Goal: Information Seeking & Learning: Understand process/instructions

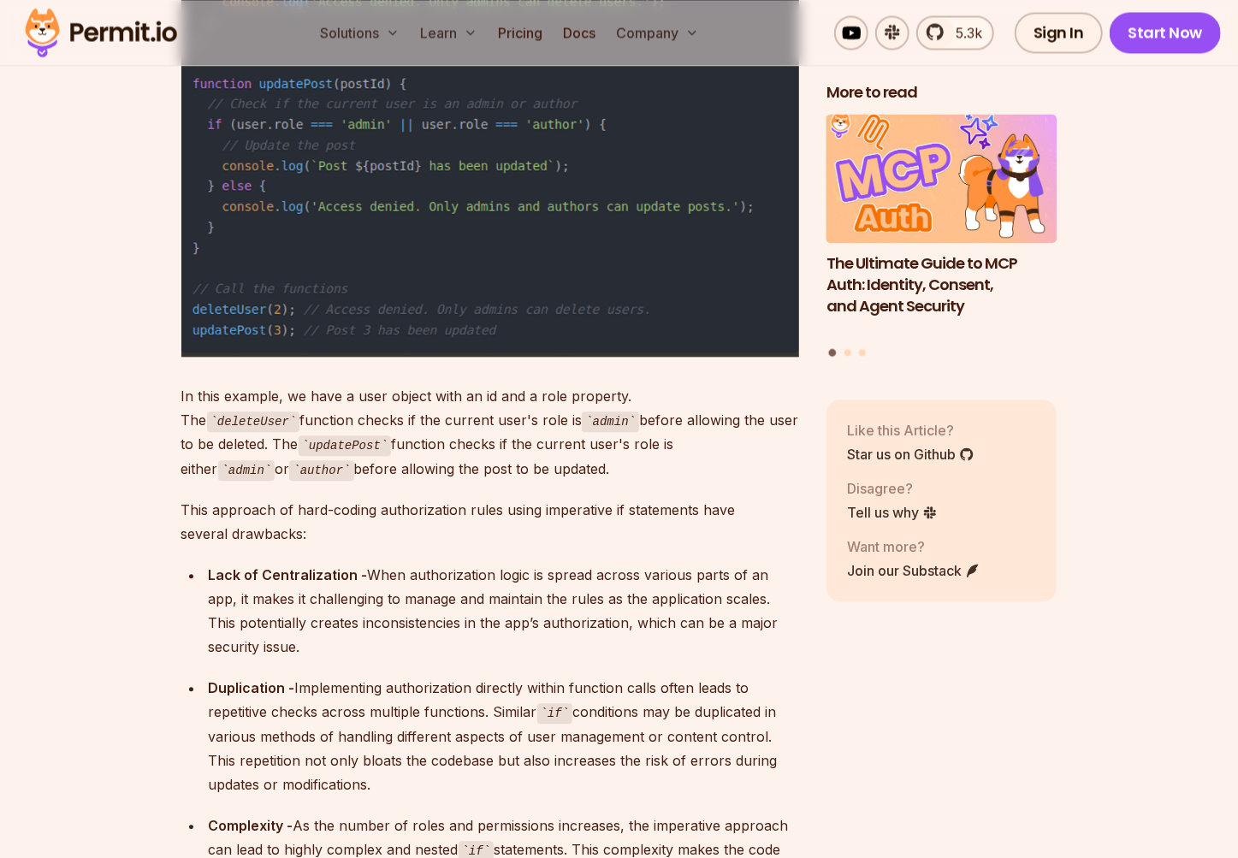
scroll to position [9487, 0]
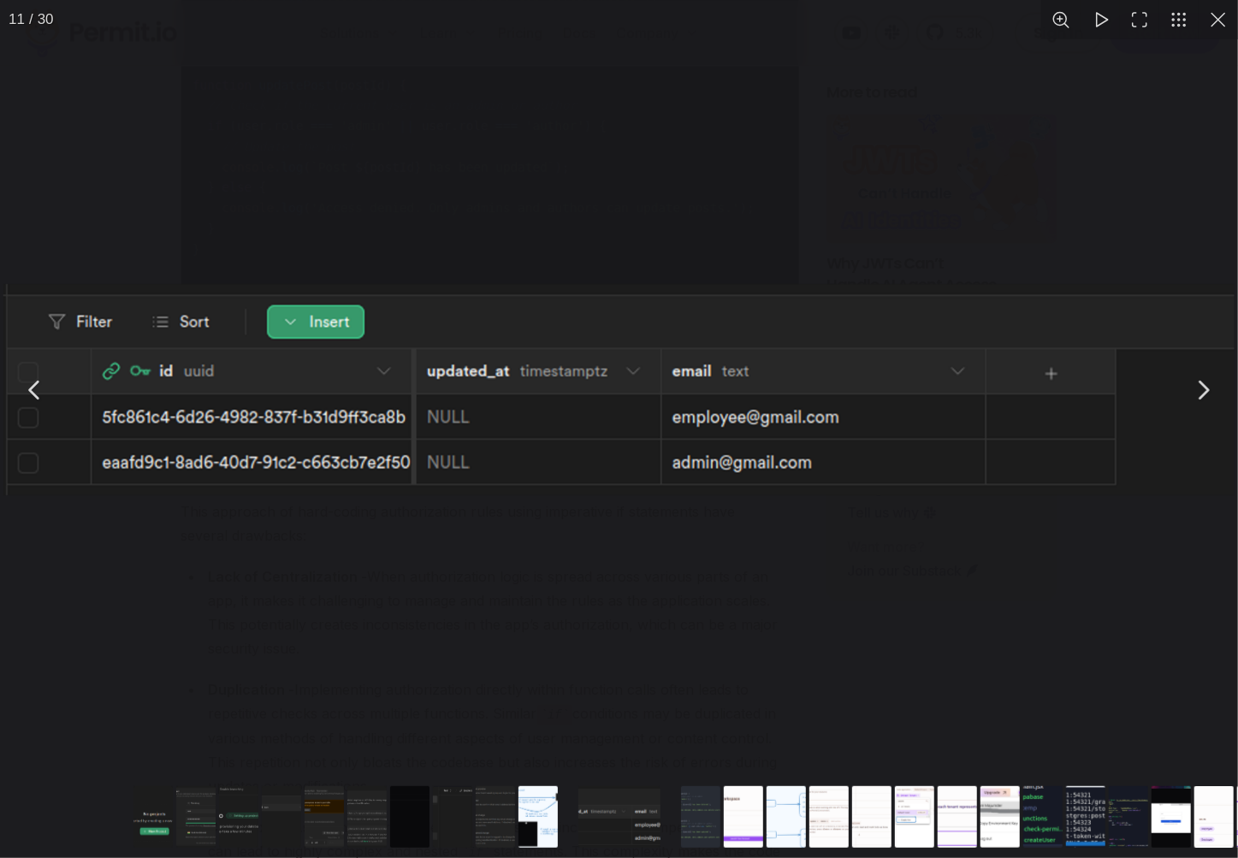
click at [1205, 387] on button "You can close this modal content with the ESC key" at bounding box center [1202, 390] width 43 height 43
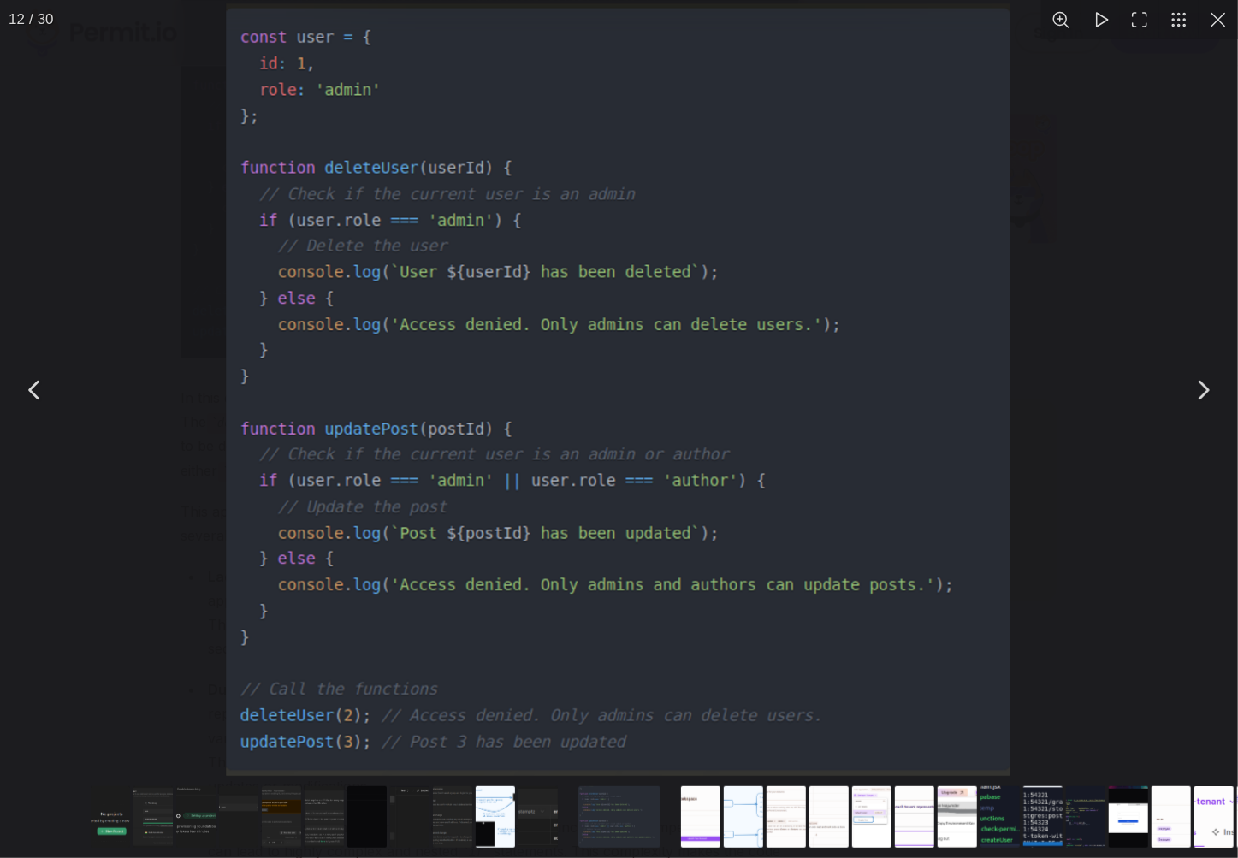
click at [1210, 15] on button "You can close this modal content with the ESC key" at bounding box center [1217, 19] width 39 height 39
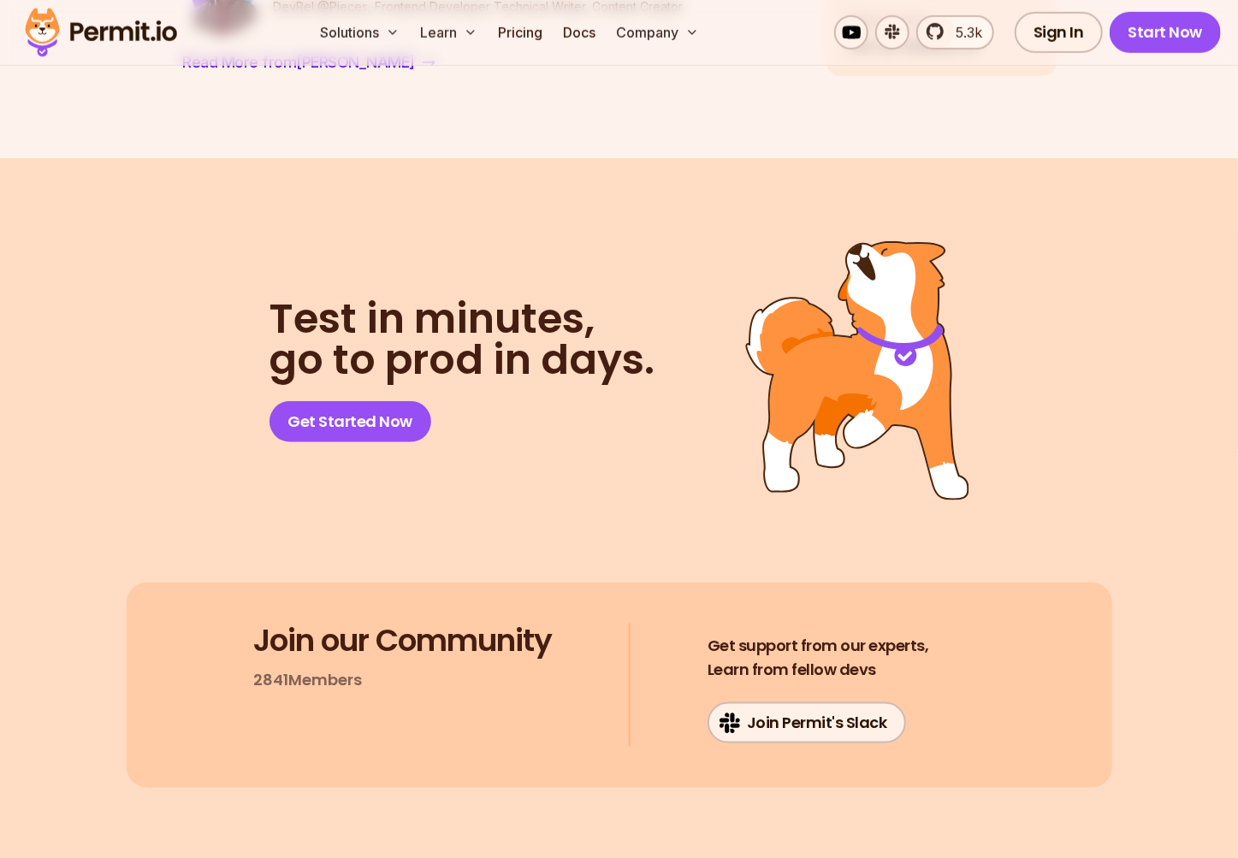
scroll to position [23016, 0]
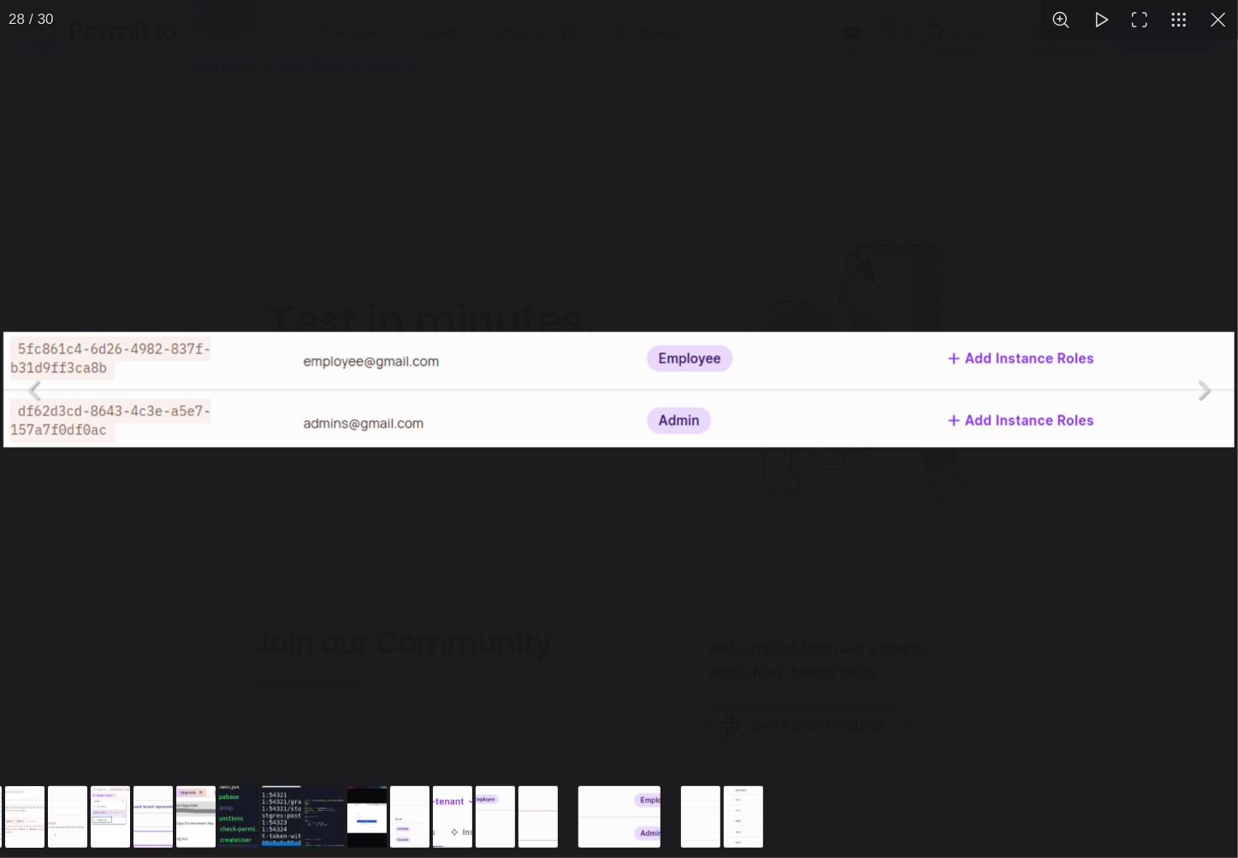
click at [317, 354] on img "You can close this modal content with the ESC key" at bounding box center [618, 389] width 1231 height 115
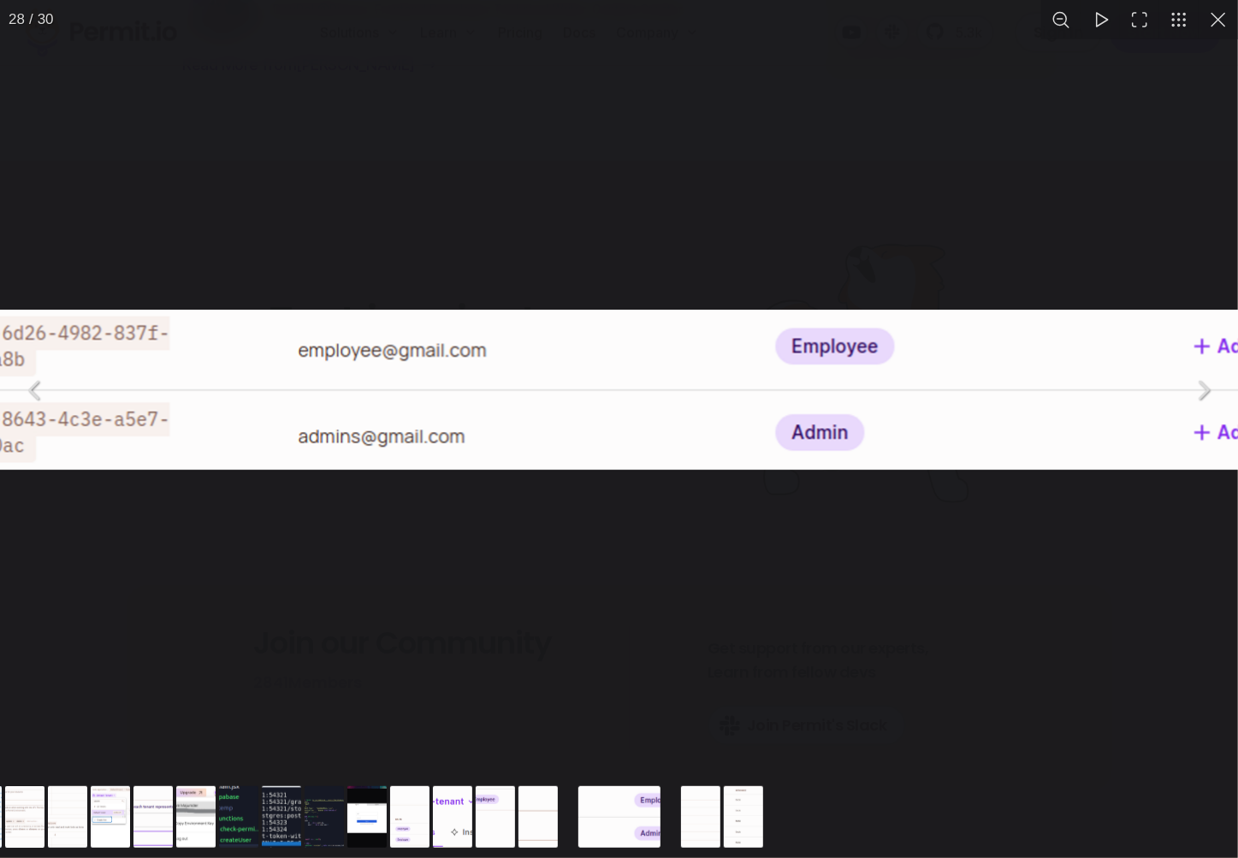
click at [317, 355] on img "You can close this modal content with the ESC key" at bounding box center [736, 389] width 1711 height 161
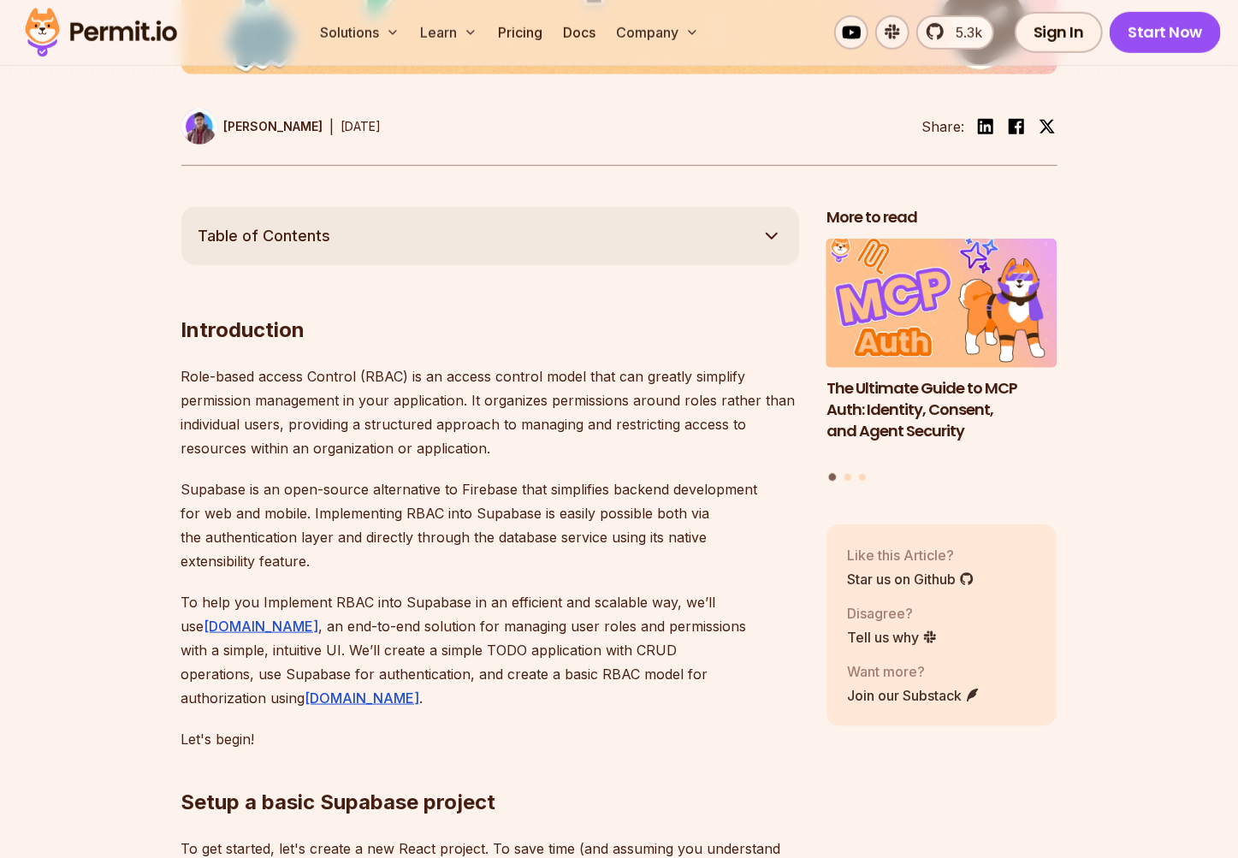
scroll to position [811, 0]
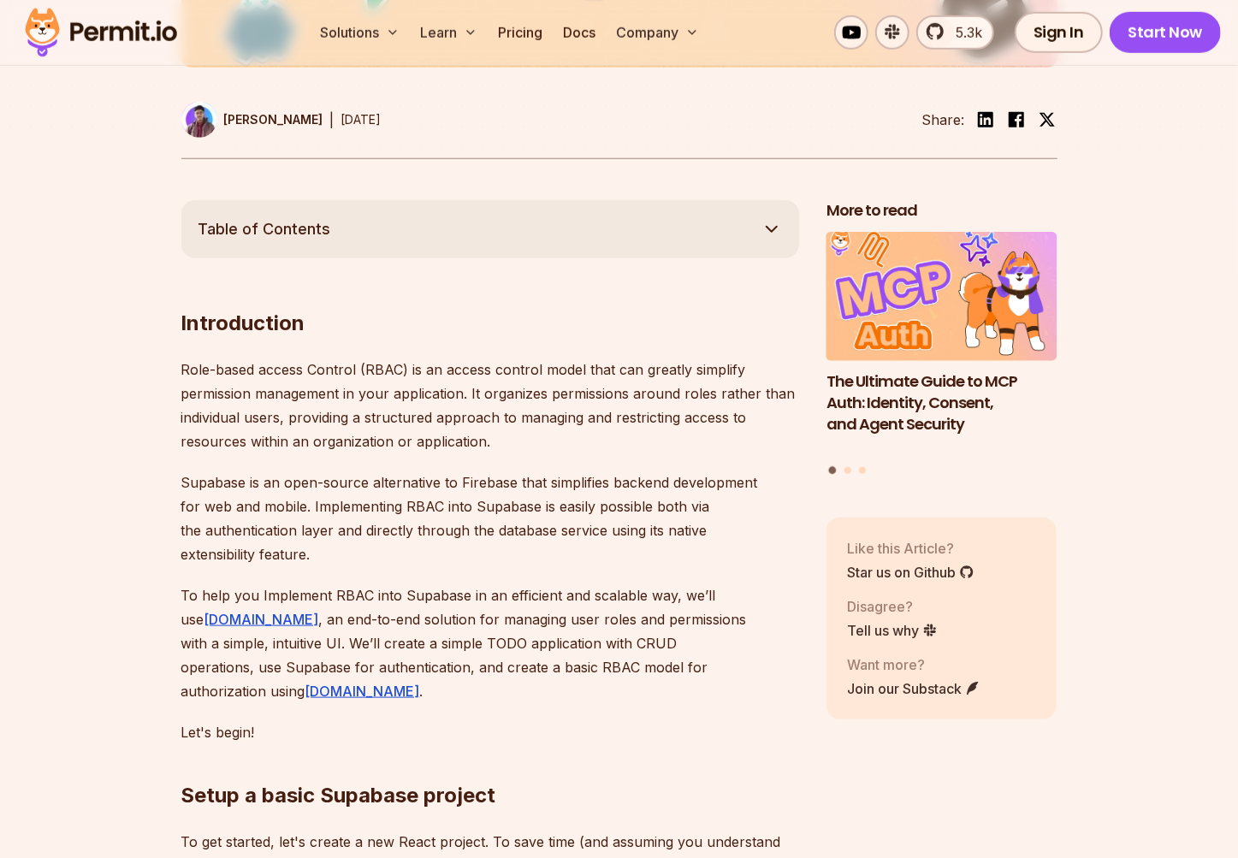
click at [501, 251] on button "Table of Contents" at bounding box center [489, 229] width 617 height 58
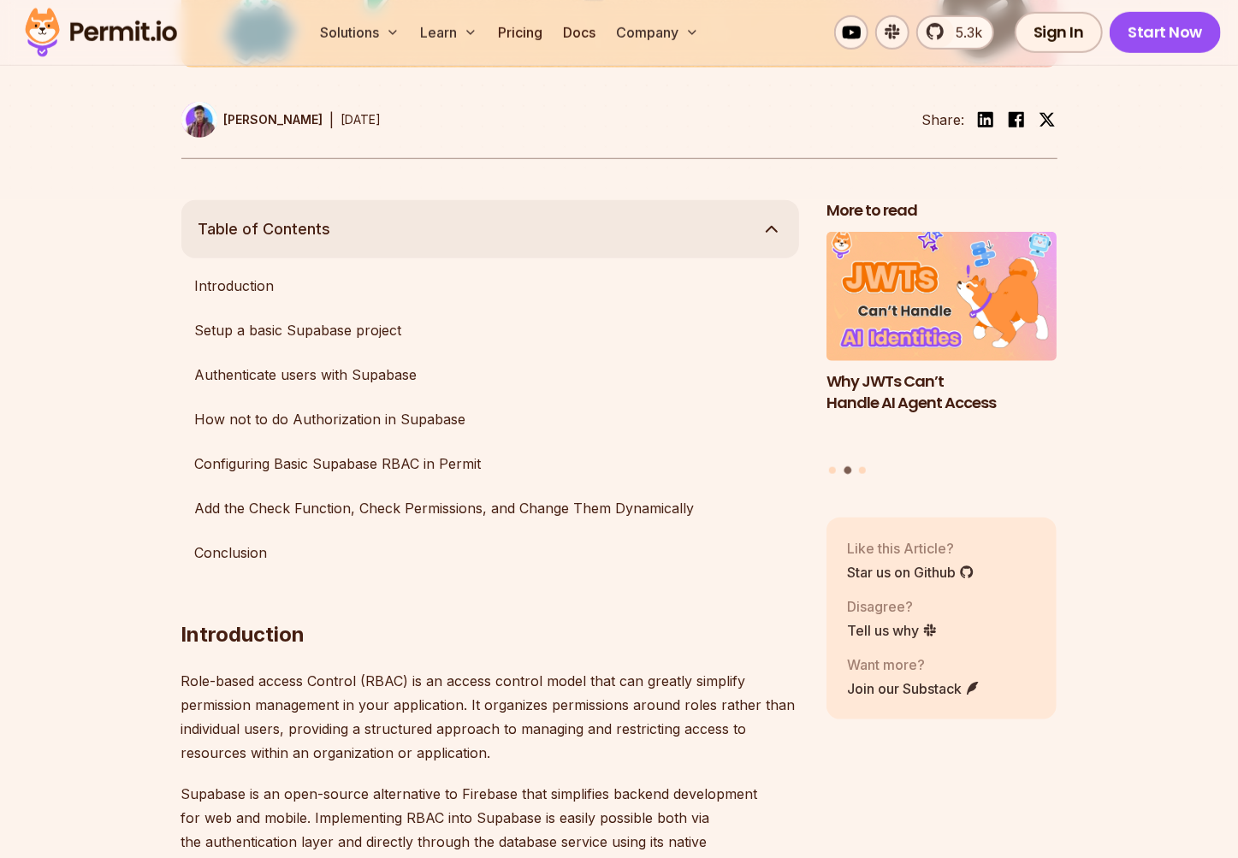
click at [355, 232] on button "Table of Contents" at bounding box center [489, 229] width 617 height 58
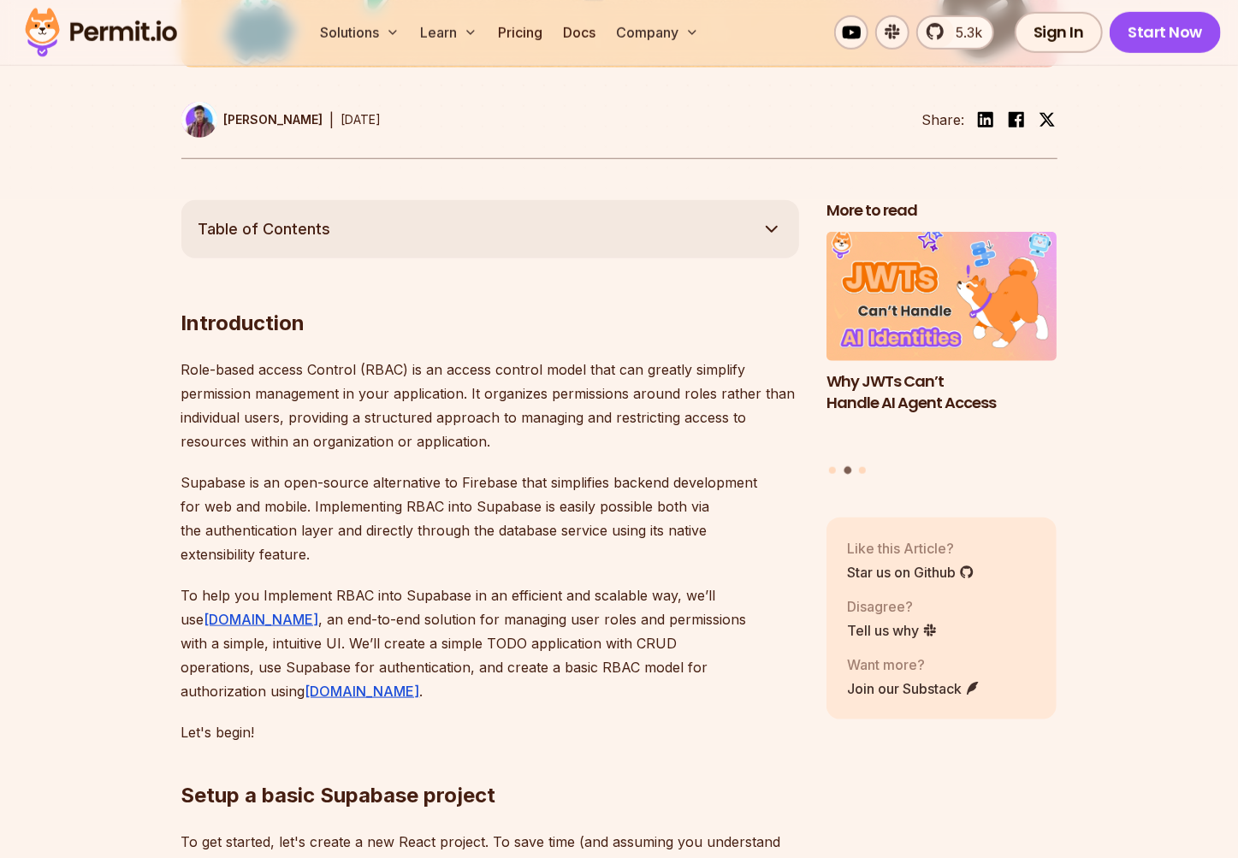
click at [427, 242] on button "Table of Contents" at bounding box center [489, 229] width 617 height 58
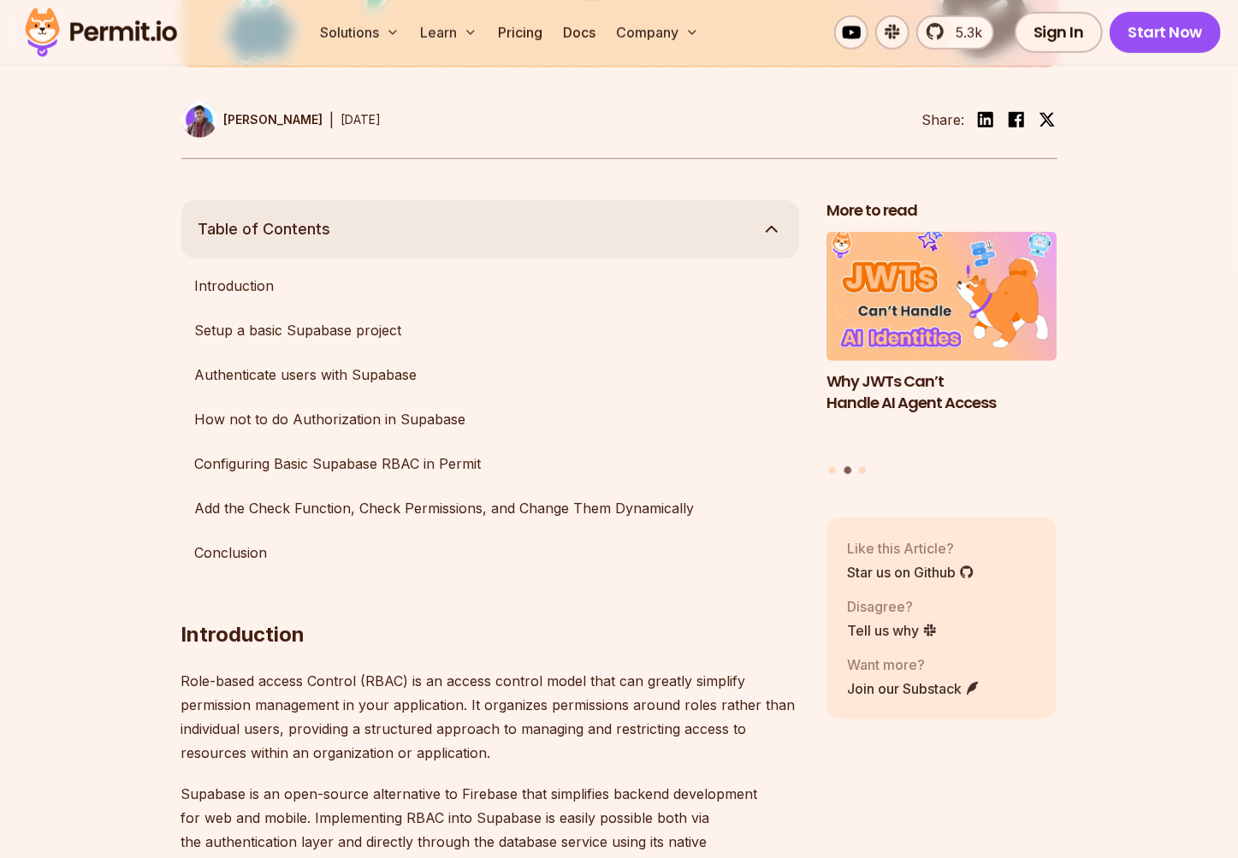
click at [427, 242] on button "Table of Contents" at bounding box center [489, 229] width 617 height 58
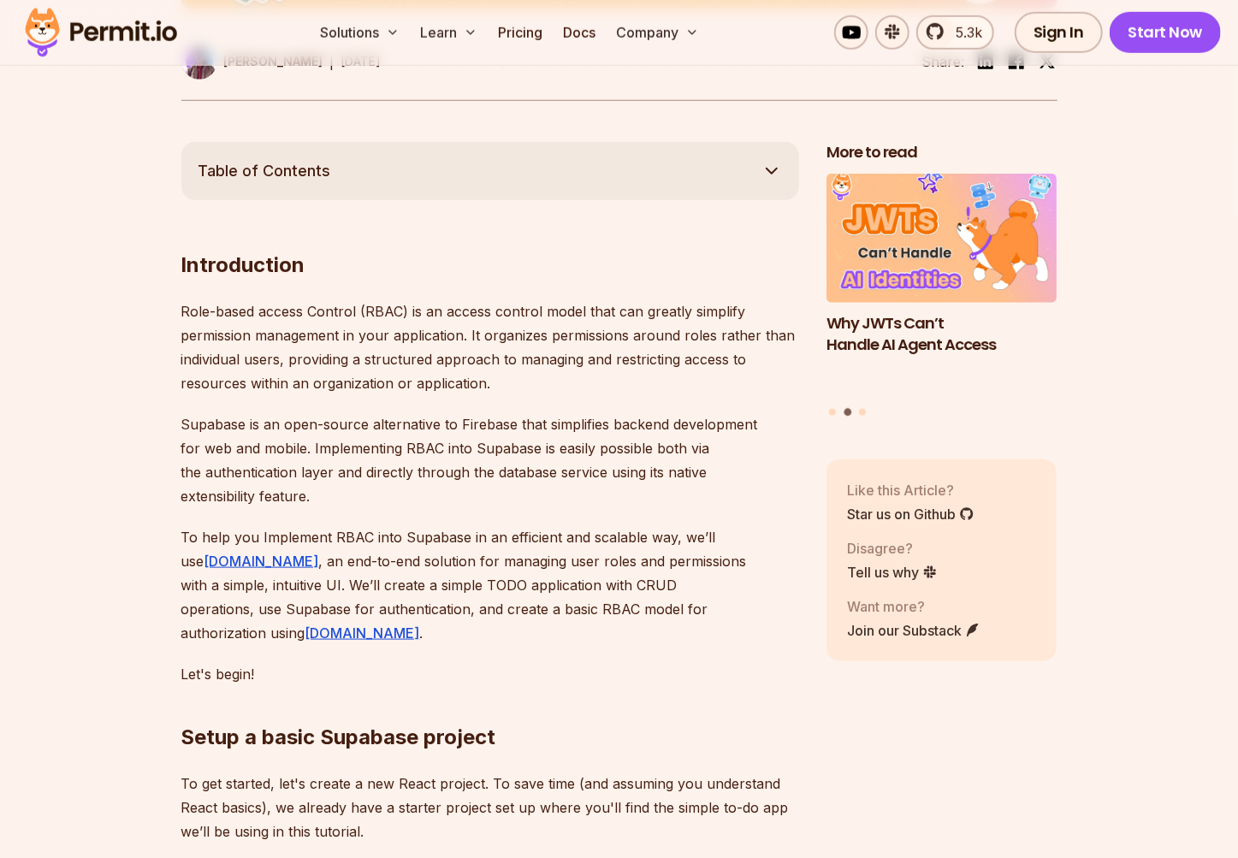
scroll to position [872, 0]
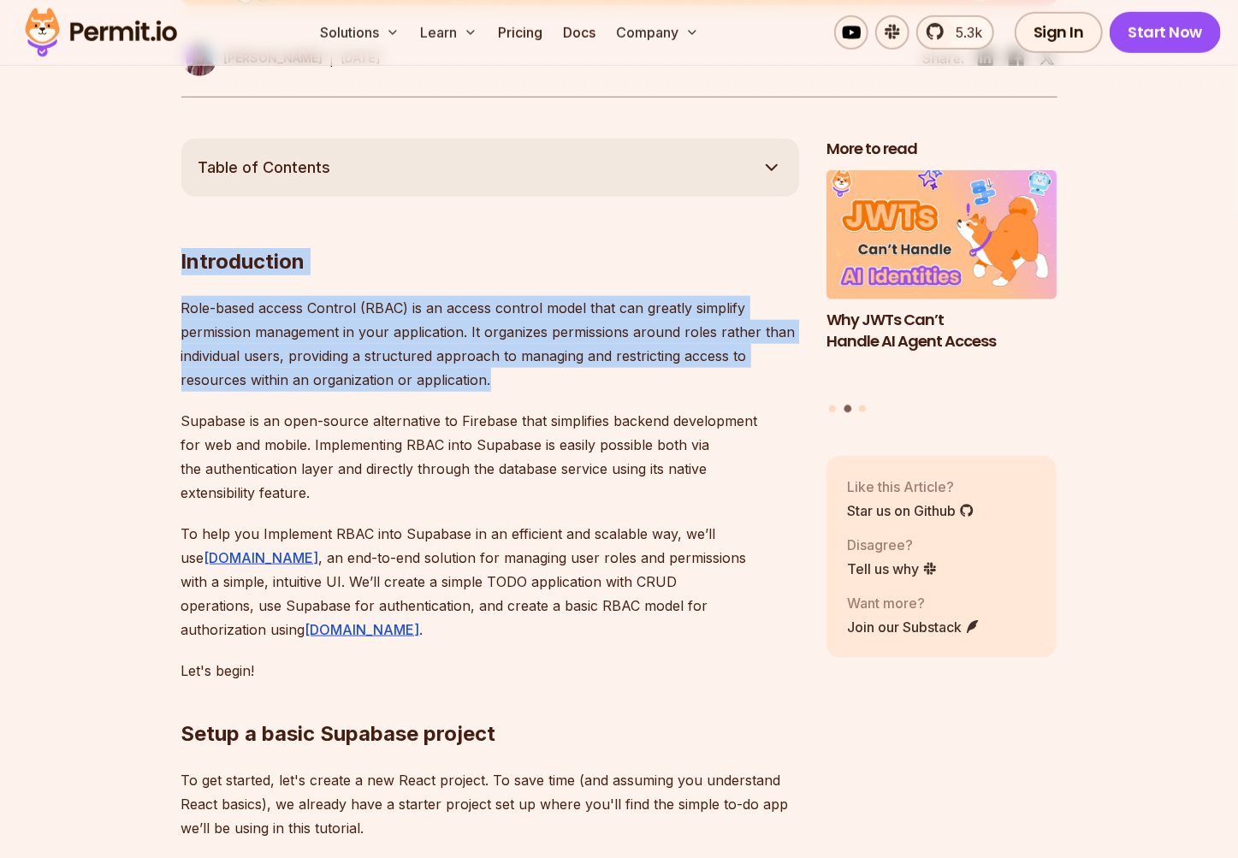
drag, startPoint x: 181, startPoint y: 257, endPoint x: 545, endPoint y: 399, distance: 390.2
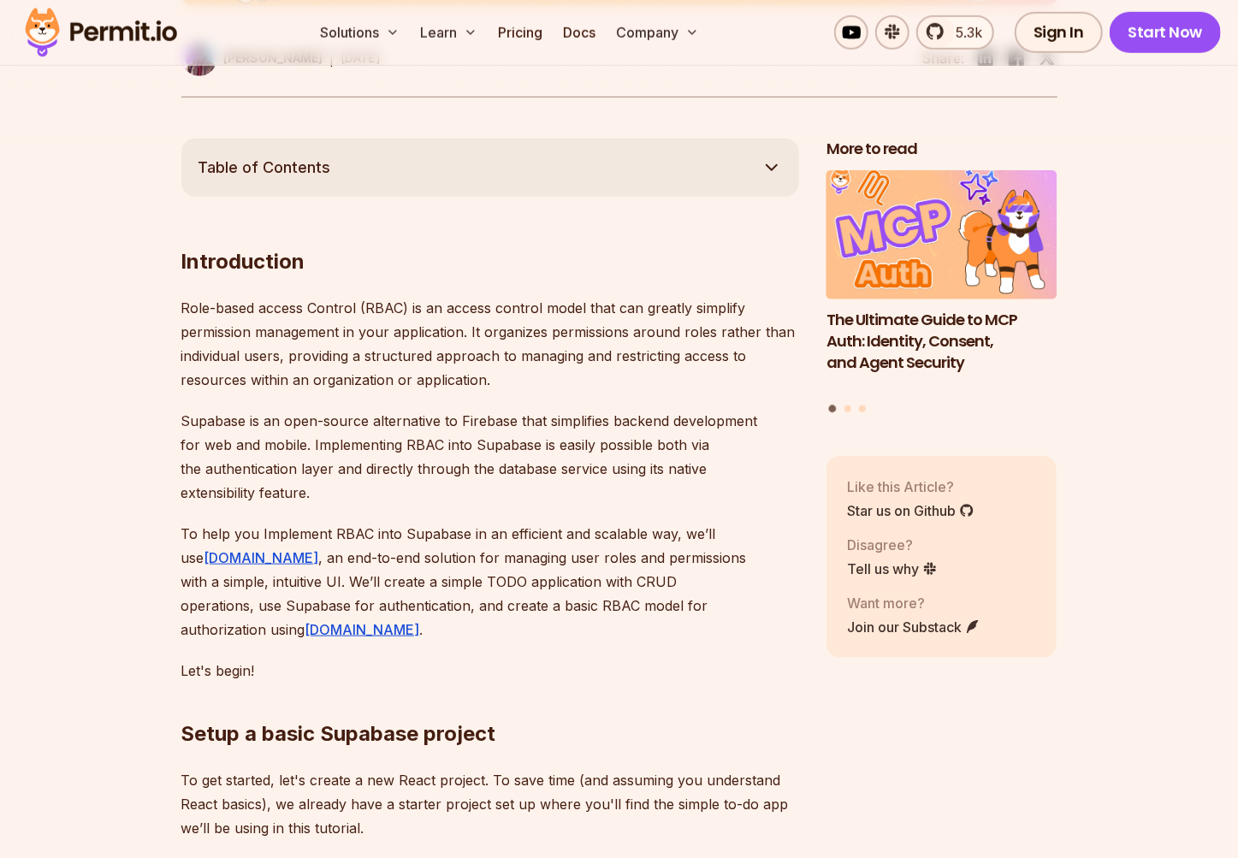
click at [448, 411] on p "Supabase is an open-source alternative to Firebase that simplifies backend deve…" at bounding box center [489, 457] width 617 height 96
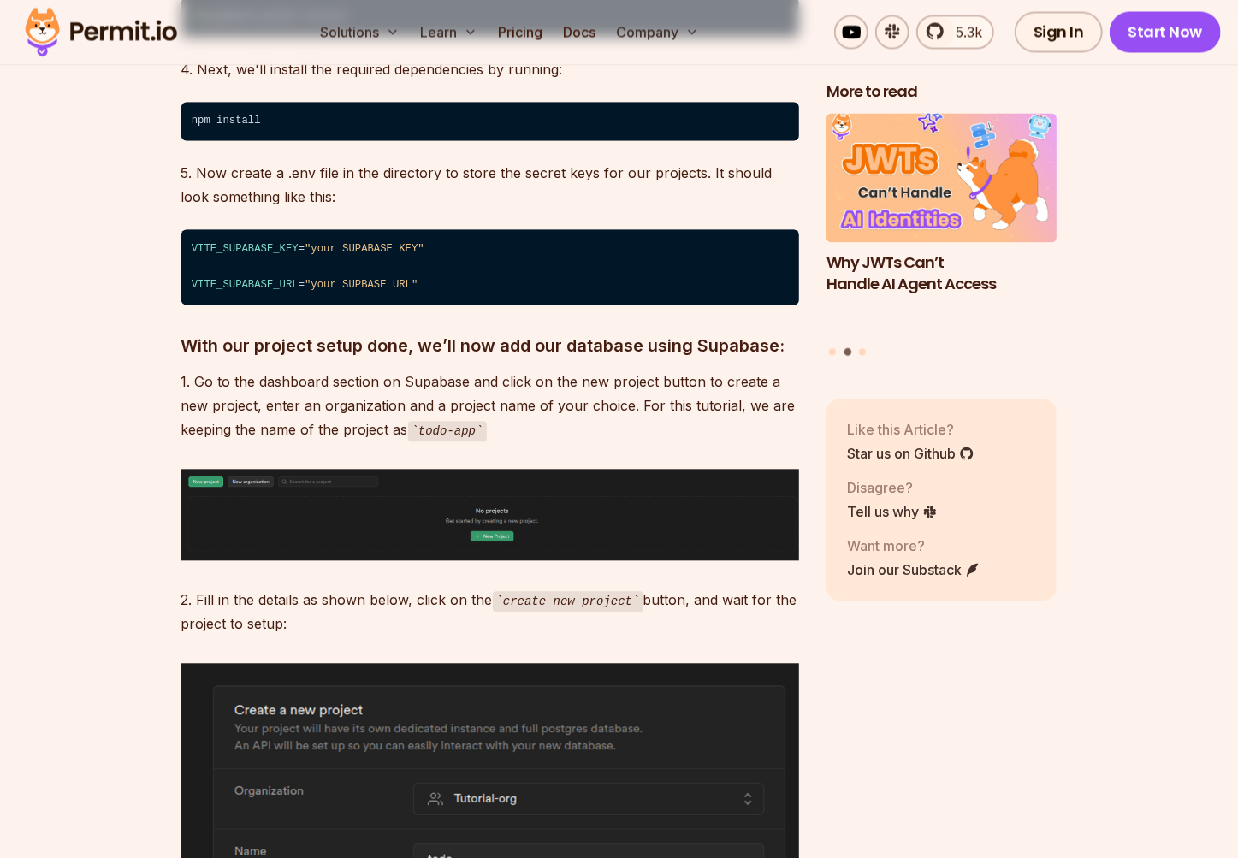
scroll to position [1988, 0]
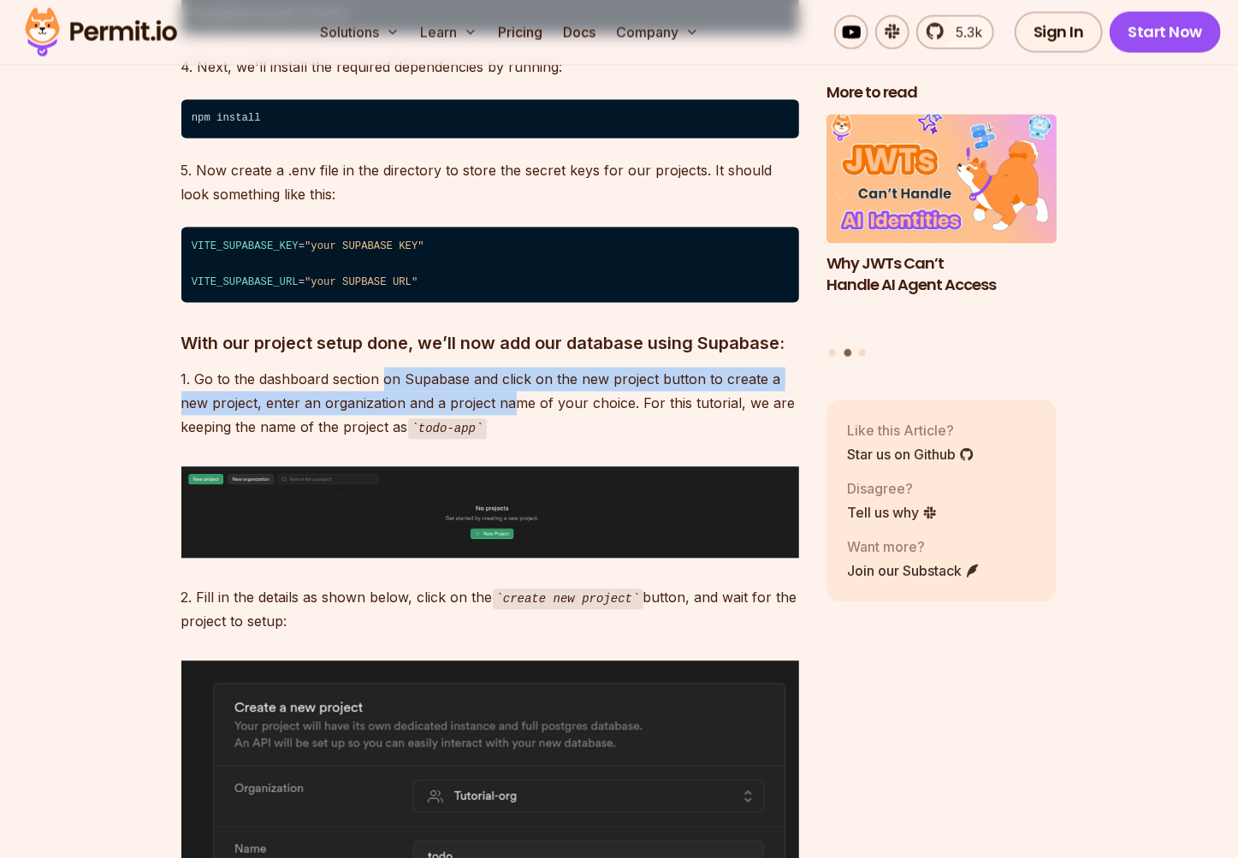
drag, startPoint x: 443, startPoint y: 365, endPoint x: 515, endPoint y: 381, distance: 73.7
click at [514, 381] on p "1. Go to the dashboard section on Supabase and click on the new project button …" at bounding box center [489, 404] width 617 height 73
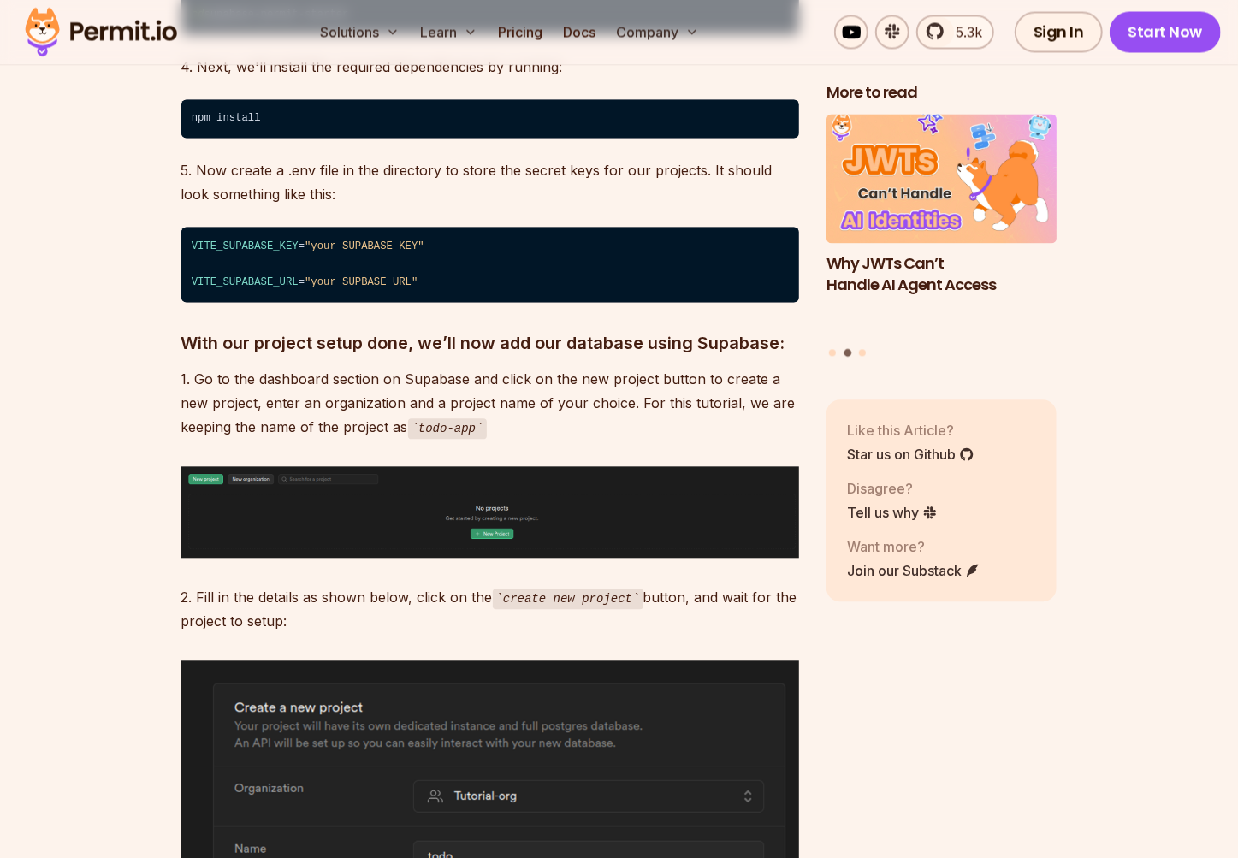
click at [534, 403] on p "1. Go to the dashboard section on Supabase and click on the new project button …" at bounding box center [489, 404] width 617 height 73
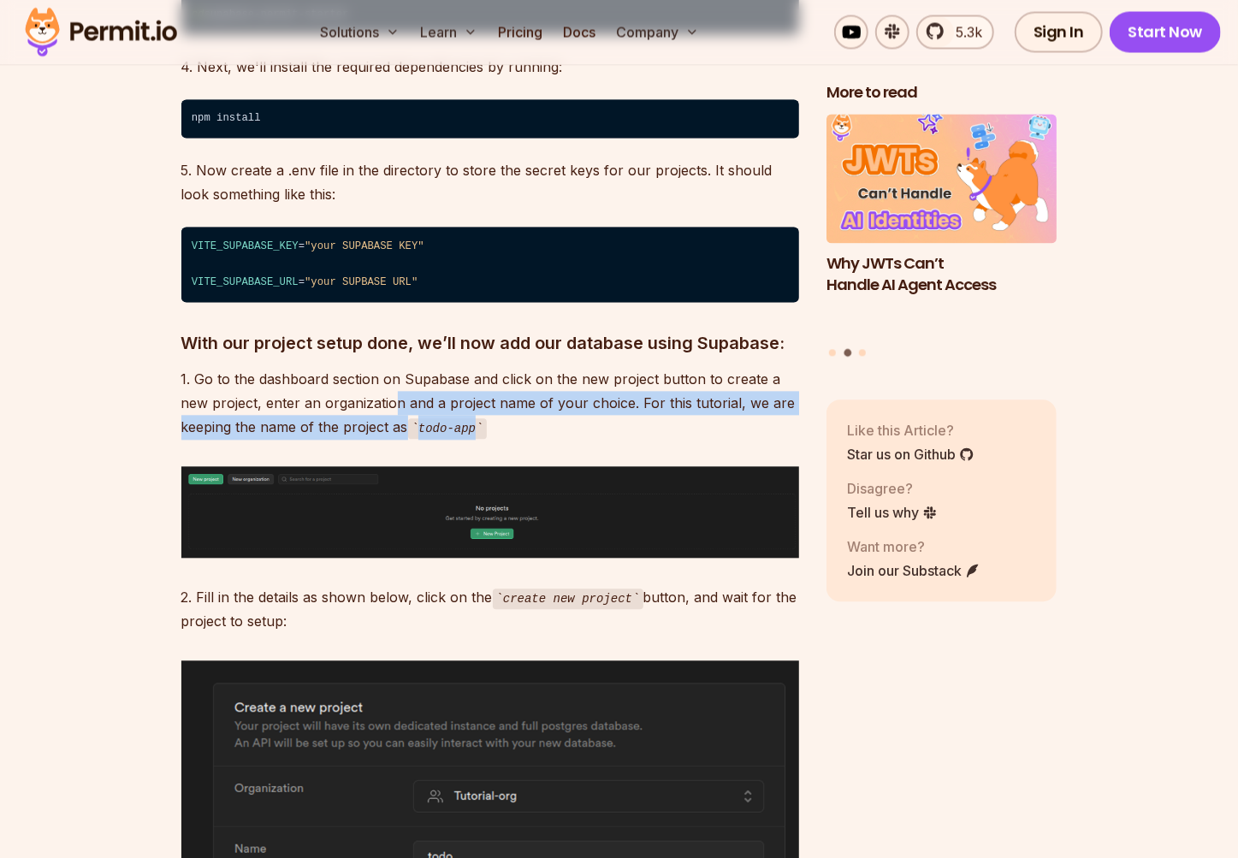
drag, startPoint x: 517, startPoint y: 399, endPoint x: 390, endPoint y: 393, distance: 126.7
click at [391, 386] on p "1. Go to the dashboard section on Supabase and click on the new project button …" at bounding box center [489, 404] width 617 height 73
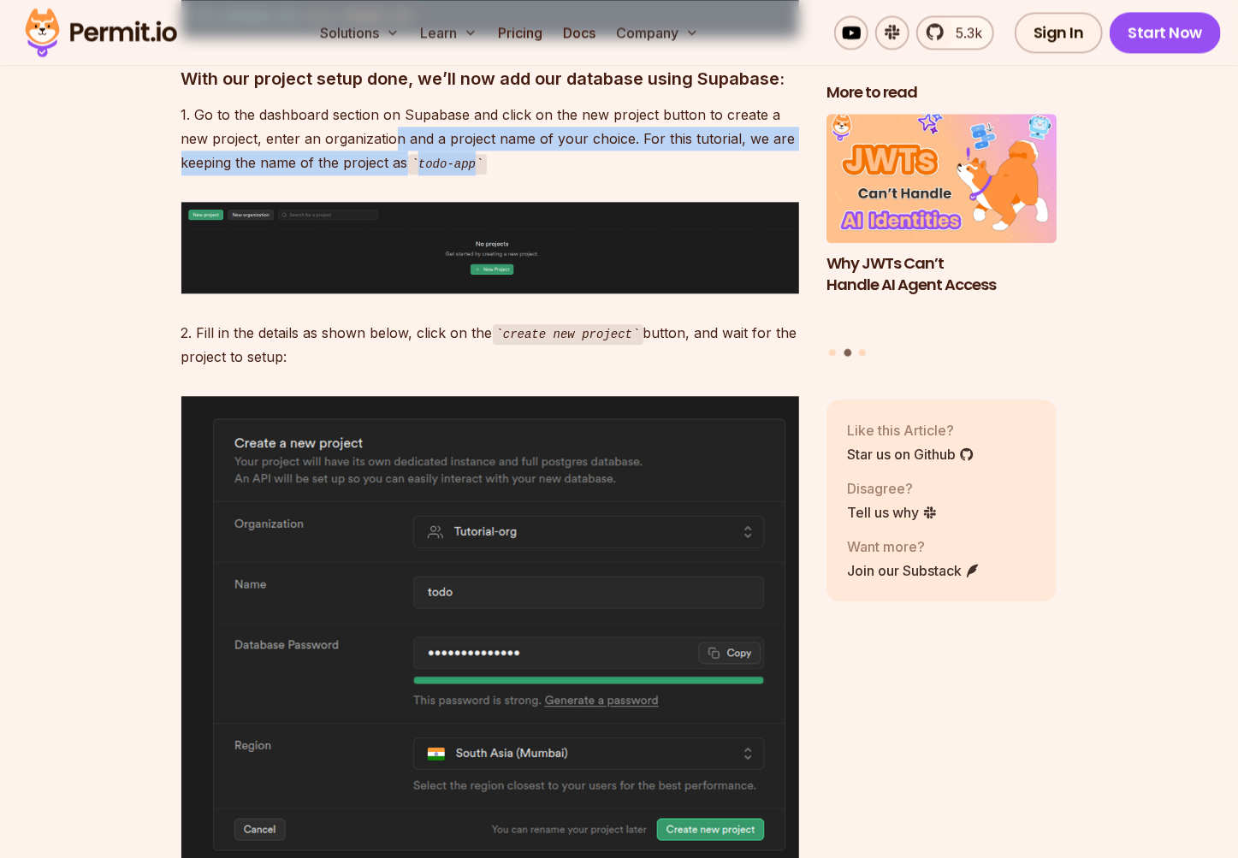
scroll to position [2254, 0]
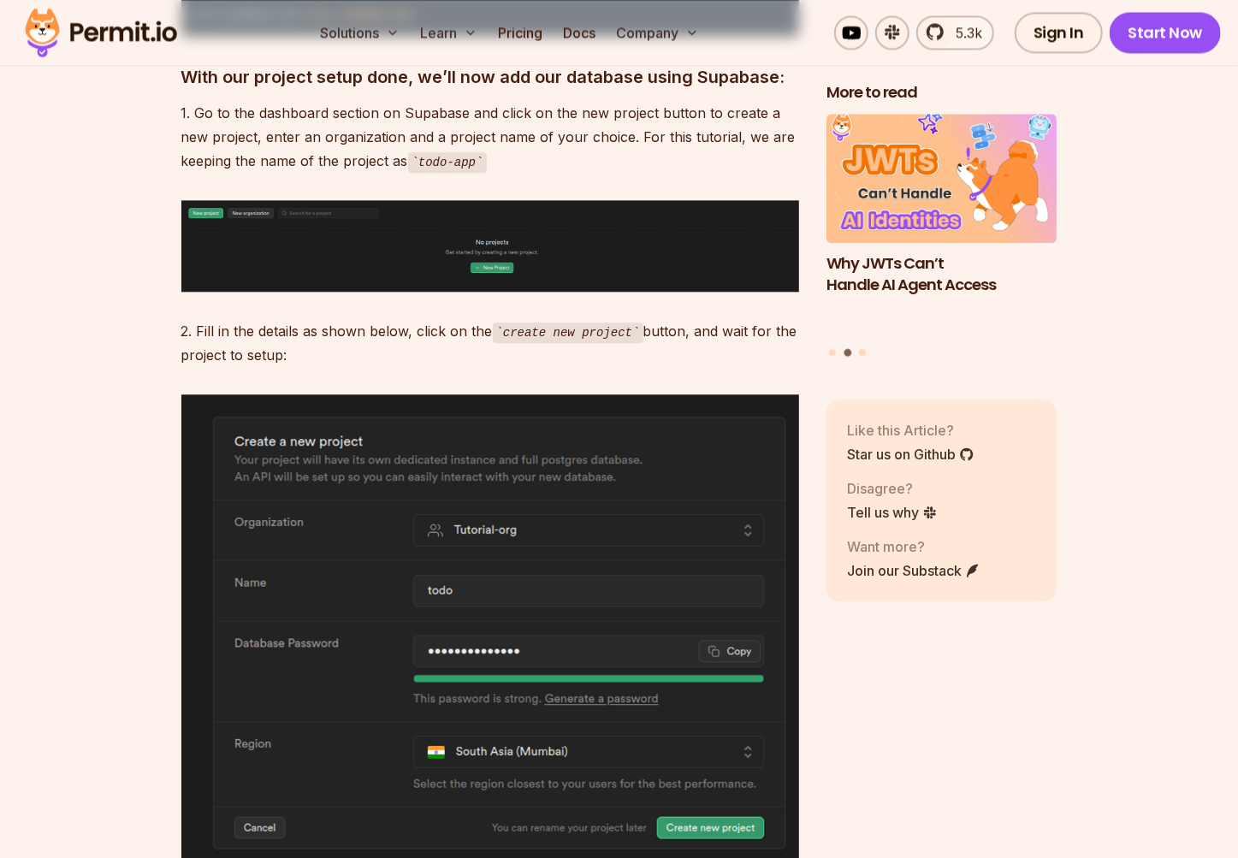
click at [317, 325] on p "2. Fill in the details as shown below, click on the create new project button, …" at bounding box center [489, 343] width 617 height 49
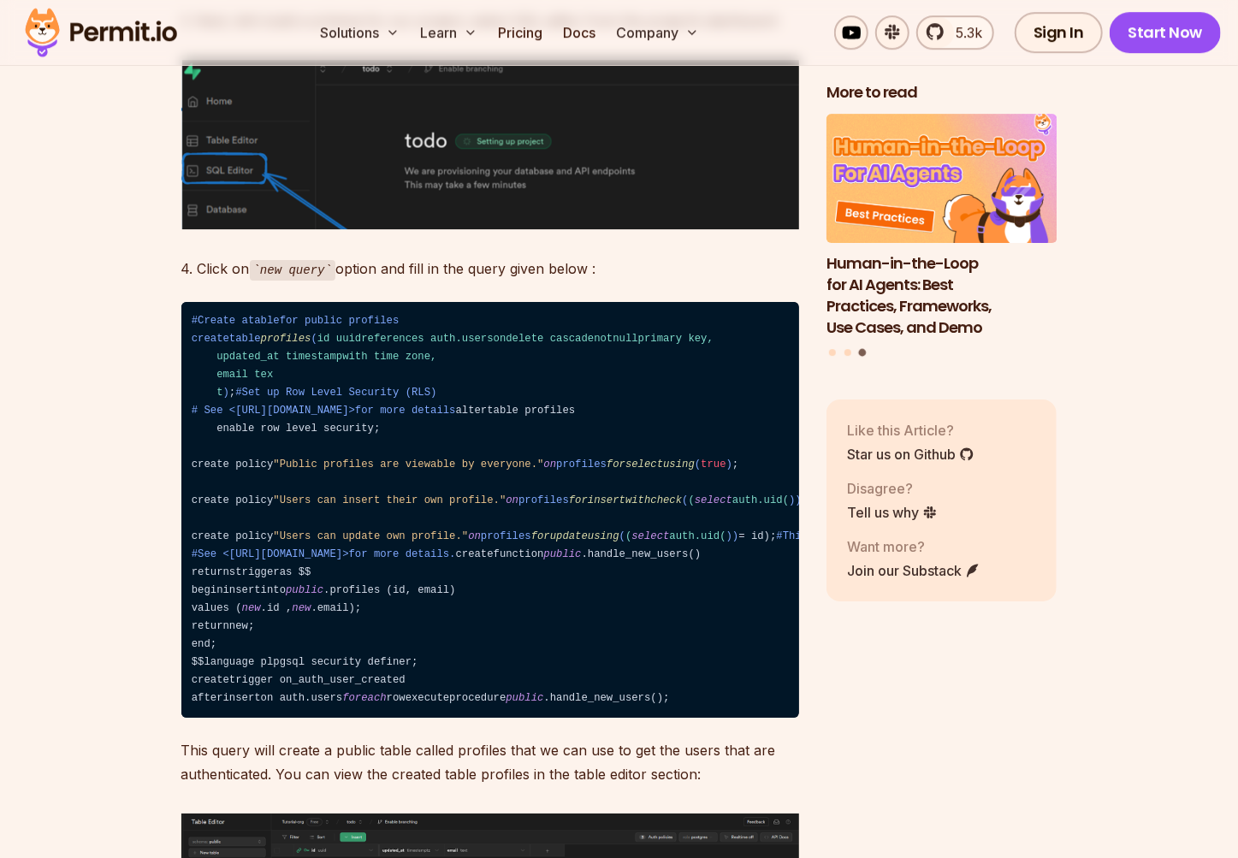
scroll to position [3144, 0]
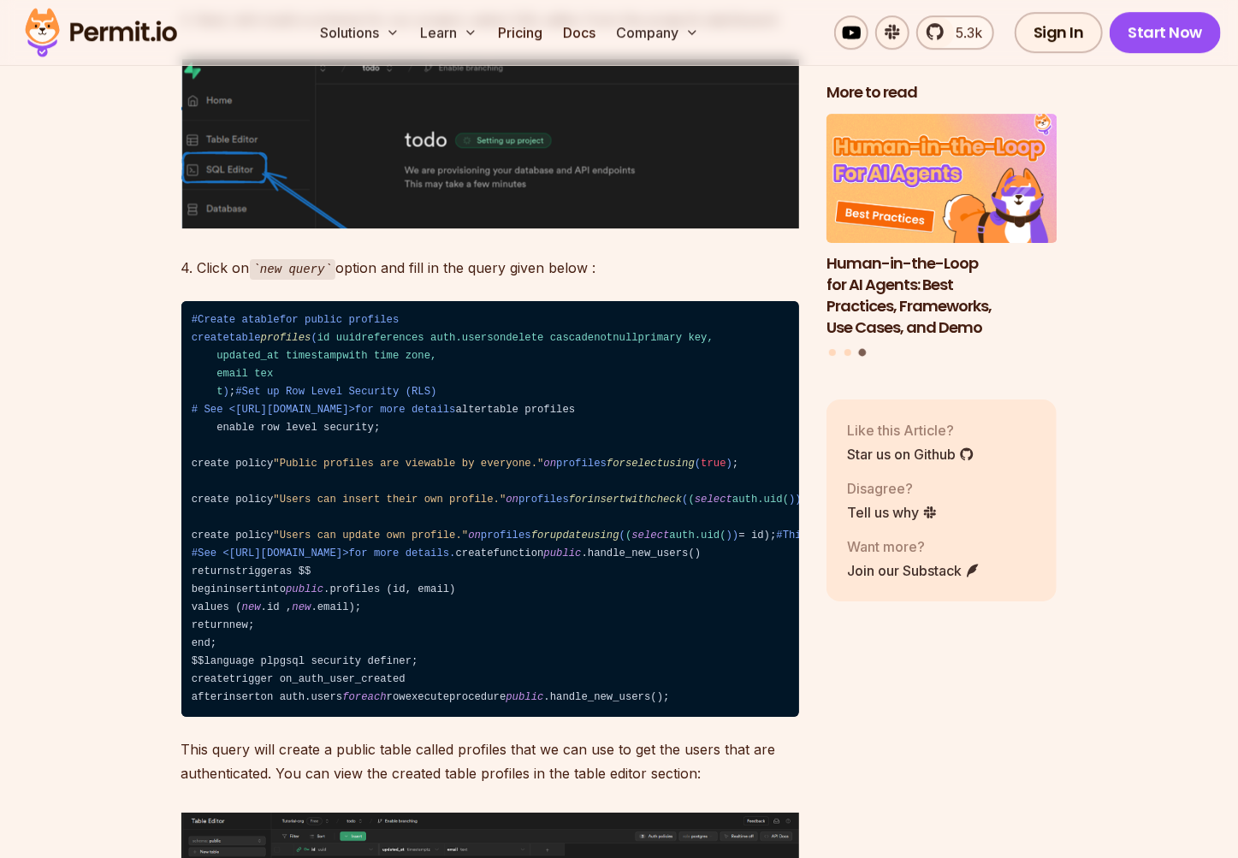
drag, startPoint x: 206, startPoint y: 294, endPoint x: 546, endPoint y: 378, distance: 349.7
click at [545, 376] on code "#Create atablefor public profiles createtable profiles ( id uuidreferences auth…" at bounding box center [489, 509] width 617 height 417
click at [557, 452] on code "#Create atablefor public profiles createtable profiles ( id uuidreferences auth…" at bounding box center [489, 509] width 617 height 417
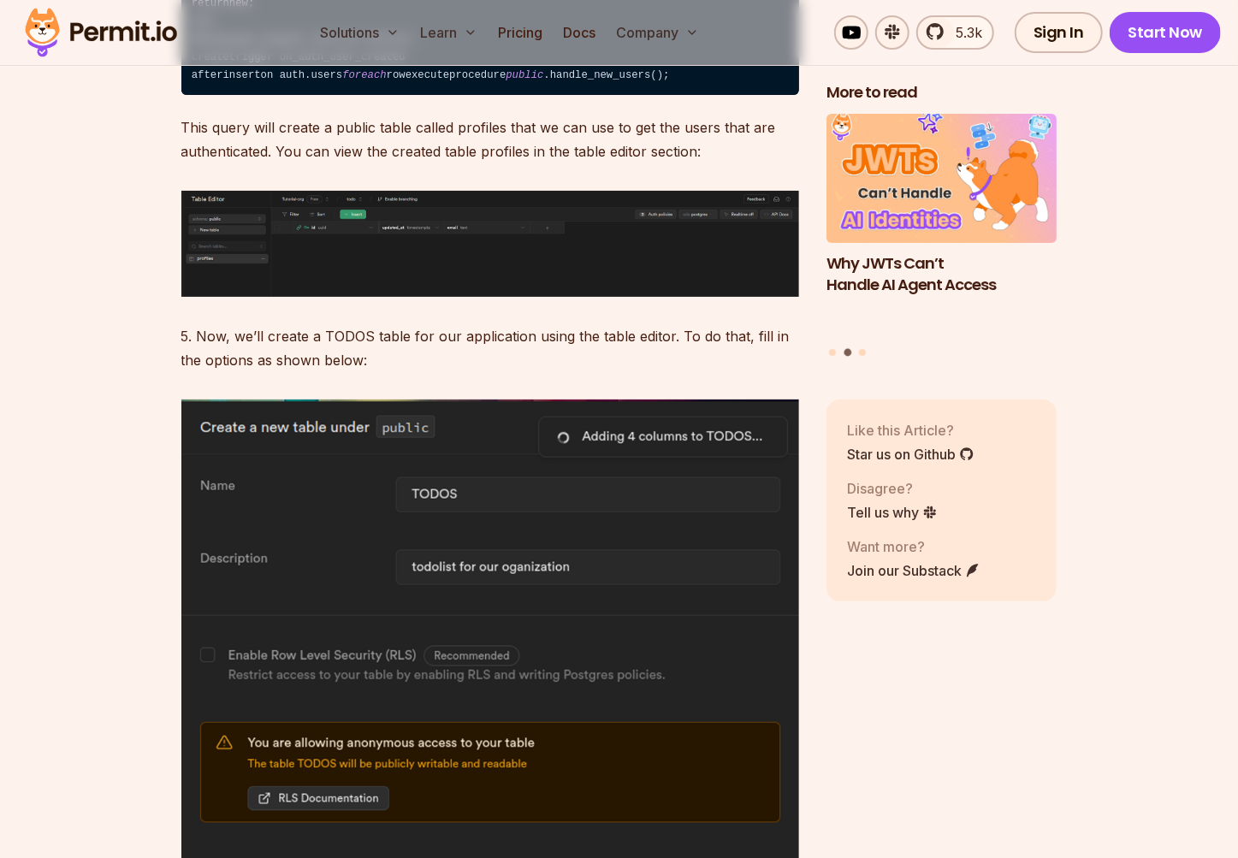
scroll to position [3767, 0]
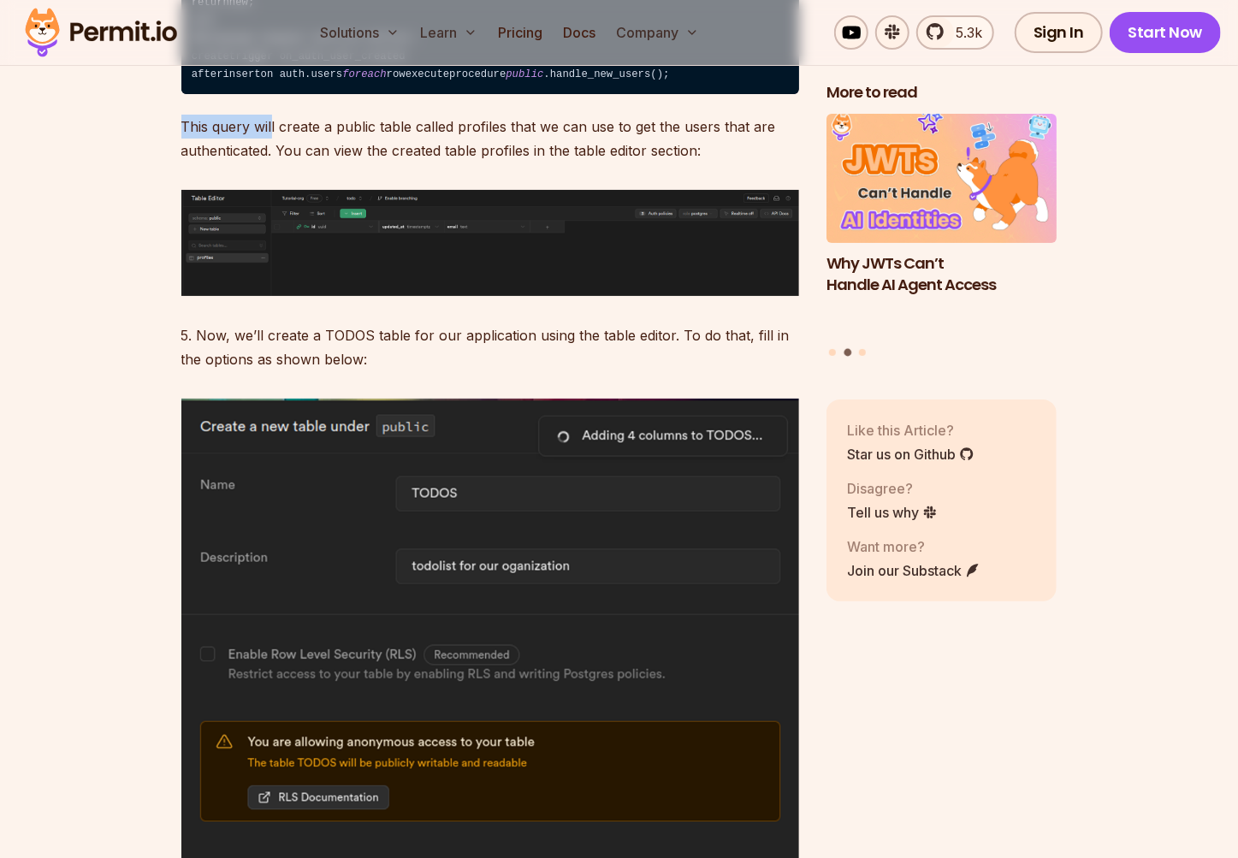
drag, startPoint x: 340, startPoint y: 374, endPoint x: 424, endPoint y: 470, distance: 127.8
click at [424, 295] on img at bounding box center [489, 242] width 617 height 105
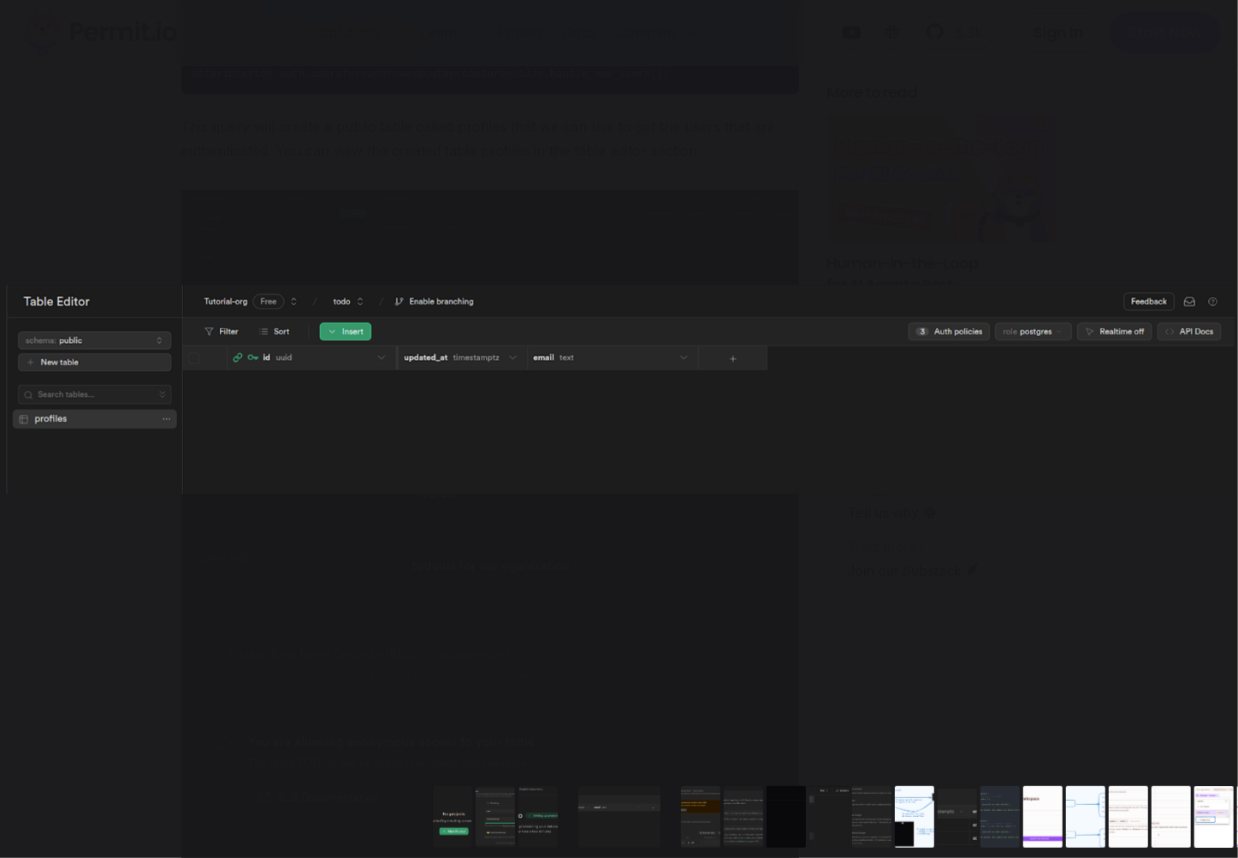
click at [1192, 22] on button "You can close this modal content with the ESC key" at bounding box center [1178, 19] width 39 height 39
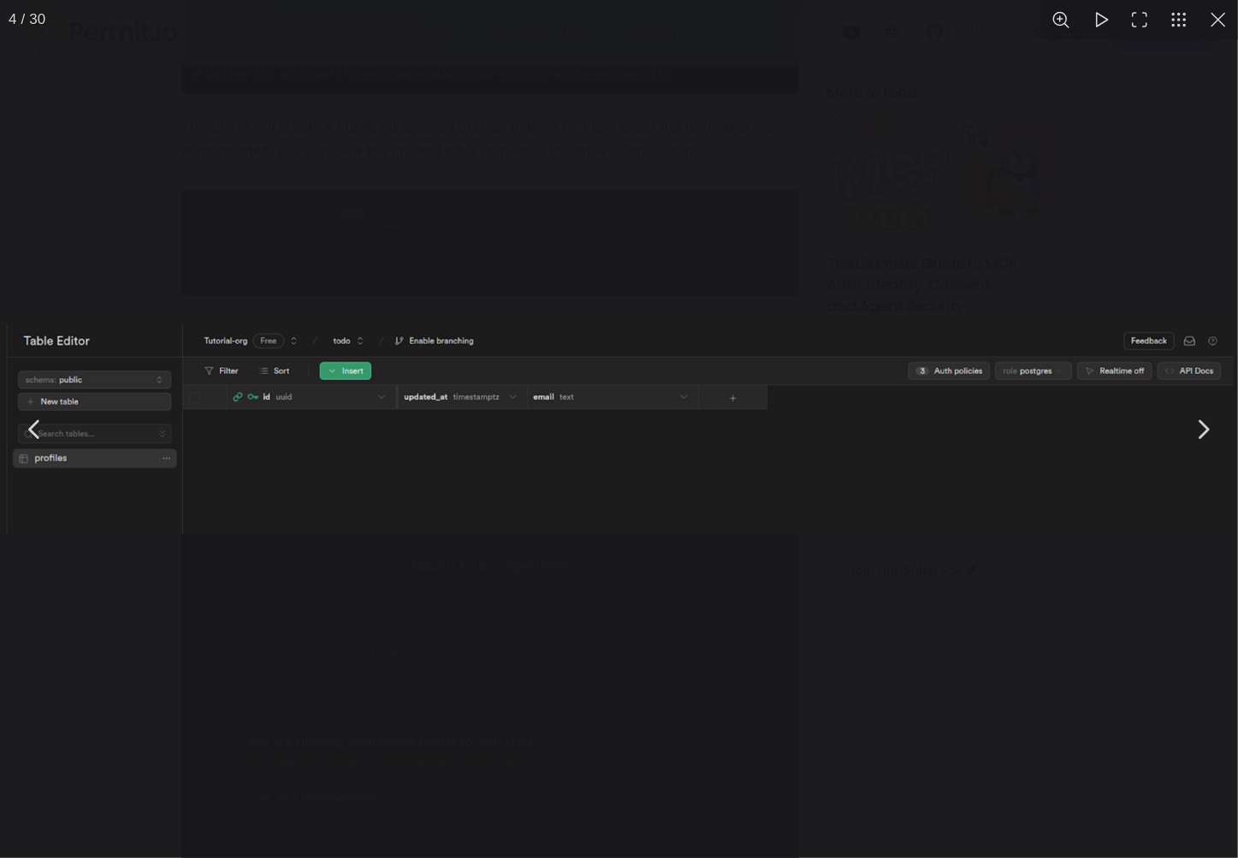
click at [1211, 20] on button "You can close this modal content with the ESC key" at bounding box center [1217, 19] width 39 height 39
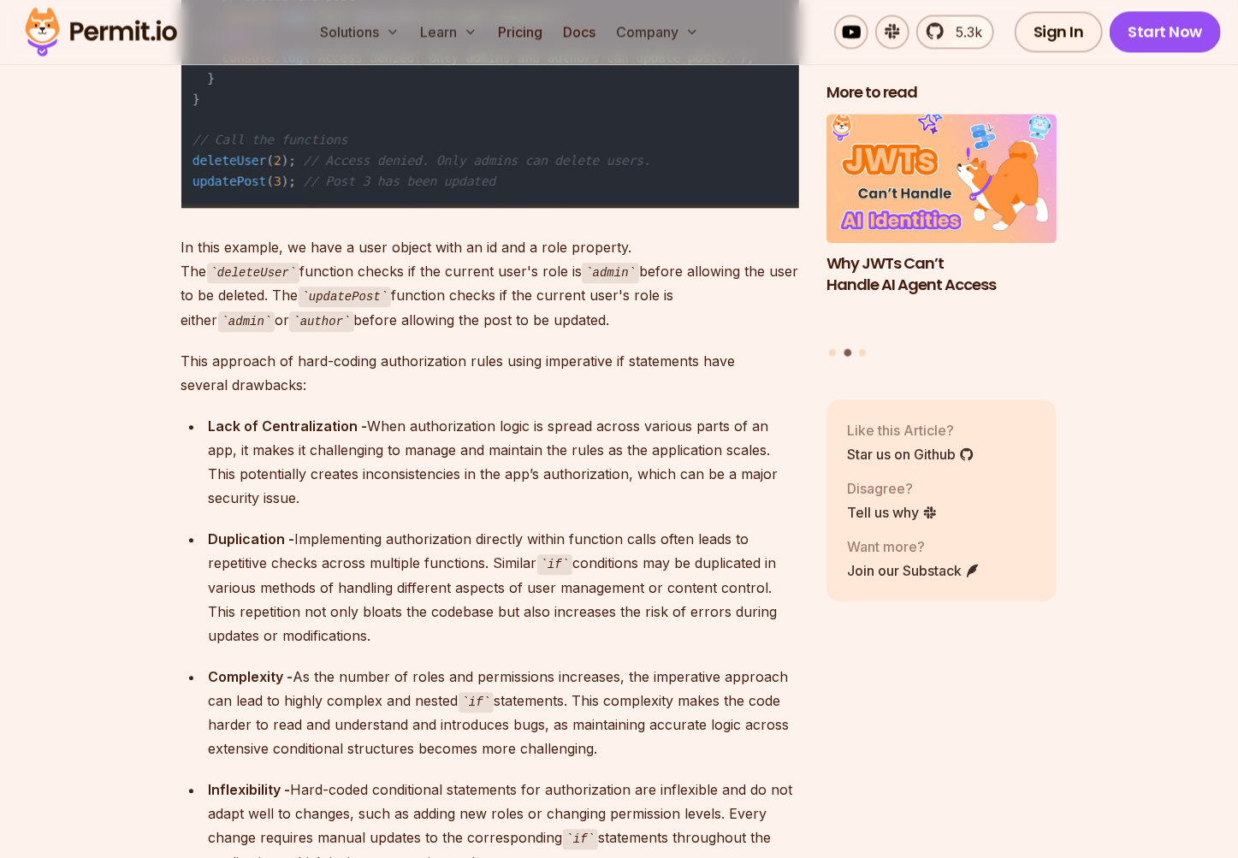
scroll to position [9637, 0]
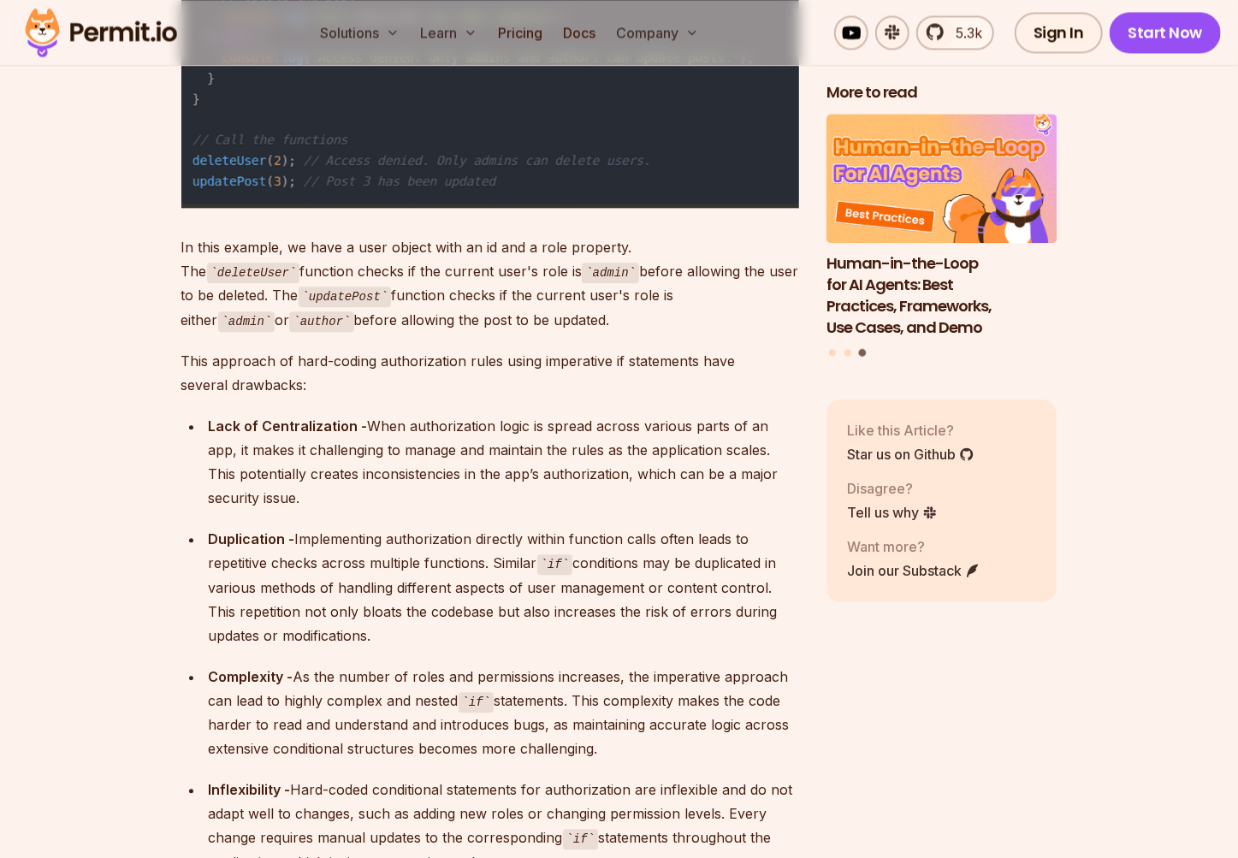
drag, startPoint x: 389, startPoint y: 384, endPoint x: 570, endPoint y: 407, distance: 181.9
drag, startPoint x: 210, startPoint y: 380, endPoint x: 550, endPoint y: 381, distance: 340.4
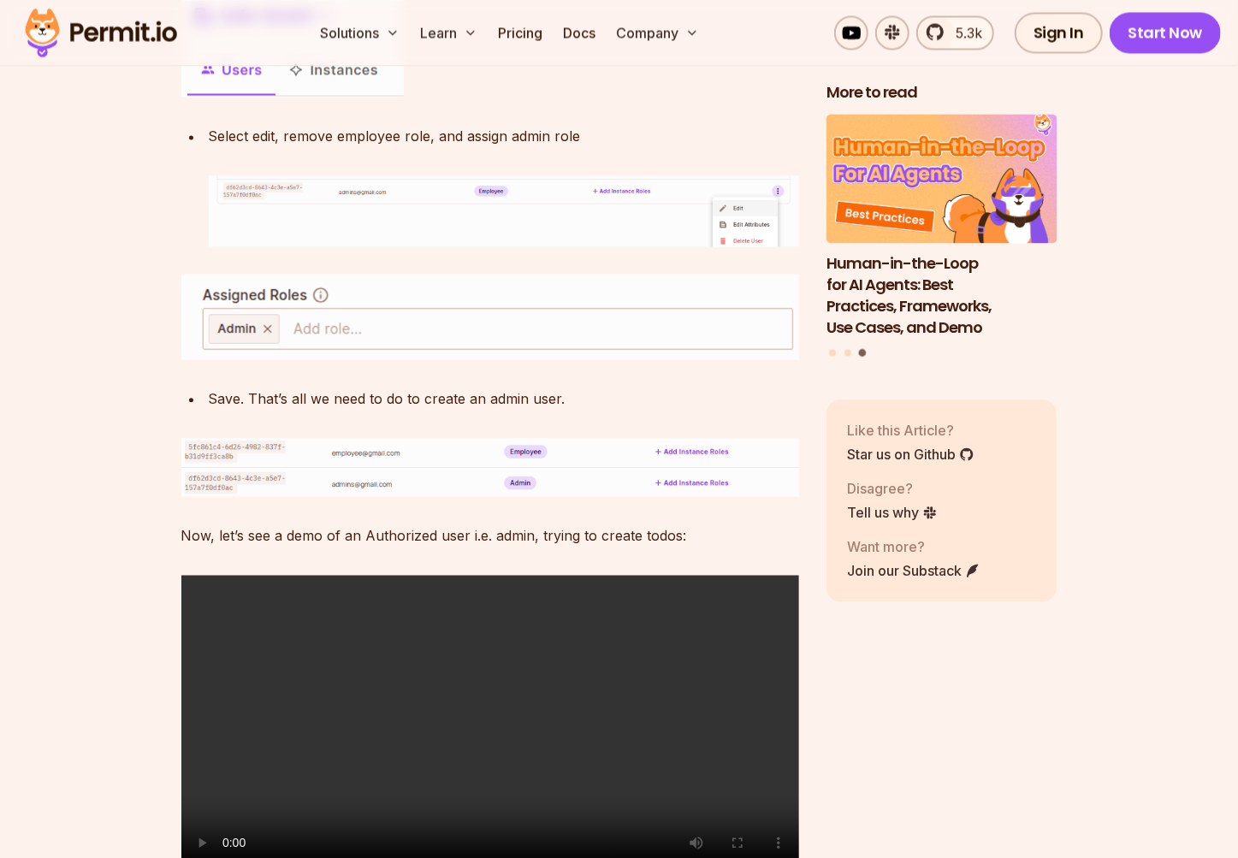
scroll to position [20545, 0]
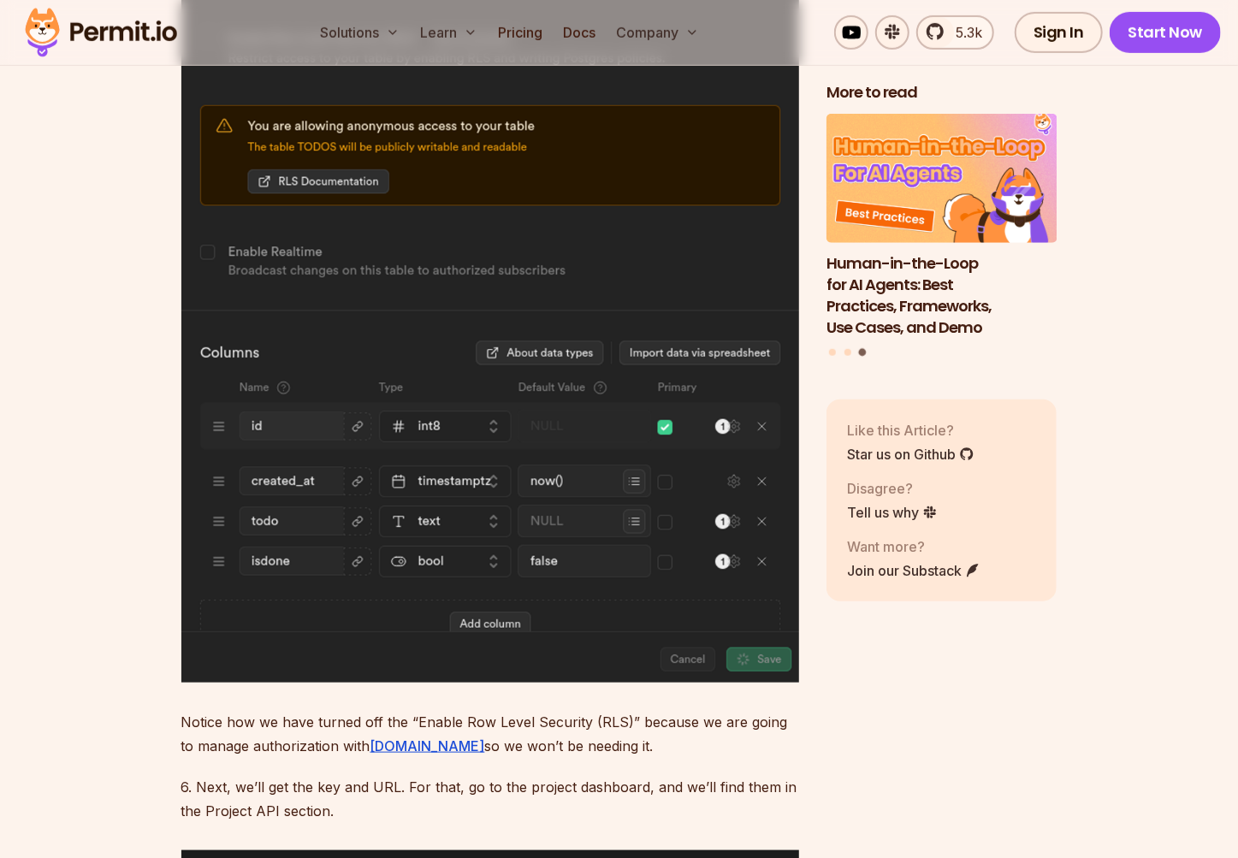
scroll to position [4389, 0]
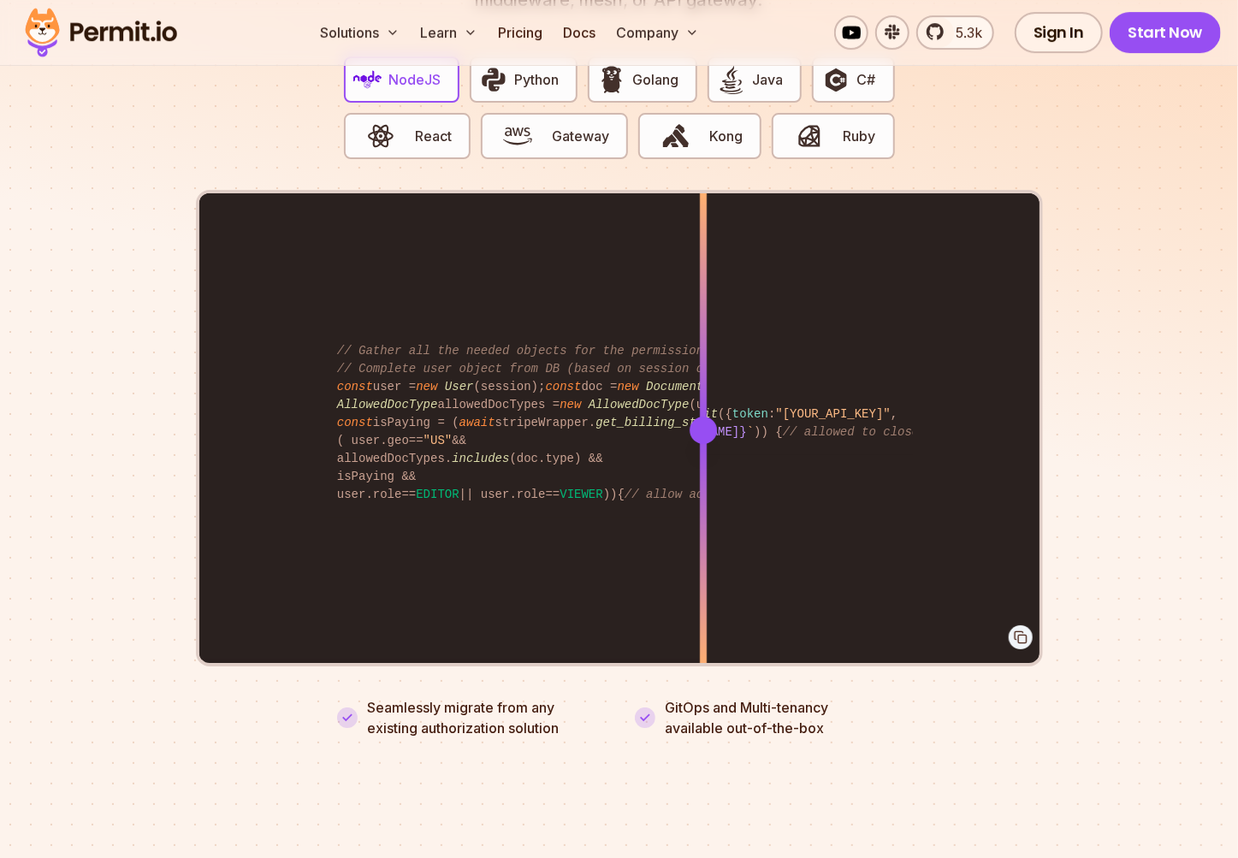
scroll to position [3357, 0]
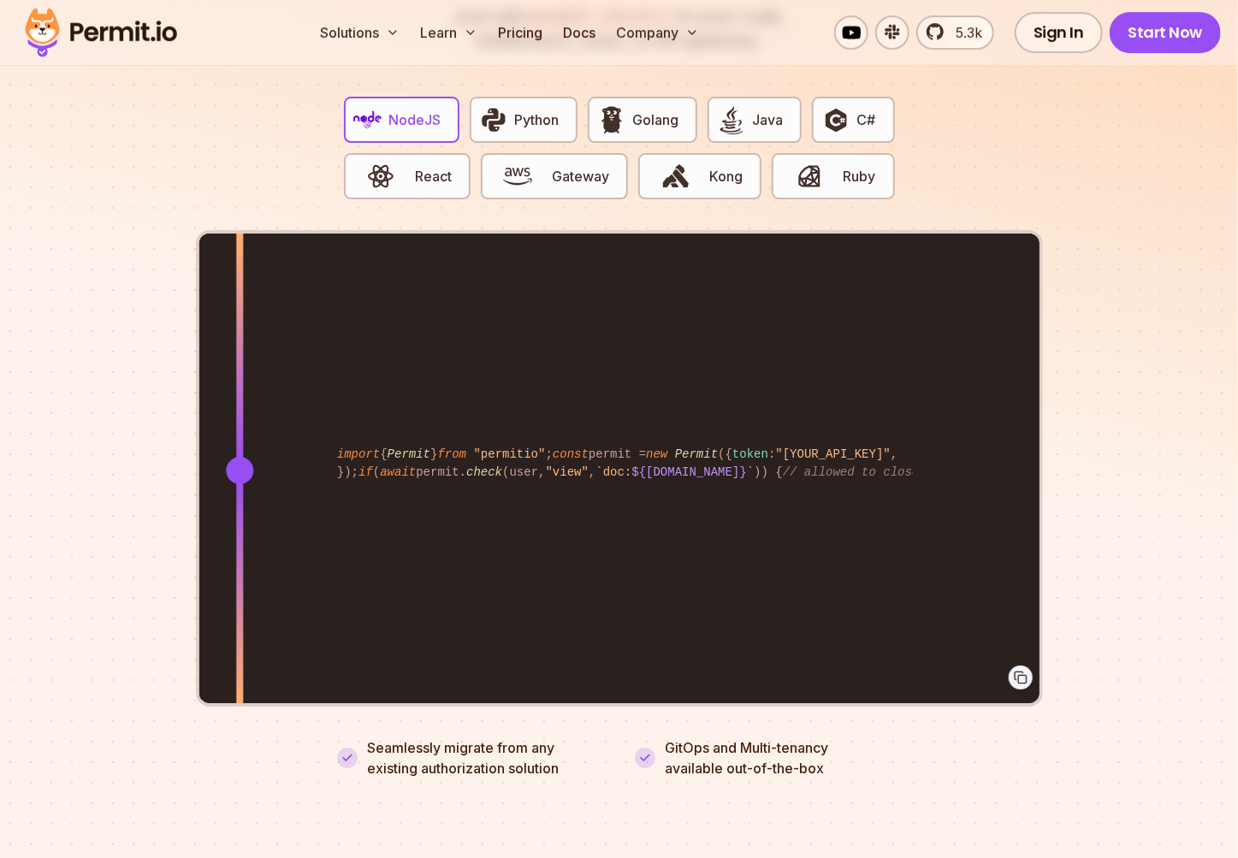
drag, startPoint x: 702, startPoint y: 443, endPoint x: 239, endPoint y: 478, distance: 464.0
click at [239, 478] on div at bounding box center [239, 469] width 7 height 472
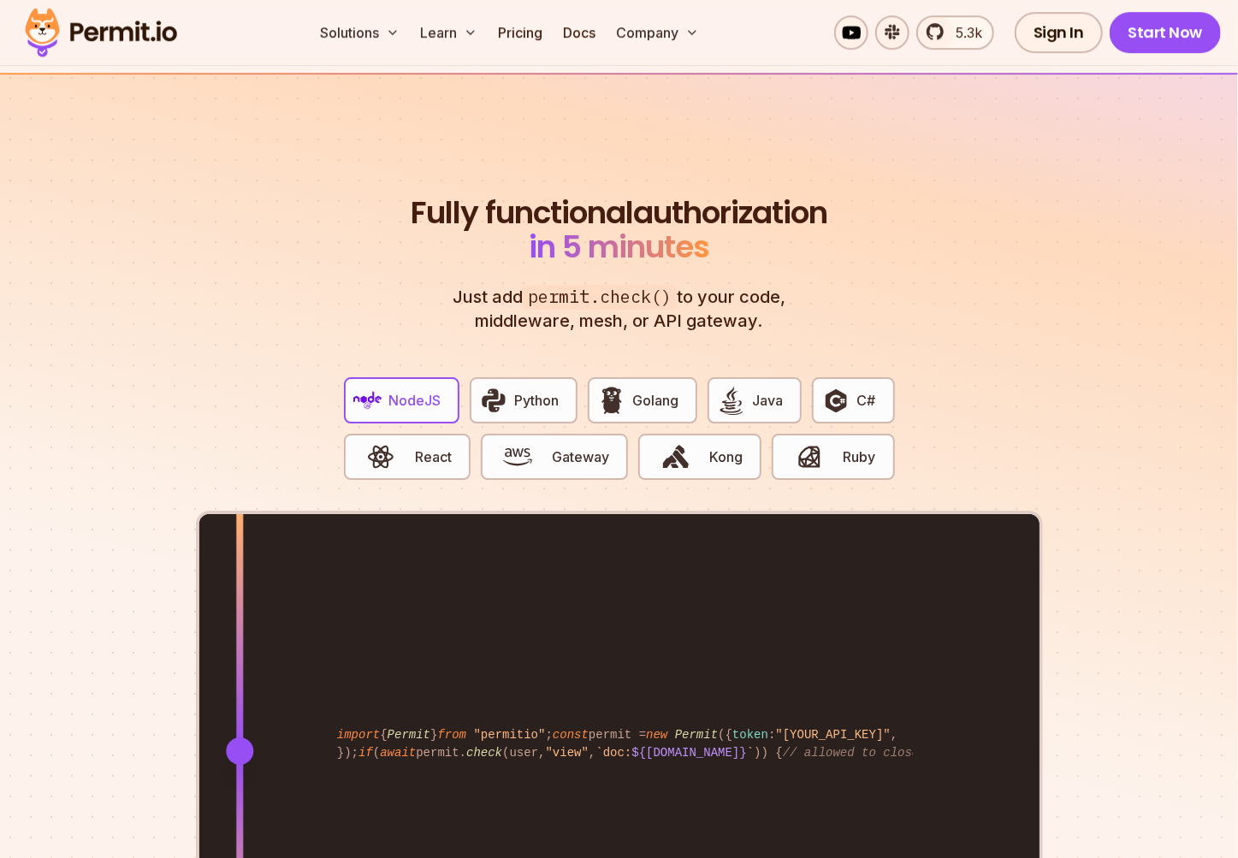
scroll to position [3079, 0]
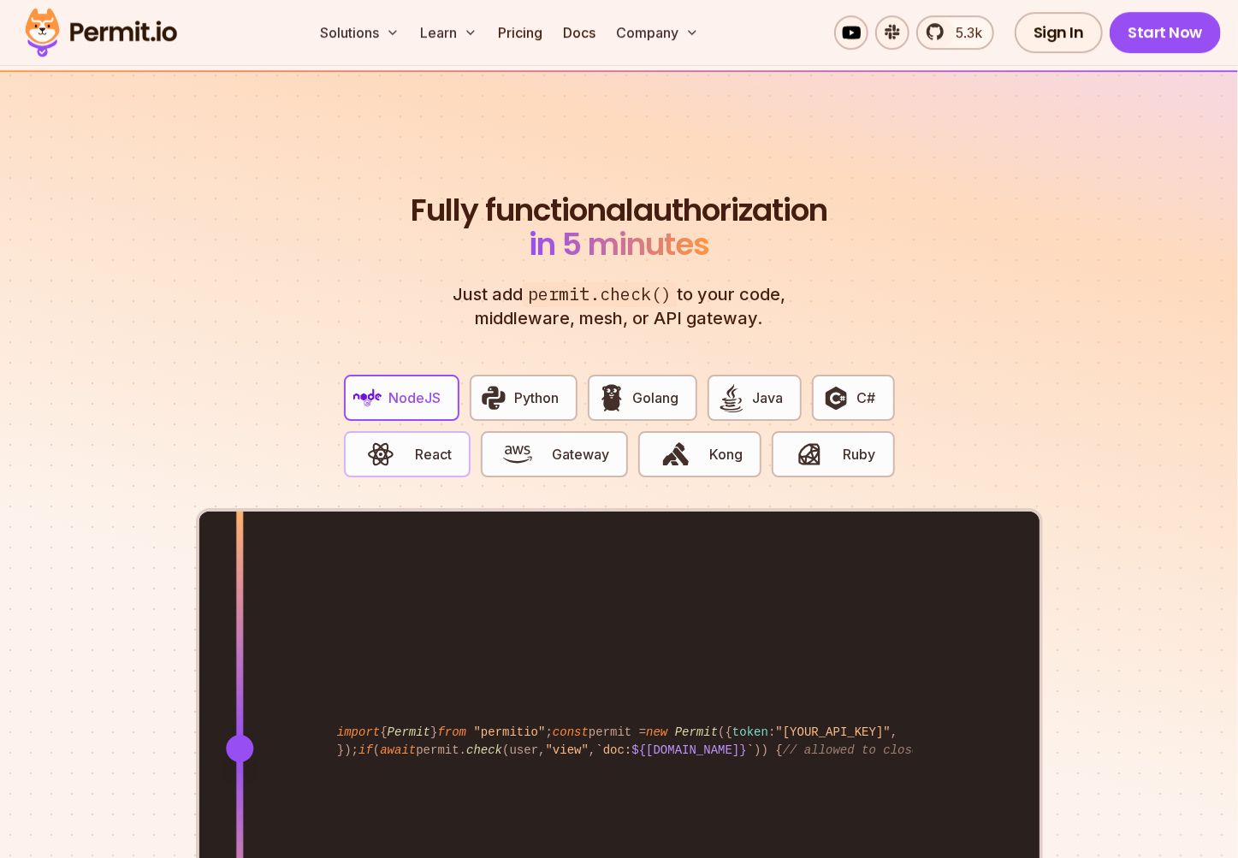
click at [446, 444] on span "React" at bounding box center [433, 454] width 37 height 21
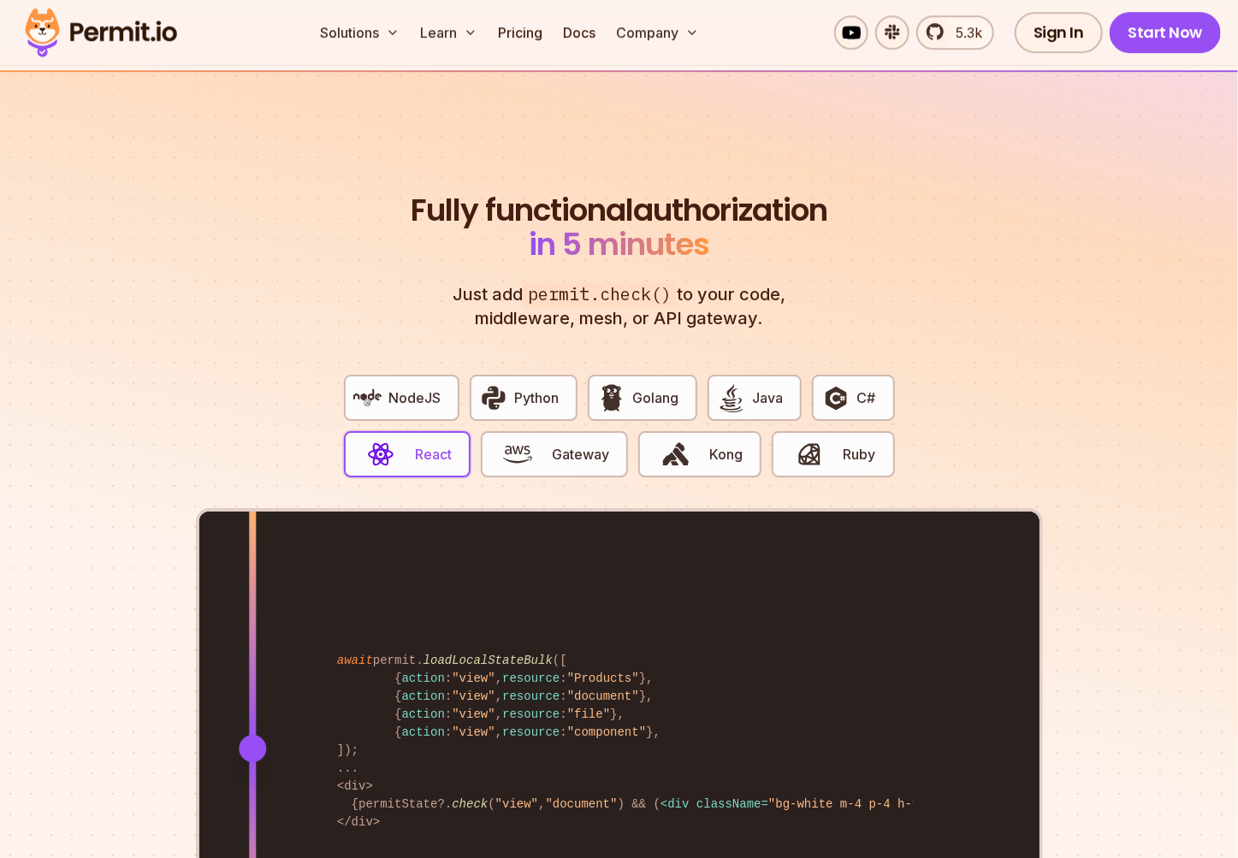
drag, startPoint x: 700, startPoint y: 730, endPoint x: 252, endPoint y: 715, distance: 448.4
click at [252, 735] on div at bounding box center [252, 748] width 27 height 27
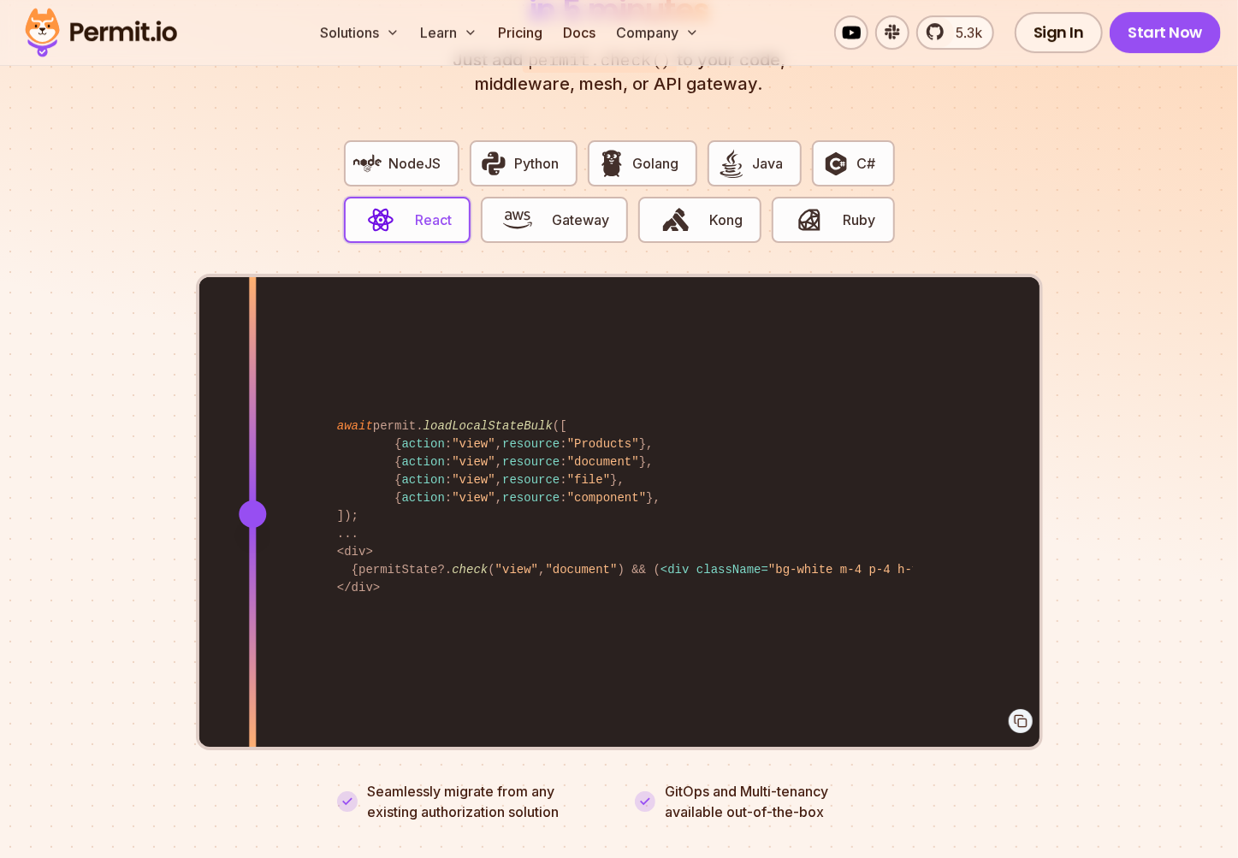
scroll to position [3315, 0]
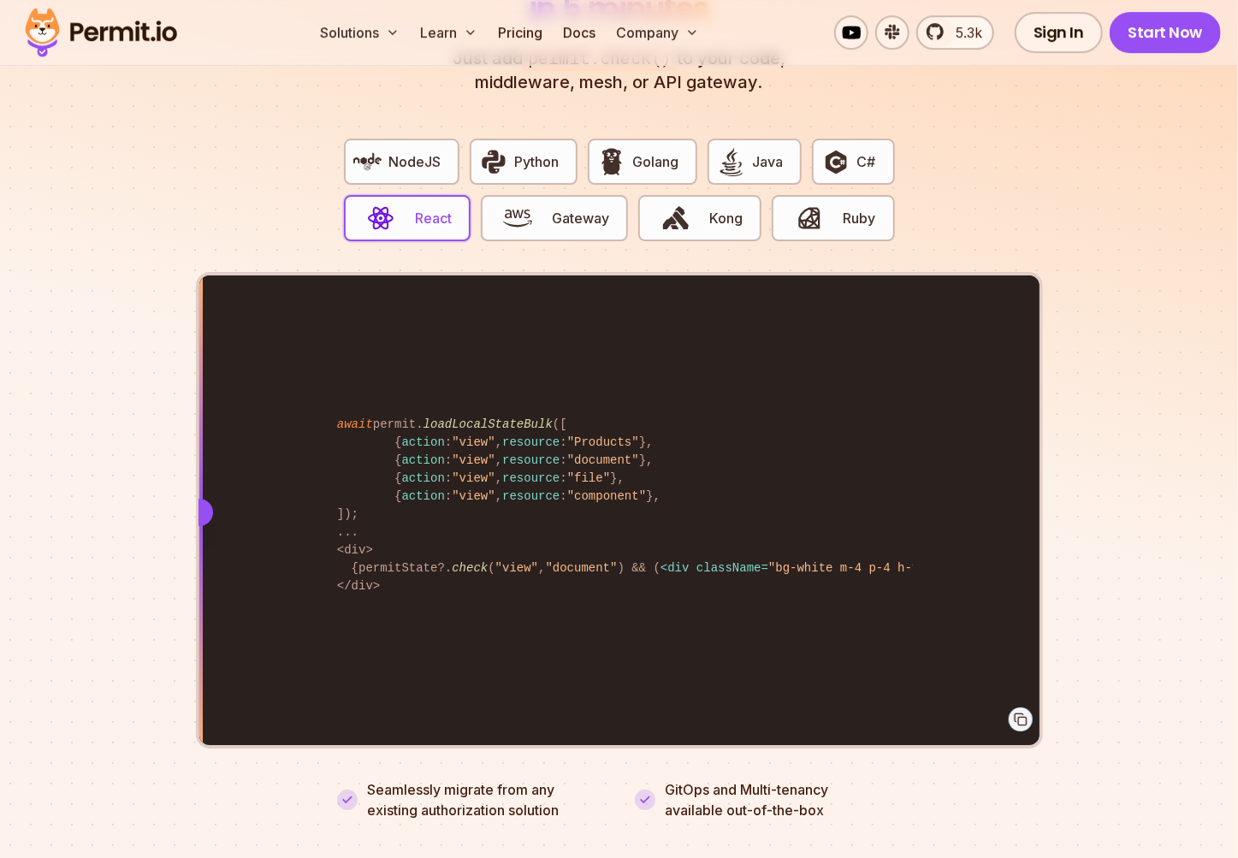
drag, startPoint x: 244, startPoint y: 494, endPoint x: 112, endPoint y: 491, distance: 131.8
click at [112, 491] on section "Fully functional authorization in 5 minutes Just add permit.check() to your cod…" at bounding box center [619, 368] width 1238 height 1068
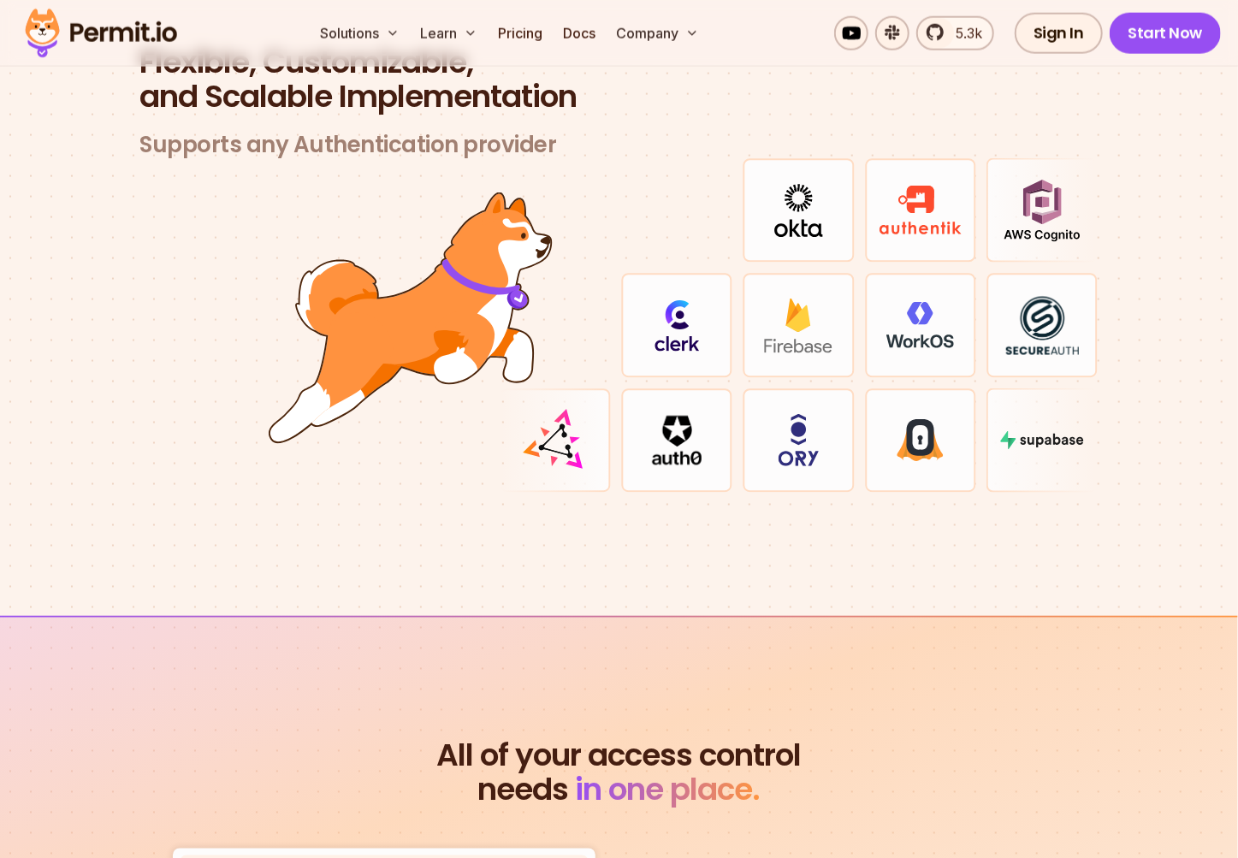
scroll to position [5051, 0]
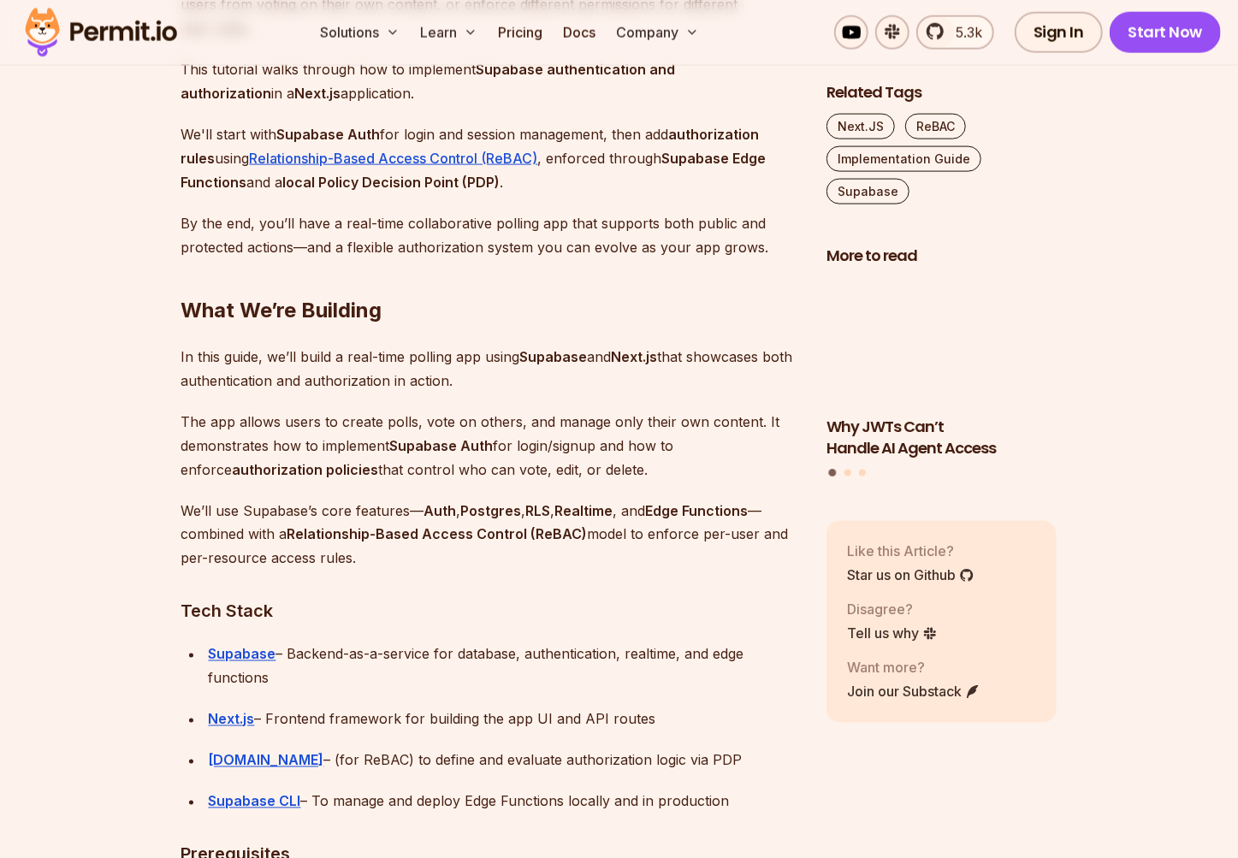
scroll to position [1334, 0]
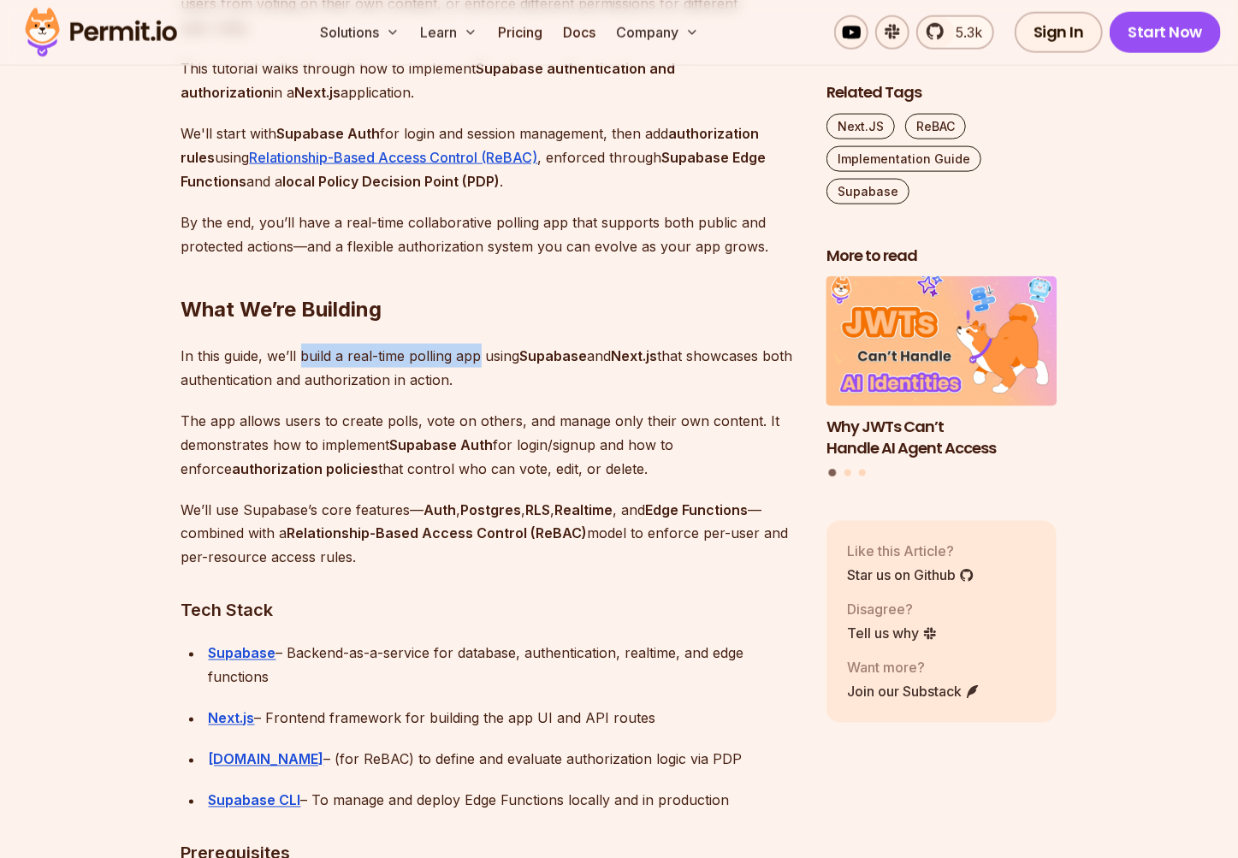
drag, startPoint x: 310, startPoint y: 341, endPoint x: 502, endPoint y: 366, distance: 193.2
click at [542, 378] on p "In this guide, we’ll build a real-time polling app using Supabase and Next.js t…" at bounding box center [489, 368] width 617 height 48
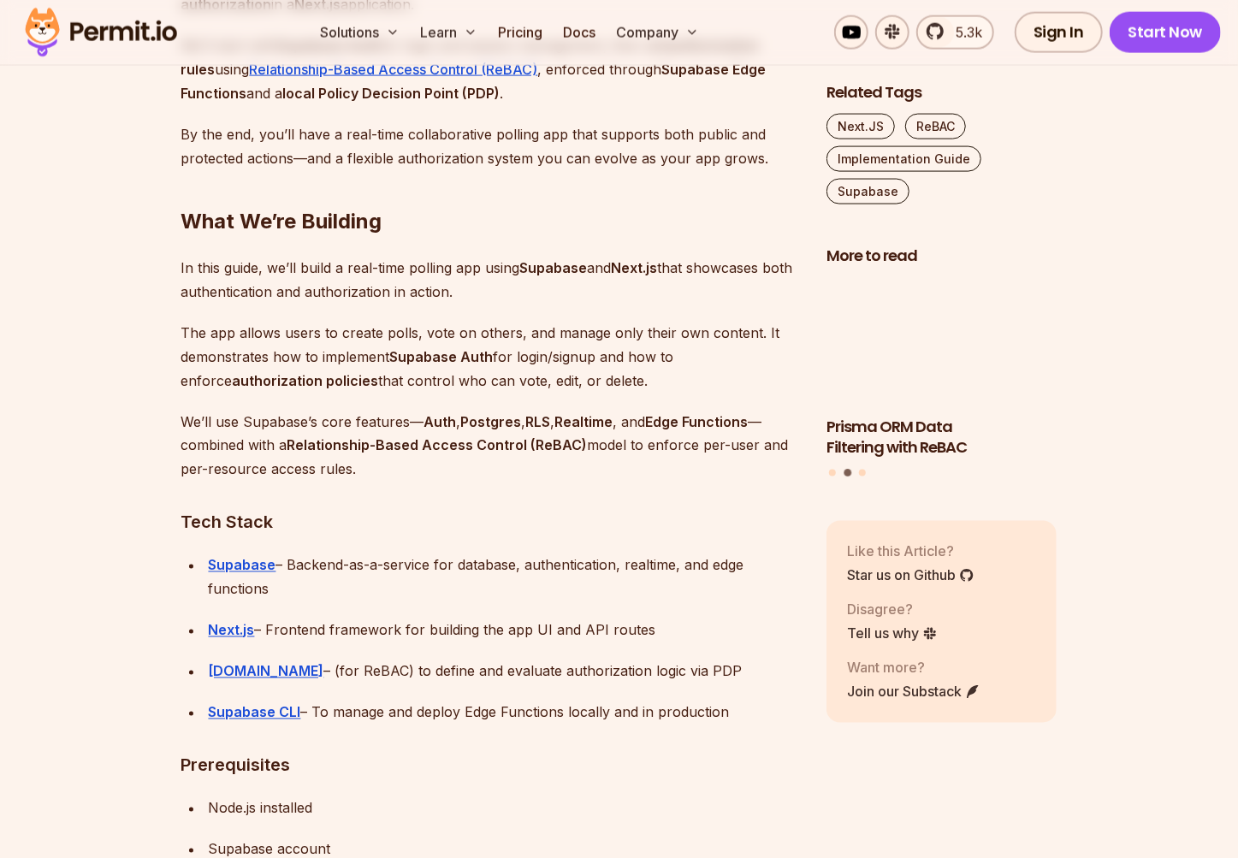
scroll to position [1423, 0]
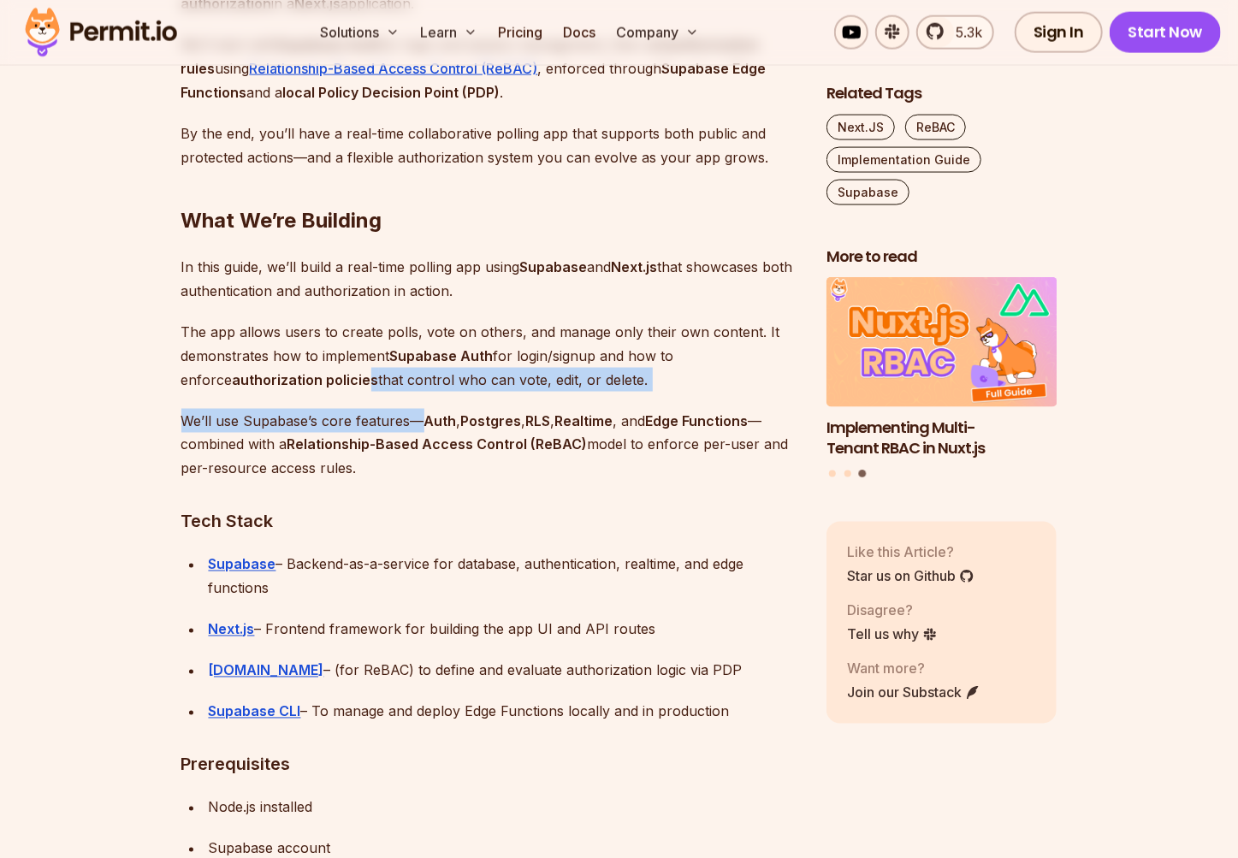
drag, startPoint x: 323, startPoint y: 377, endPoint x: 415, endPoint y: 422, distance: 101.7
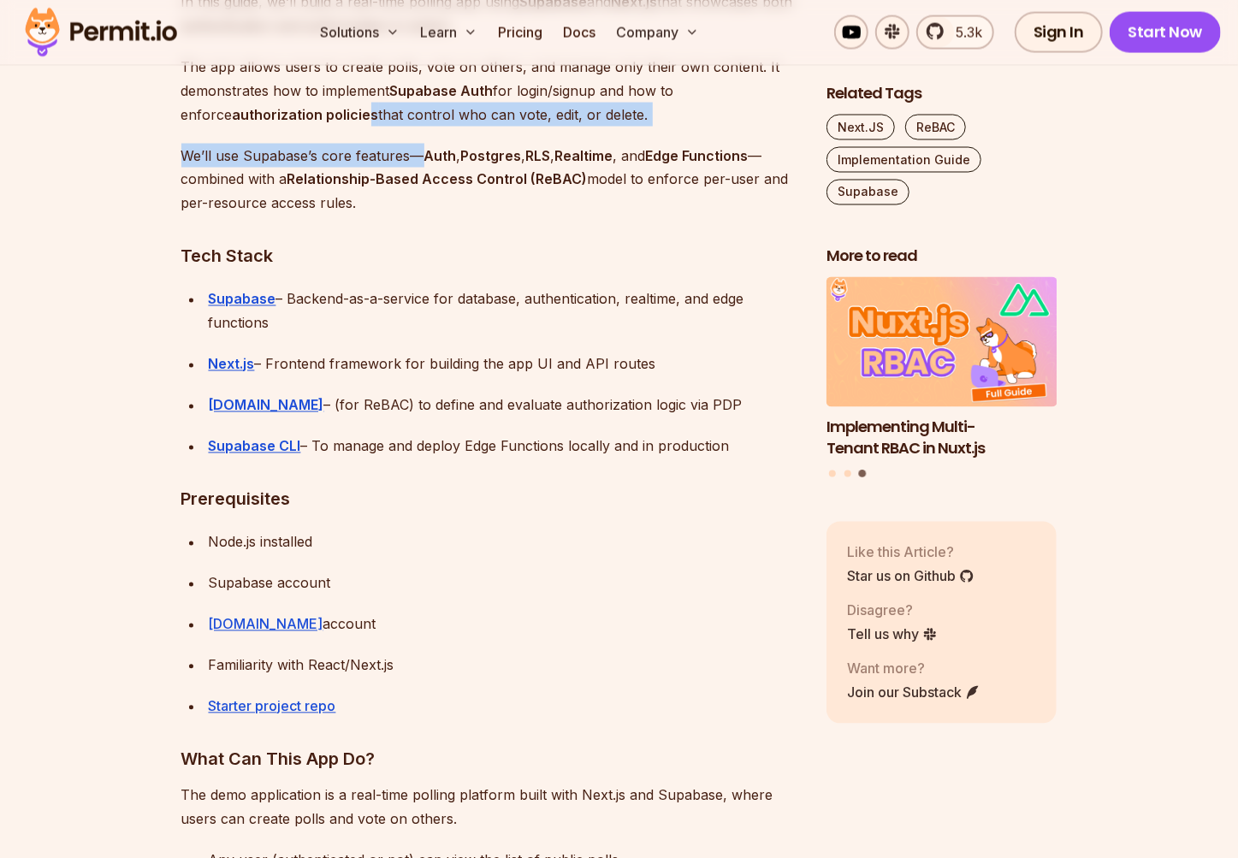
scroll to position [1690, 0]
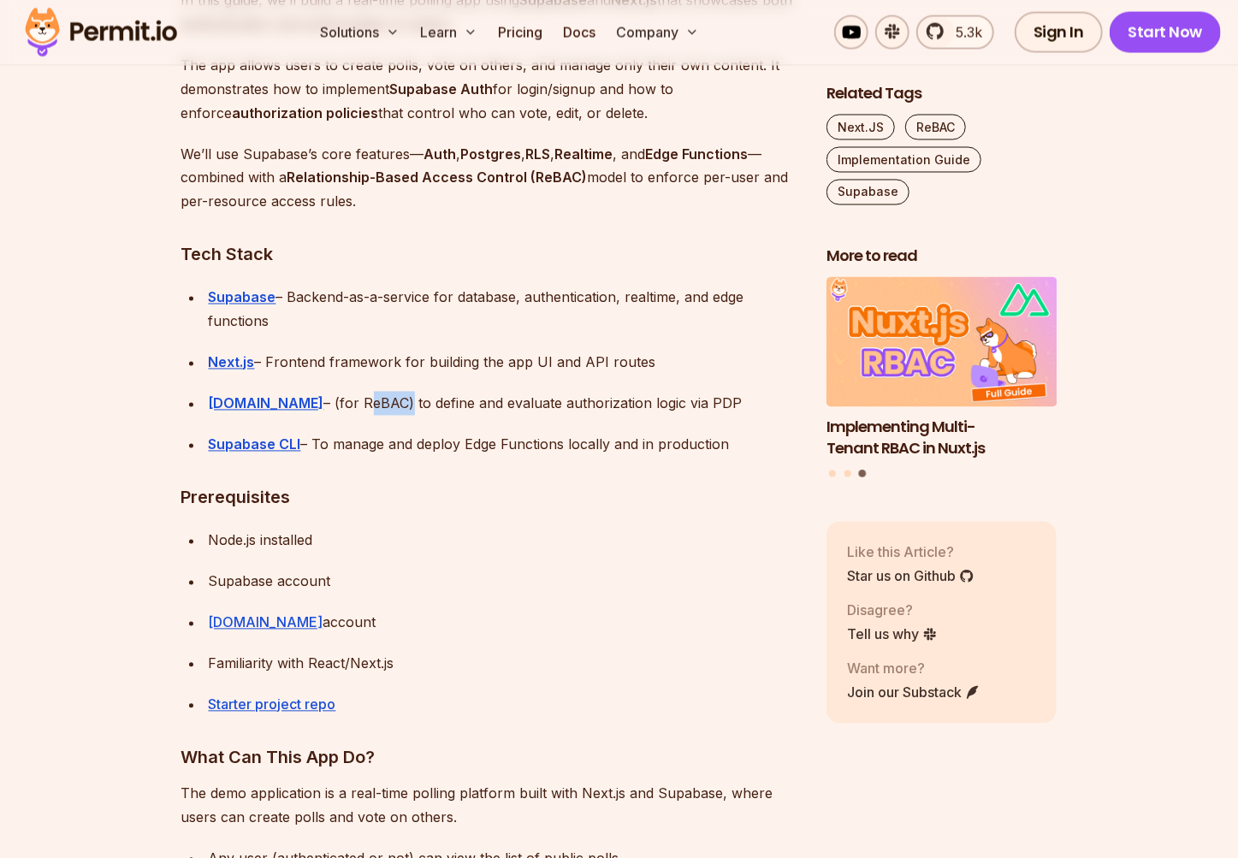
drag, startPoint x: 316, startPoint y: 402, endPoint x: 350, endPoint y: 402, distance: 33.4
click at [350, 402] on div "Permit.io – (for ReBAC) to define and evaluate authorization logic via PDP" at bounding box center [504, 404] width 590 height 24
copy div "ReBAC"
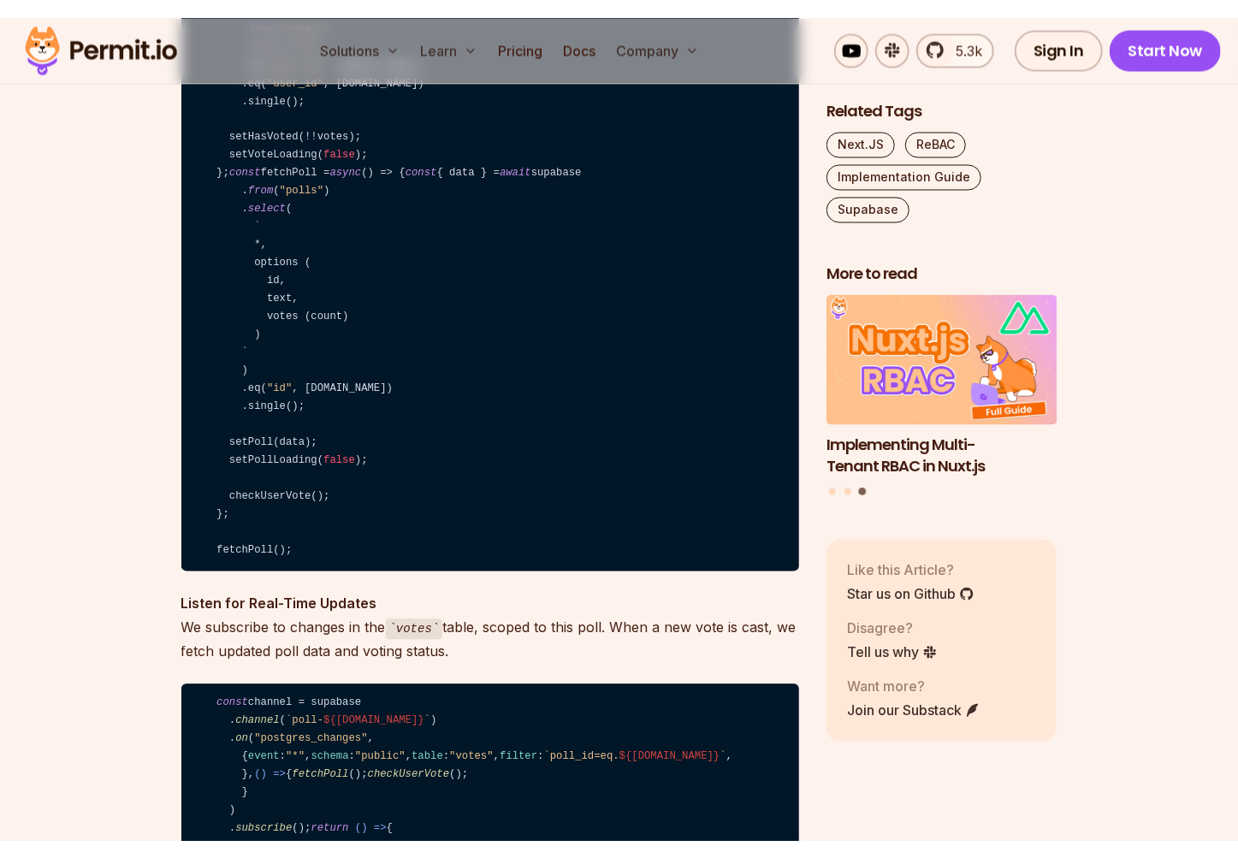
scroll to position [20233, 0]
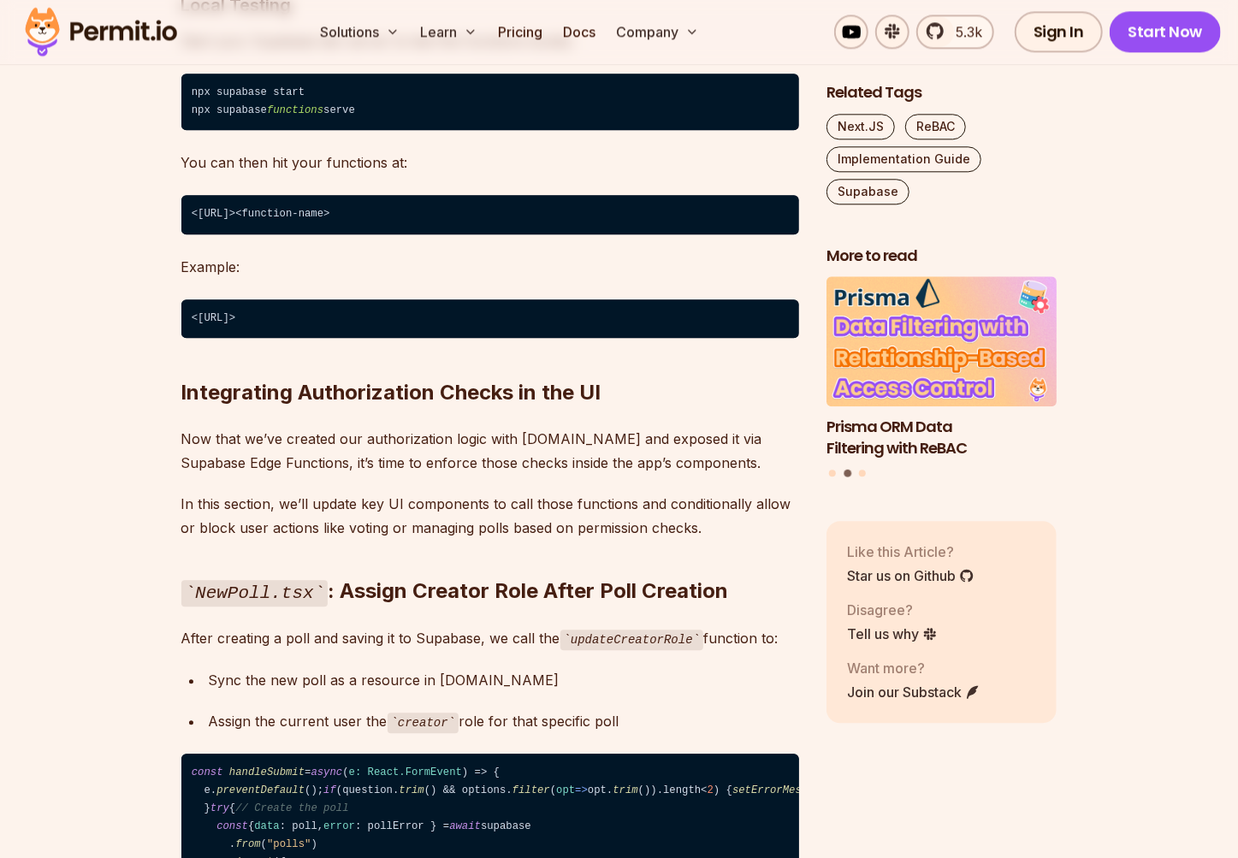
scroll to position [20944, 0]
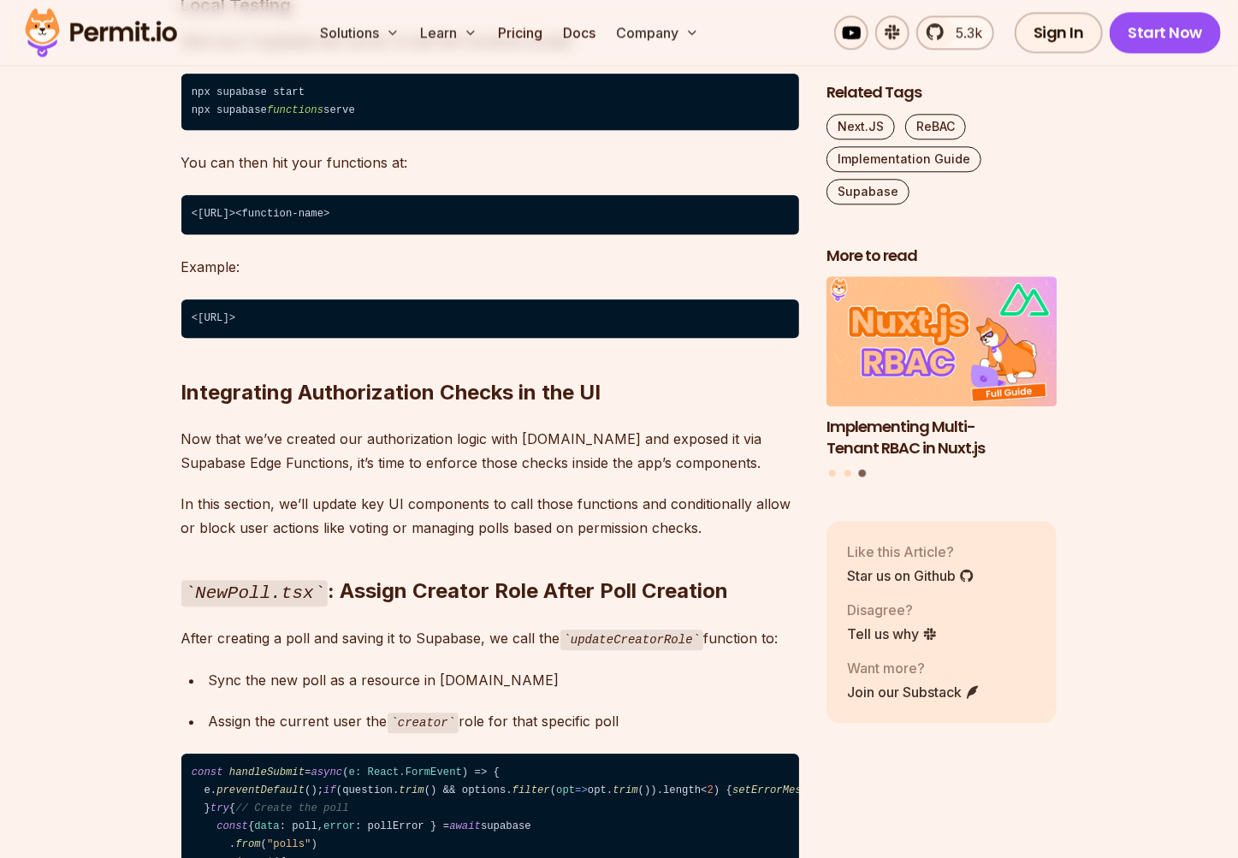
drag, startPoint x: 340, startPoint y: 464, endPoint x: 444, endPoint y: 478, distance: 105.2
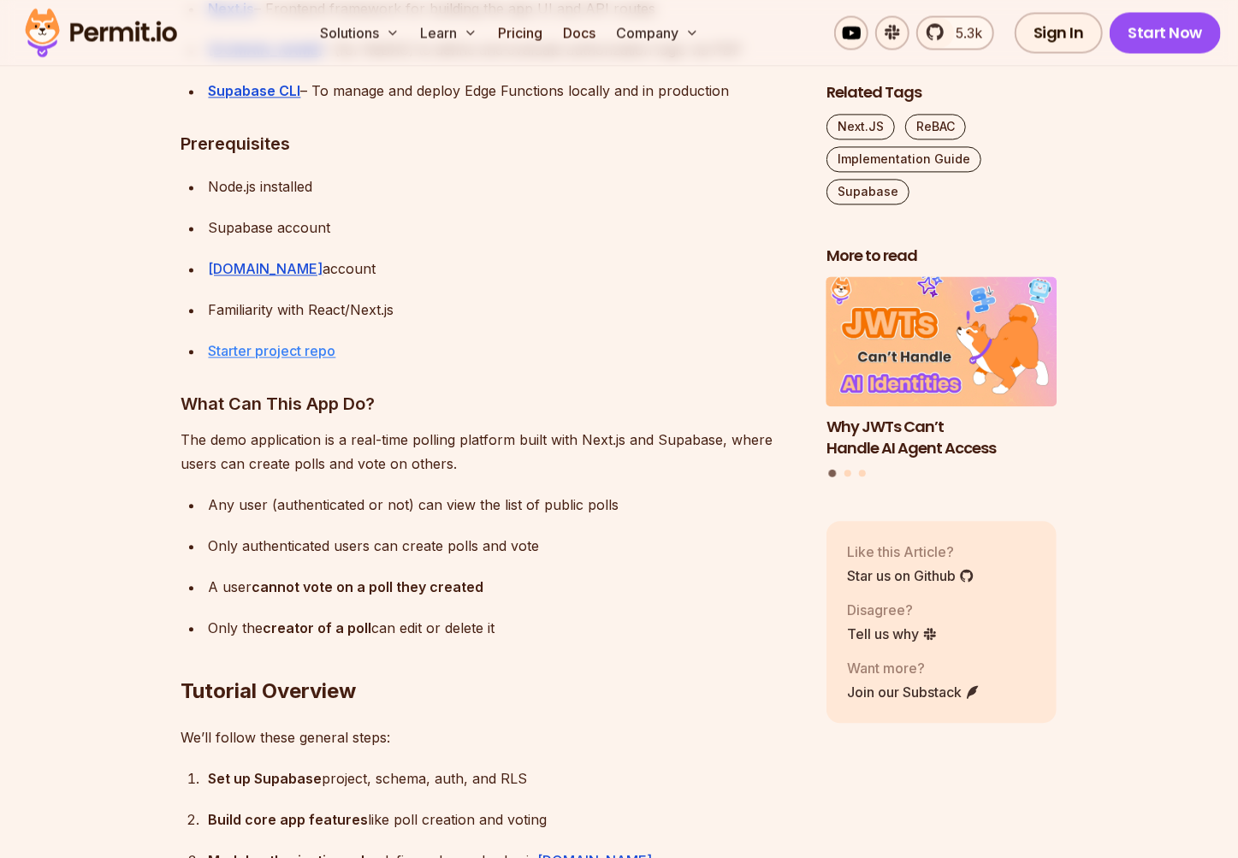
scroll to position [2046, 0]
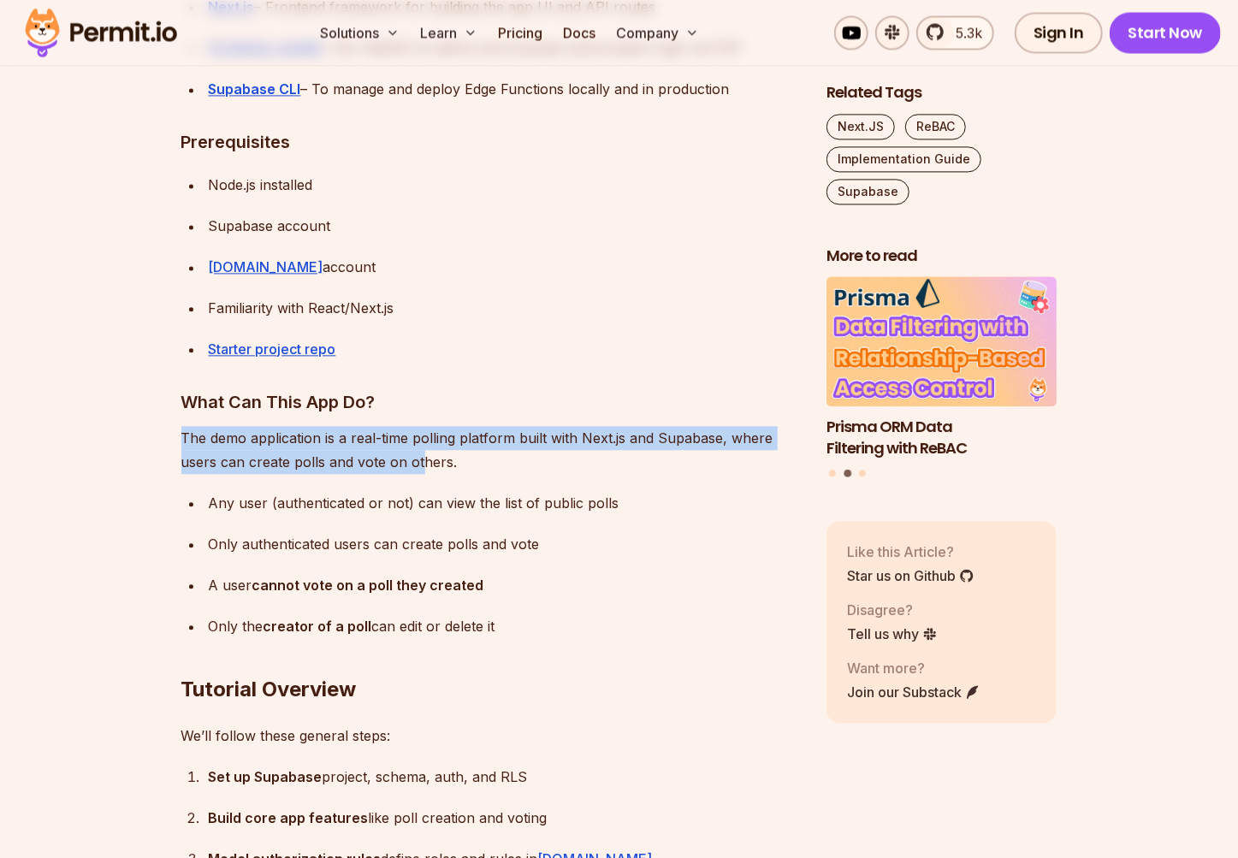
drag, startPoint x: 186, startPoint y: 440, endPoint x: 501, endPoint y: 462, distance: 316.4
click at [440, 462] on p "The demo application is a real-time polling platform built with Next.js and Sup…" at bounding box center [489, 450] width 617 height 48
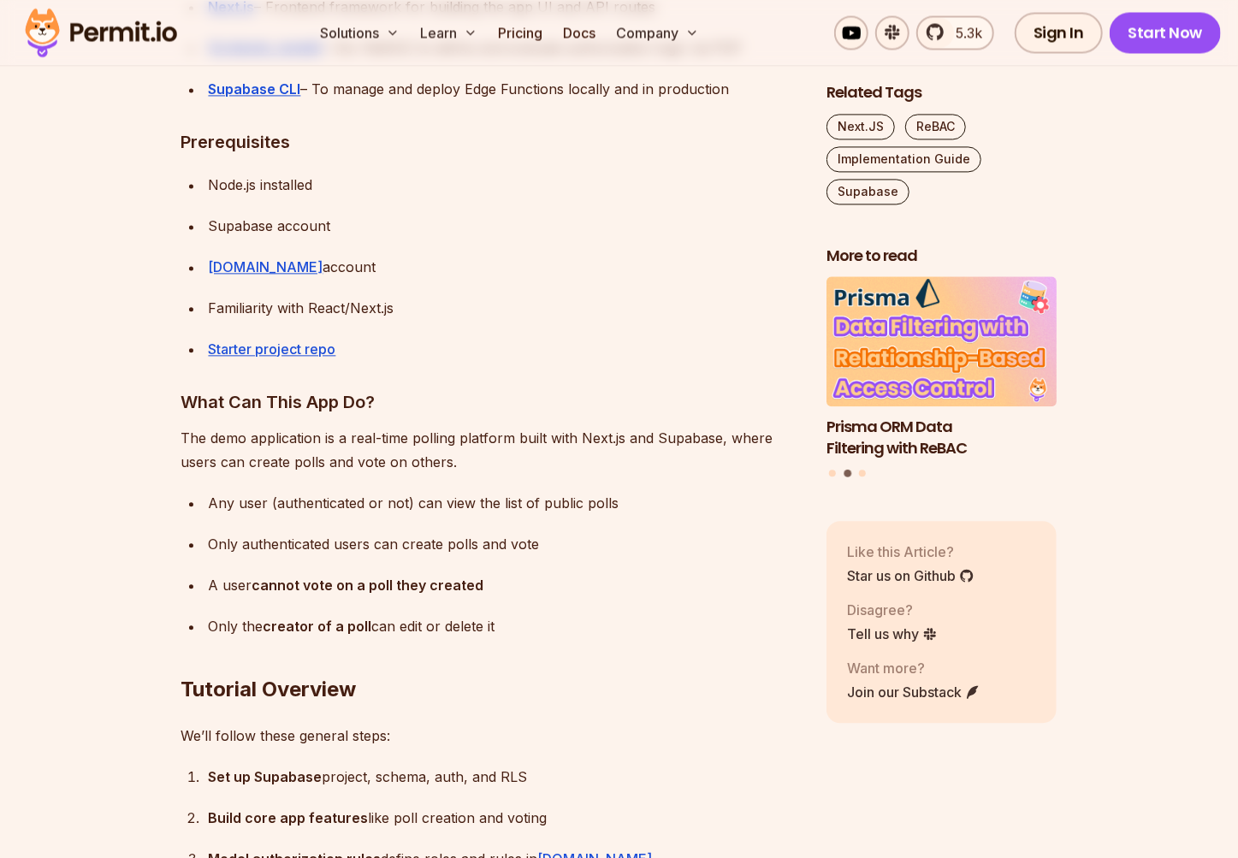
drag, startPoint x: 536, startPoint y: 462, endPoint x: 529, endPoint y: 476, distance: 16.1
click at [536, 463] on p "The demo application is a real-time polling platform built with Next.js and Sup…" at bounding box center [489, 450] width 617 height 48
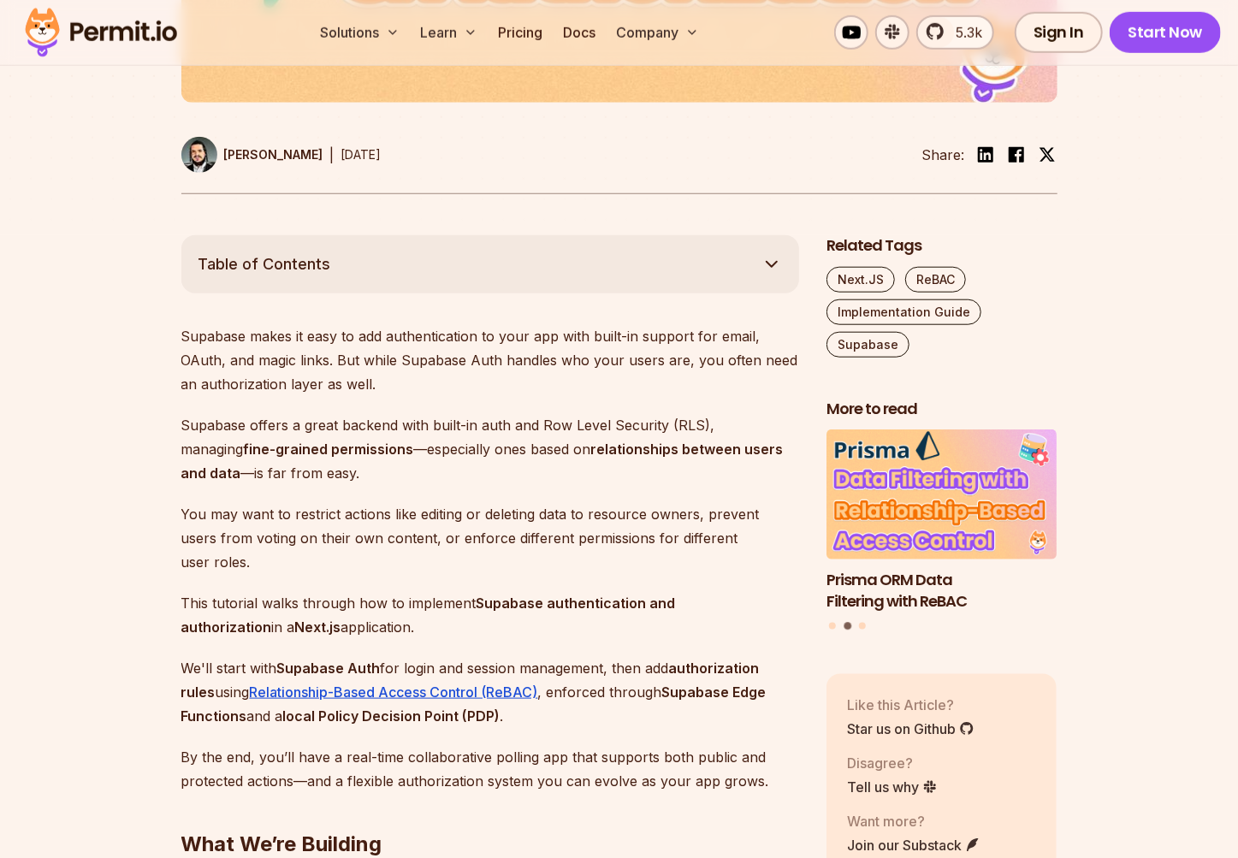
scroll to position [801, 0]
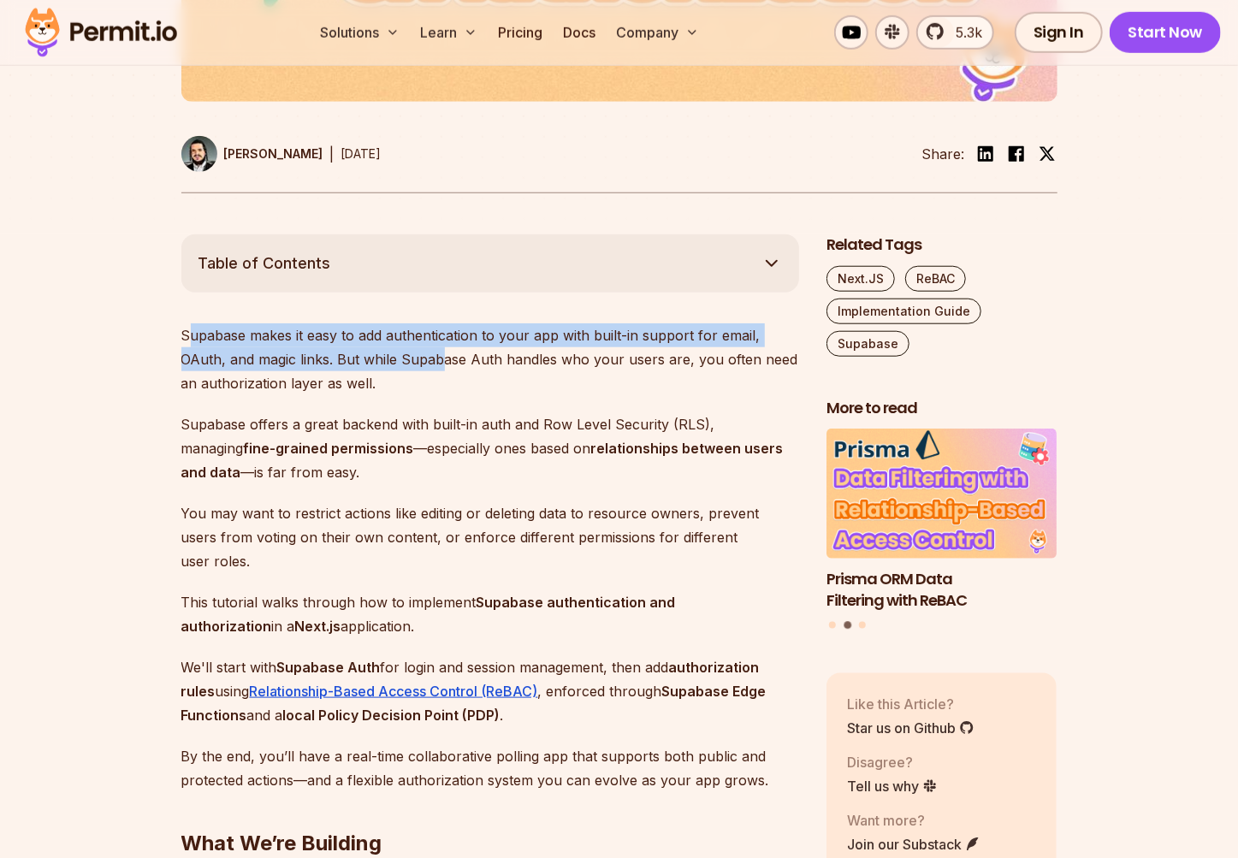
drag, startPoint x: 192, startPoint y: 352, endPoint x: 513, endPoint y: 413, distance: 326.4
click at [442, 391] on p "Supabase makes it easy to add authentication to your app with built-in support …" at bounding box center [489, 359] width 617 height 72
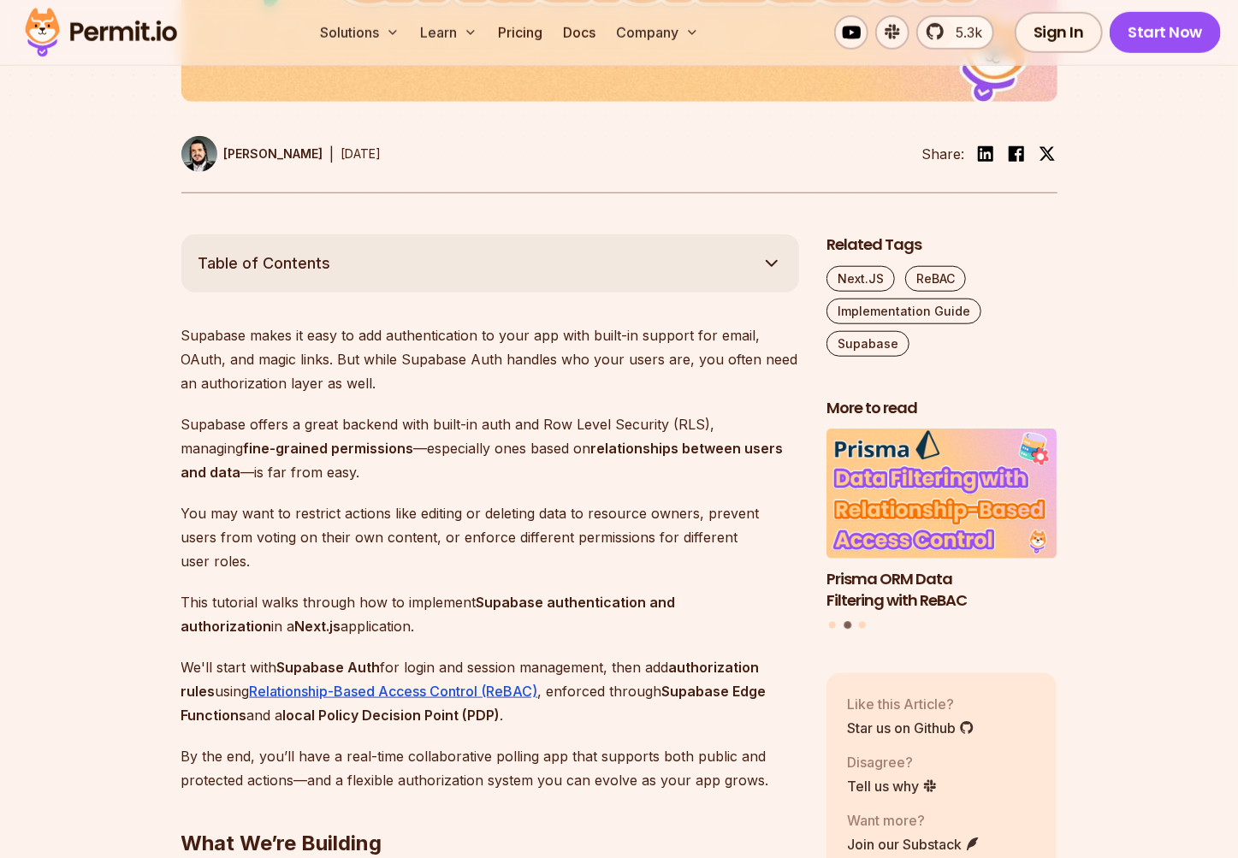
click at [515, 395] on p "Supabase makes it easy to add authentication to your app with built-in support …" at bounding box center [489, 359] width 617 height 72
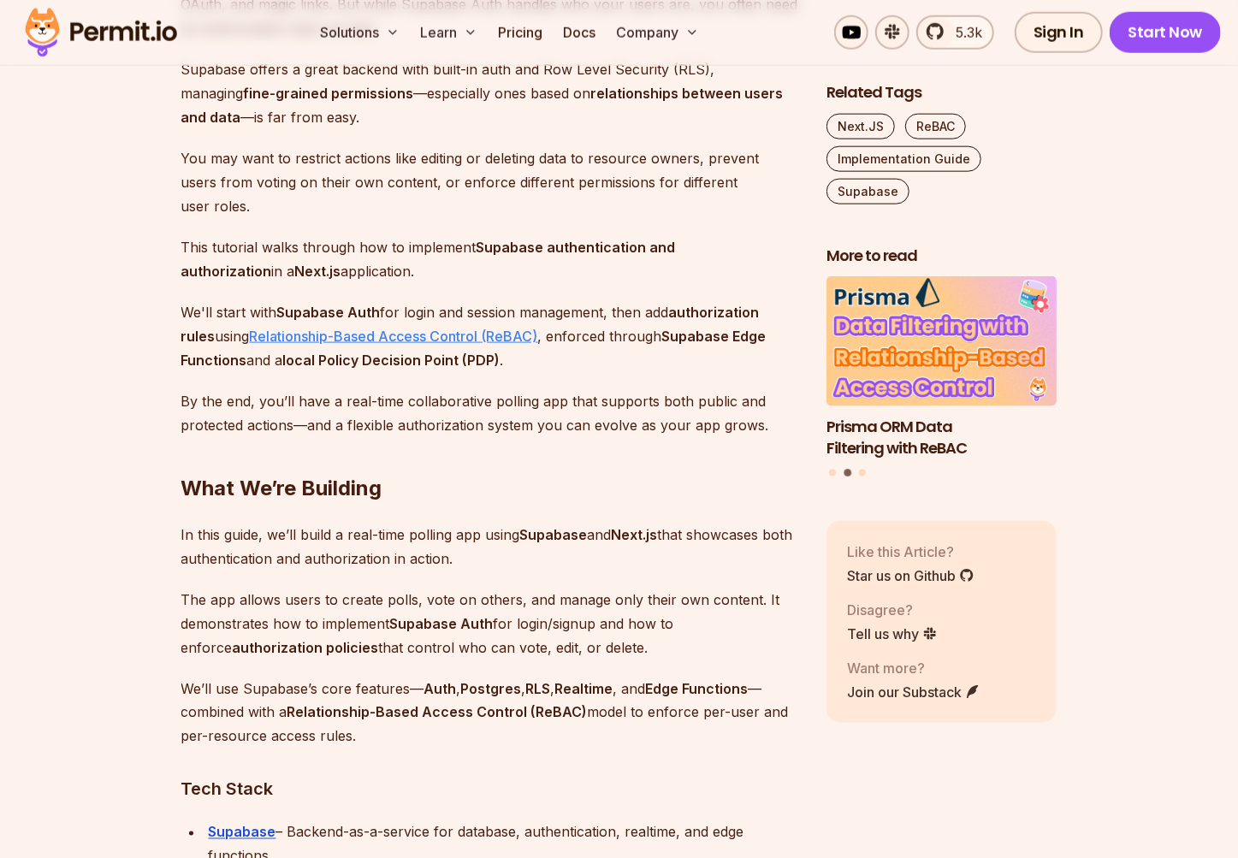
scroll to position [1156, 0]
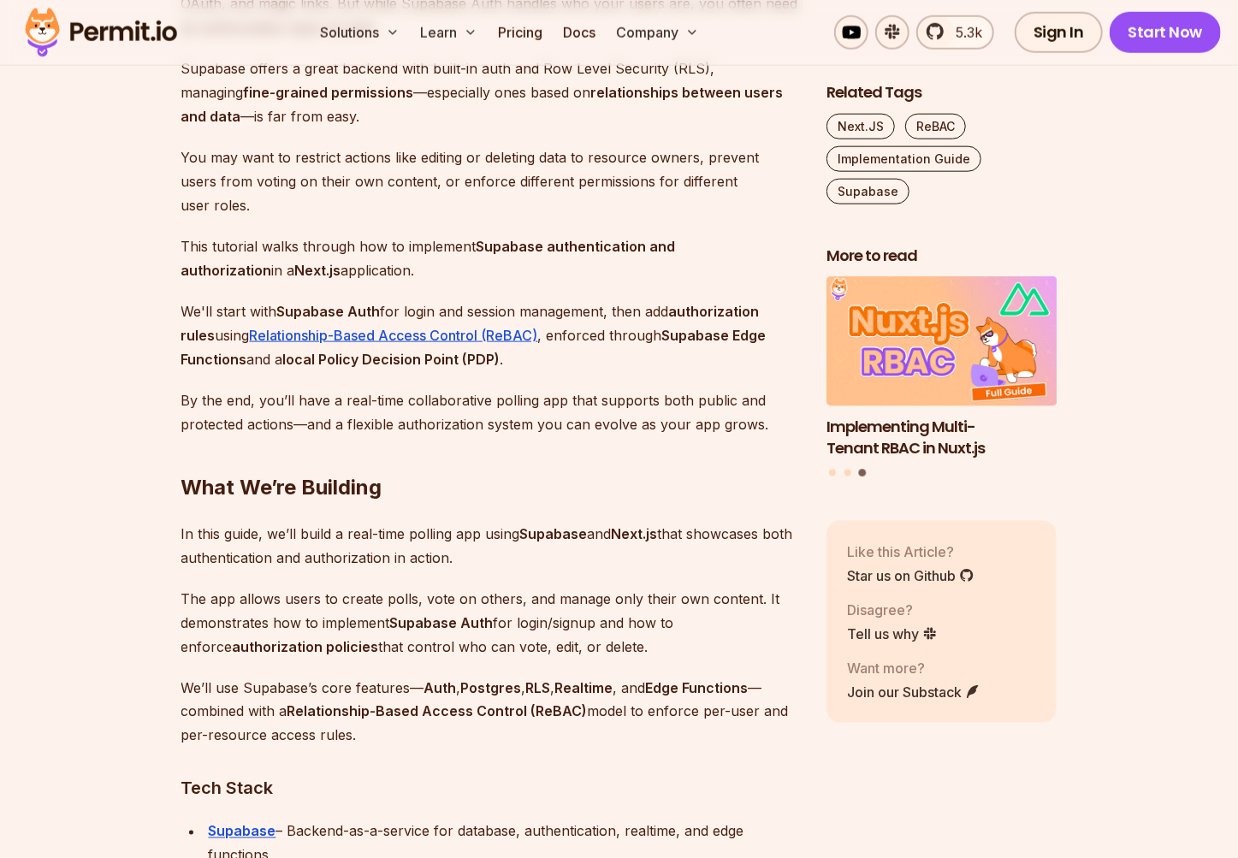
drag, startPoint x: 288, startPoint y: 307, endPoint x: 621, endPoint y: 297, distance: 332.9
drag, startPoint x: 642, startPoint y: 309, endPoint x: 694, endPoint y: 331, distance: 55.9
click at [678, 313] on p "We'll start with Supabase Auth for login and session management, then add autho…" at bounding box center [489, 335] width 617 height 72
drag, startPoint x: 694, startPoint y: 331, endPoint x: 688, endPoint y: 350, distance: 19.5
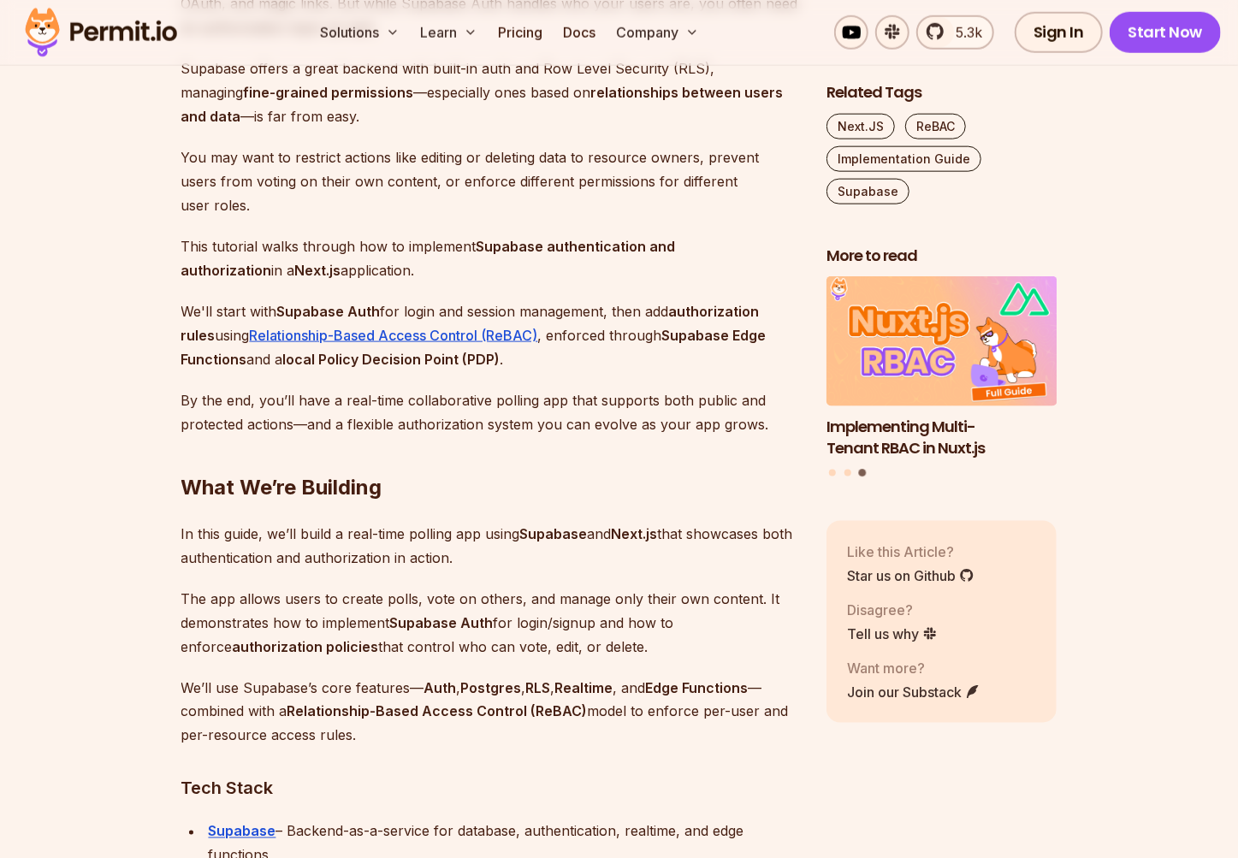
click at [694, 333] on strong "Supabase Edge Functions" at bounding box center [473, 347] width 585 height 41
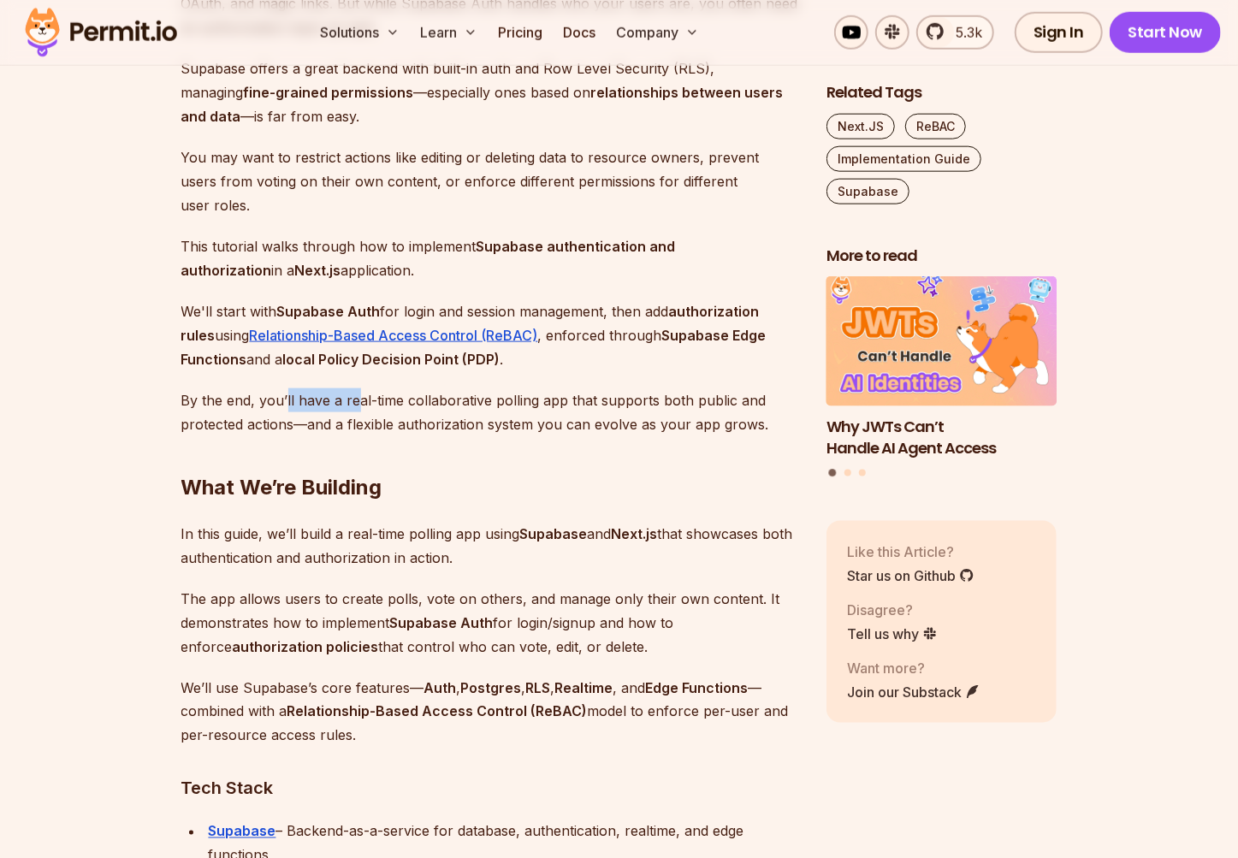
drag, startPoint x: 304, startPoint y: 400, endPoint x: 365, endPoint y: 405, distance: 61.7
click at [360, 404] on p "By the end, you’ll have a real-time collaborative polling app that supports bot…" at bounding box center [489, 412] width 617 height 48
click at [534, 437] on h2 "What We’re Building" at bounding box center [489, 453] width 617 height 96
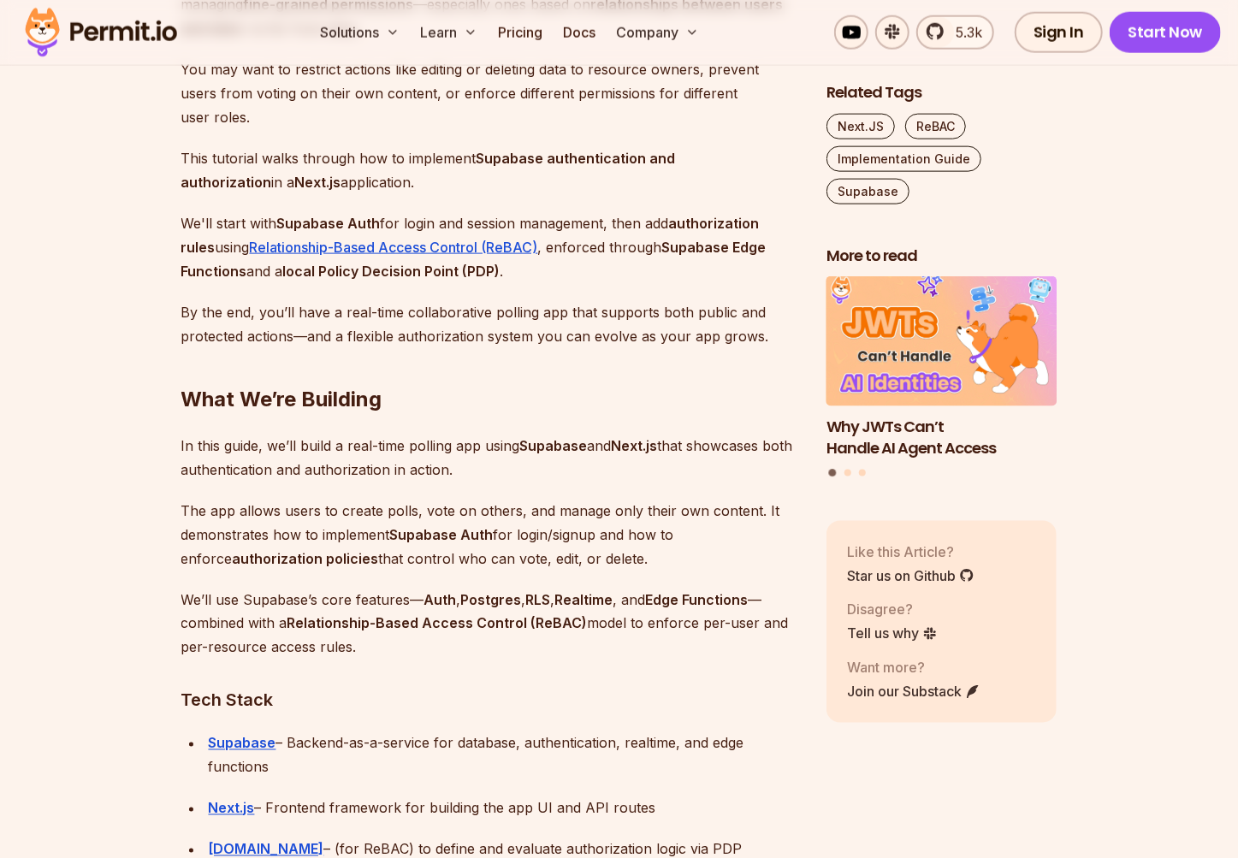
scroll to position [1245, 0]
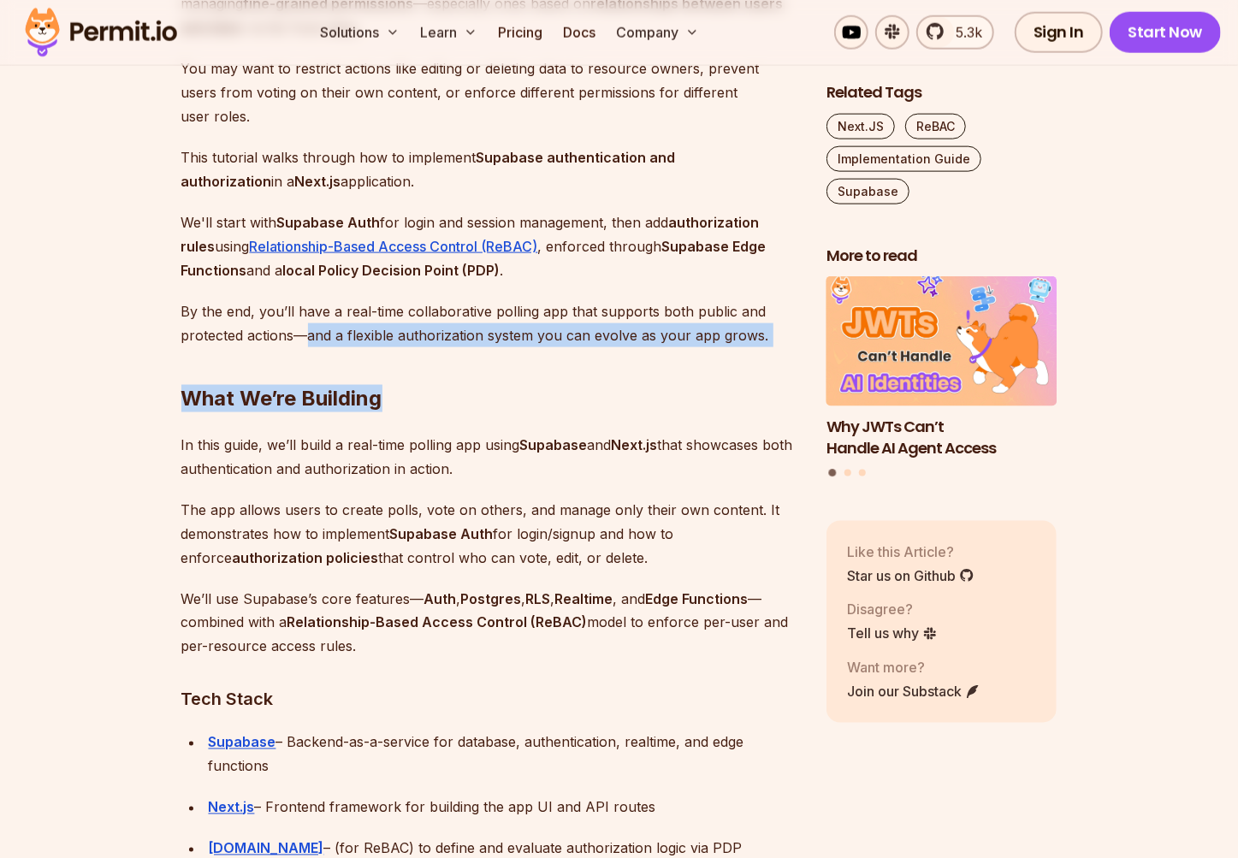
drag, startPoint x: 310, startPoint y: 333, endPoint x: 485, endPoint y: 409, distance: 190.4
click at [486, 410] on h2 "What We’re Building" at bounding box center [489, 364] width 617 height 96
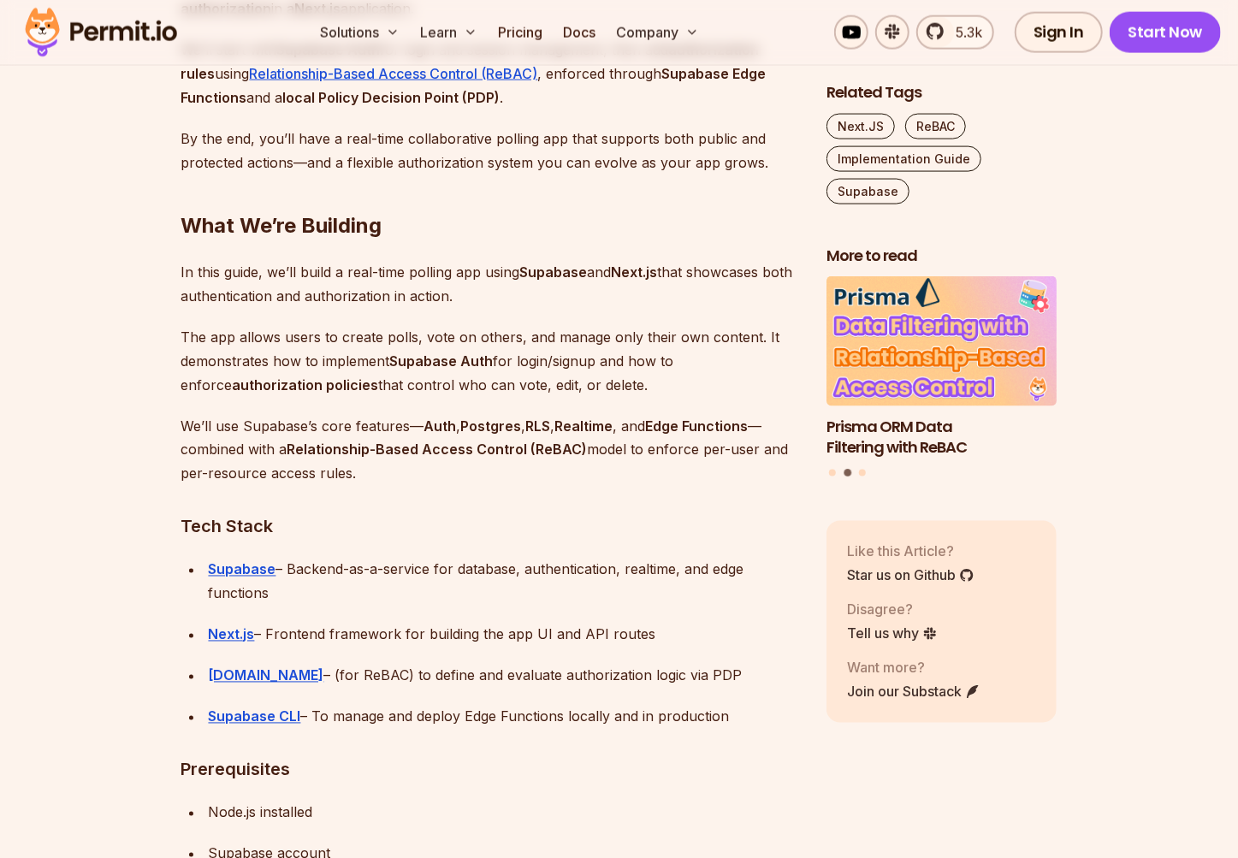
scroll to position [1423, 0]
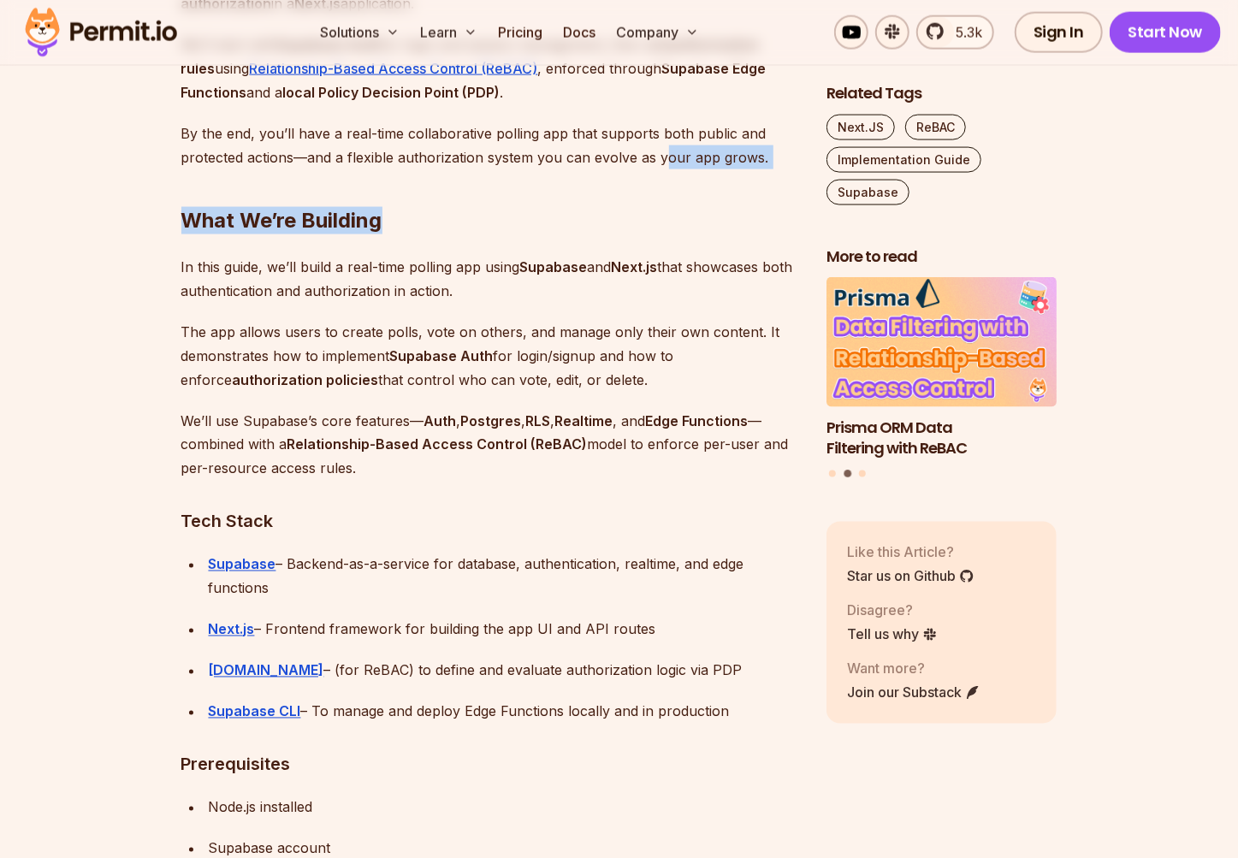
drag, startPoint x: 625, startPoint y: 151, endPoint x: 661, endPoint y: 151, distance: 35.9
drag, startPoint x: 611, startPoint y: 199, endPoint x: 598, endPoint y: 210, distance: 16.4
click at [611, 200] on h2 "What We’re Building" at bounding box center [489, 187] width 617 height 96
drag, startPoint x: 180, startPoint y: 264, endPoint x: 488, endPoint y: 290, distance: 309.8
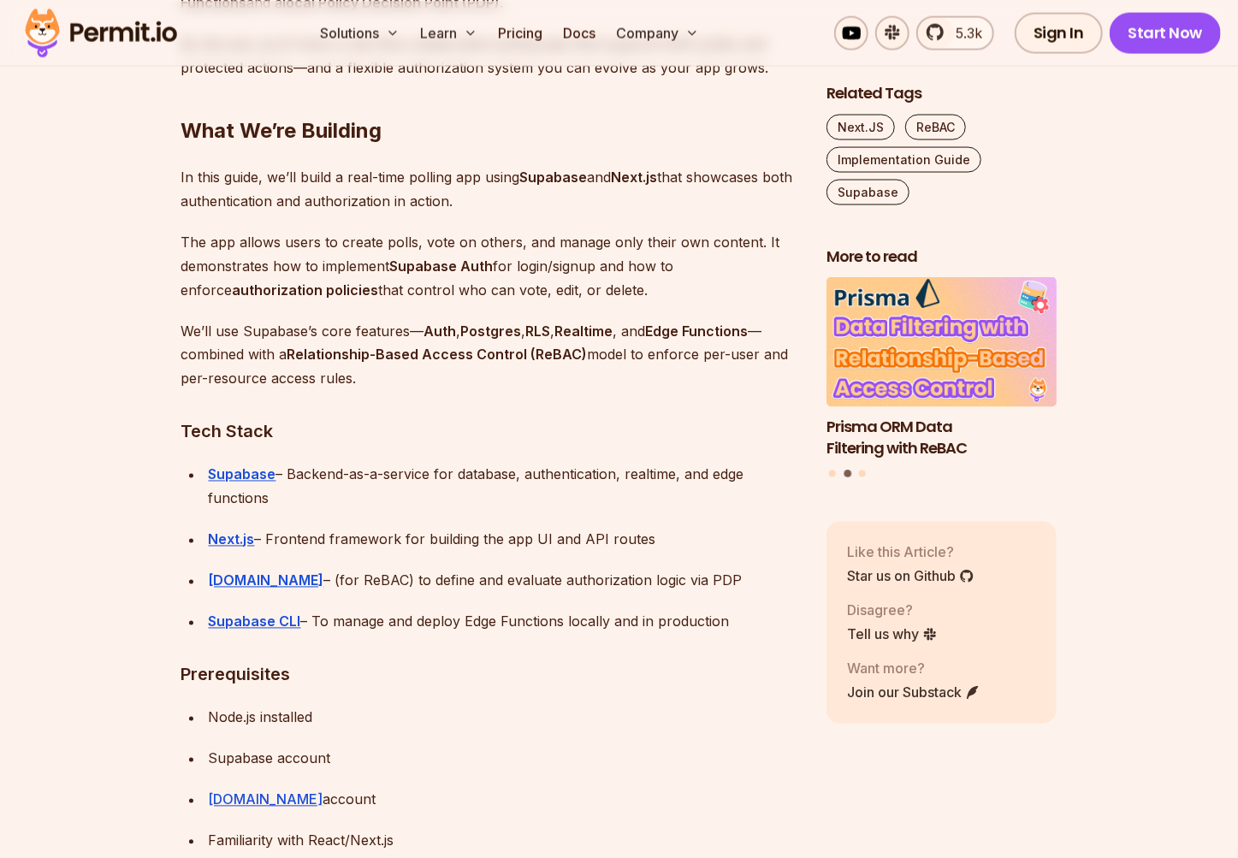
scroll to position [1512, 0]
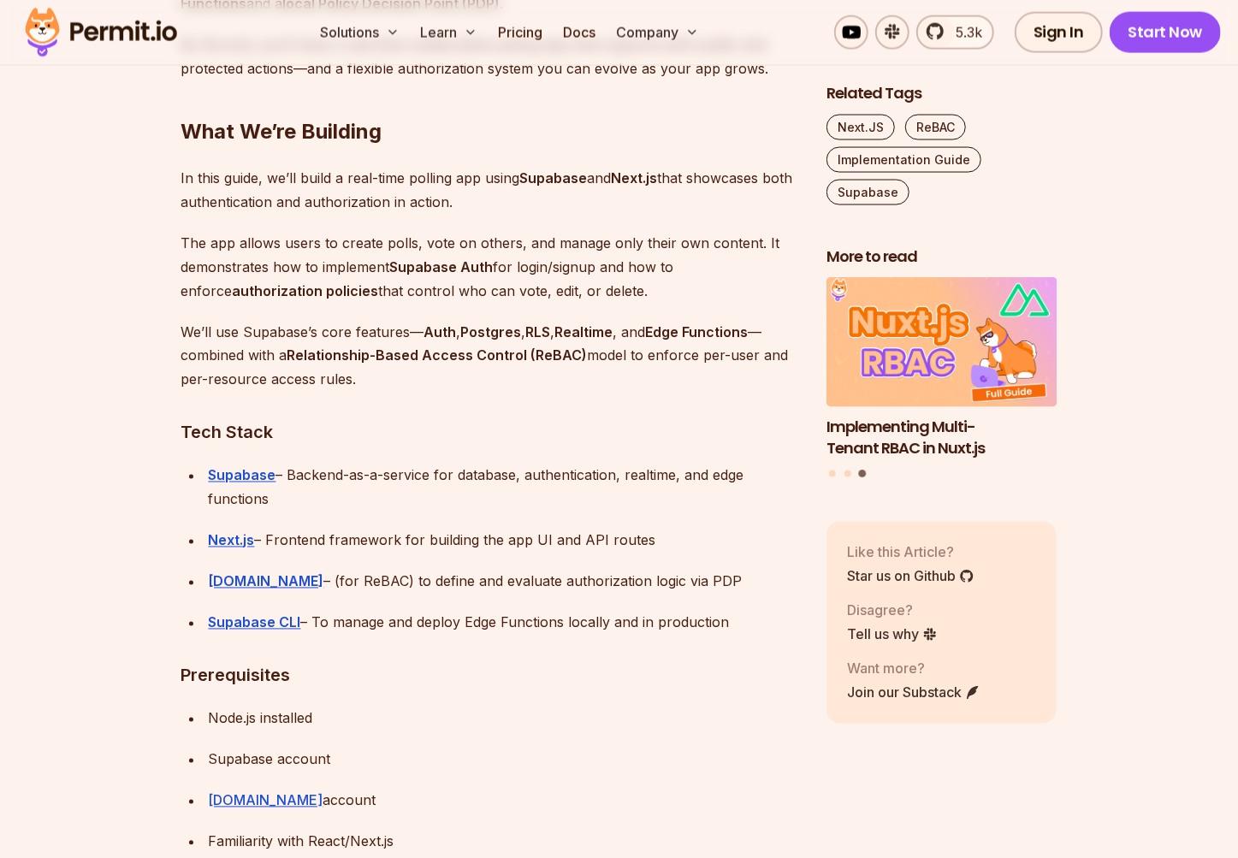
drag, startPoint x: 184, startPoint y: 238, endPoint x: 606, endPoint y: 288, distance: 425.5
click at [606, 288] on p "The app allows users to create polls, vote on others, and manage only their own…" at bounding box center [489, 267] width 617 height 72
drag, startPoint x: 627, startPoint y: 295, endPoint x: 641, endPoint y: 275, distance: 24.7
click at [628, 296] on p "The app allows users to create polls, vote on others, and manage only their own…" at bounding box center [489, 267] width 617 height 72
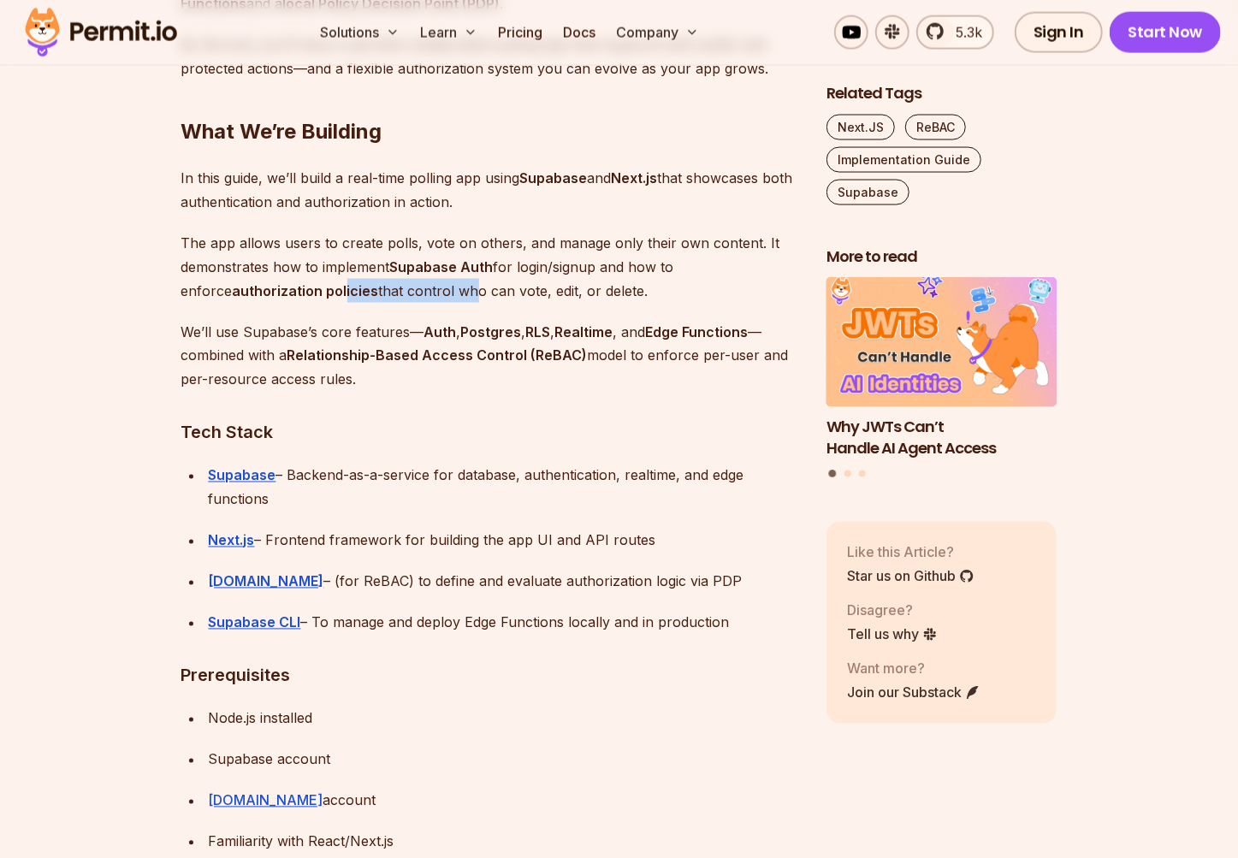
drag, startPoint x: 292, startPoint y: 281, endPoint x: 421, endPoint y: 296, distance: 130.1
click at [418, 296] on p "The app allows users to create polls, vote on others, and manage only their own…" at bounding box center [489, 267] width 617 height 72
click at [540, 299] on p "The app allows users to create polls, vote on others, and manage only their own…" at bounding box center [489, 267] width 617 height 72
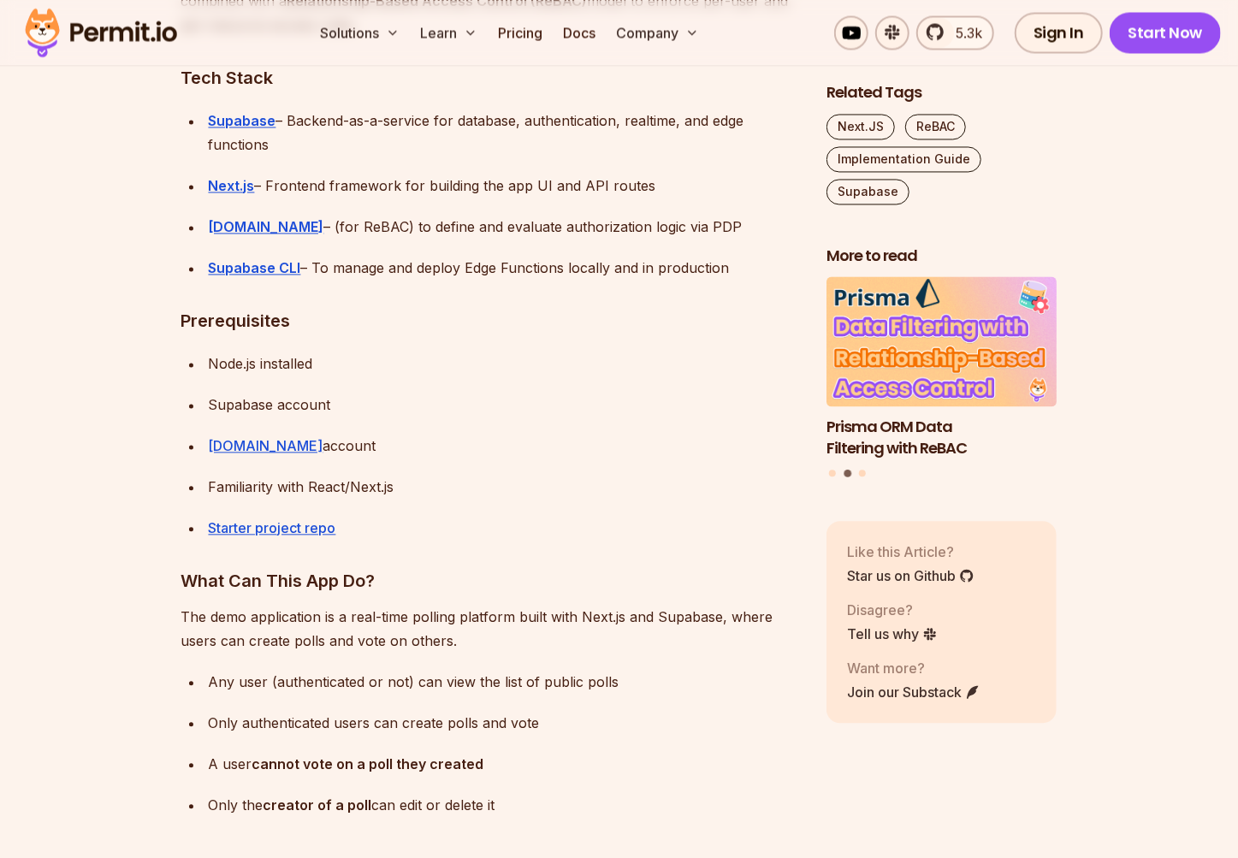
scroll to position [1868, 0]
drag, startPoint x: 211, startPoint y: 402, endPoint x: 346, endPoint y: 398, distance: 135.2
click at [345, 398] on div "Supabase account" at bounding box center [504, 404] width 590 height 24
click at [395, 408] on div "Supabase account" at bounding box center [504, 404] width 590 height 24
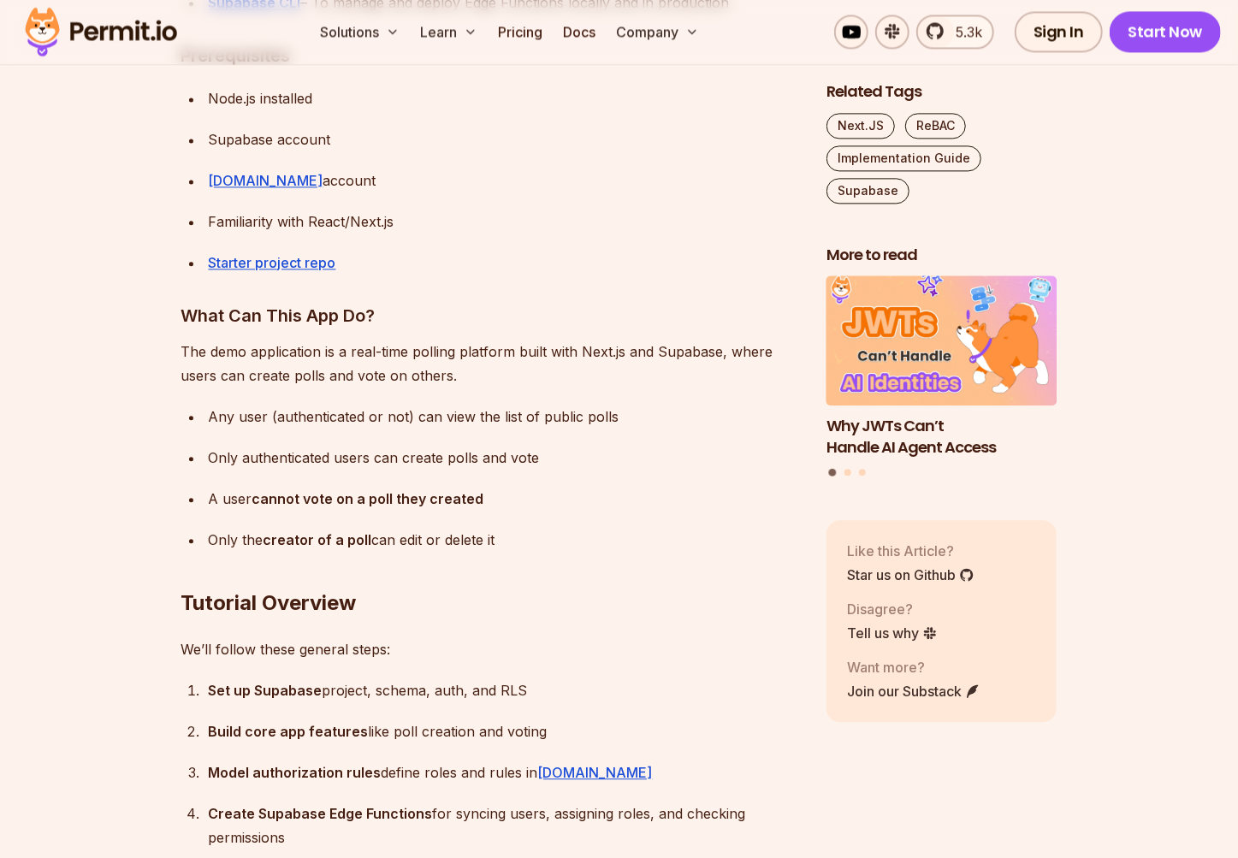
scroll to position [2135, 0]
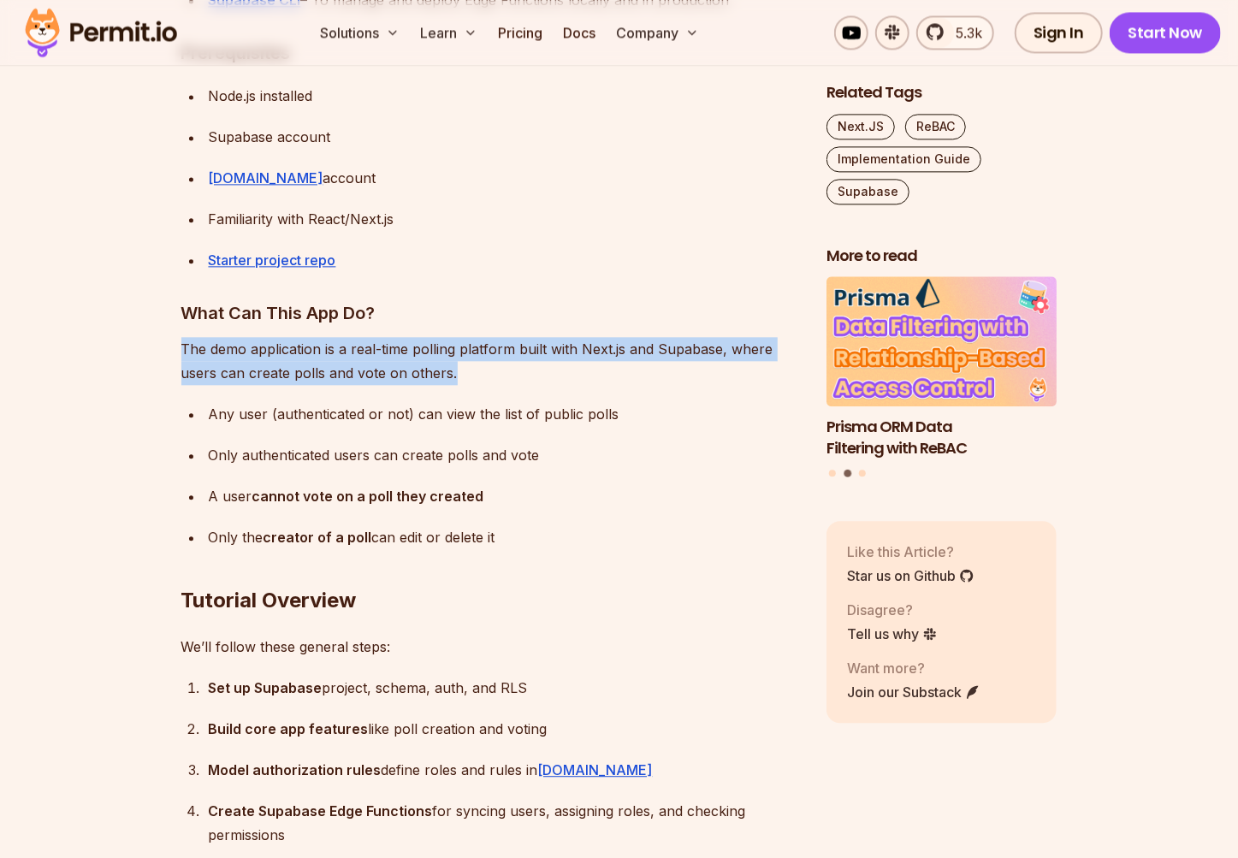
drag, startPoint x: 183, startPoint y: 350, endPoint x: 490, endPoint y: 363, distance: 307.3
click at [490, 363] on p "The demo application is a real-time polling platform built with Next.js and Sup…" at bounding box center [489, 361] width 617 height 48
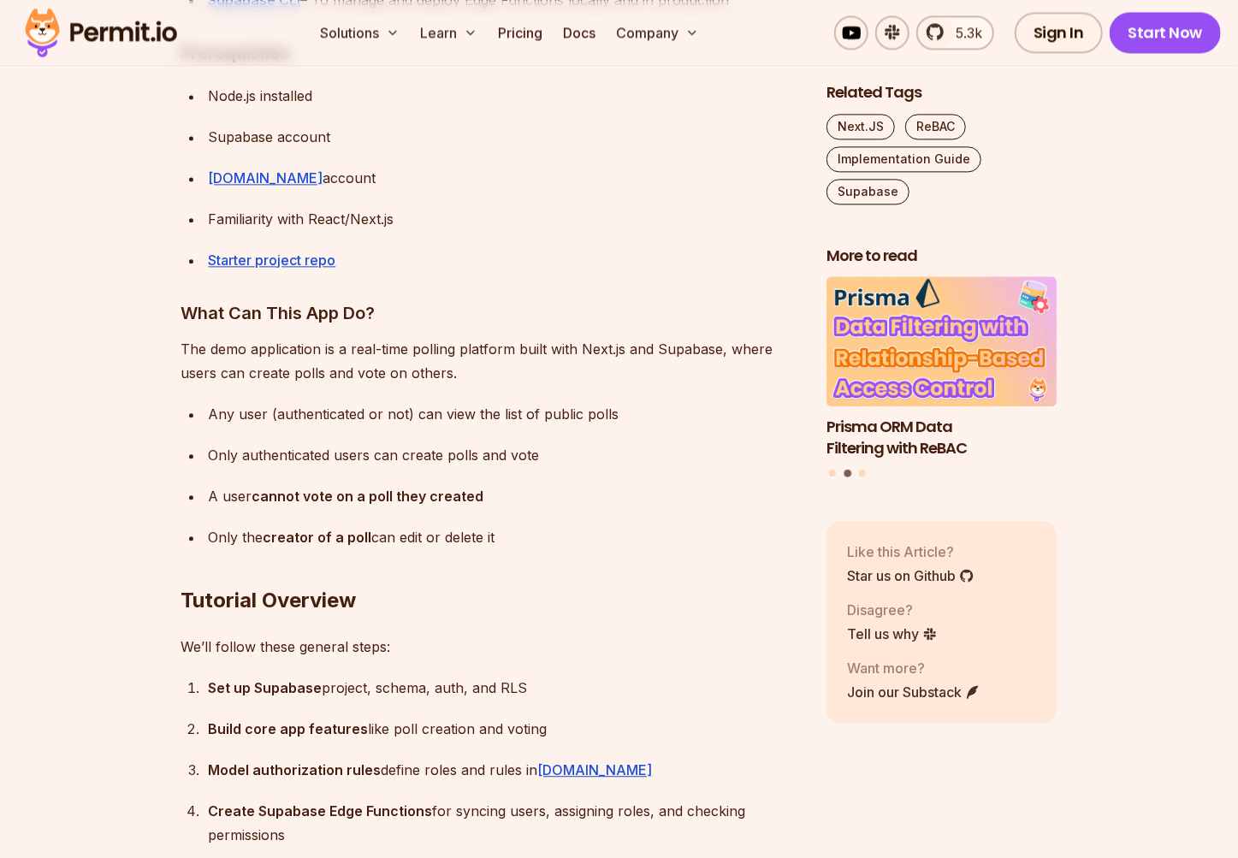
click at [322, 449] on div "Only authenticated users can create polls and vote" at bounding box center [504, 455] width 590 height 24
drag, startPoint x: 209, startPoint y: 415, endPoint x: 549, endPoint y: 411, distance: 340.4
click at [549, 411] on li "Any user (authenticated or not) can view the list of public polls" at bounding box center [501, 414] width 595 height 24
drag, startPoint x: 541, startPoint y: 437, endPoint x: 304, endPoint y: 476, distance: 240.2
click at [541, 437] on ul "Any user (authenticated or not) can view the list of public polls Only authenti…" at bounding box center [489, 475] width 617 height 147
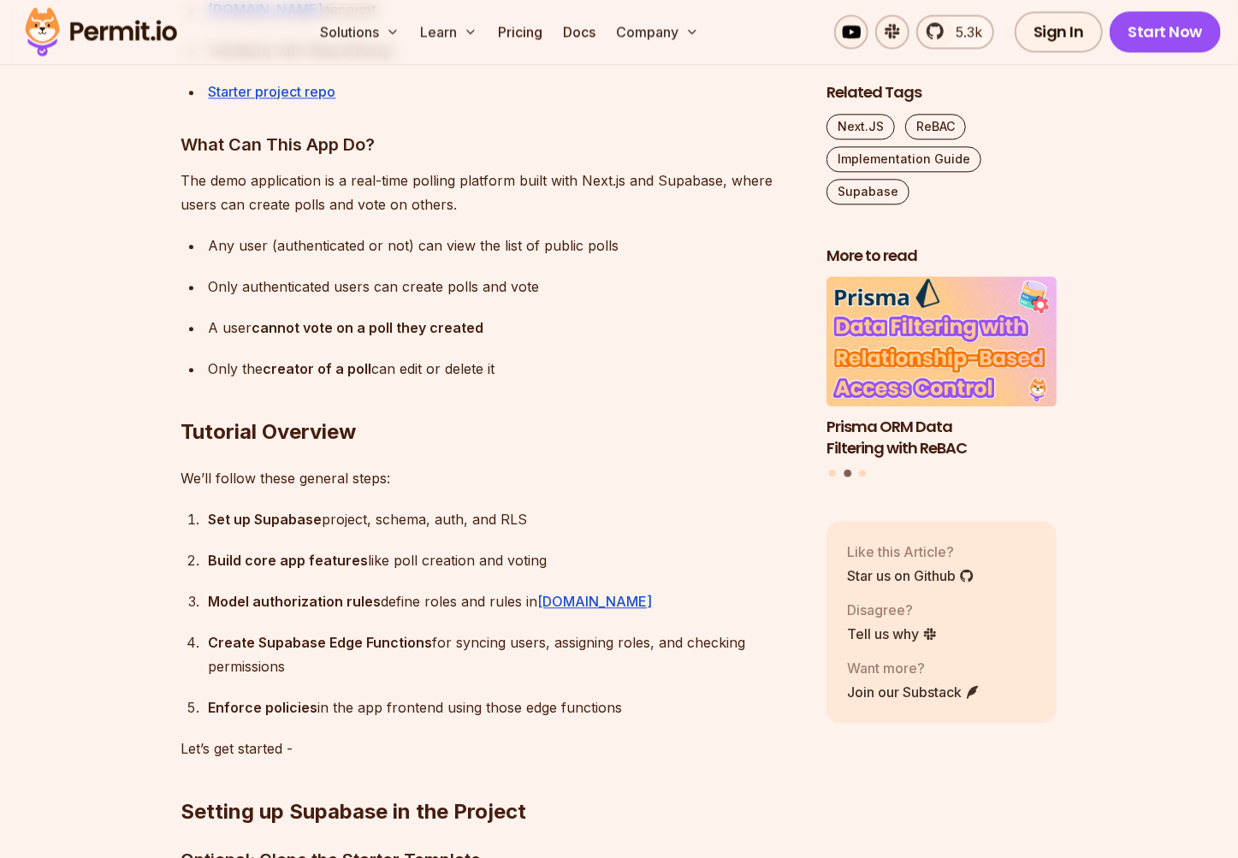
scroll to position [2313, 0]
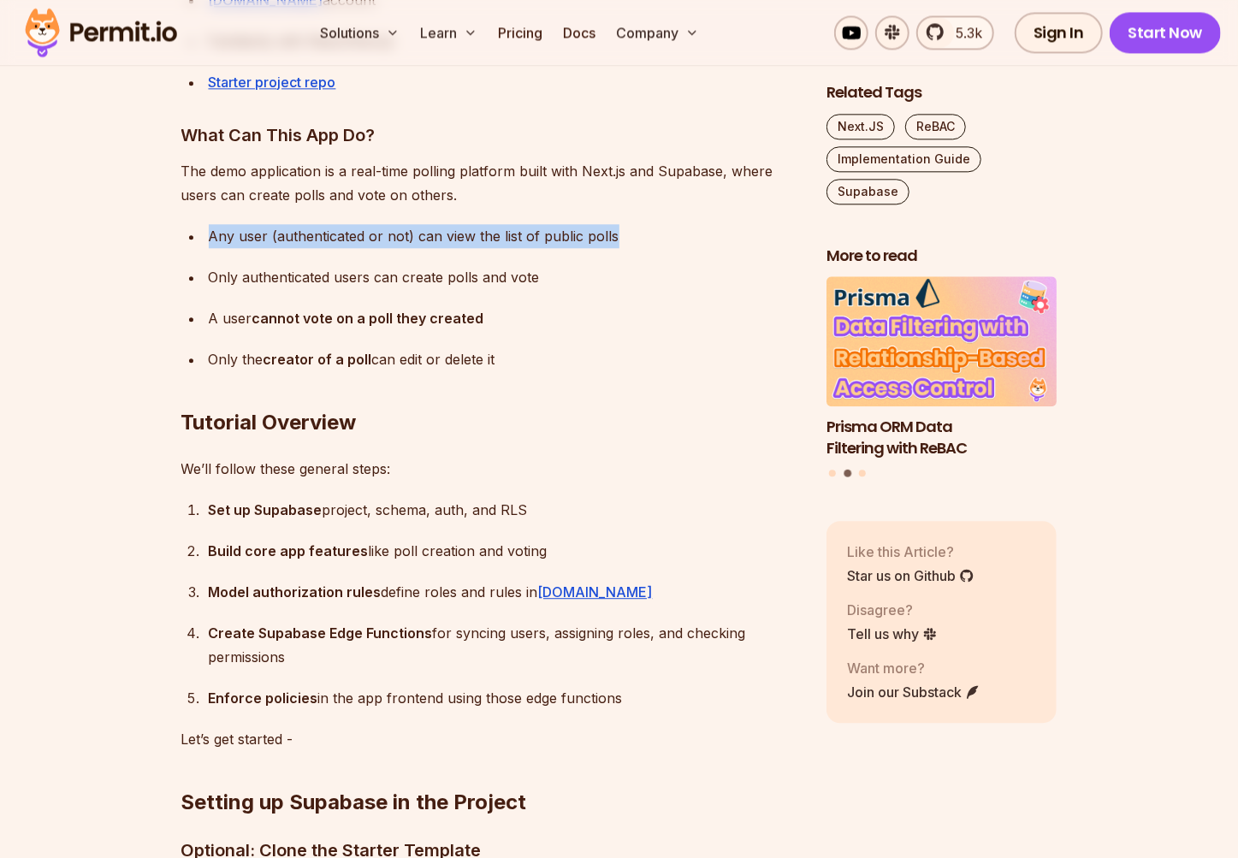
drag, startPoint x: 321, startPoint y: 233, endPoint x: 612, endPoint y: 231, distance: 290.8
click at [612, 231] on li "Any user (authenticated or not) can view the list of public polls" at bounding box center [501, 236] width 595 height 24
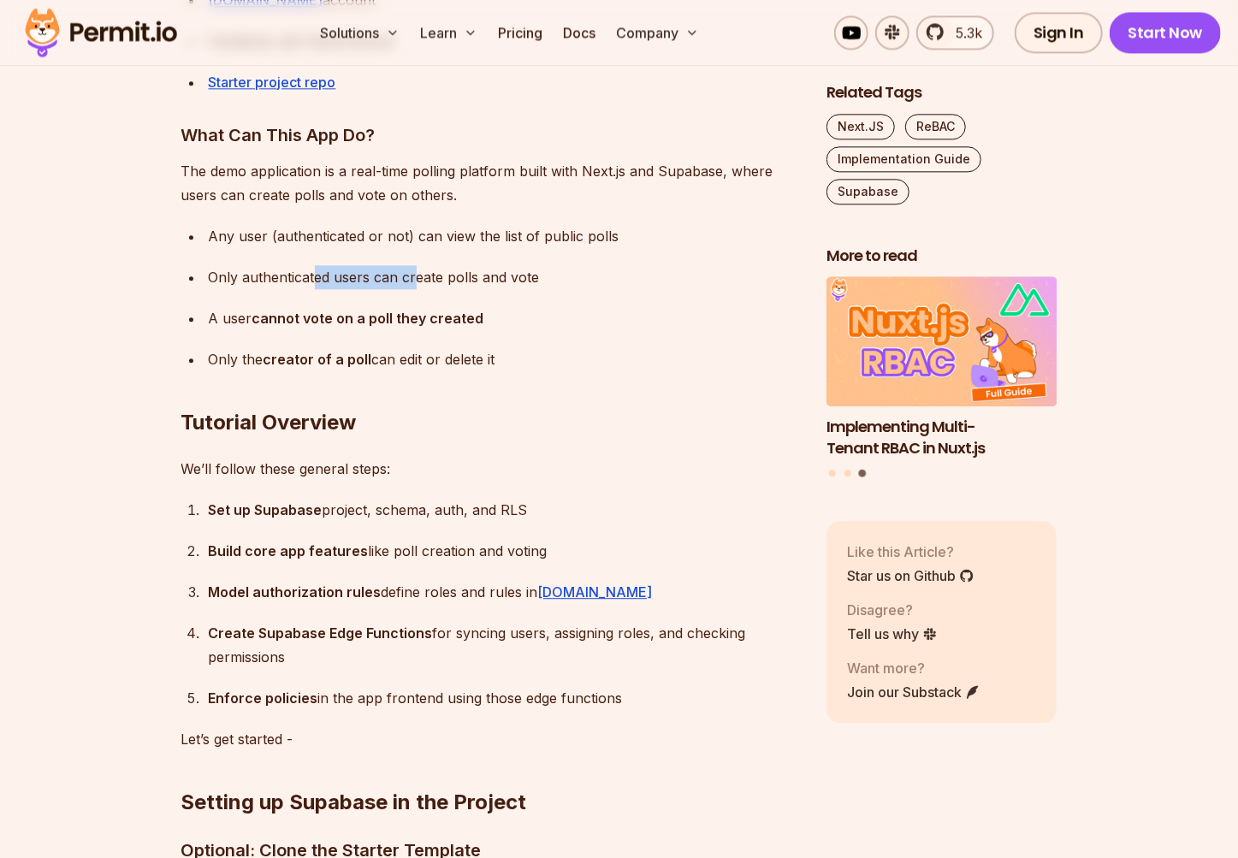
drag, startPoint x: 335, startPoint y: 284, endPoint x: 419, endPoint y: 284, distance: 83.8
click at [415, 284] on div "Only authenticated users can create polls and vote" at bounding box center [504, 277] width 590 height 24
drag, startPoint x: 521, startPoint y: 317, endPoint x: 435, endPoint y: 334, distance: 87.1
click at [521, 317] on div "A user cannot vote on a poll they created" at bounding box center [504, 318] width 590 height 24
drag, startPoint x: 217, startPoint y: 320, endPoint x: 490, endPoint y: 336, distance: 273.3
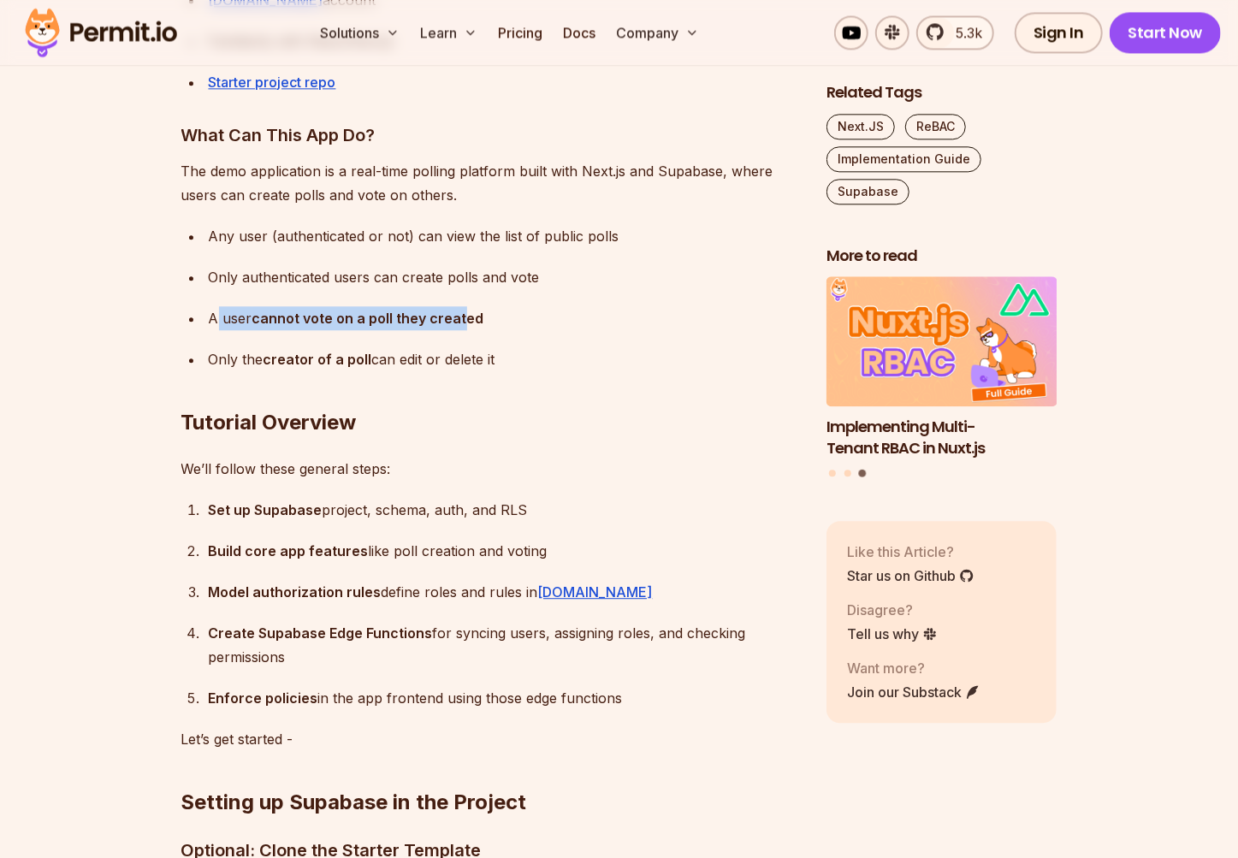
click at [464, 320] on div "A user cannot vote on a poll they created" at bounding box center [504, 318] width 590 height 24
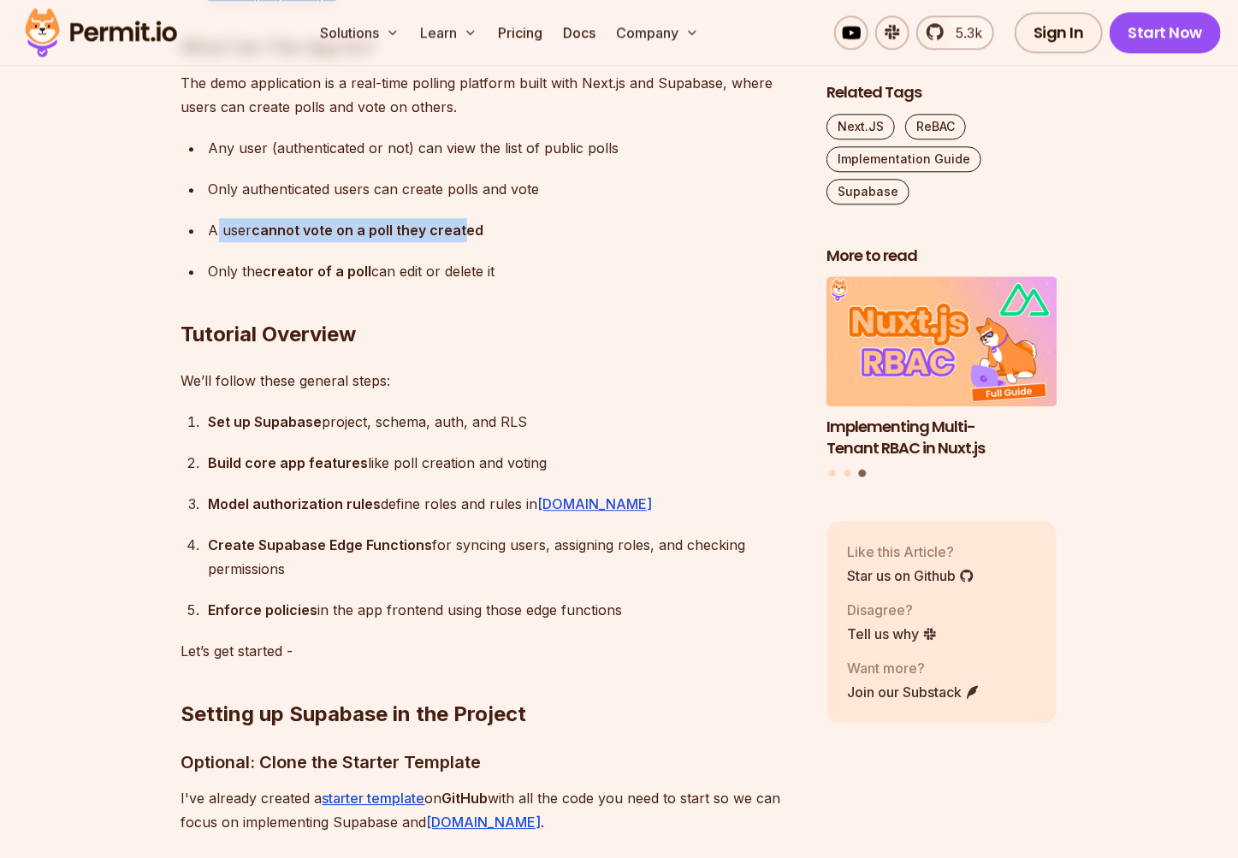
scroll to position [2402, 0]
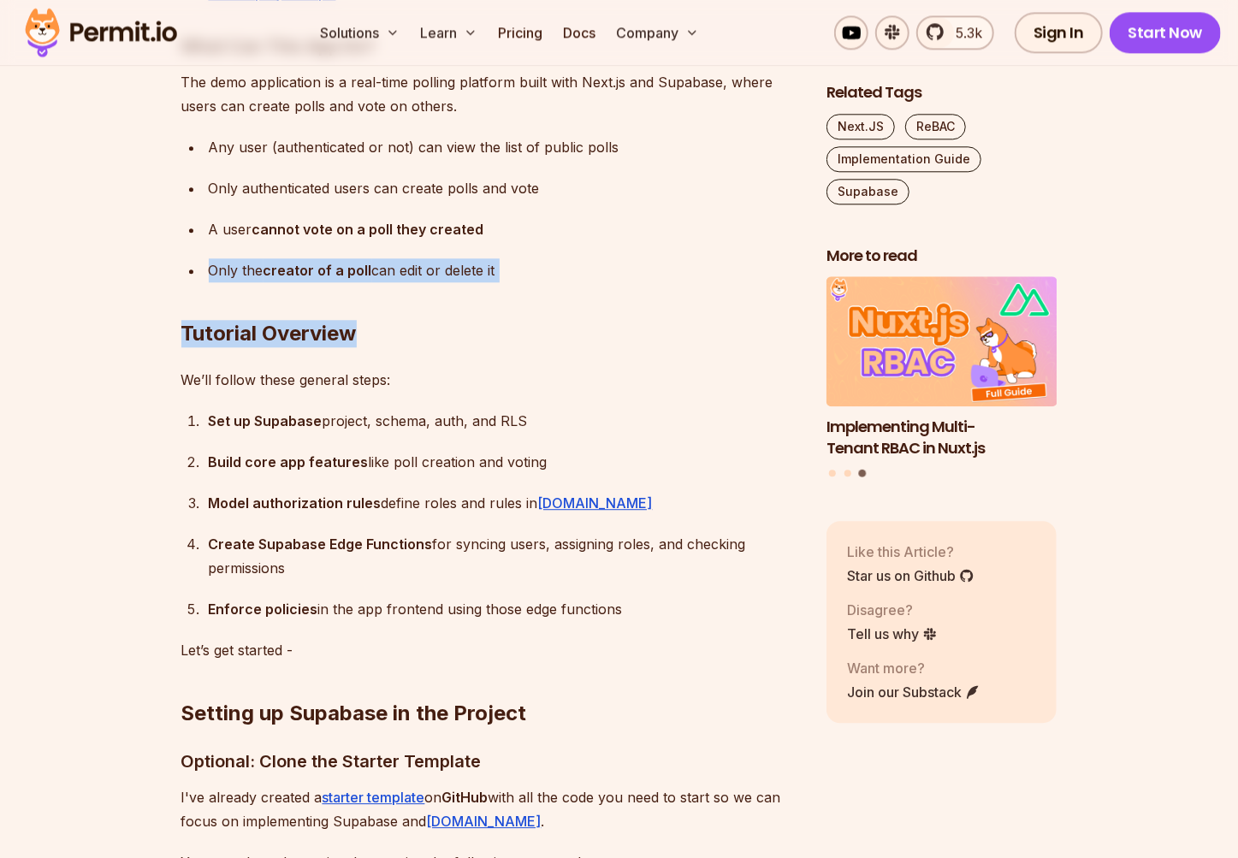
drag, startPoint x: 216, startPoint y: 273, endPoint x: 517, endPoint y: 268, distance: 300.2
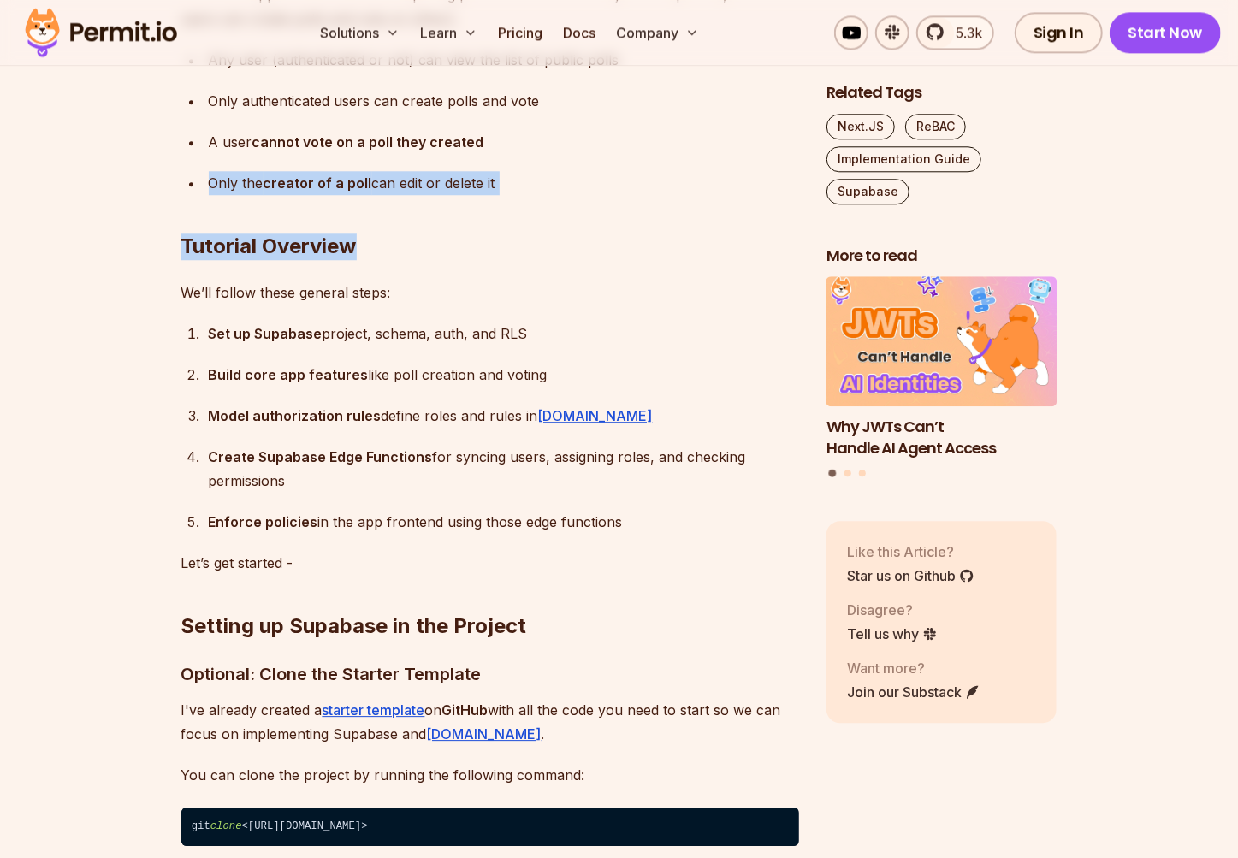
scroll to position [2491, 0]
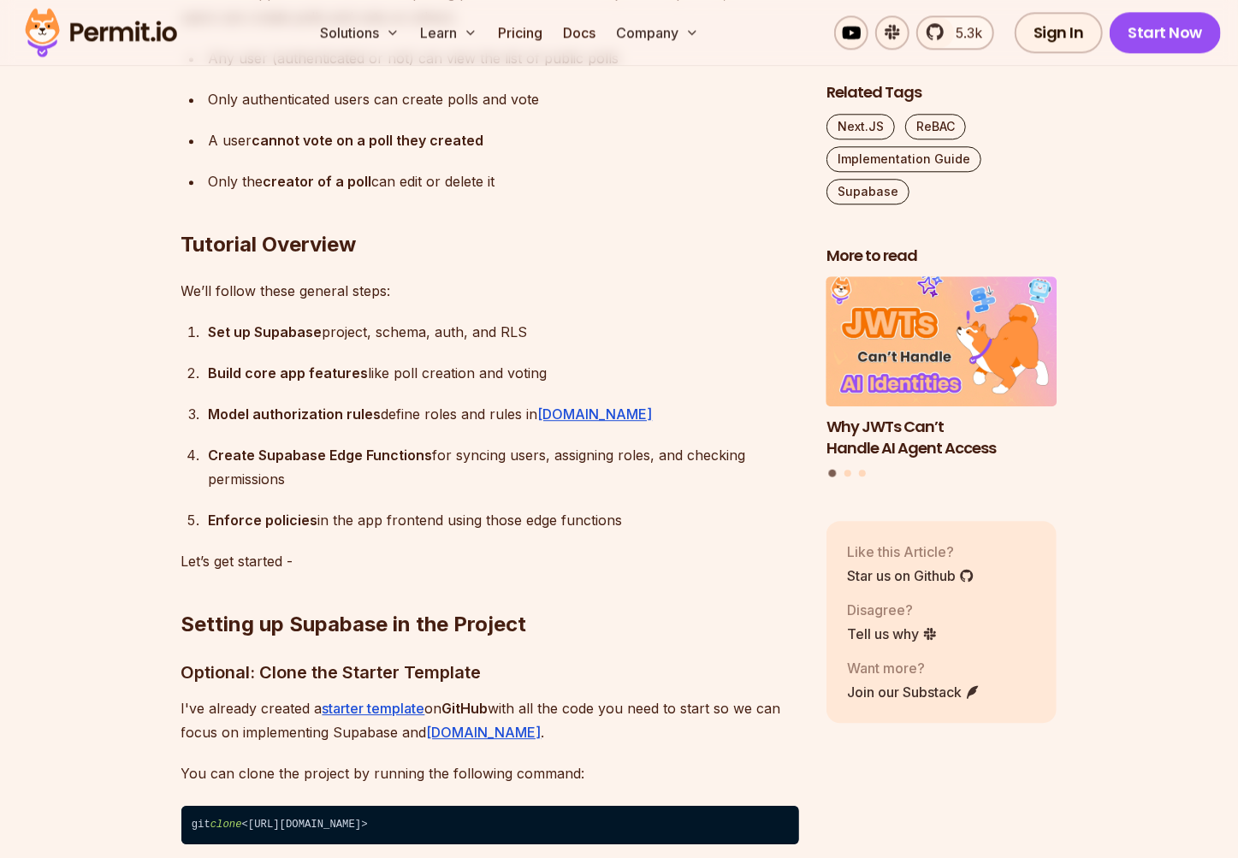
click at [291, 363] on div "Build core app features like poll creation and voting" at bounding box center [504, 373] width 590 height 24
drag, startPoint x: 234, startPoint y: 333, endPoint x: 569, endPoint y: 330, distance: 334.4
click at [565, 330] on div "Set up Supabase project, schema, auth, and RLS" at bounding box center [504, 332] width 590 height 24
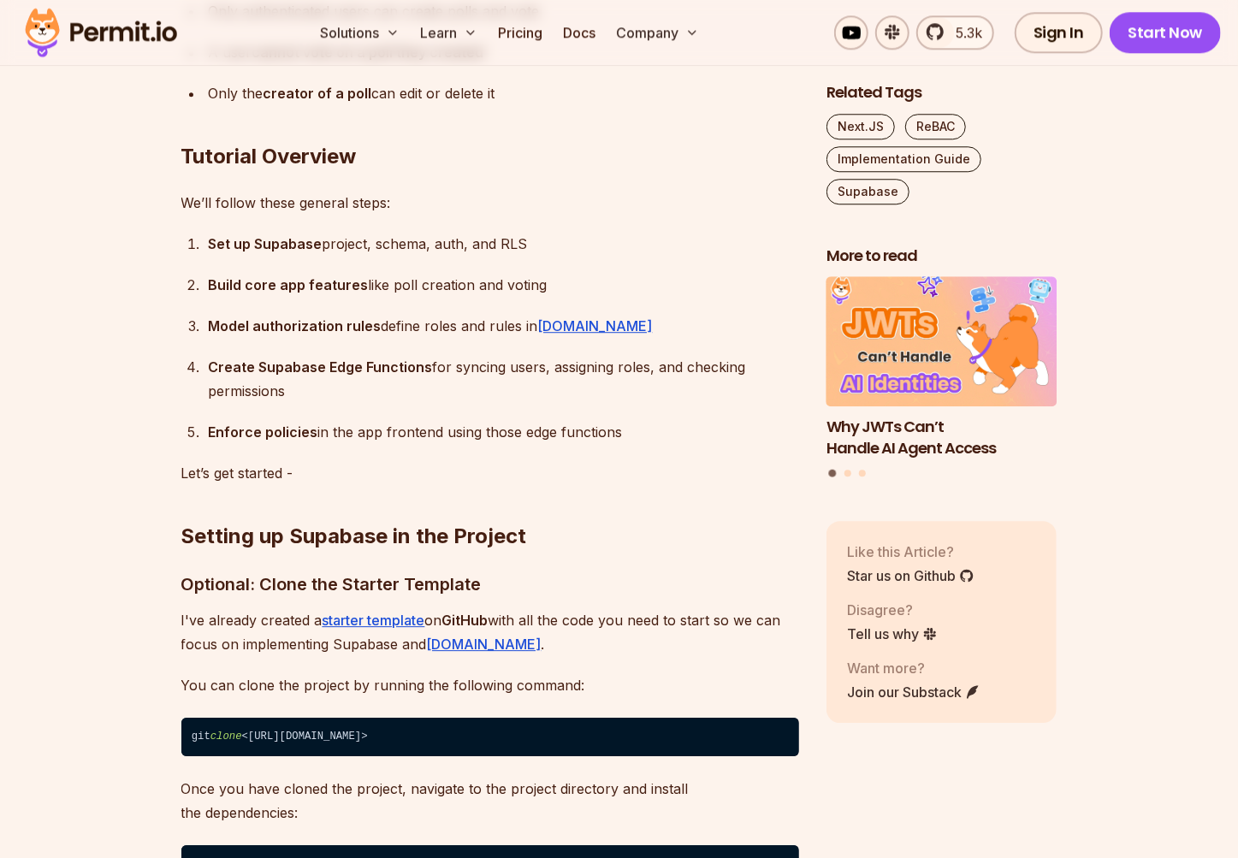
scroll to position [2579, 0]
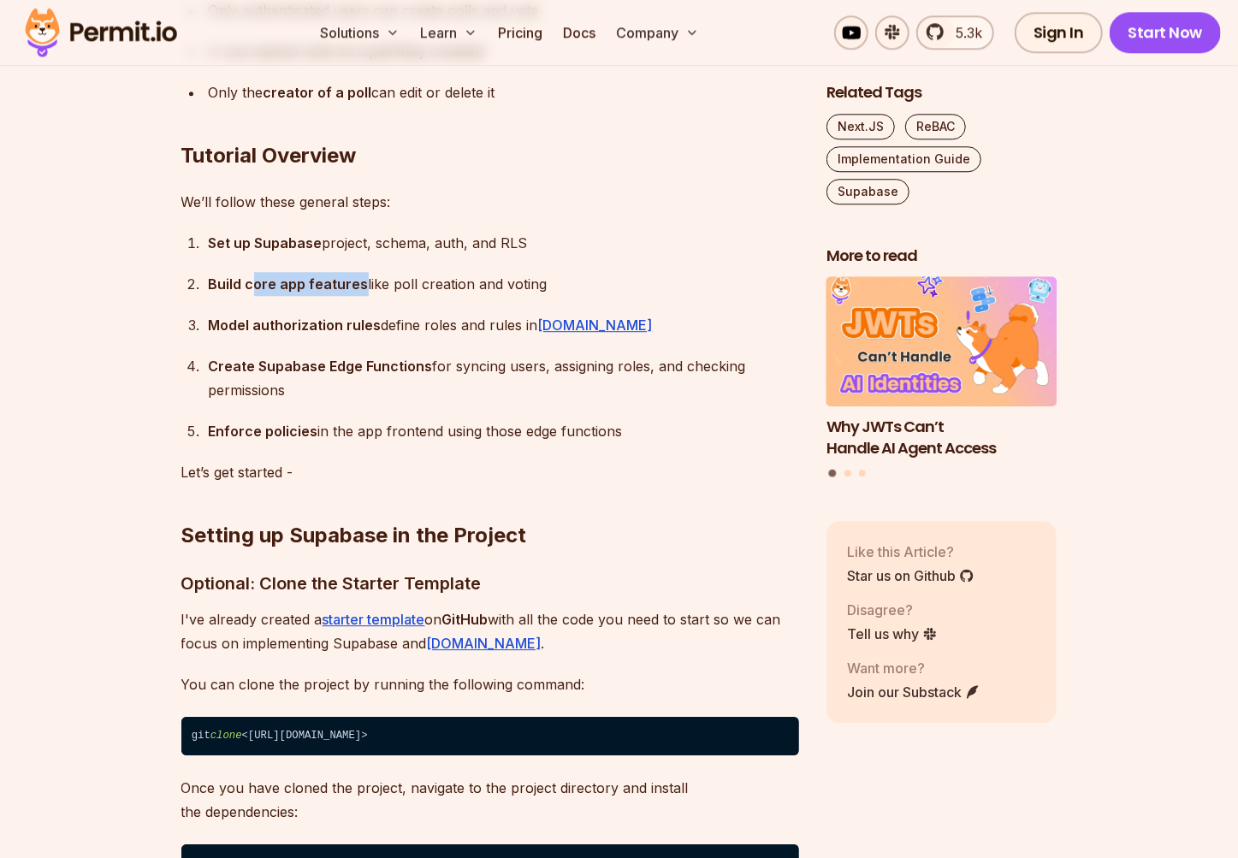
drag, startPoint x: 287, startPoint y: 302, endPoint x: 397, endPoint y: 302, distance: 110.3
click at [364, 302] on ol "Set up Supabase project, schema, auth, and RLS Build core app features like pol…" at bounding box center [489, 337] width 617 height 212
drag, startPoint x: 425, startPoint y: 298, endPoint x: 370, endPoint y: 320, distance: 59.1
click at [425, 297] on ol "Set up Supabase project, schema, auth, and RLS Build core app features like pol…" at bounding box center [489, 337] width 617 height 212
drag, startPoint x: 257, startPoint y: 329, endPoint x: 437, endPoint y: 330, distance: 179.6
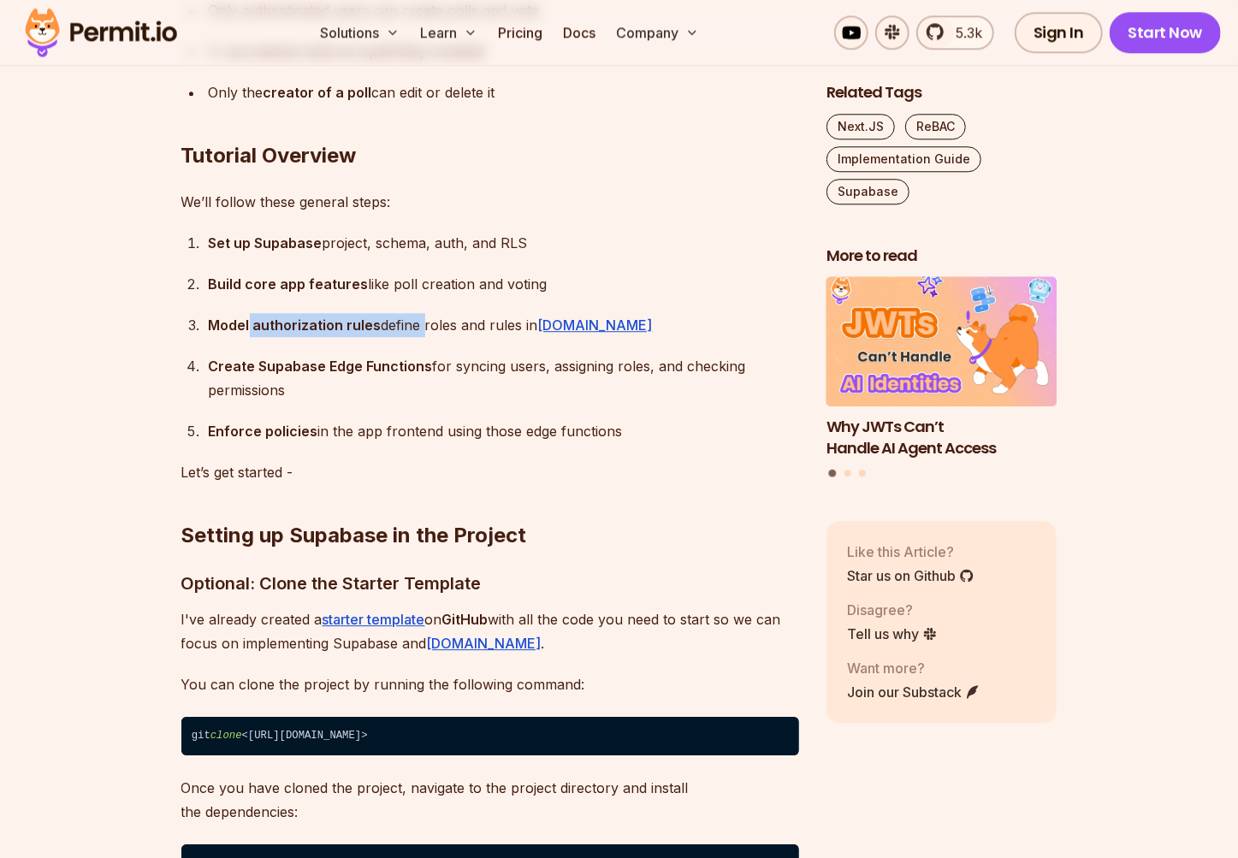
click at [424, 329] on div "Model authorization rules define roles and rules in Permit.io" at bounding box center [504, 325] width 590 height 24
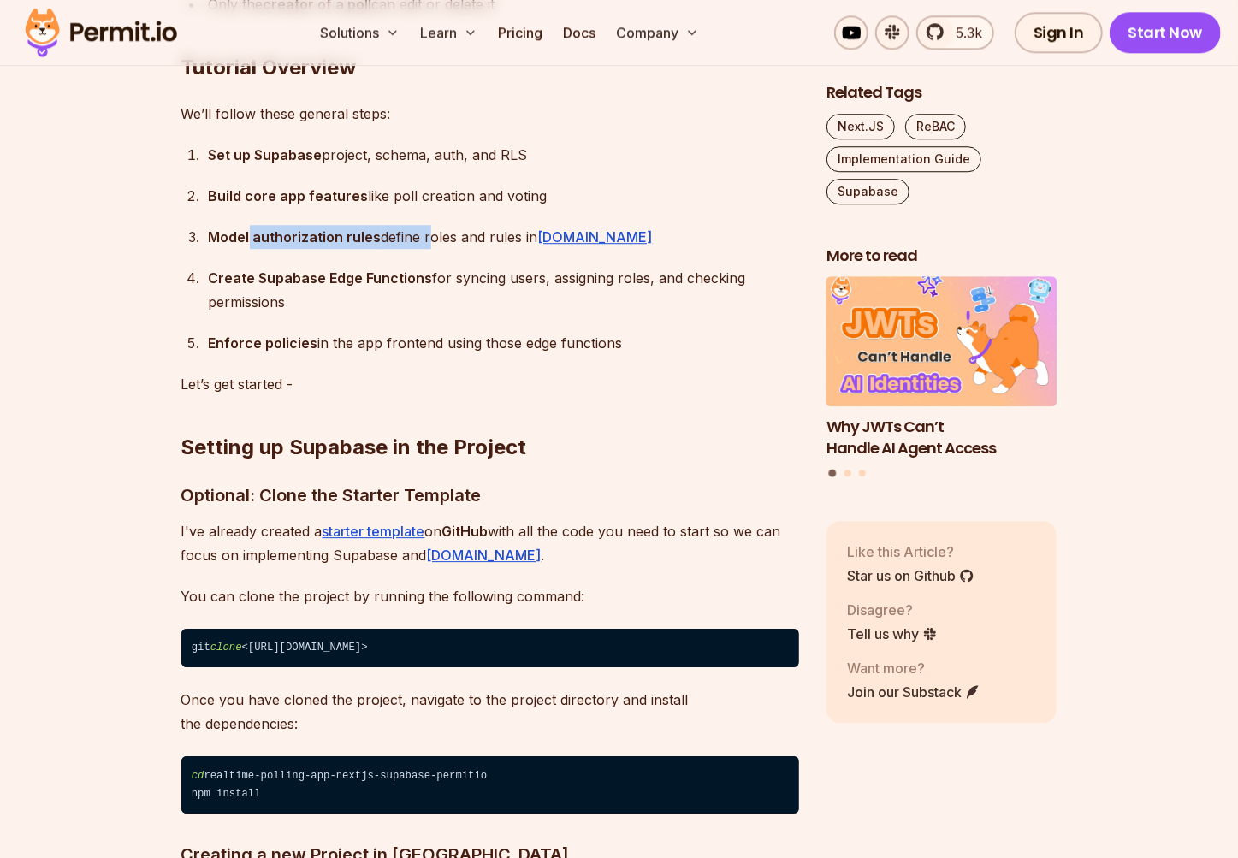
scroll to position [2668, 0]
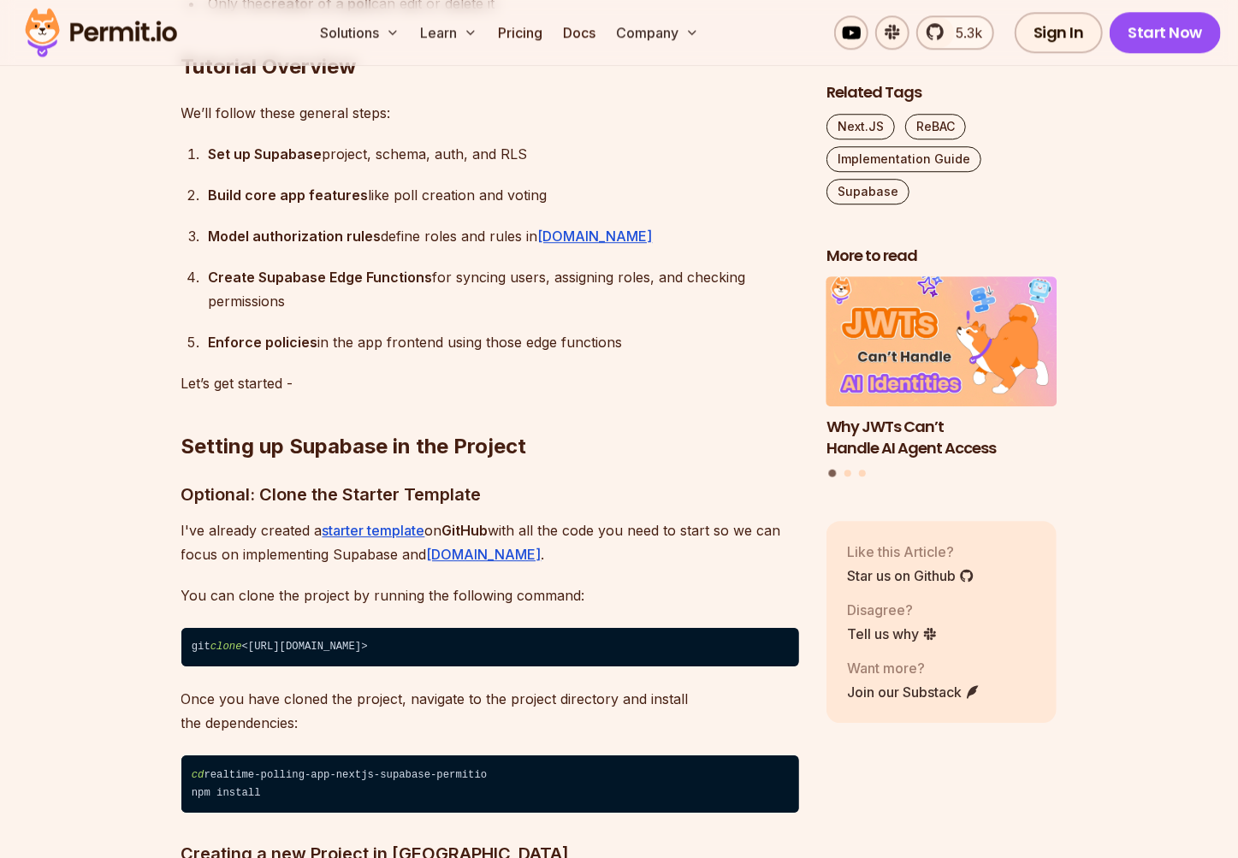
drag, startPoint x: 324, startPoint y: 291, endPoint x: 389, endPoint y: 291, distance: 65.0
click at [389, 291] on div "Create Supabase Edge Functions for syncing users, assigning roles, and checking…" at bounding box center [504, 289] width 590 height 48
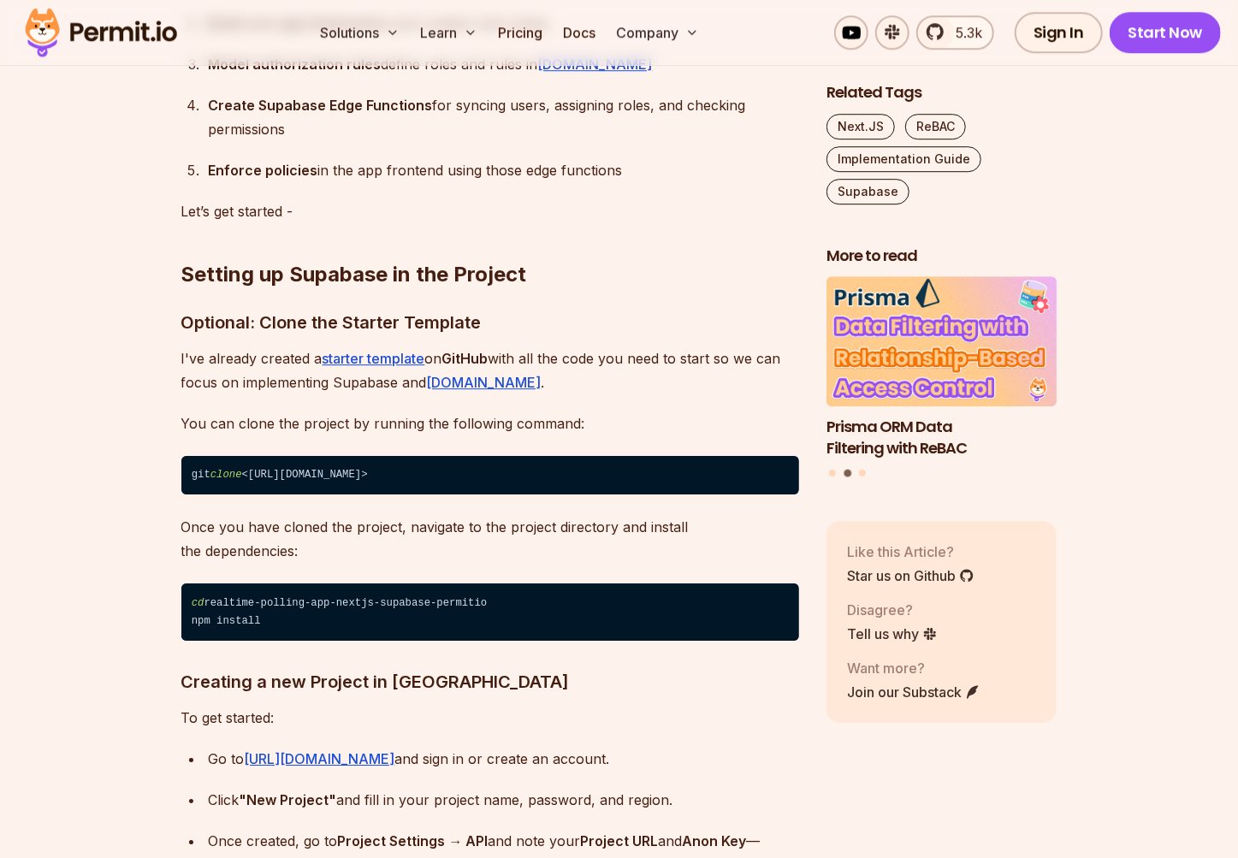
scroll to position [2846, 0]
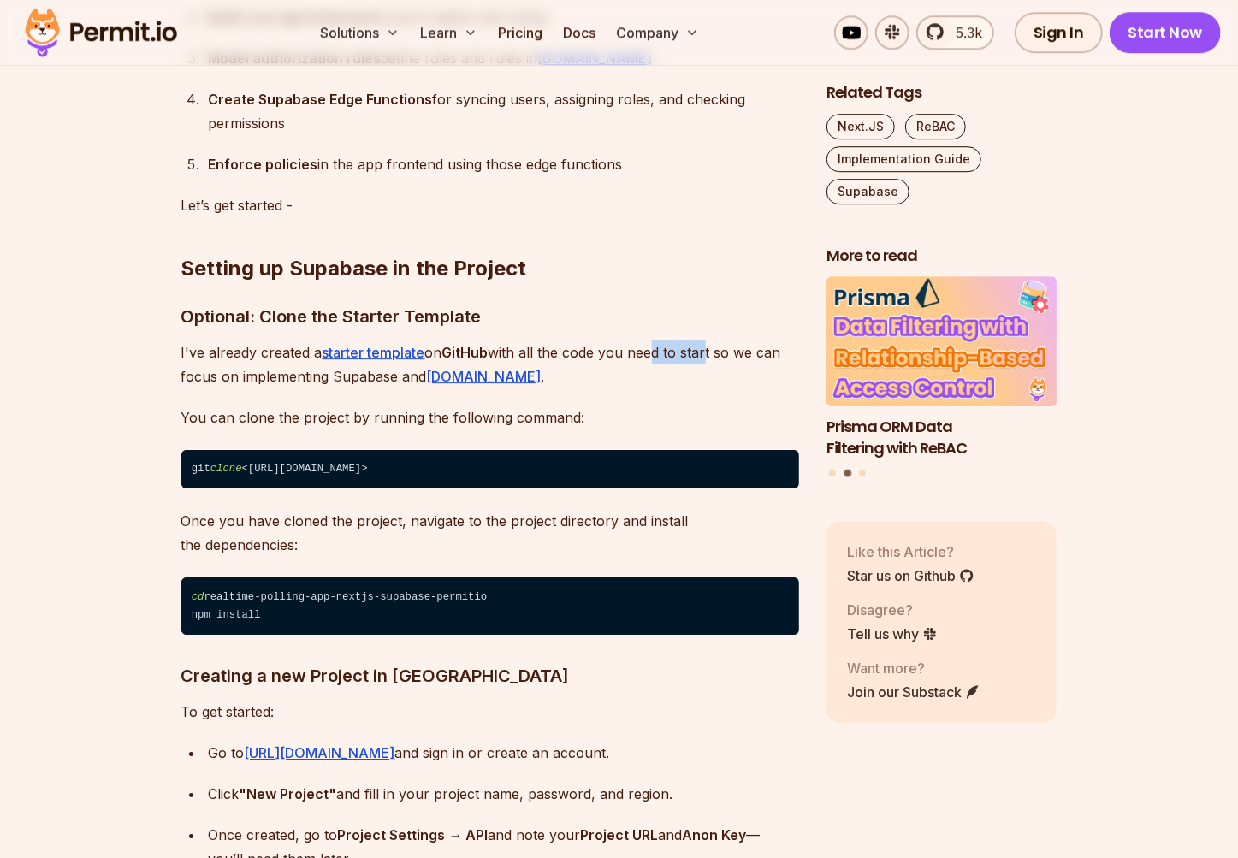
drag, startPoint x: 665, startPoint y: 352, endPoint x: 706, endPoint y: 372, distance: 46.7
click at [710, 365] on p "I've already created a starter template on GitHub with all the code you need to…" at bounding box center [489, 364] width 617 height 48
click at [525, 428] on p "You can clone the project by running the following command:" at bounding box center [489, 417] width 617 height 24
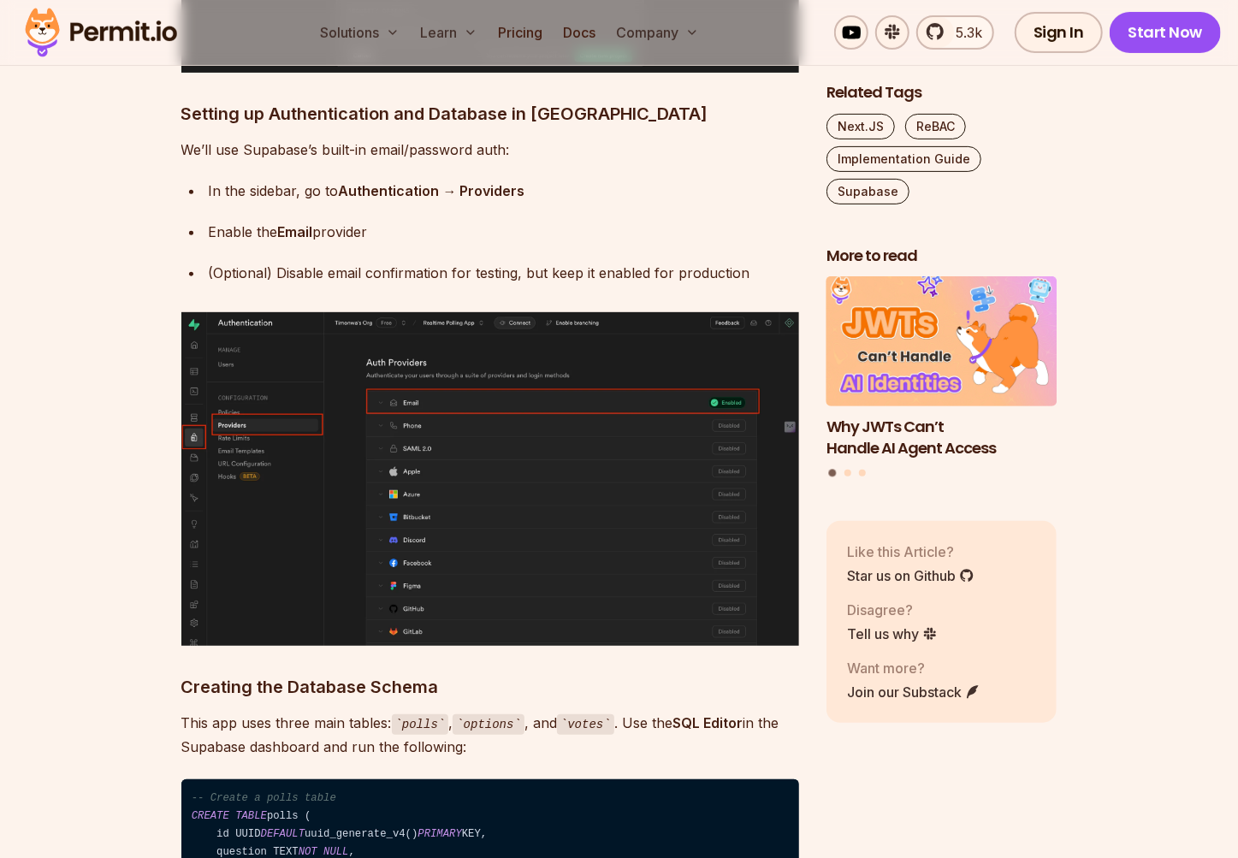
scroll to position [4003, 0]
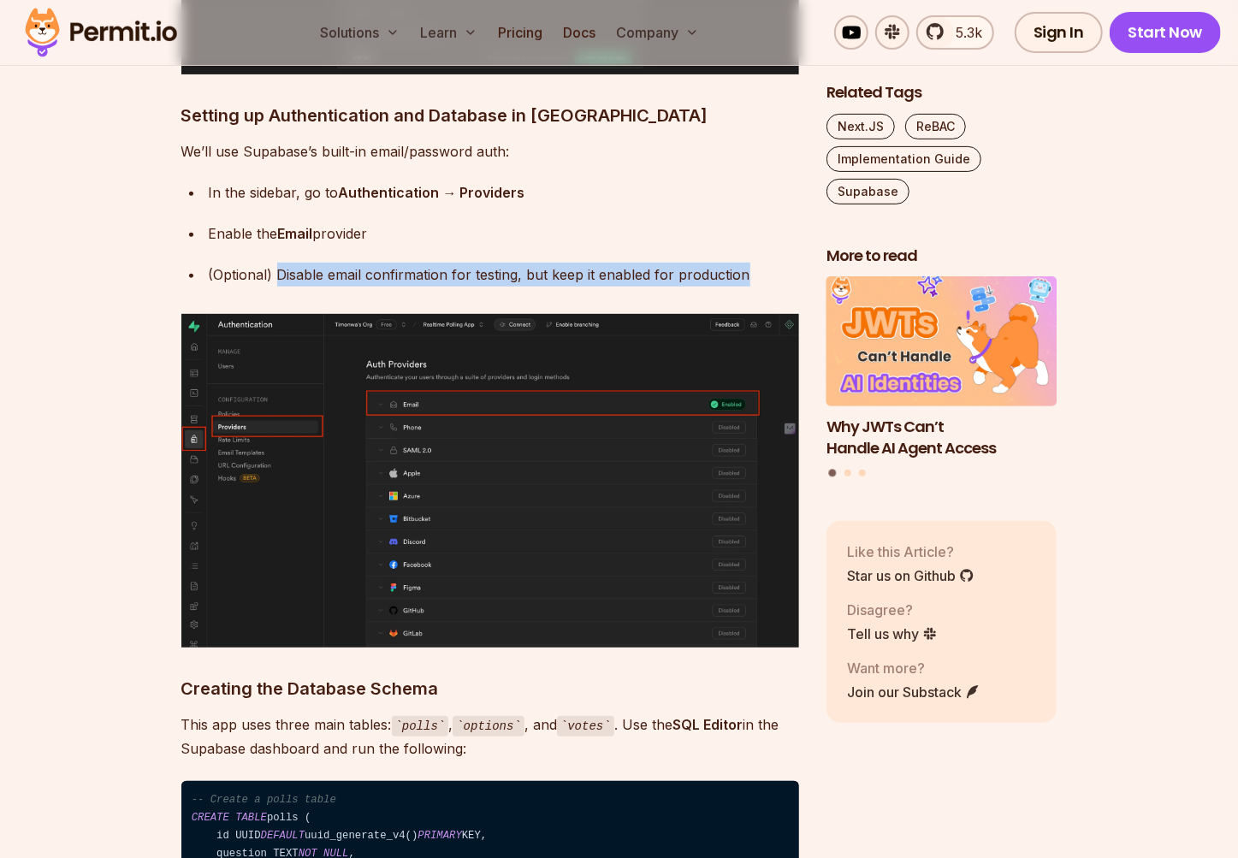
drag, startPoint x: 326, startPoint y: 269, endPoint x: 730, endPoint y: 283, distance: 403.9
click at [751, 267] on div "(Optional) Disable email confirmation for testing, but keep it enabled for prod…" at bounding box center [504, 275] width 590 height 24
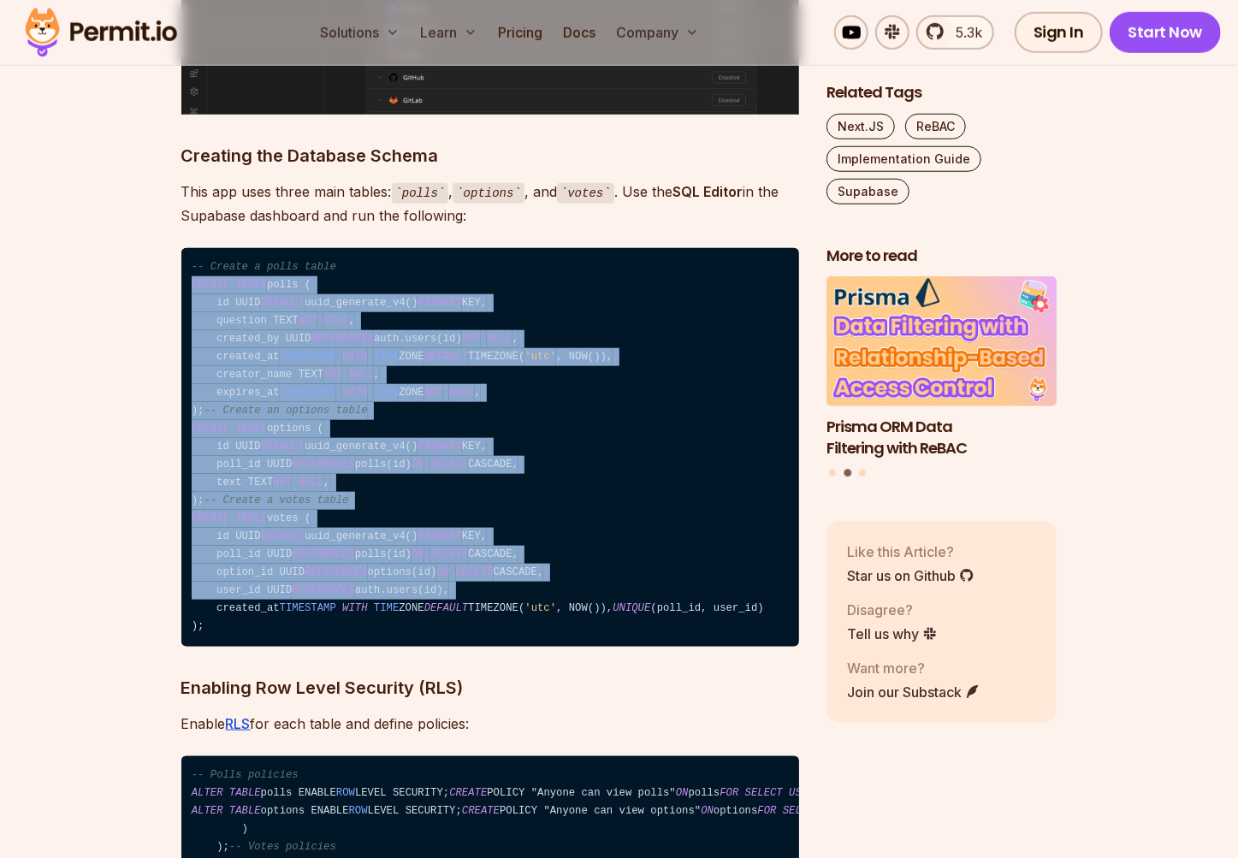
scroll to position [4536, 0]
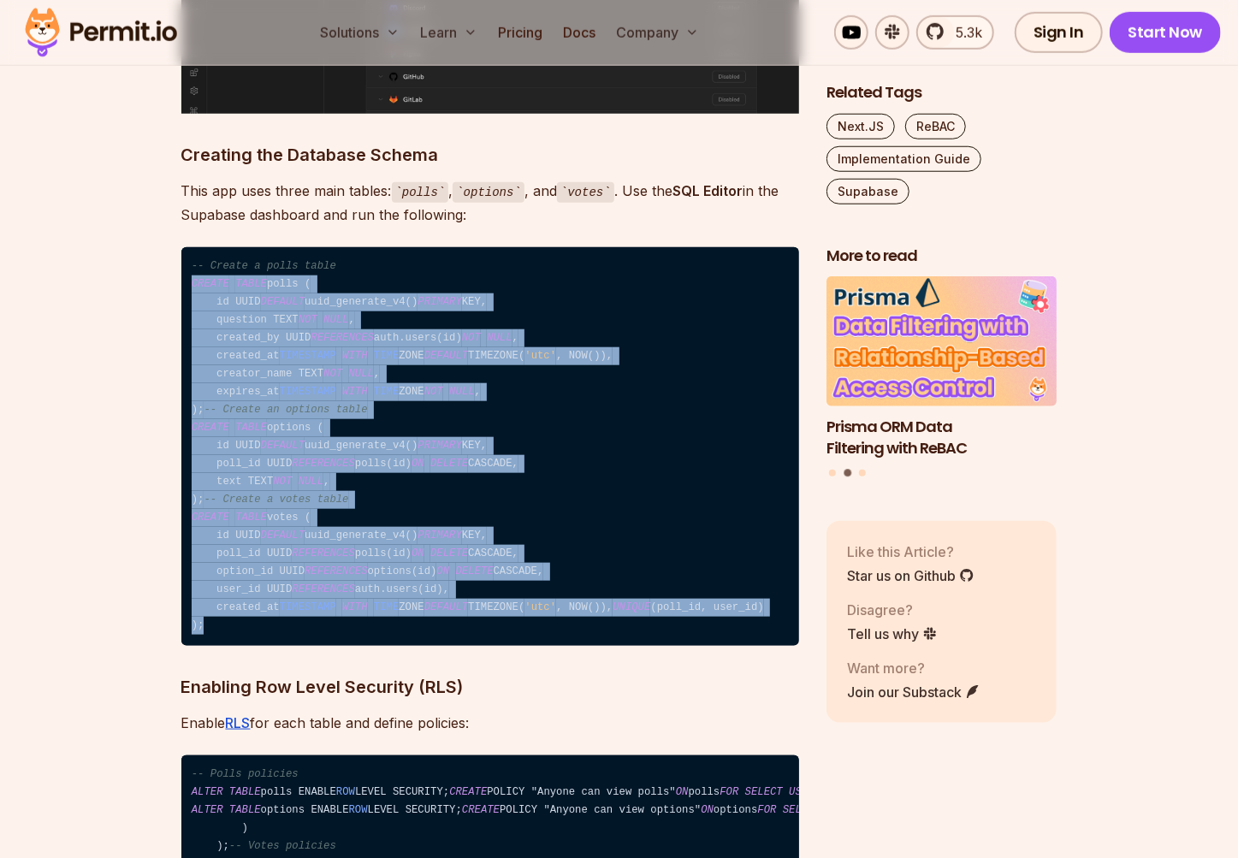
drag, startPoint x: 191, startPoint y: 369, endPoint x: 423, endPoint y: 712, distance: 415.1
click at [423, 646] on code "-- Create a polls table CREATE TABLE polls ( id UUID DEFAULT uuid_generate_v4()…" at bounding box center [489, 446] width 617 height 399
copy code "CREATE TABLE polls ( id UUID DEFAULT uuid_generate_v4() PRIMARY KEY, question T…"
click at [384, 382] on code "-- Create a polls table CREATE TABLE polls ( id UUID DEFAULT uuid_generate_v4()…" at bounding box center [489, 446] width 617 height 399
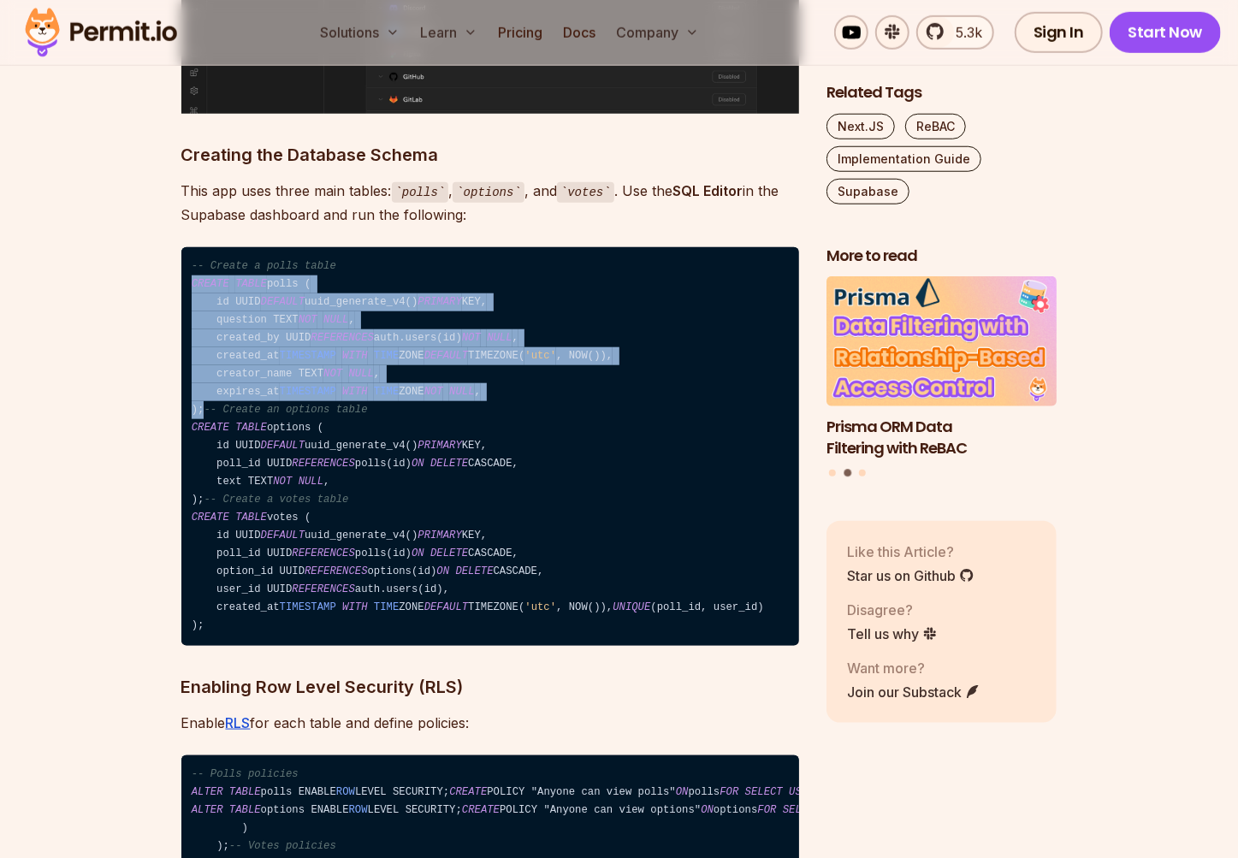
drag, startPoint x: 216, startPoint y: 414, endPoint x: 186, endPoint y: 287, distance: 130.3
click at [186, 287] on code "-- Create a polls table CREATE TABLE polls ( id UUID DEFAULT uuid_generate_v4()…" at bounding box center [489, 446] width 617 height 399
copy code "CREATE TABLE polls ( id UUID DEFAULT uuid_generate_v4() PRIMARY KEY, question T…"
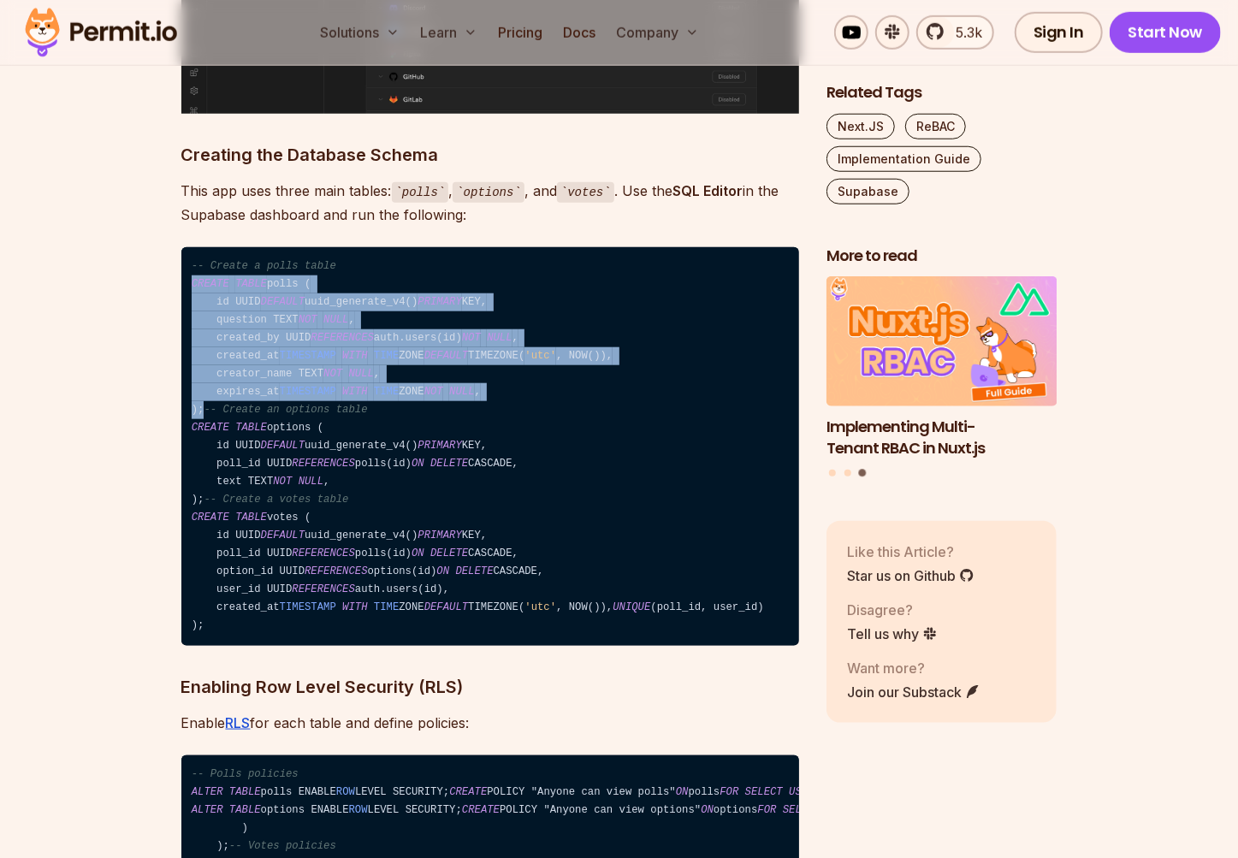
click at [360, 415] on code "-- Create a polls table CREATE TABLE polls ( id UUID DEFAULT uuid_generate_v4()…" at bounding box center [489, 446] width 617 height 399
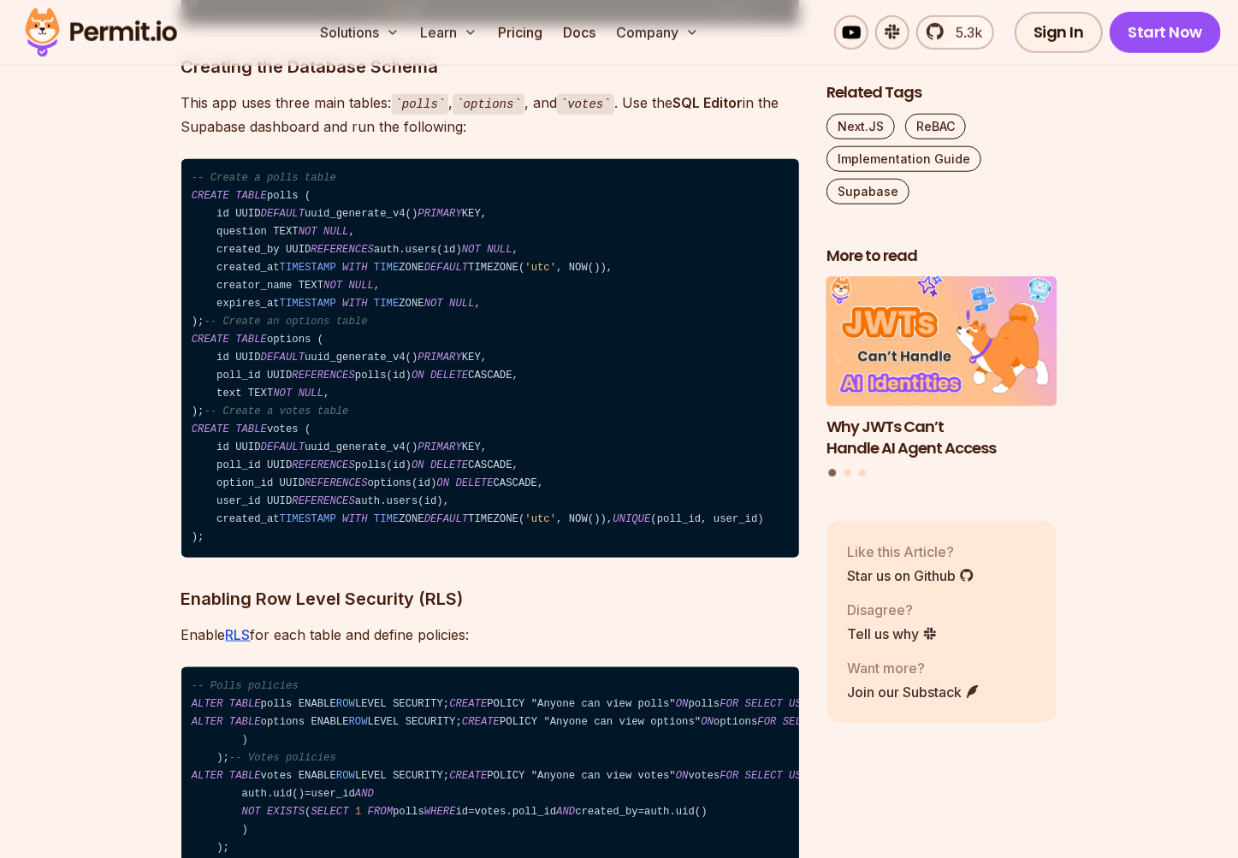
scroll to position [4625, 0]
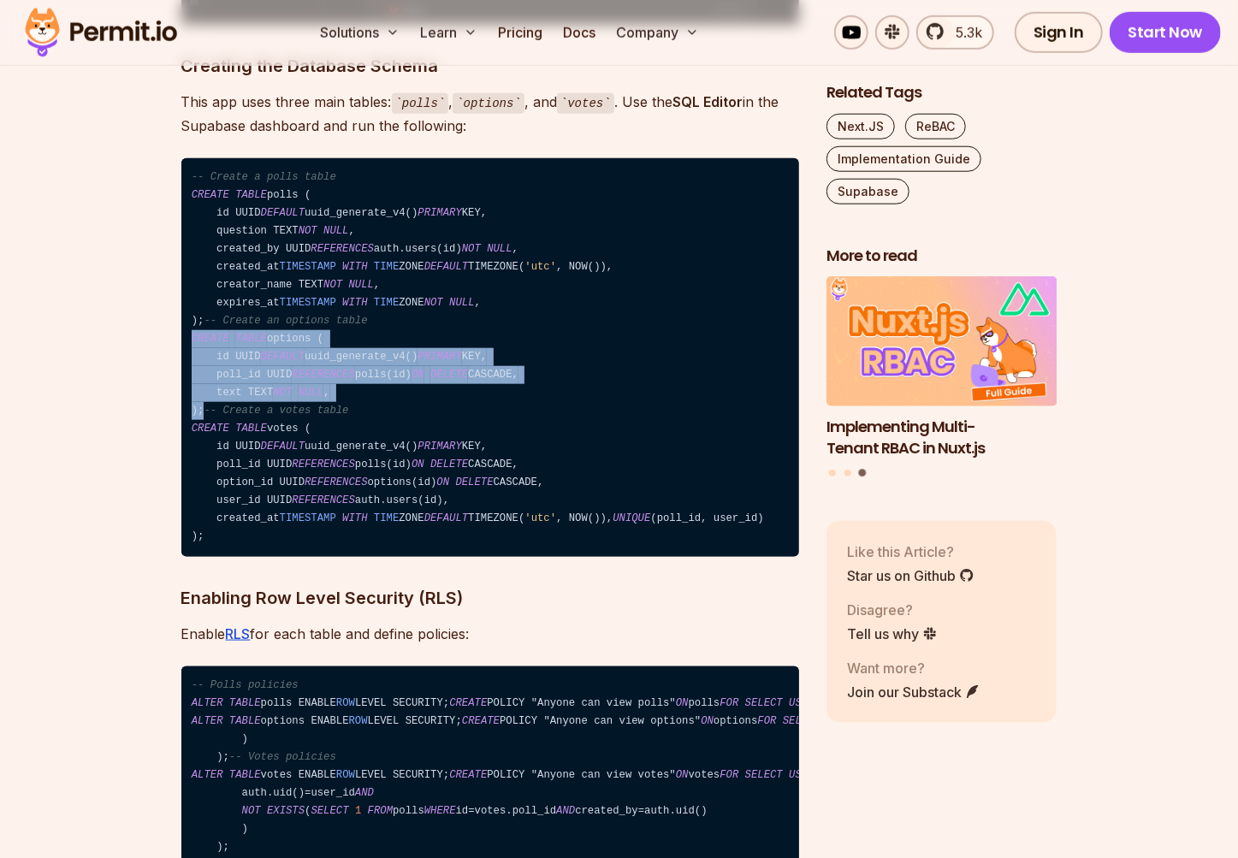
drag, startPoint x: 210, startPoint y: 442, endPoint x: 188, endPoint y: 377, distance: 68.4
click at [188, 377] on code "-- Create a polls table CREATE TABLE polls ( id UUID DEFAULT uuid_generate_v4()…" at bounding box center [489, 357] width 617 height 399
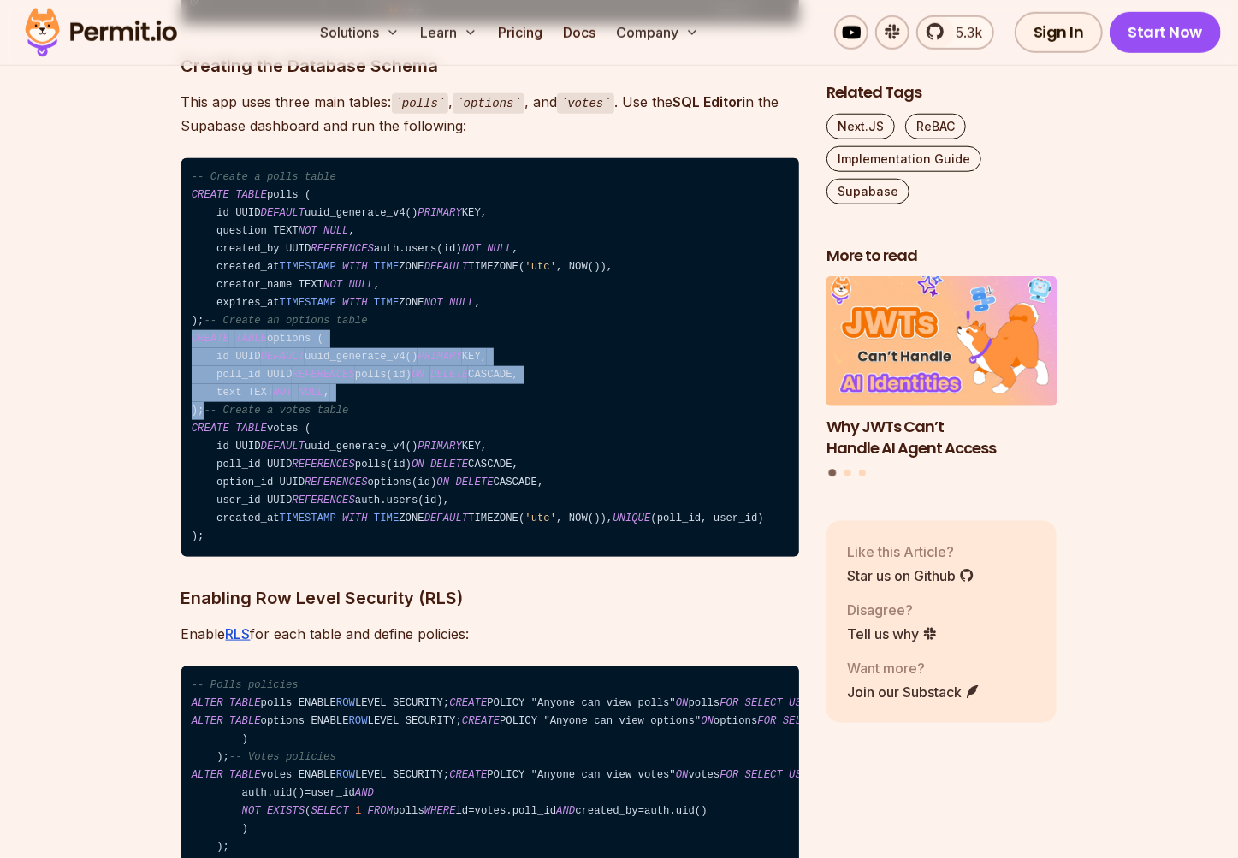
copy code "CREATE TABLE options ( id UUID DEFAULT uuid_generate_v4() PRIMARY KEY, poll_id …"
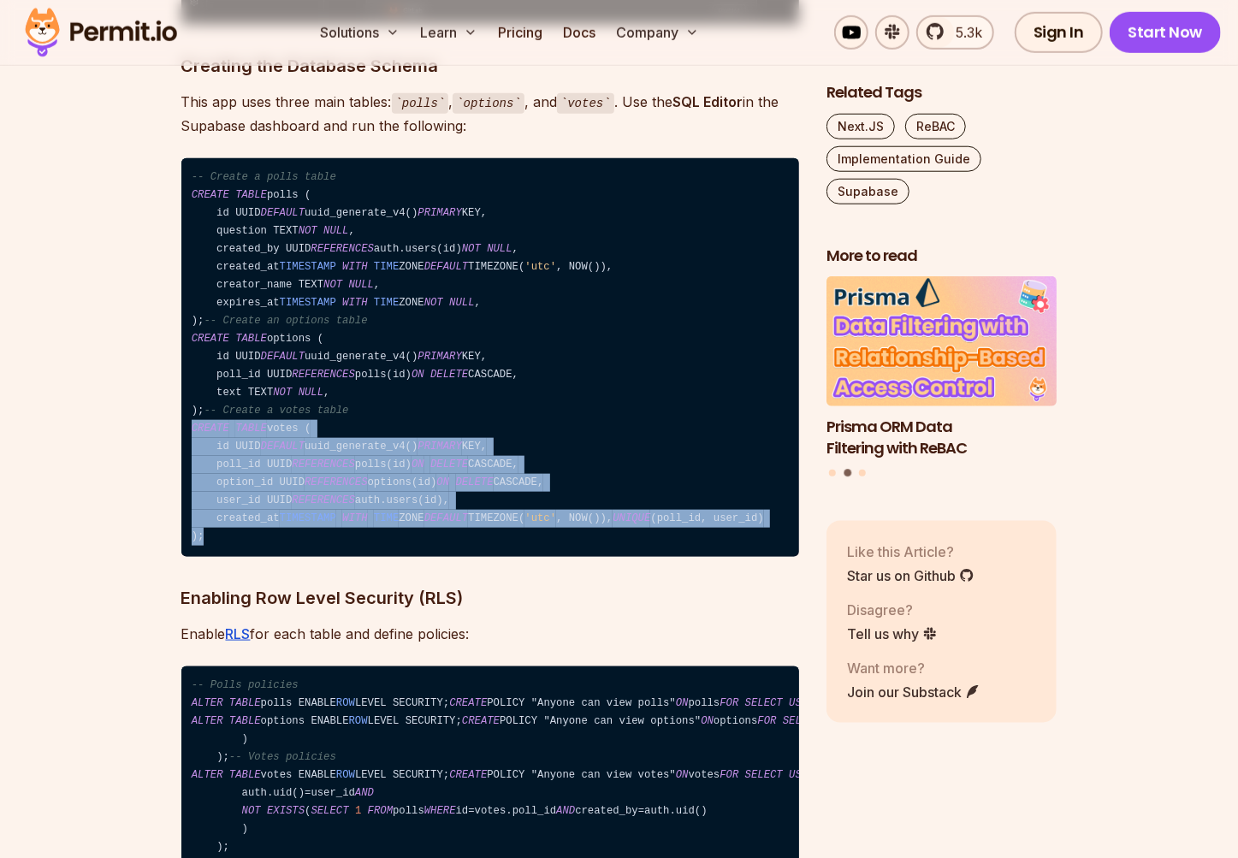
drag, startPoint x: 202, startPoint y: 502, endPoint x: 225, endPoint y: 622, distance: 121.9
click at [225, 557] on code "-- Create a polls table CREATE TABLE polls ( id UUID DEFAULT uuid_generate_v4()…" at bounding box center [489, 357] width 617 height 399
copy code "CREATE TABLE votes ( id UUID DEFAULT uuid_generate_v4() PRIMARY KEY, poll_id UU…"
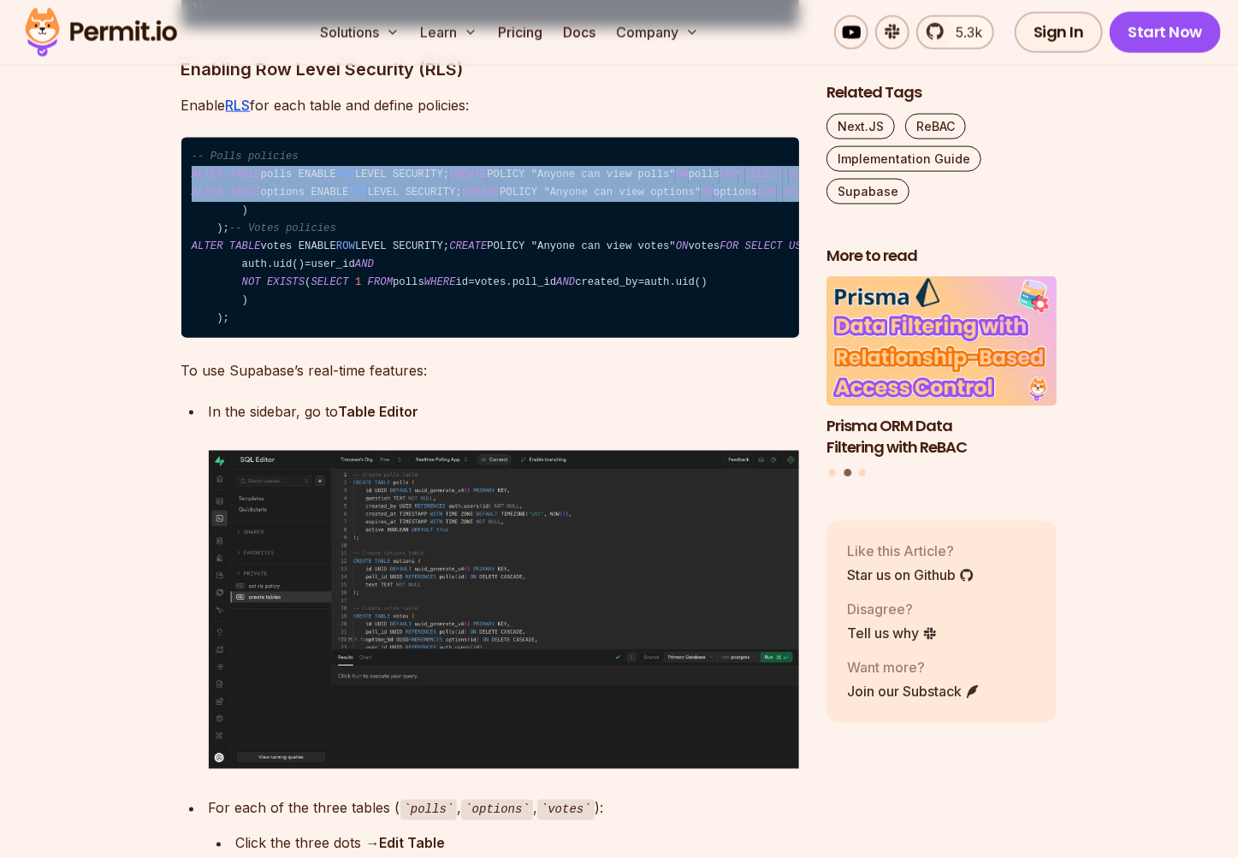
scroll to position [5159, 0]
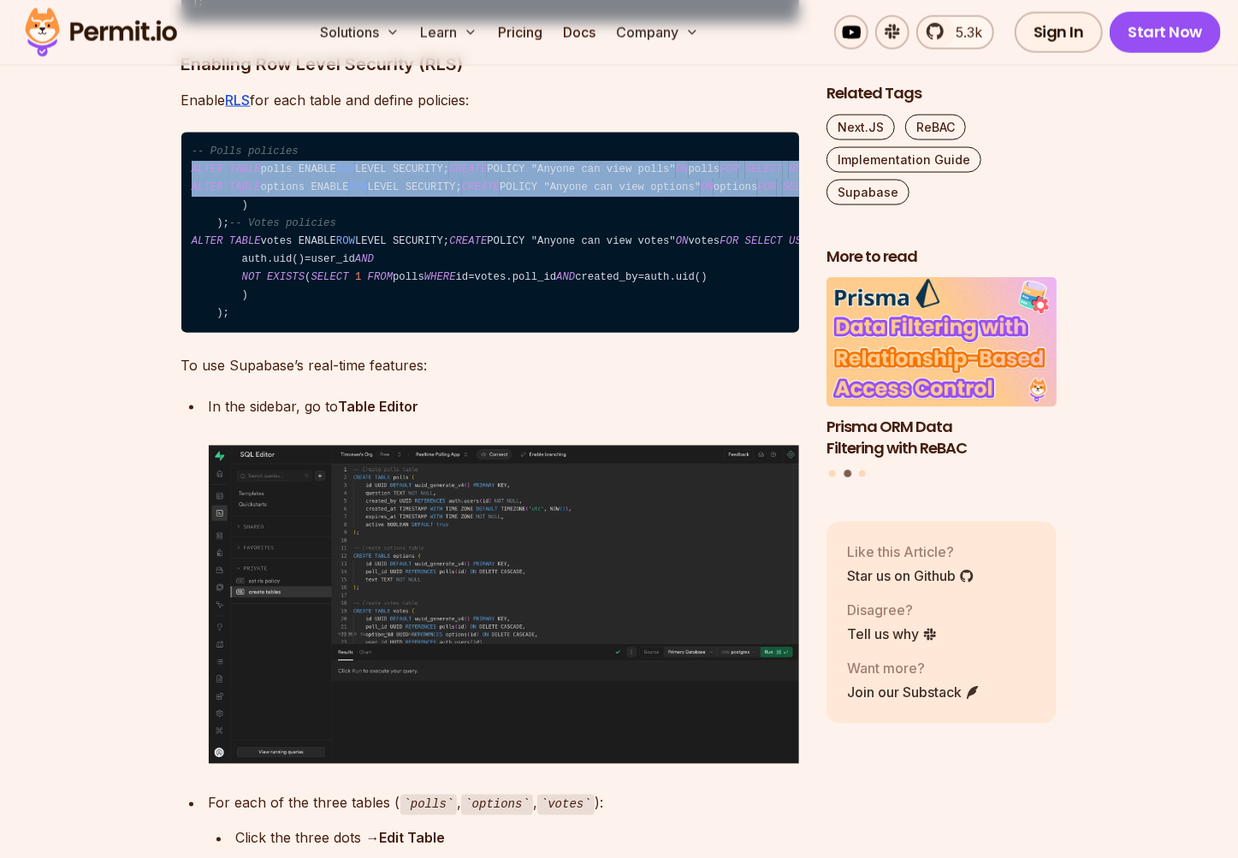
drag, startPoint x: 192, startPoint y: 349, endPoint x: 306, endPoint y: 671, distance: 341.9
click at [306, 334] on code "-- Polls policies ALTER TABLE polls ENABLE ROW LEVEL SECURITY; CREATE POLICY "A…" at bounding box center [489, 233] width 617 height 201
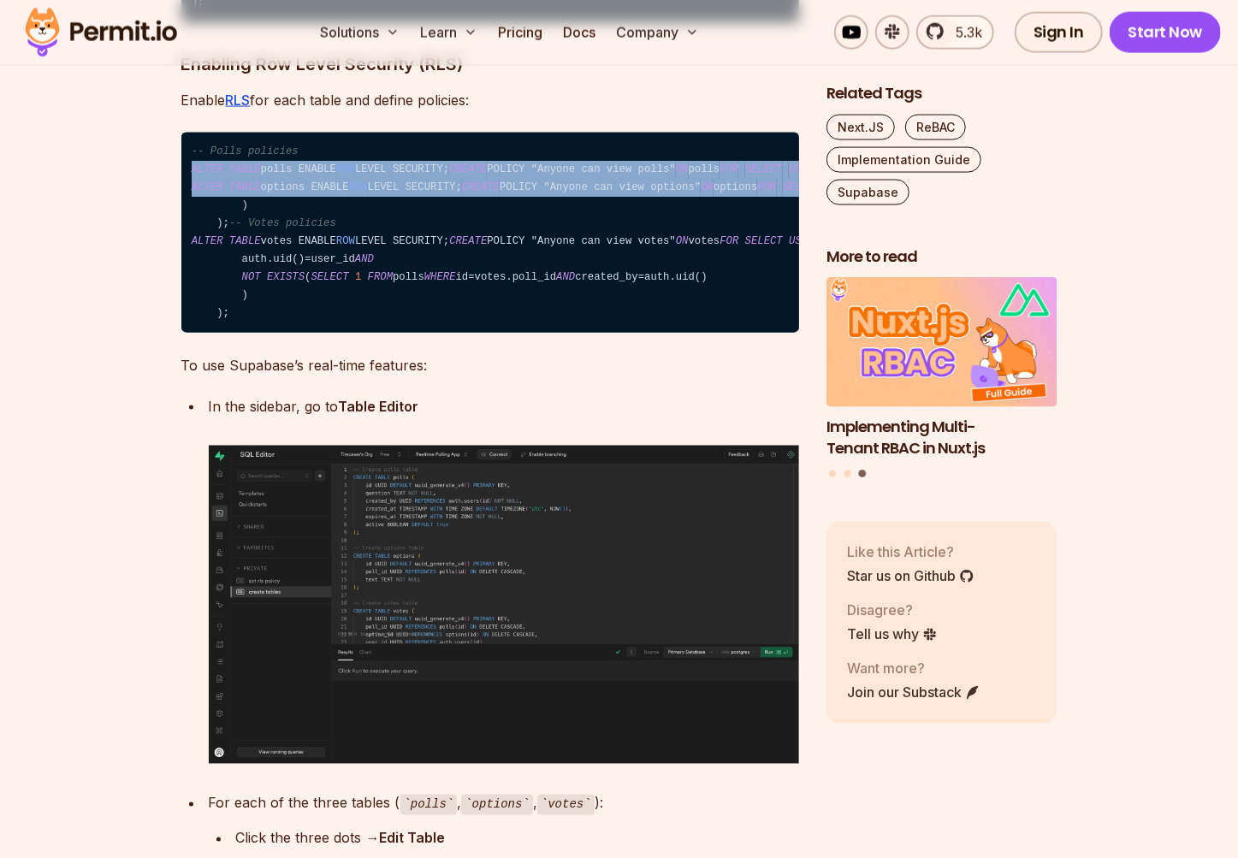
copy code "ALTER TABLE polls ENABLE ROW LEVEL SECURITY; CREATE POLICY "Anyone can view pol…"
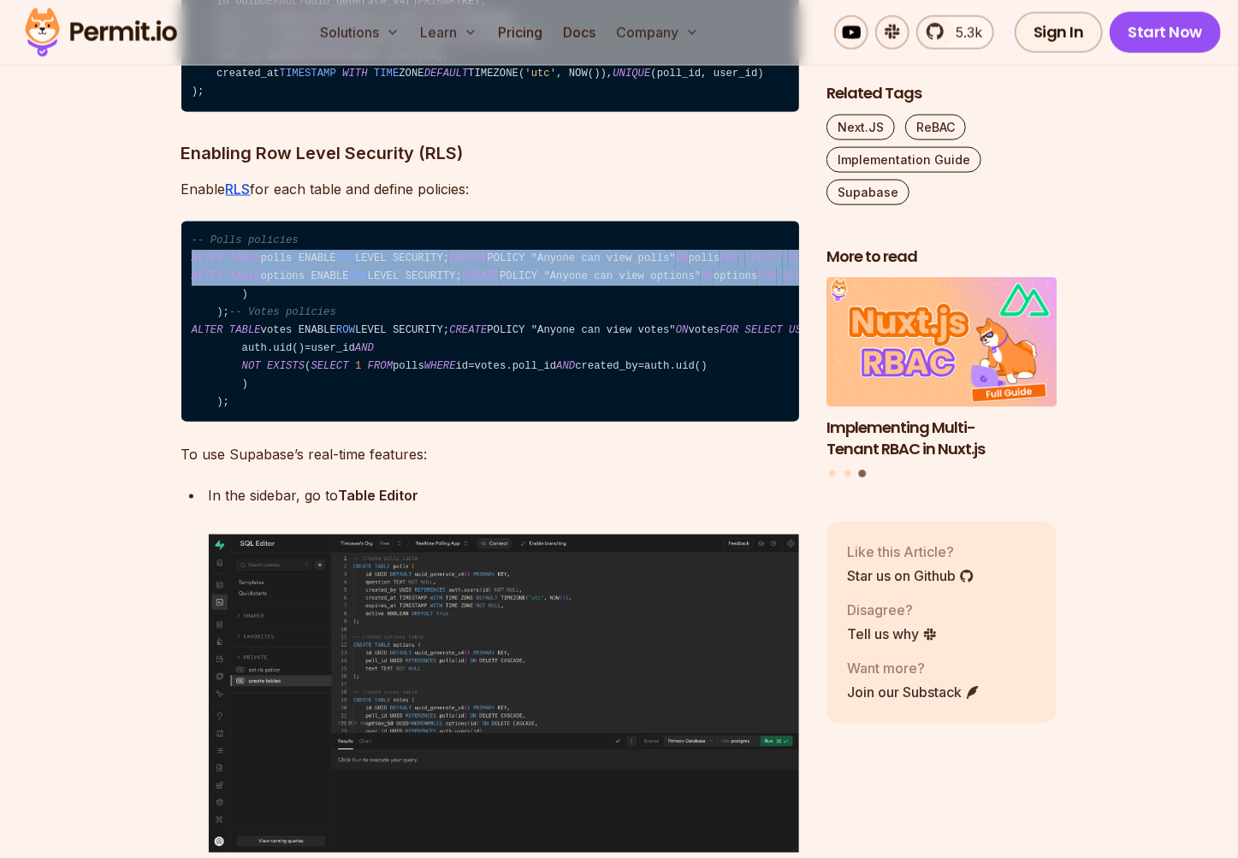
scroll to position [5070, 0]
click at [556, 422] on code "-- Polls policies ALTER TABLE polls ENABLE ROW LEVEL SECURITY; CREATE POLICY "A…" at bounding box center [489, 322] width 617 height 201
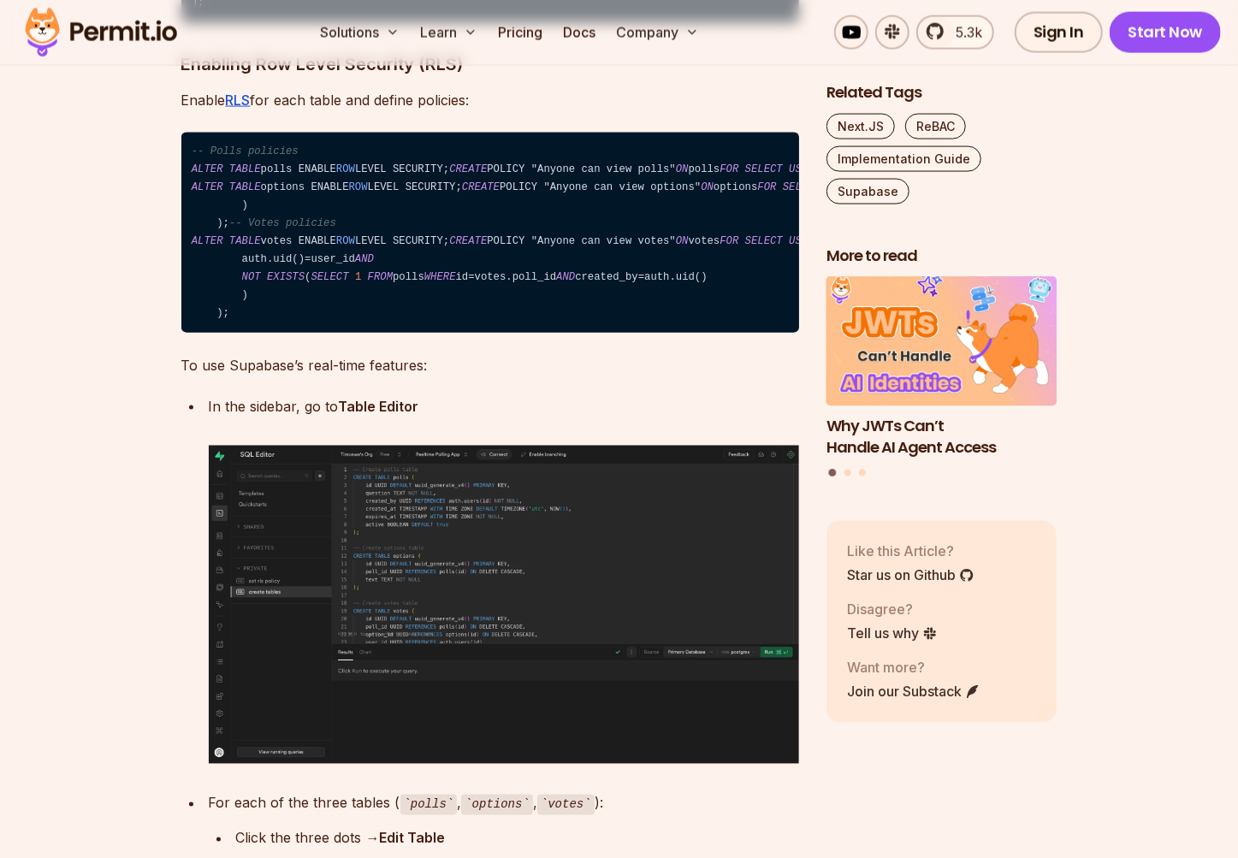
scroll to position [5159, 0]
drag, startPoint x: 261, startPoint y: 617, endPoint x: 189, endPoint y: 251, distance: 372.2
click at [189, 251] on code "-- Polls policies ALTER TABLE polls ENABLE ROW LEVEL SECURITY; CREATE POLICY "A…" at bounding box center [489, 233] width 617 height 201
click at [449, 175] on span "CREATE" at bounding box center [468, 169] width 38 height 12
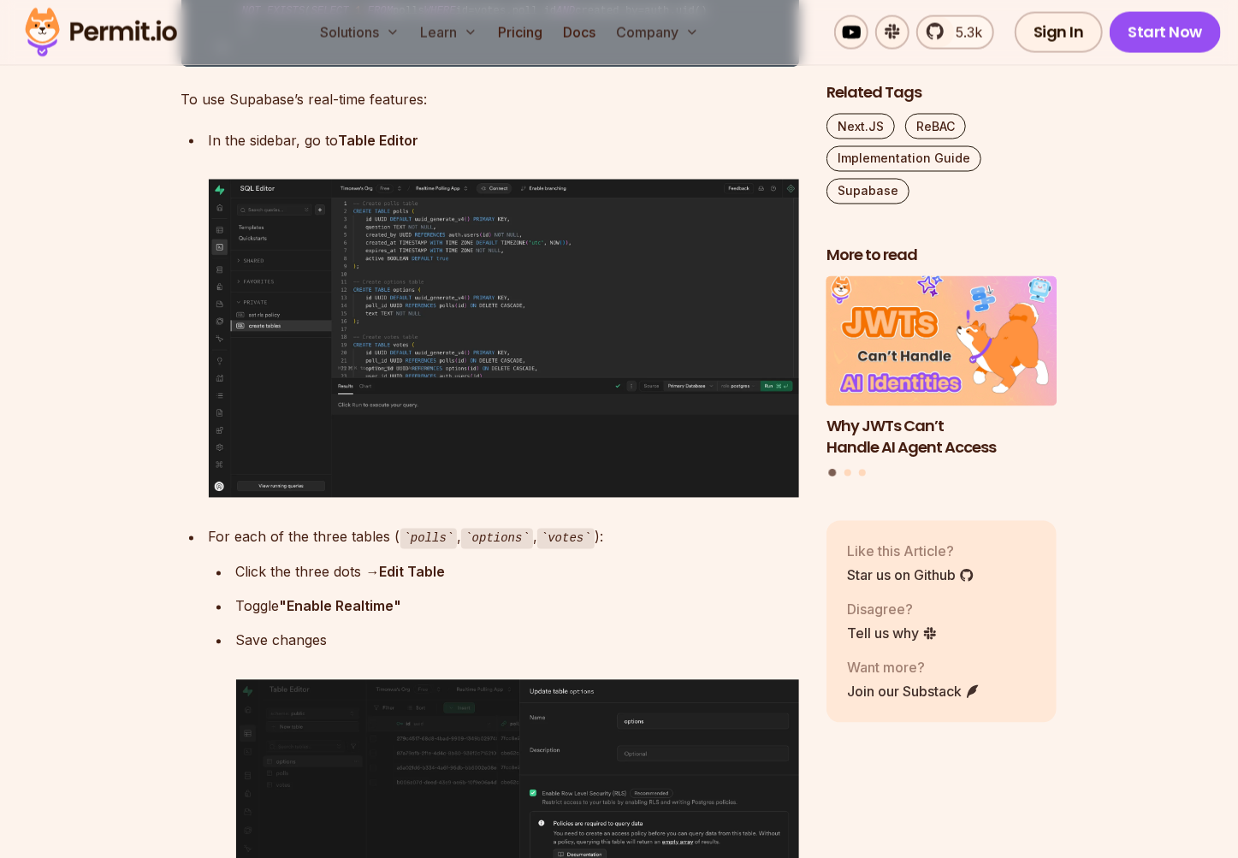
scroll to position [5426, 0]
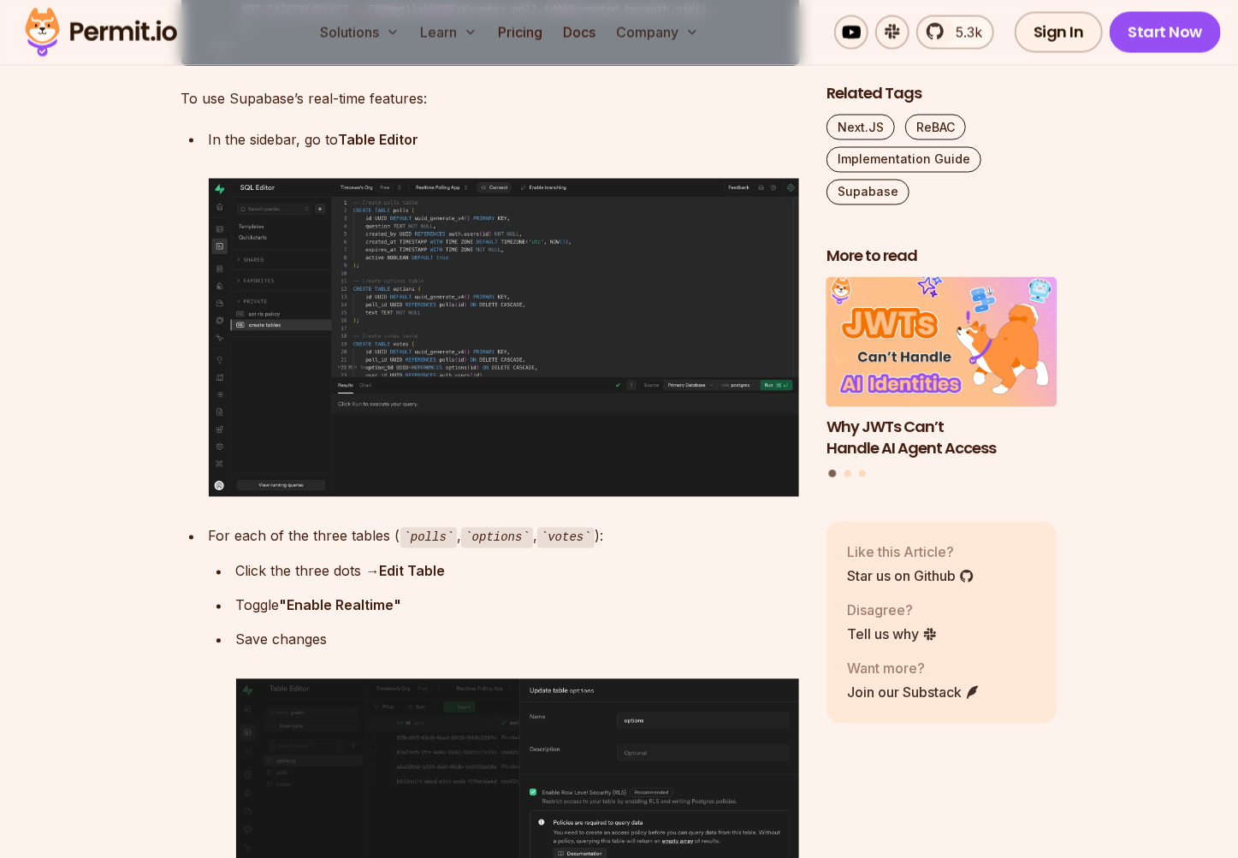
drag, startPoint x: 196, startPoint y: 242, endPoint x: 434, endPoint y: 706, distance: 522.1
copy code "-- Polls policies ALTER TABLE polls ENABLE ROW LEVEL SECURITY; CREATE POLICY "A…"
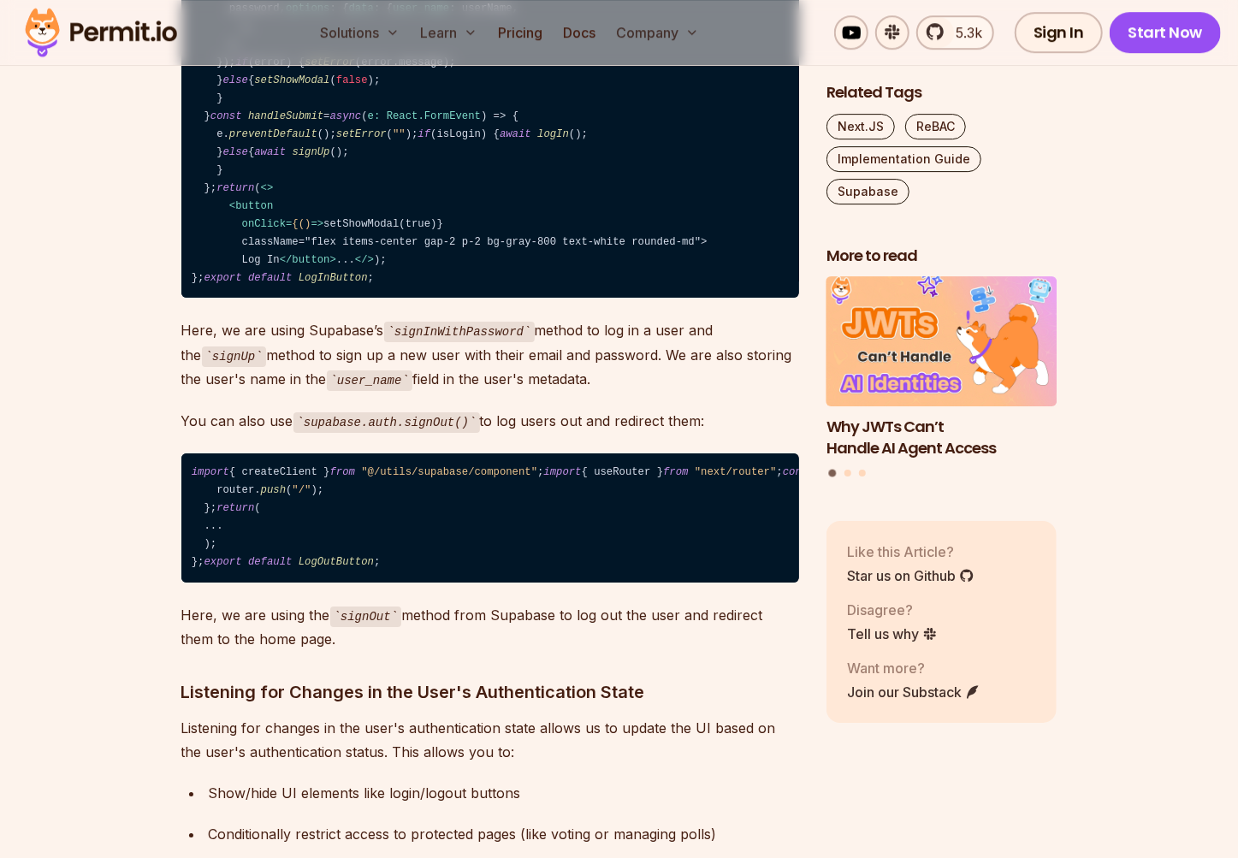
scroll to position [6849, 0]
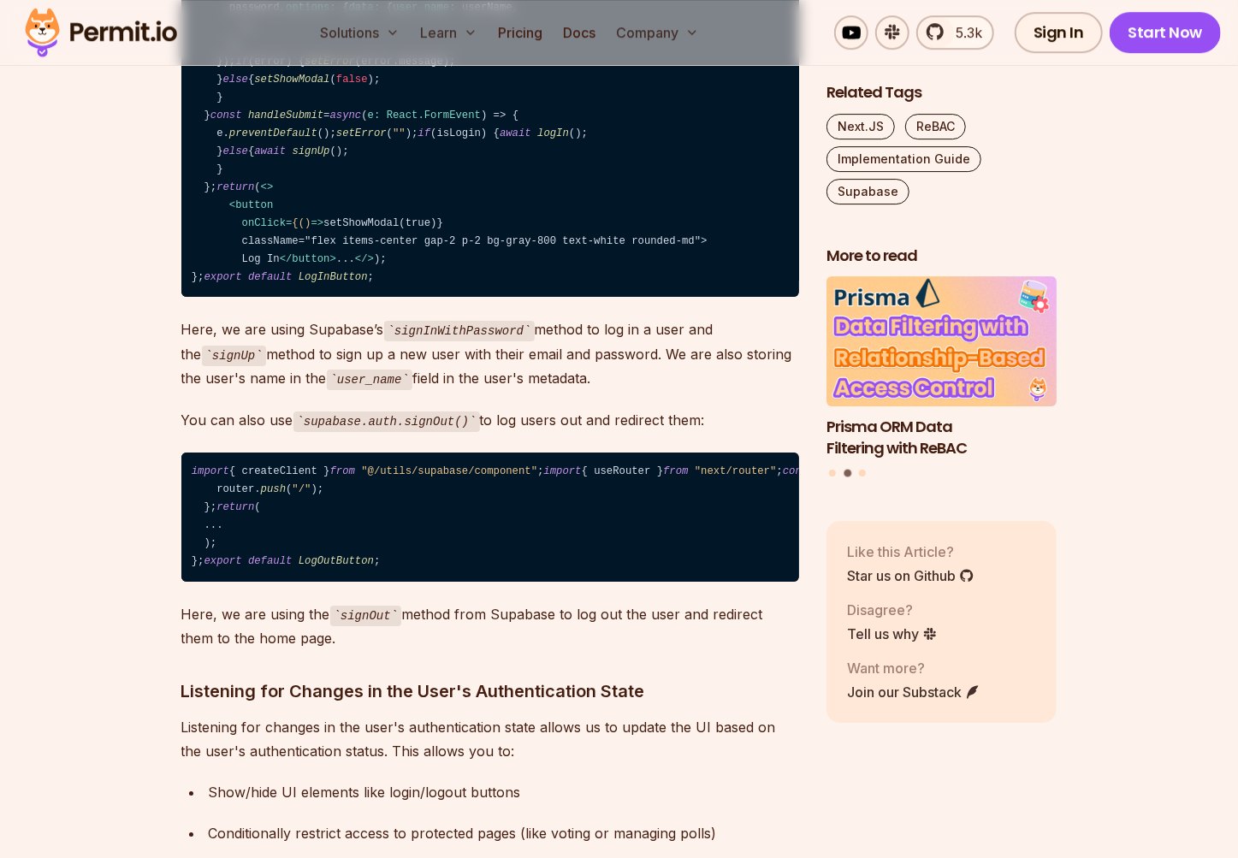
copy span "NEXT_PUBLIC_SUPABASE_URL"
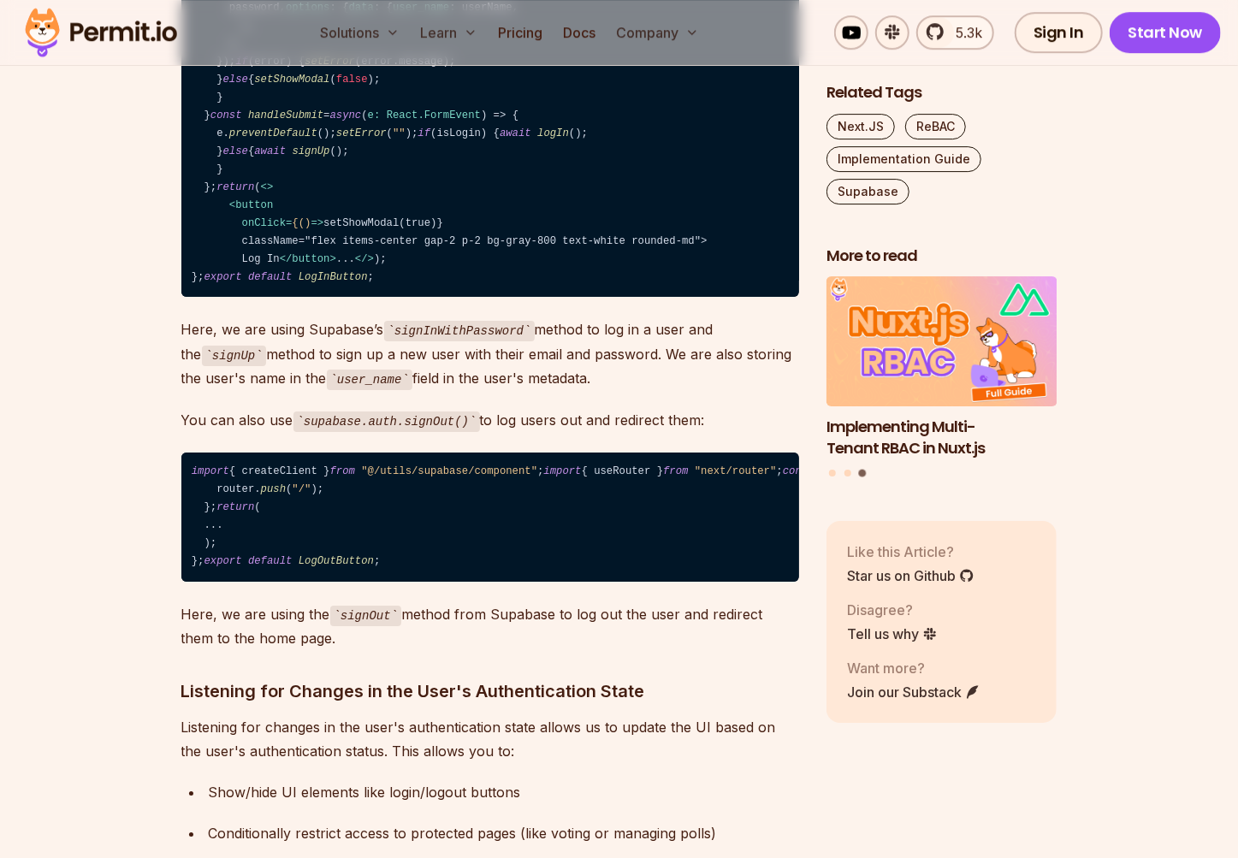
copy span "NEXT_PUBLIC_SUPABASE_ANON_KEY"
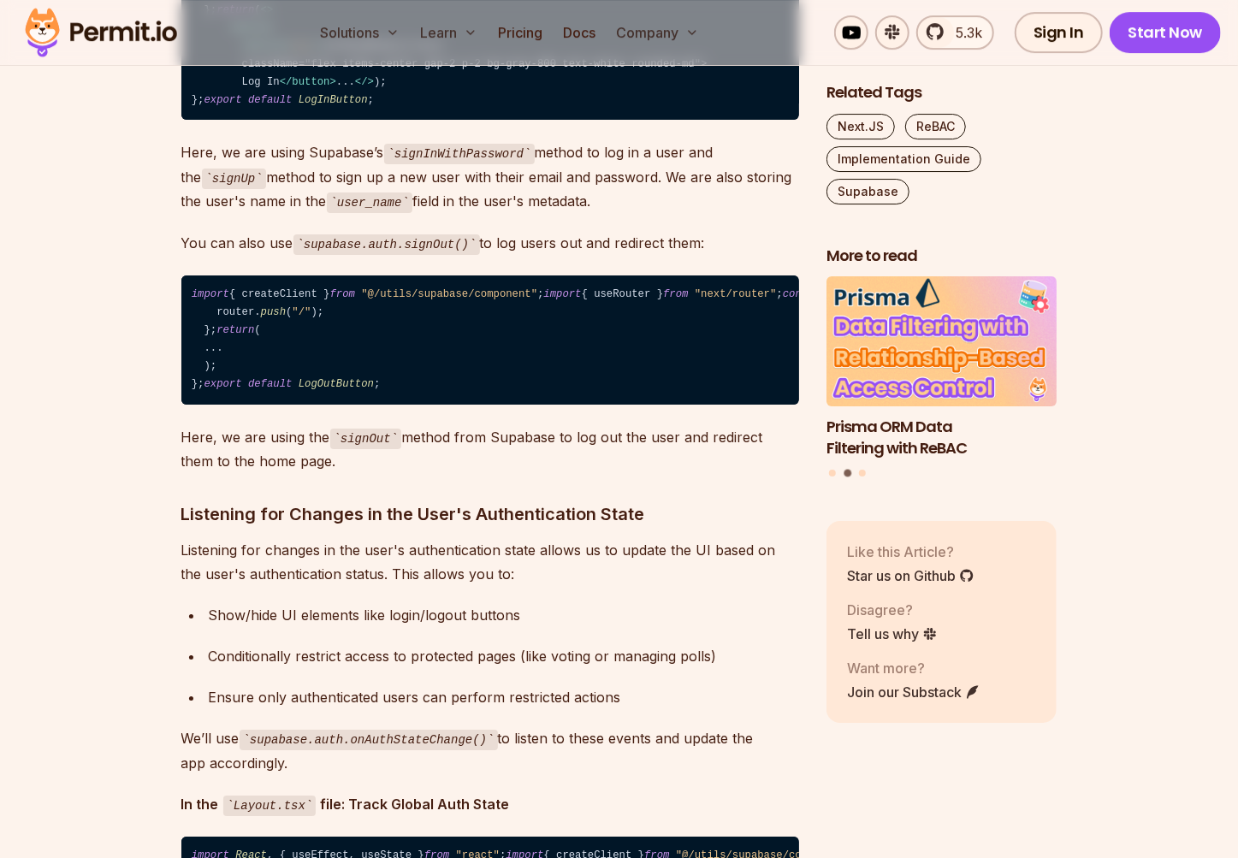
scroll to position [7027, 0]
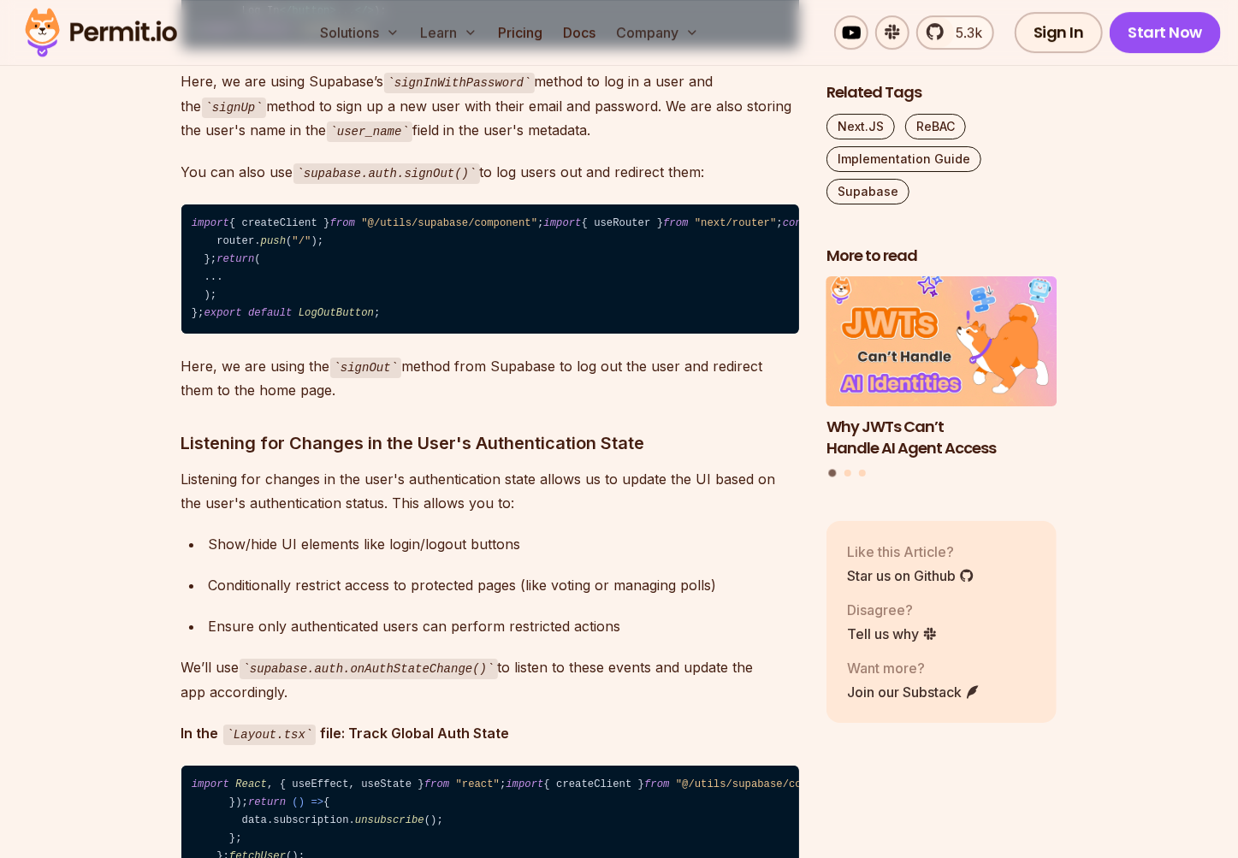
scroll to position [7097, 0]
drag, startPoint x: 399, startPoint y: 241, endPoint x: 536, endPoint y: 259, distance: 138.9
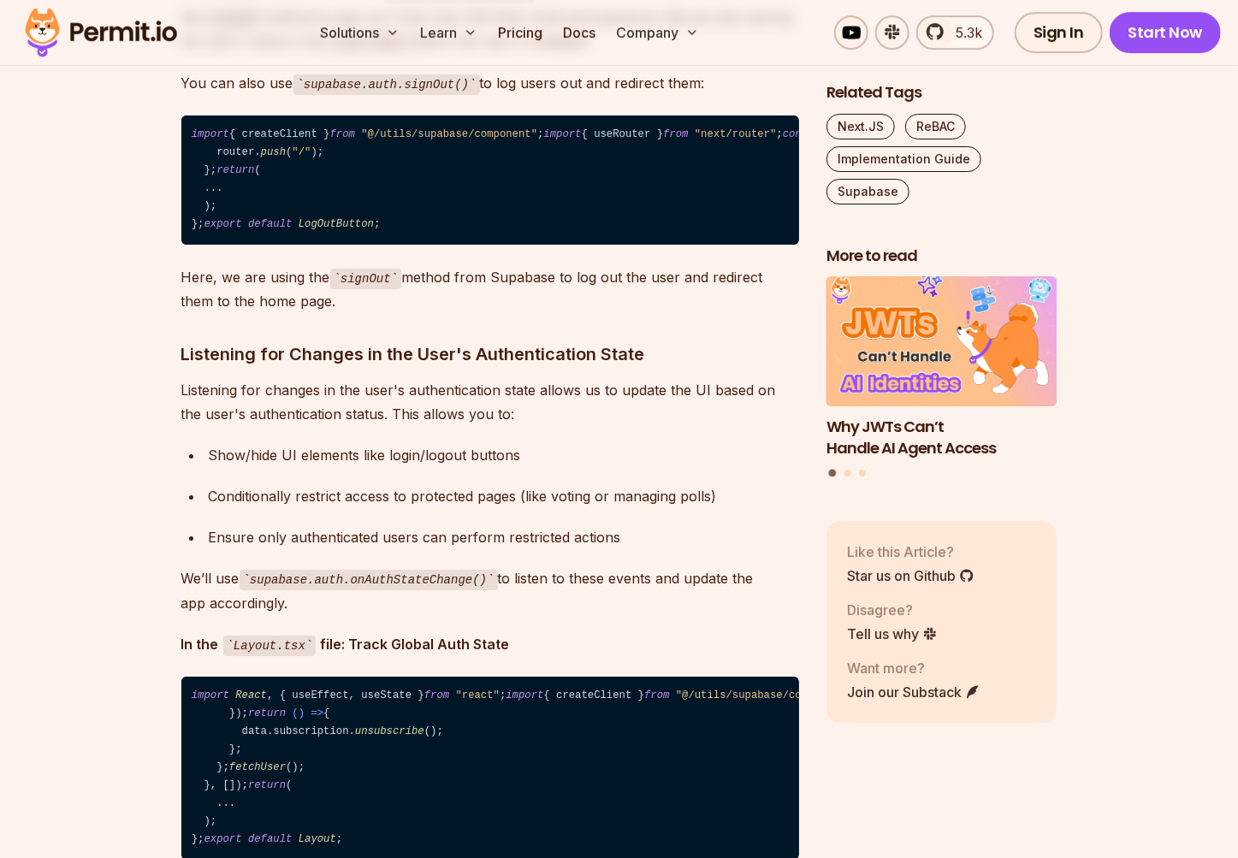
scroll to position [7186, 0]
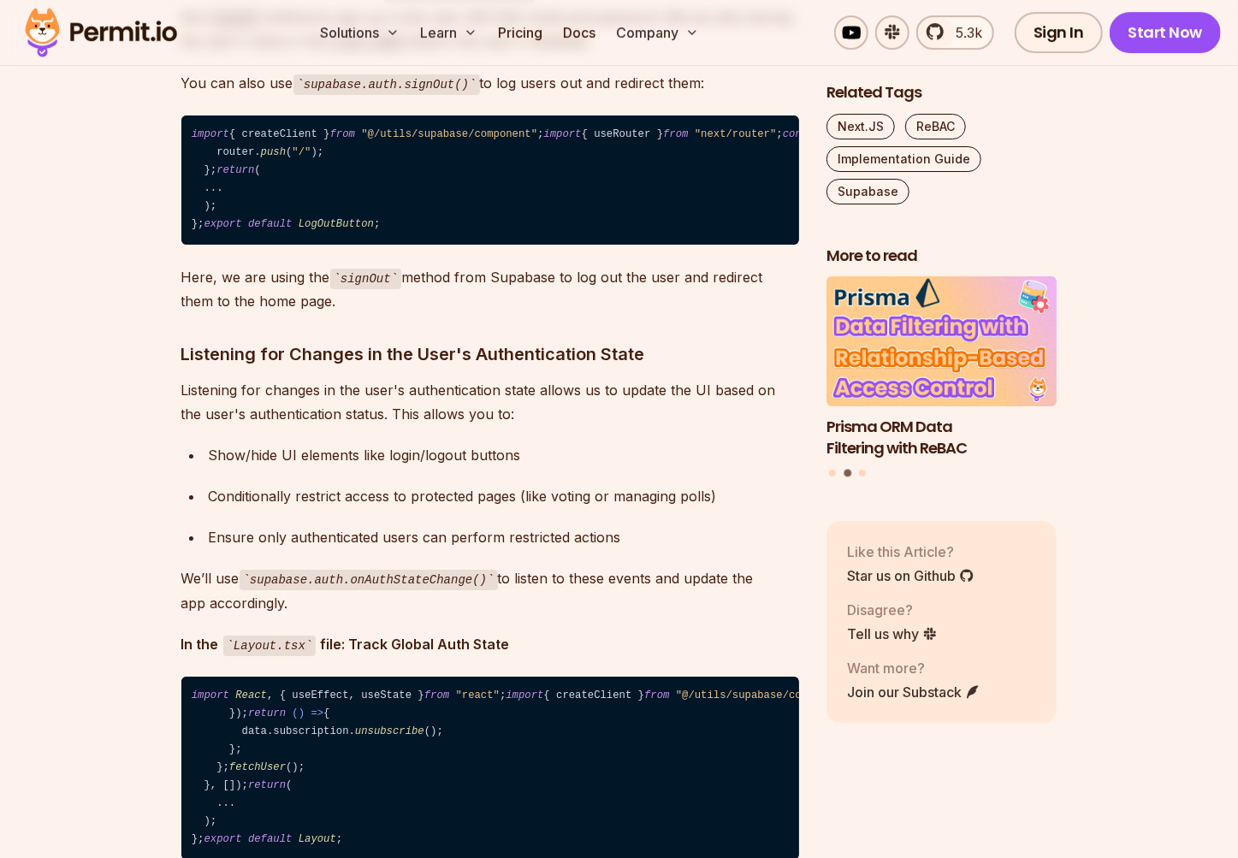
copy code "LogInButton"
drag, startPoint x: 194, startPoint y: 258, endPoint x: 293, endPoint y: 260, distance: 99.2
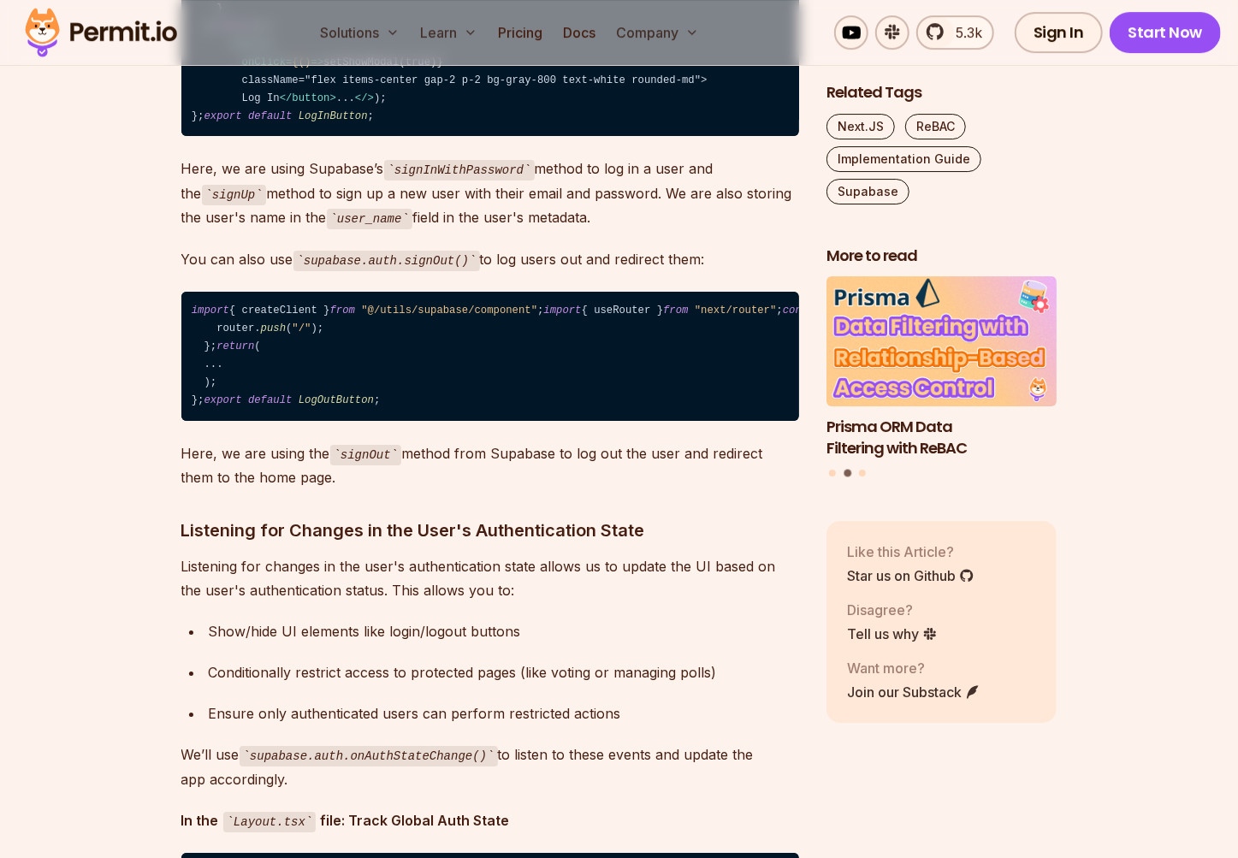
scroll to position [7008, 0]
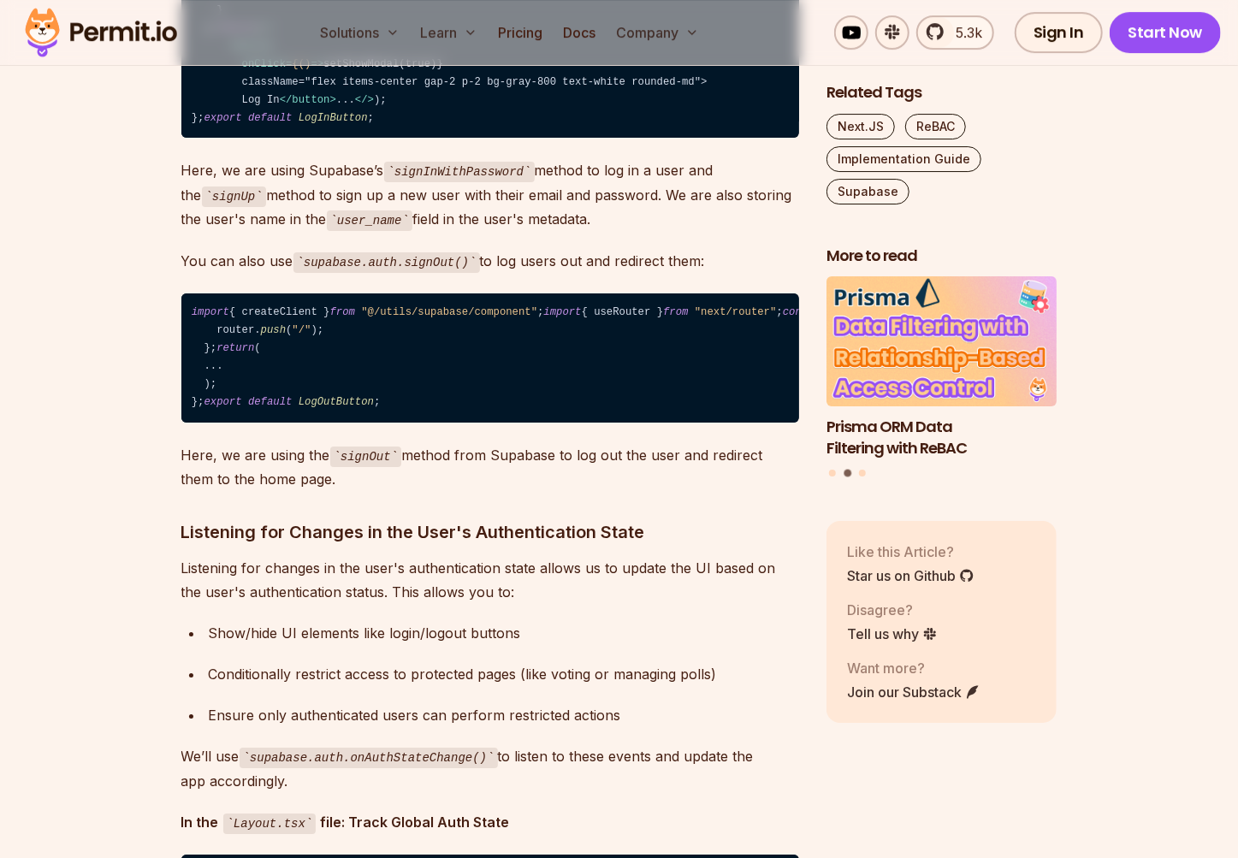
drag, startPoint x: 325, startPoint y: 328, endPoint x: 446, endPoint y: 335, distance: 120.8
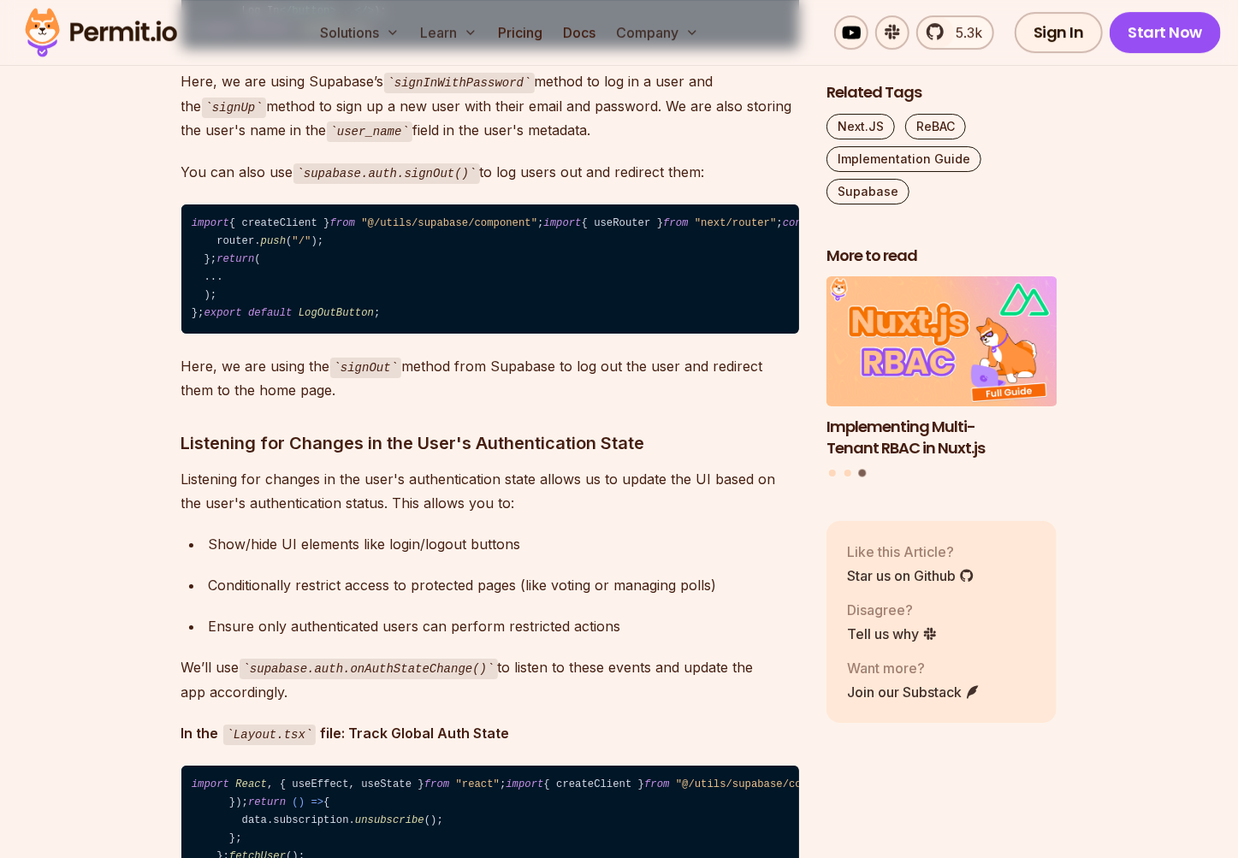
scroll to position [7097, 0]
drag, startPoint x: 537, startPoint y: 314, endPoint x: 191, endPoint y: 310, distance: 346.4
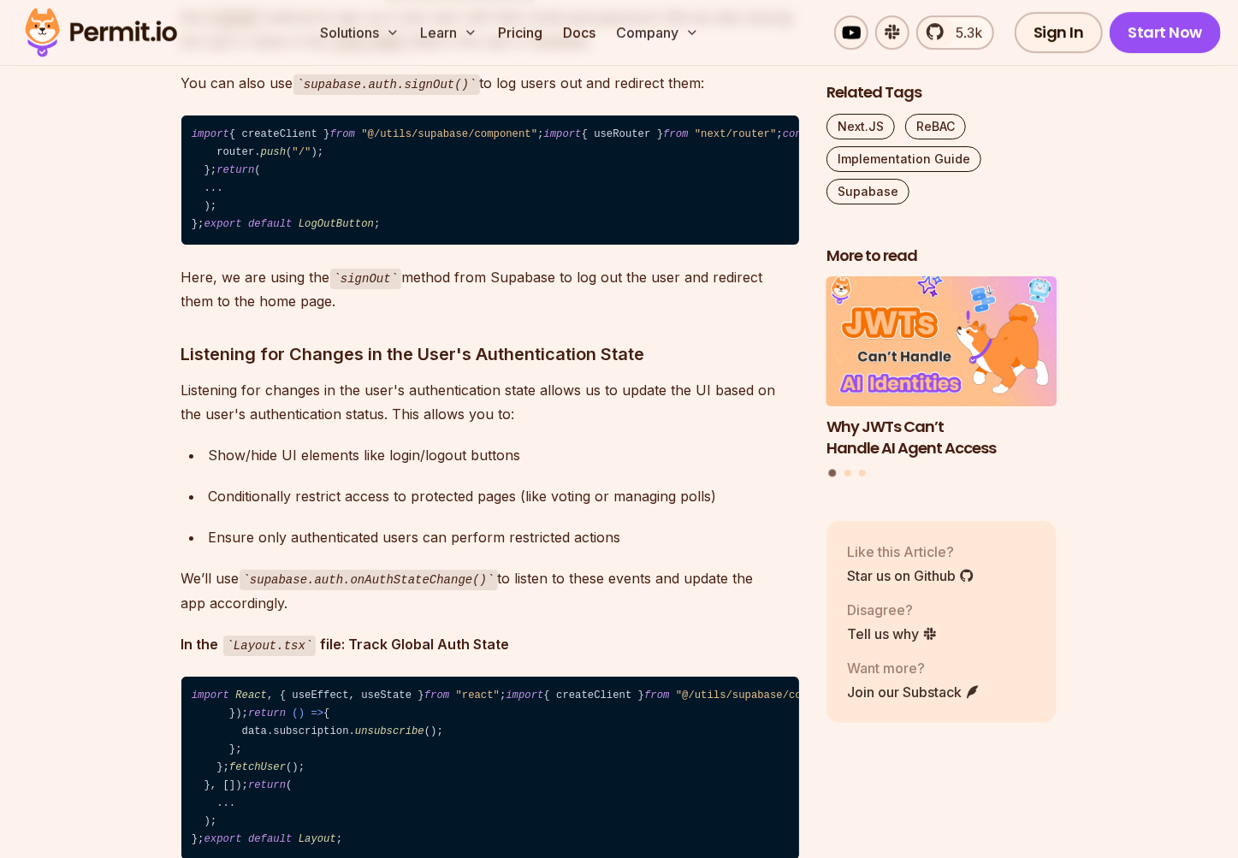
scroll to position [7186, 0]
drag, startPoint x: 380, startPoint y: 281, endPoint x: 204, endPoint y: 284, distance: 176.2
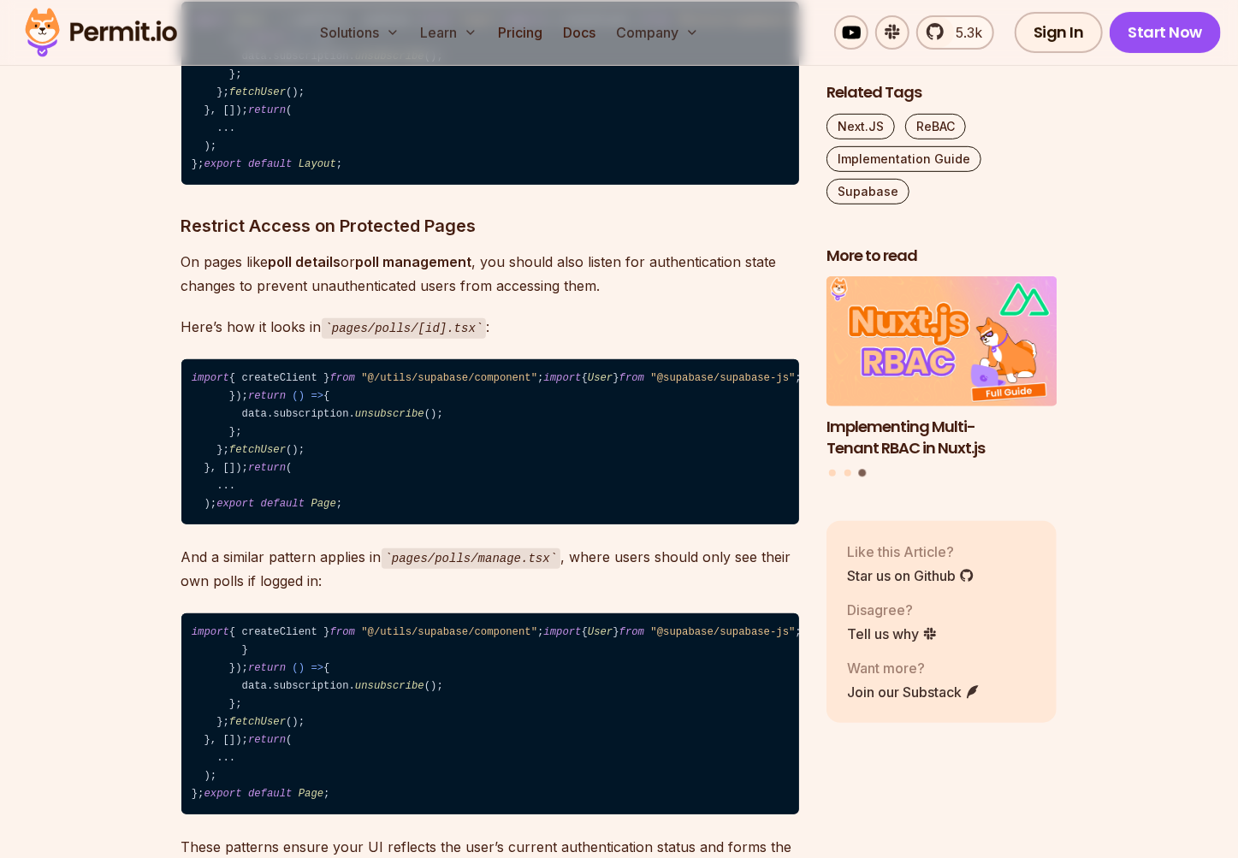
scroll to position [7862, 0]
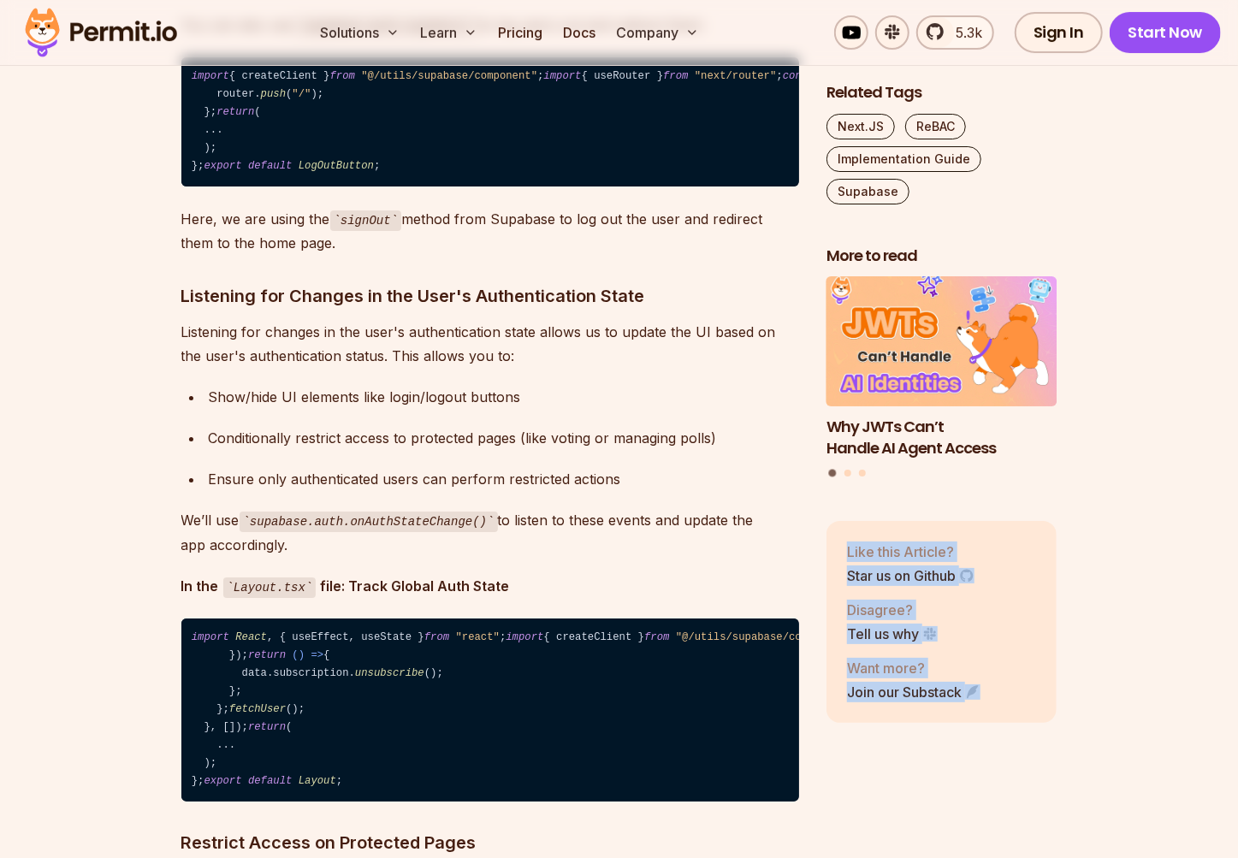
scroll to position [7241, 0]
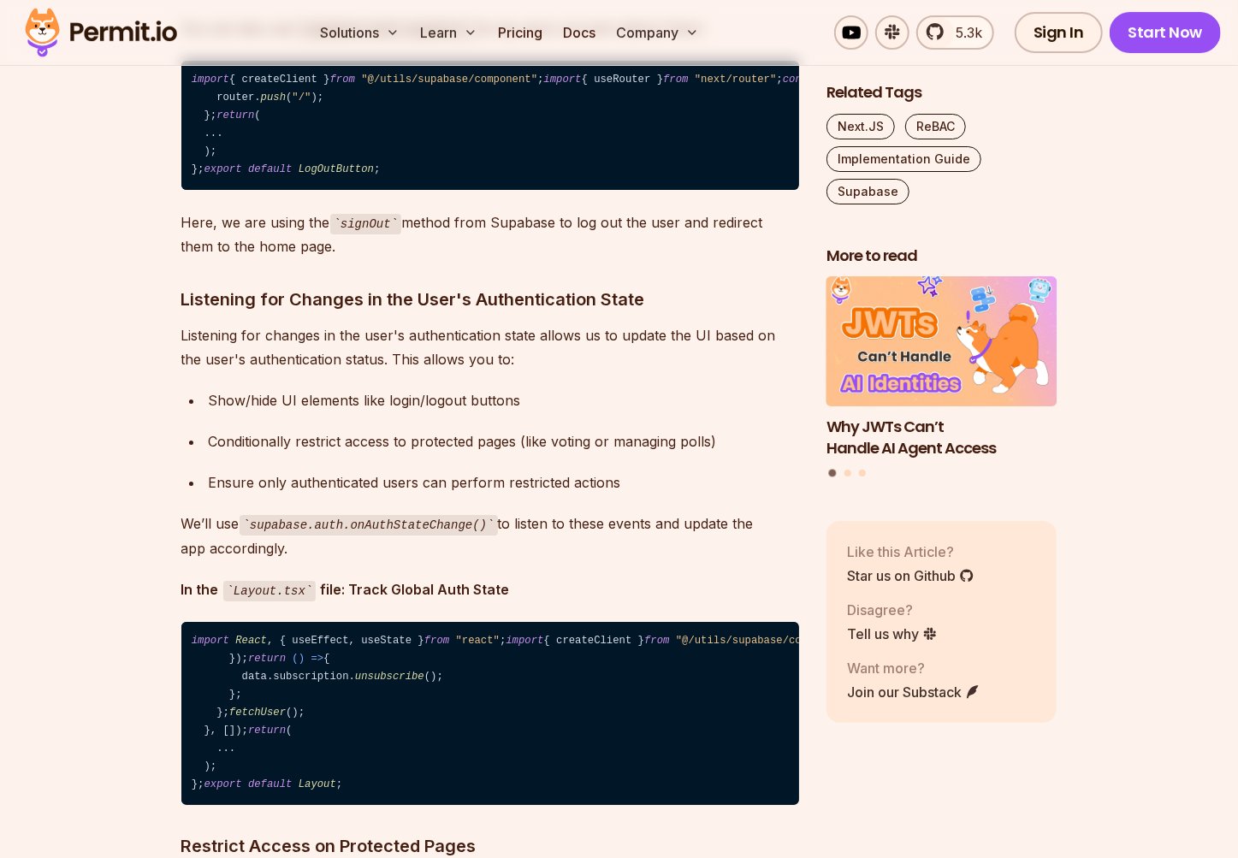
drag, startPoint x: 195, startPoint y: 153, endPoint x: 265, endPoint y: 221, distance: 97.4
drag, startPoint x: 266, startPoint y: 222, endPoint x: 180, endPoint y: 163, distance: 103.4
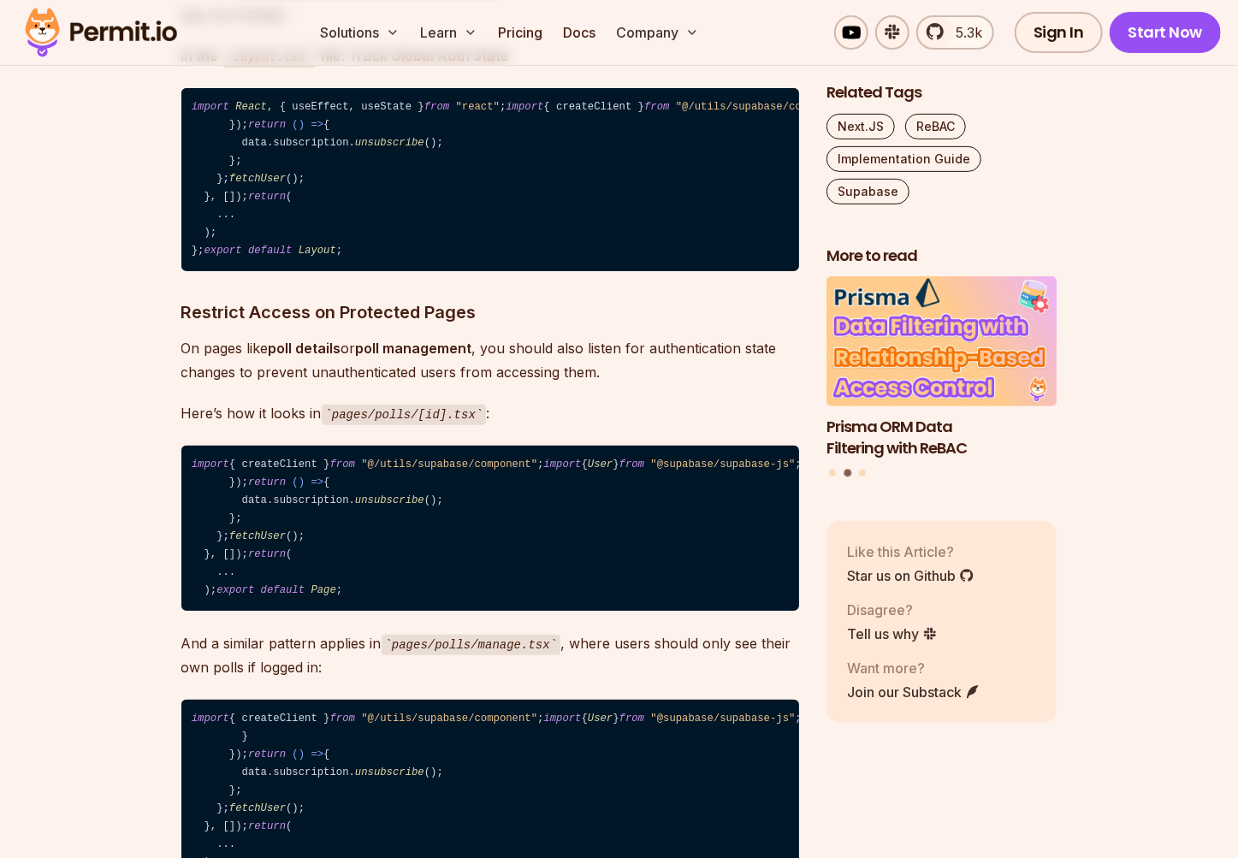
scroll to position [7774, 0]
drag, startPoint x: 189, startPoint y: 145, endPoint x: 358, endPoint y: 665, distance: 546.9
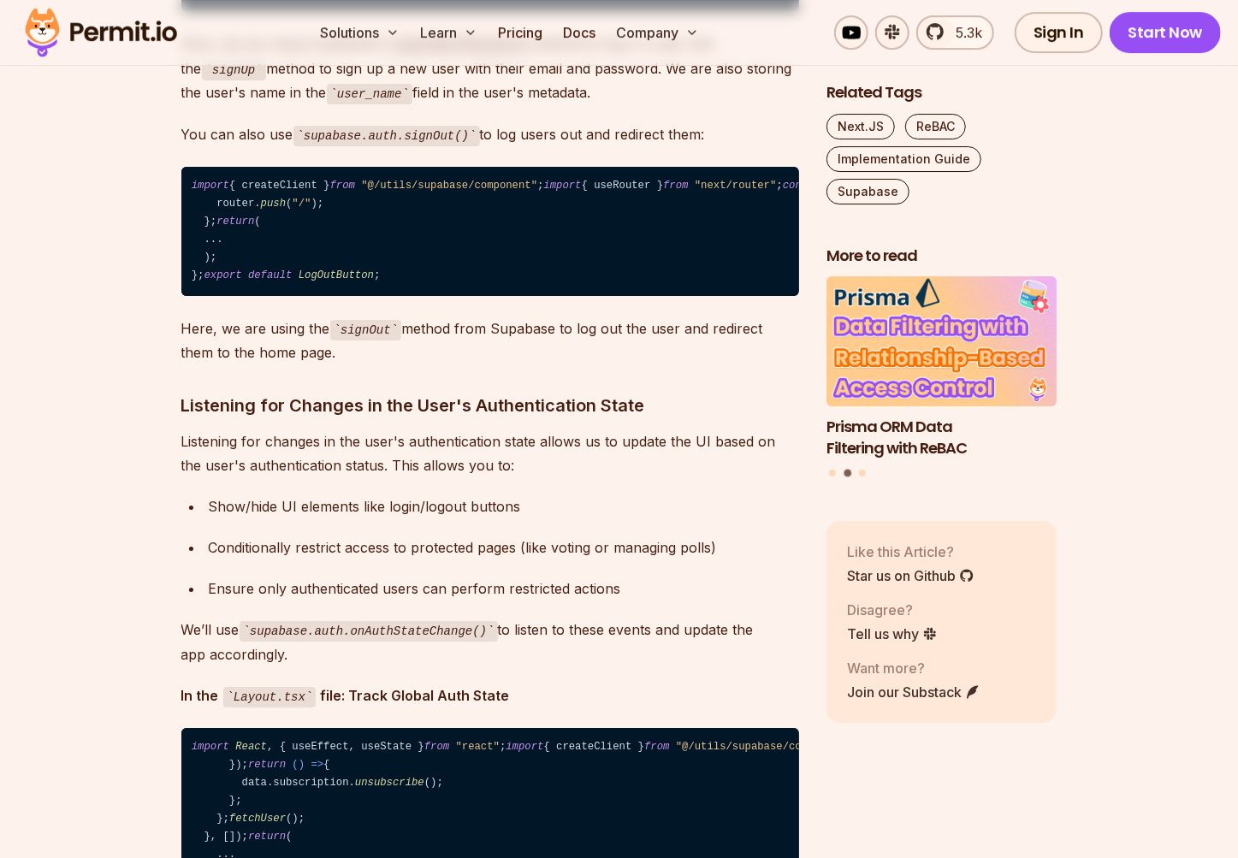
scroll to position [7135, 0]
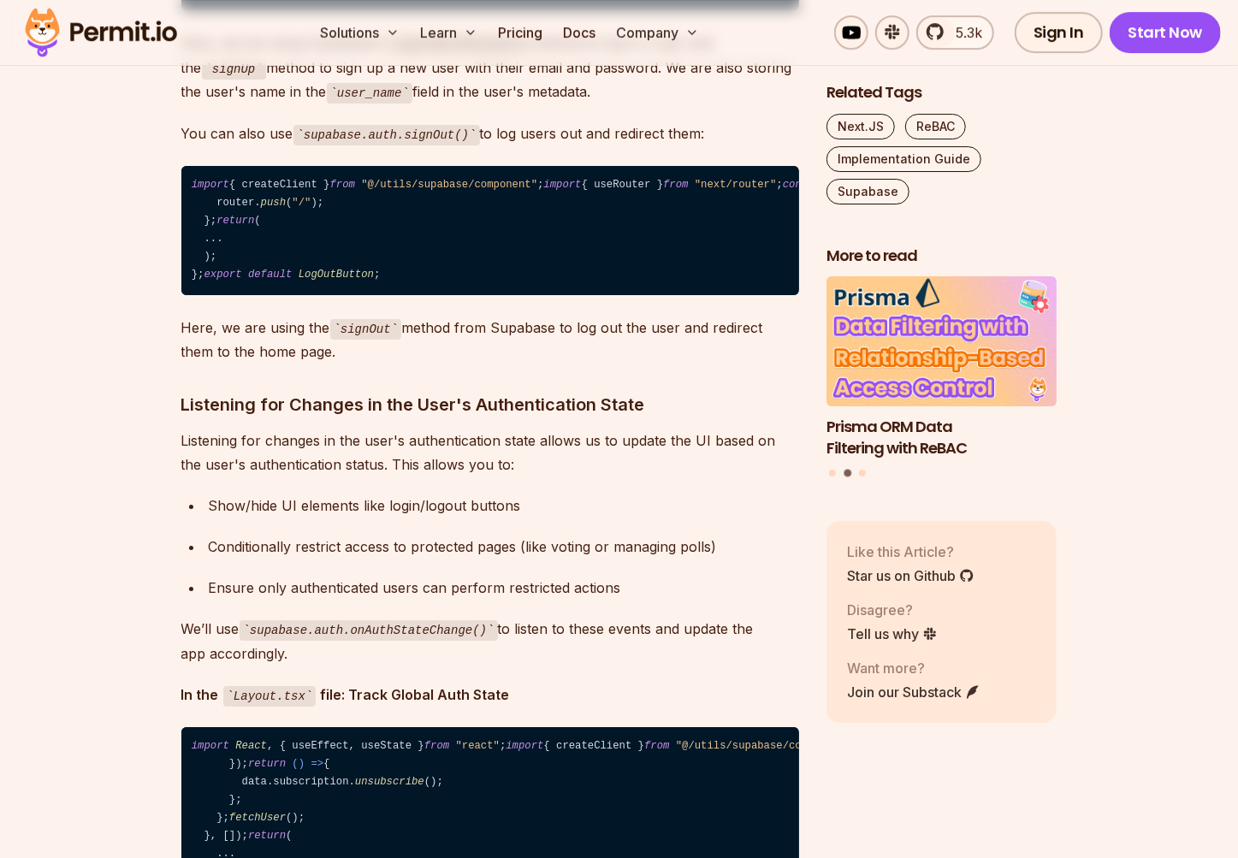
drag, startPoint x: 198, startPoint y: 359, endPoint x: 293, endPoint y: 464, distance: 141.7
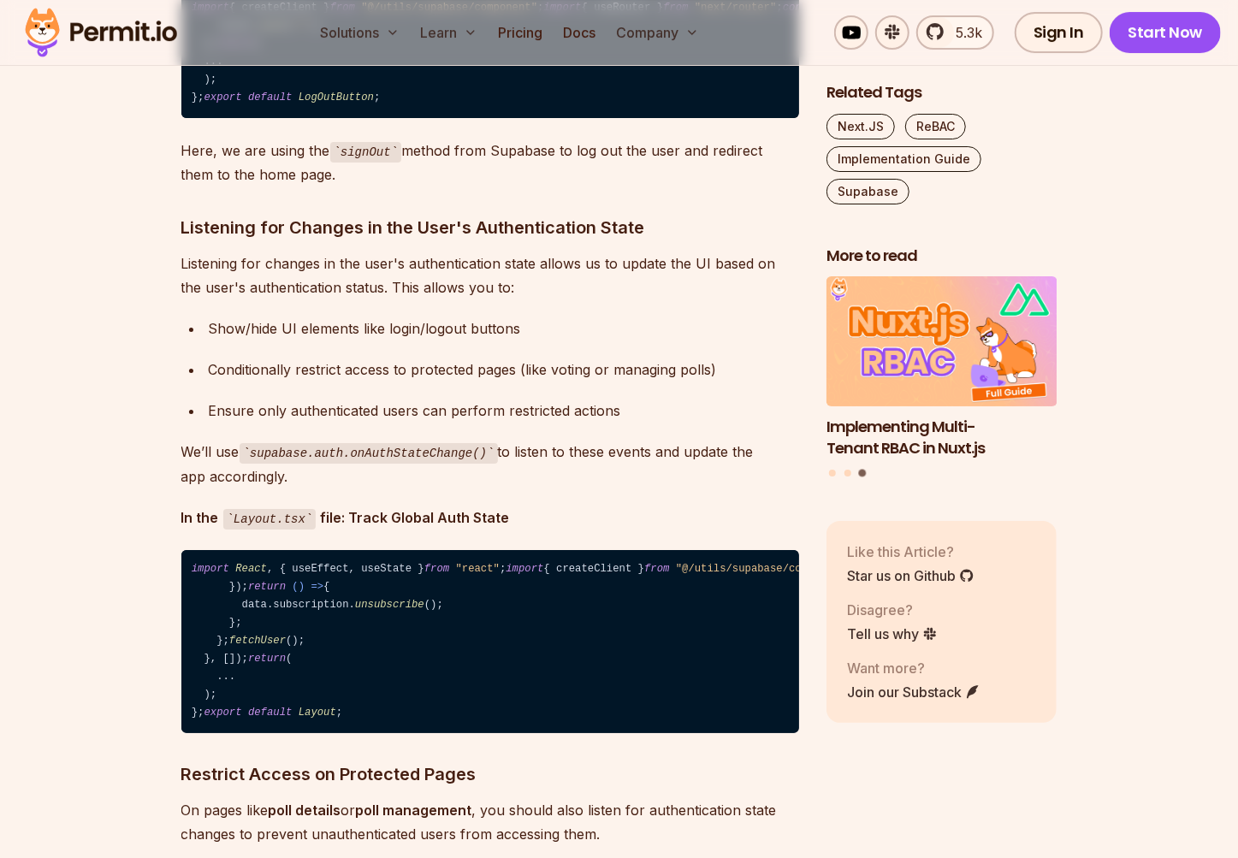
scroll to position [7313, 0]
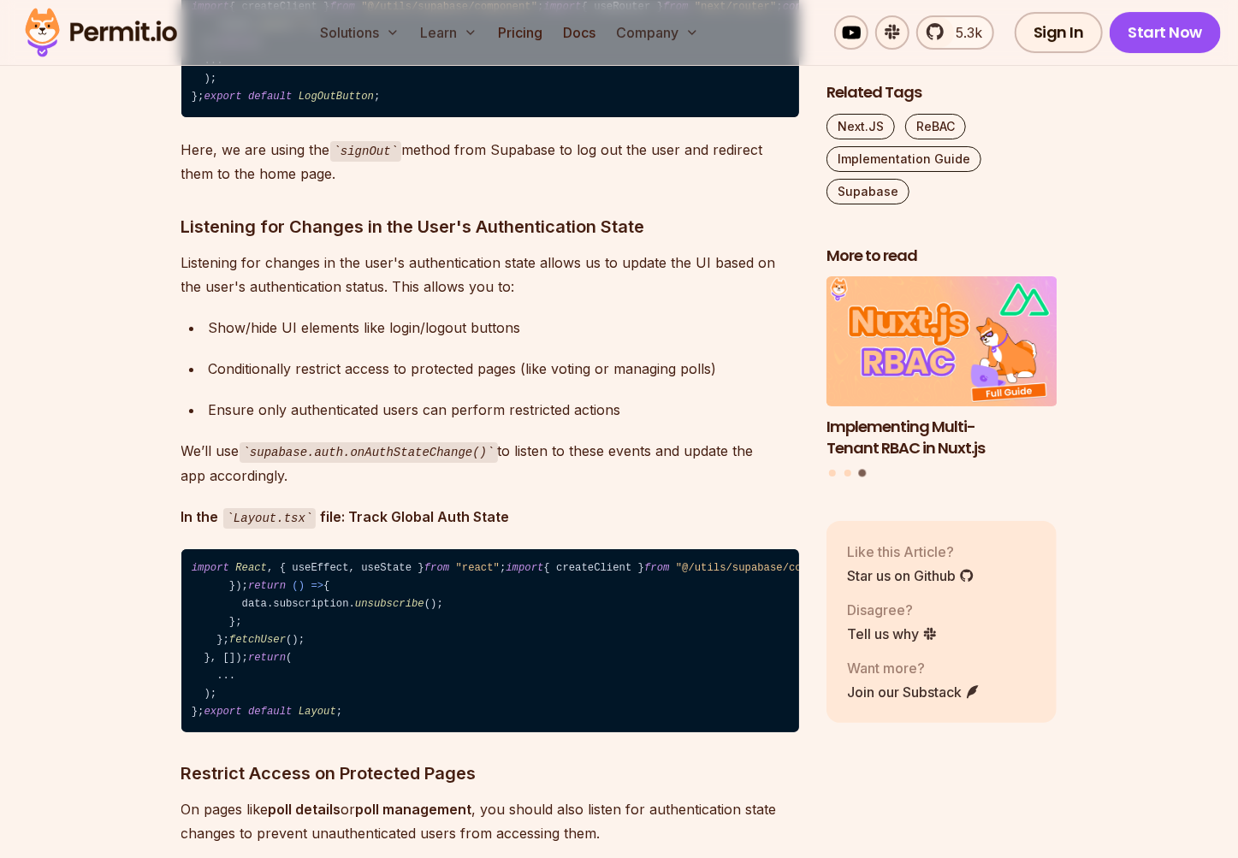
drag, startPoint x: 204, startPoint y: 326, endPoint x: 352, endPoint y: 701, distance: 403.6
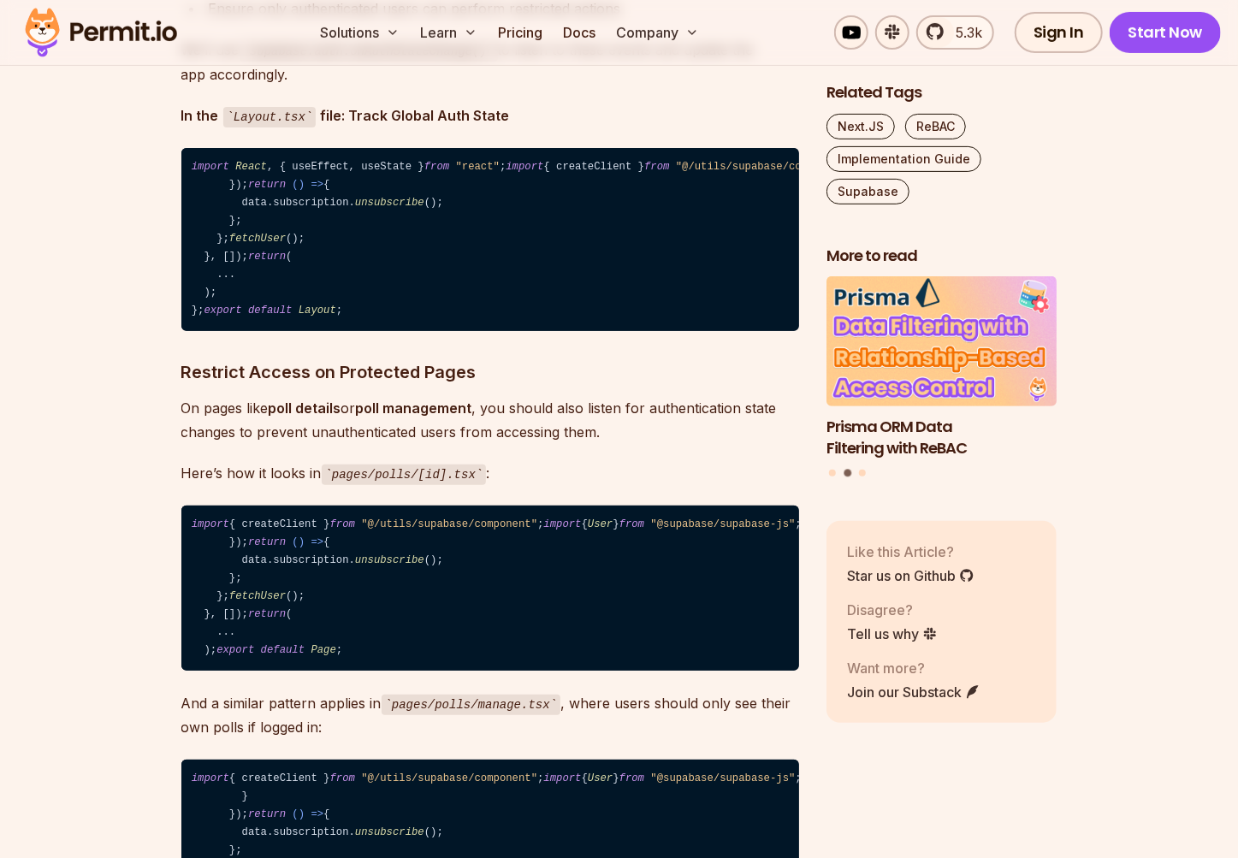
scroll to position [7716, 0]
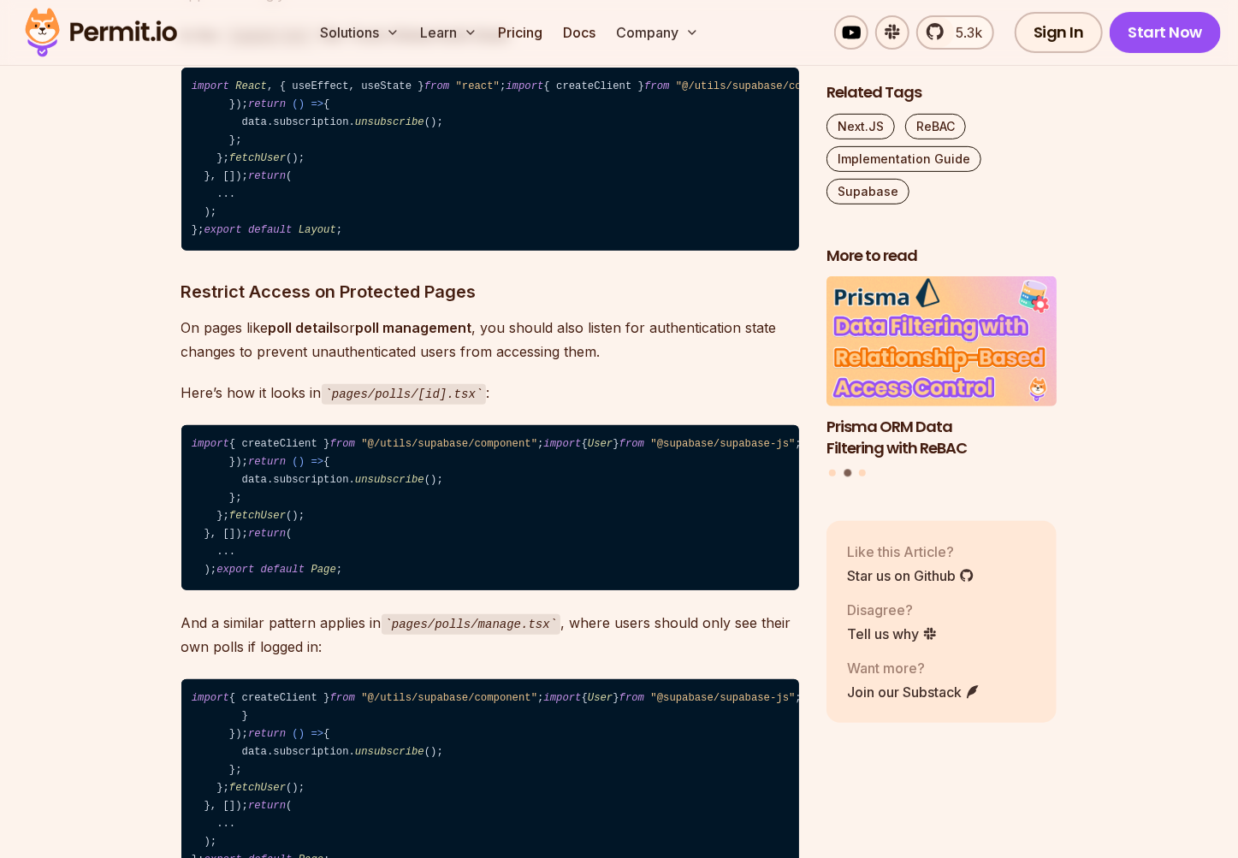
scroll to position [7805, 0]
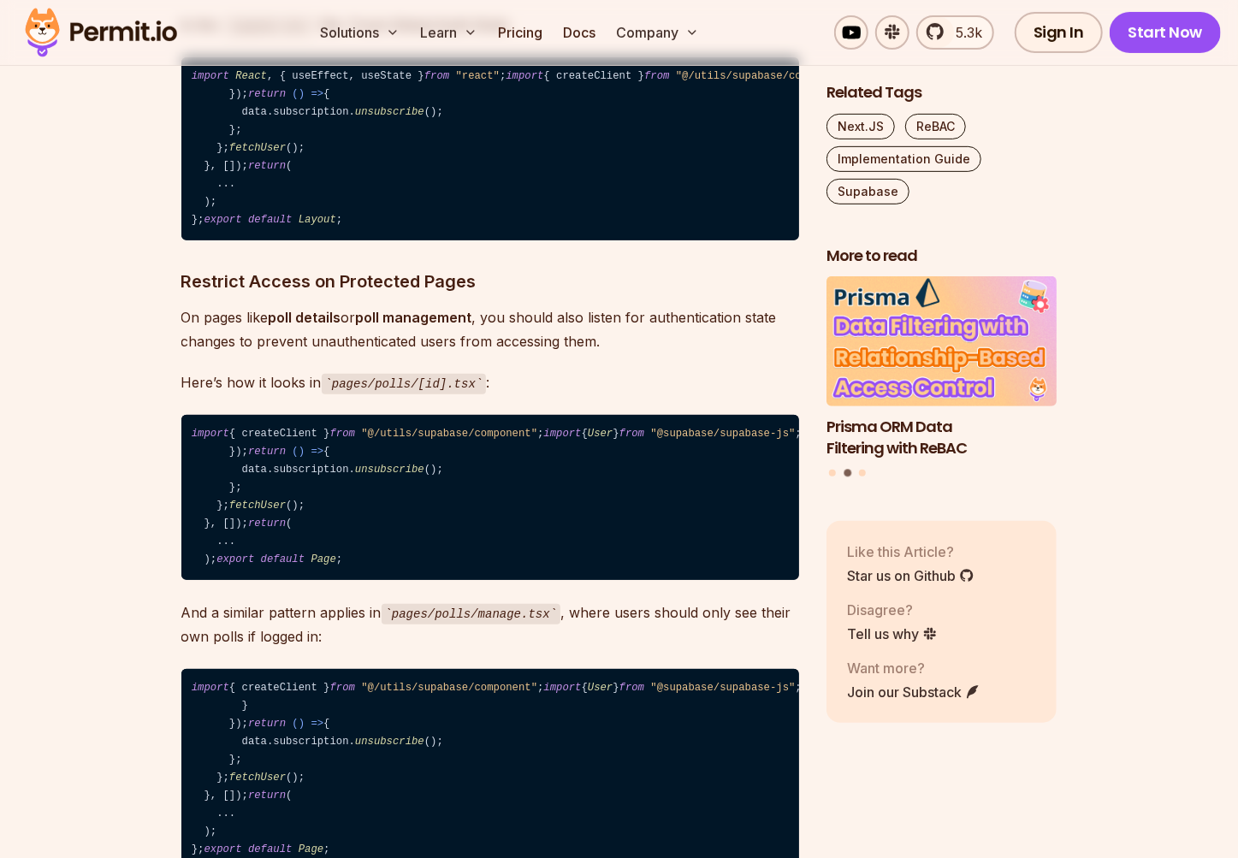
drag, startPoint x: 246, startPoint y: 467, endPoint x: 271, endPoint y: 552, distance: 88.2
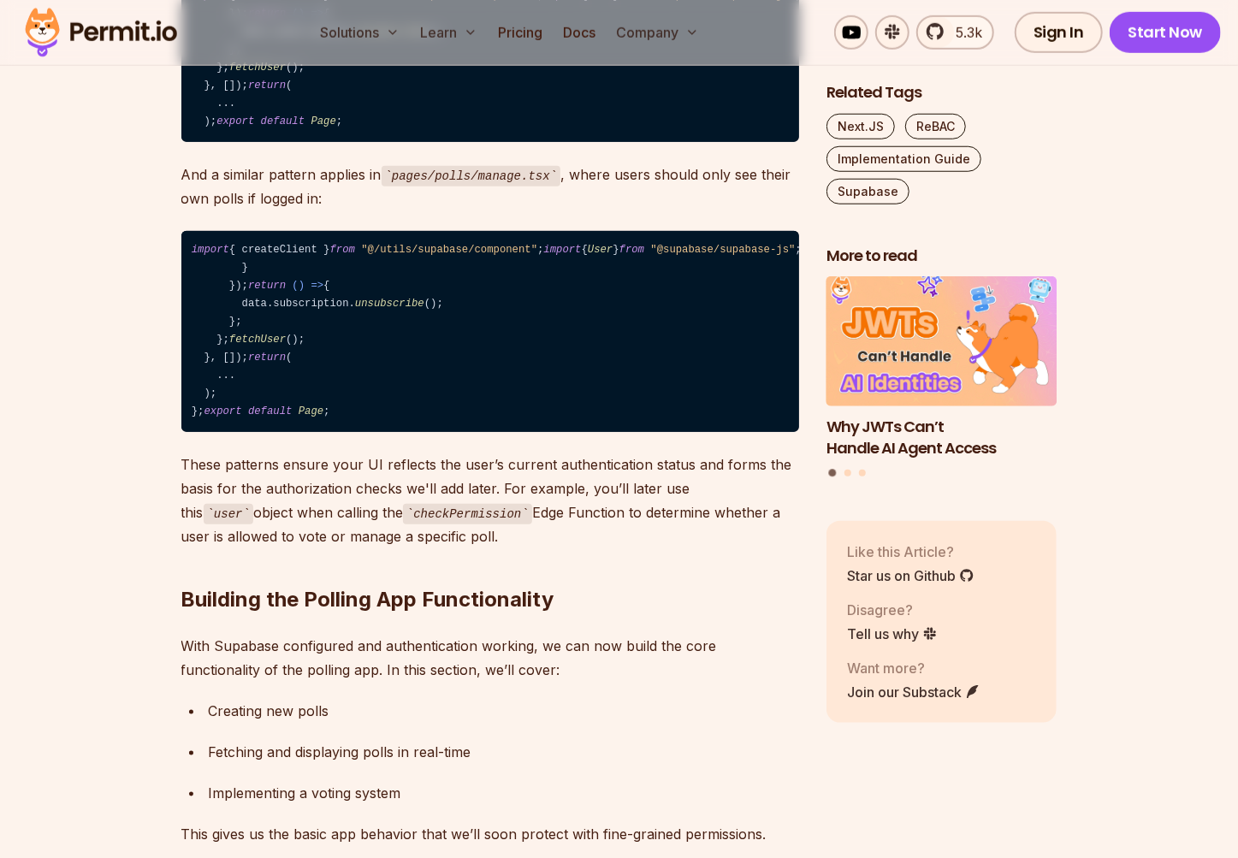
scroll to position [8250, 0]
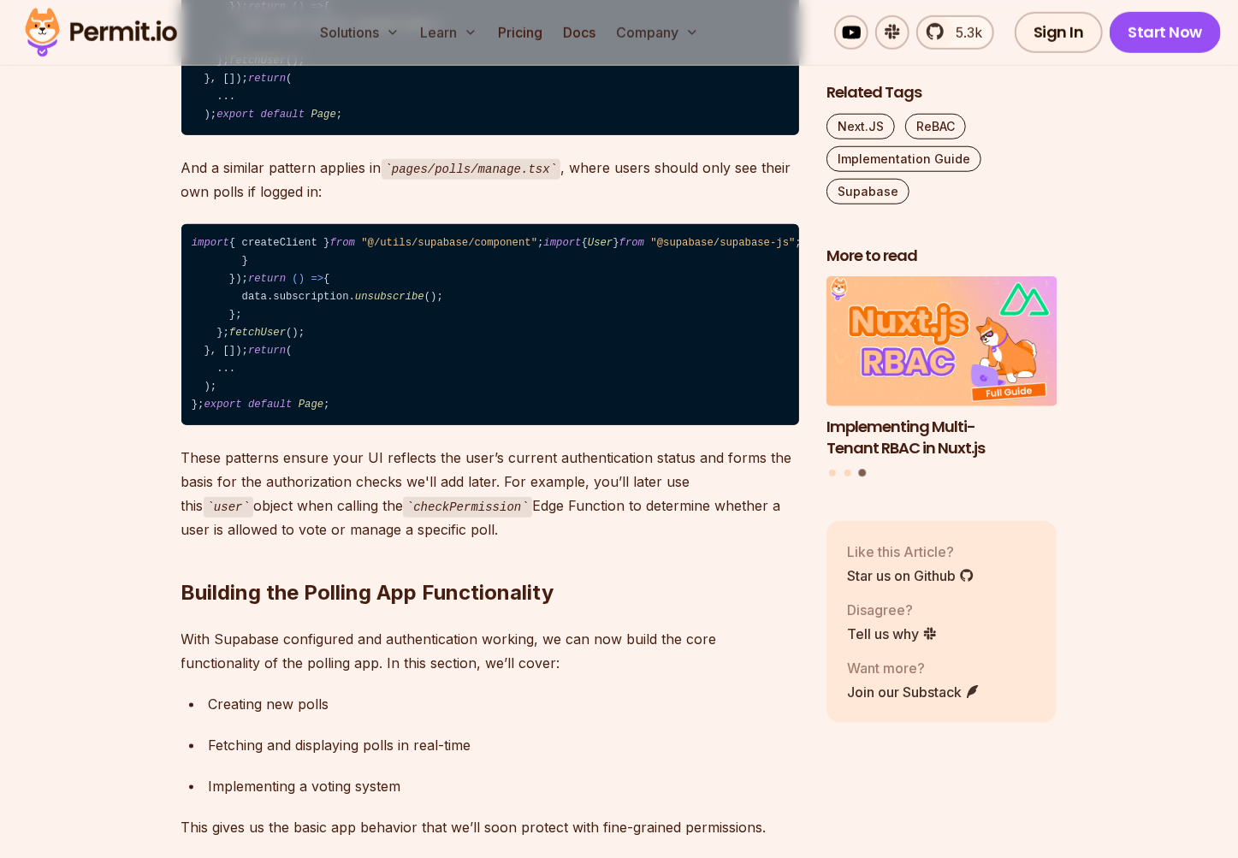
drag, startPoint x: 319, startPoint y: 557, endPoint x: 190, endPoint y: 451, distance: 167.1
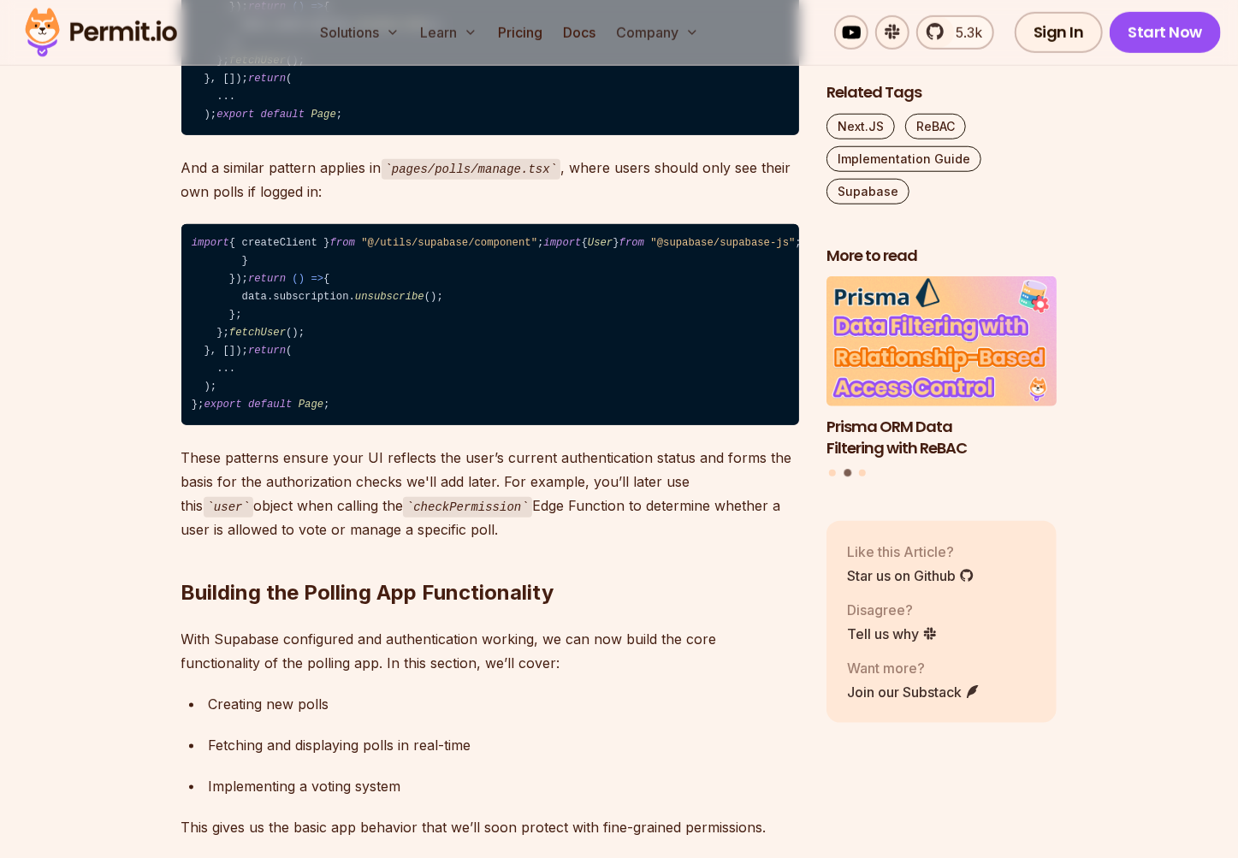
drag, startPoint x: 431, startPoint y: 398, endPoint x: 184, endPoint y: 383, distance: 247.6
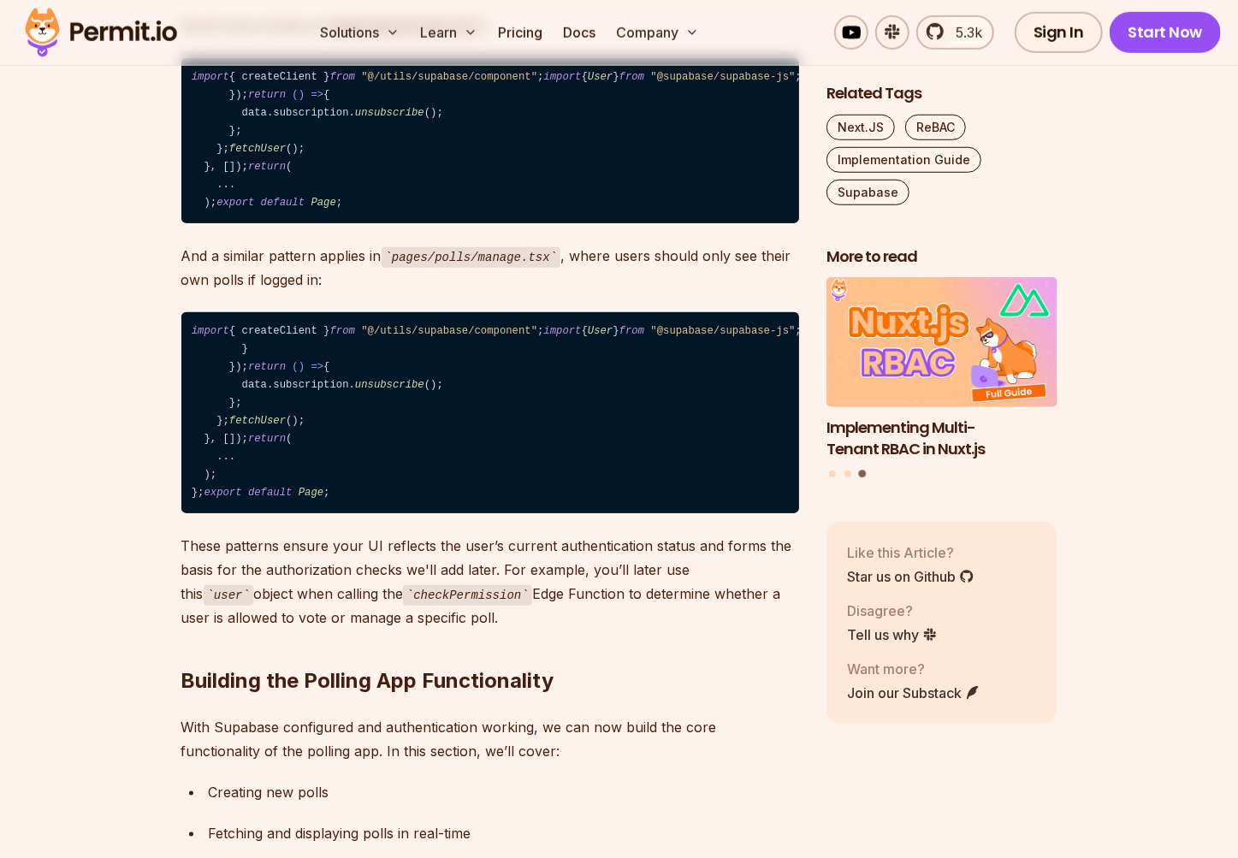
scroll to position [8164, 0]
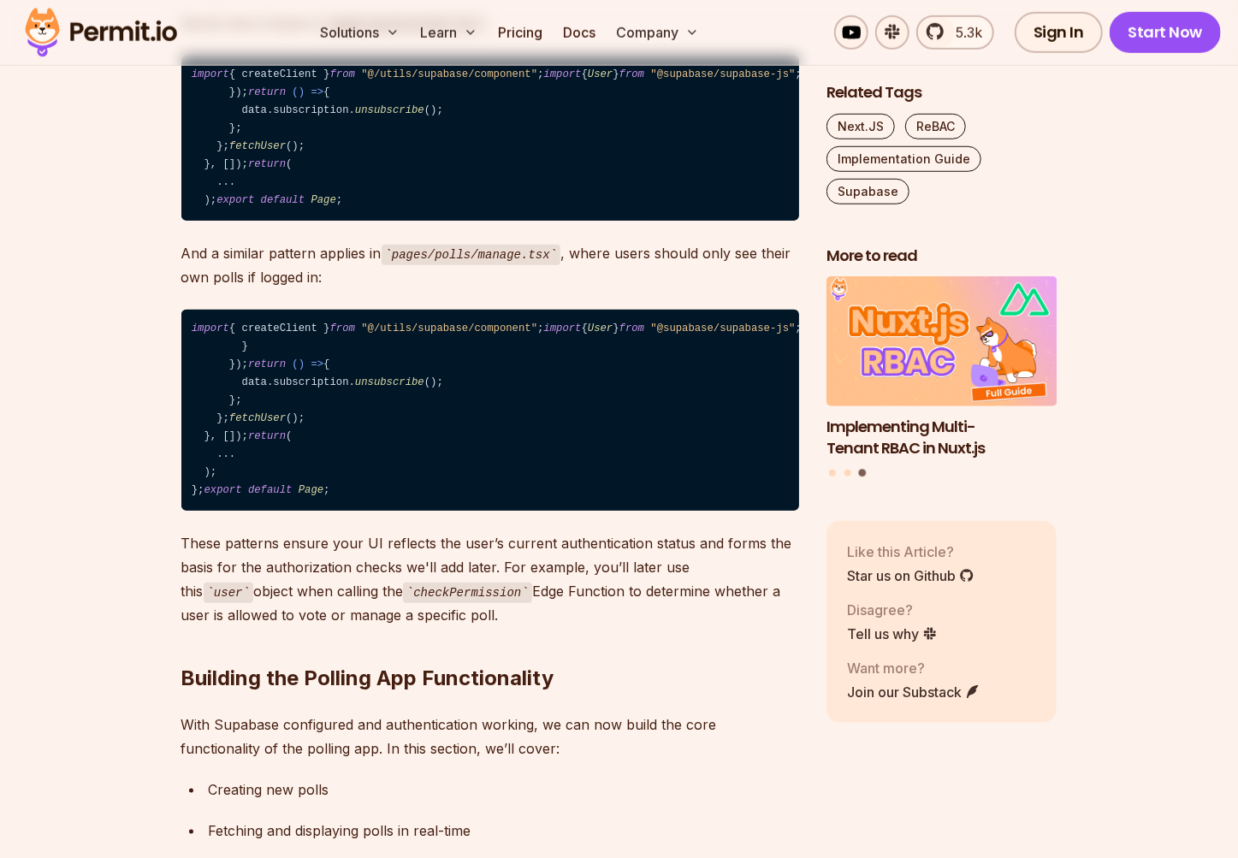
drag, startPoint x: 422, startPoint y: 484, endPoint x: 213, endPoint y: 464, distance: 209.6
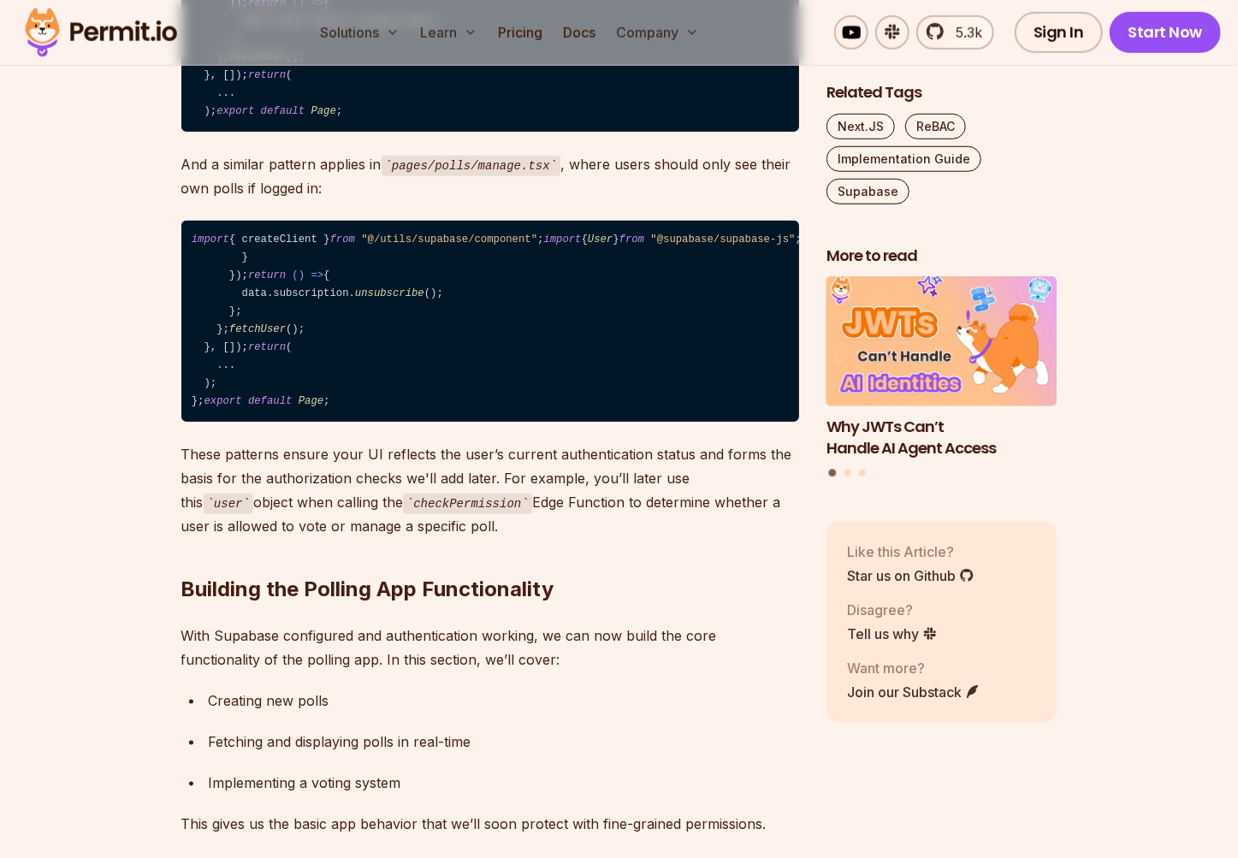
scroll to position [8287, 0]
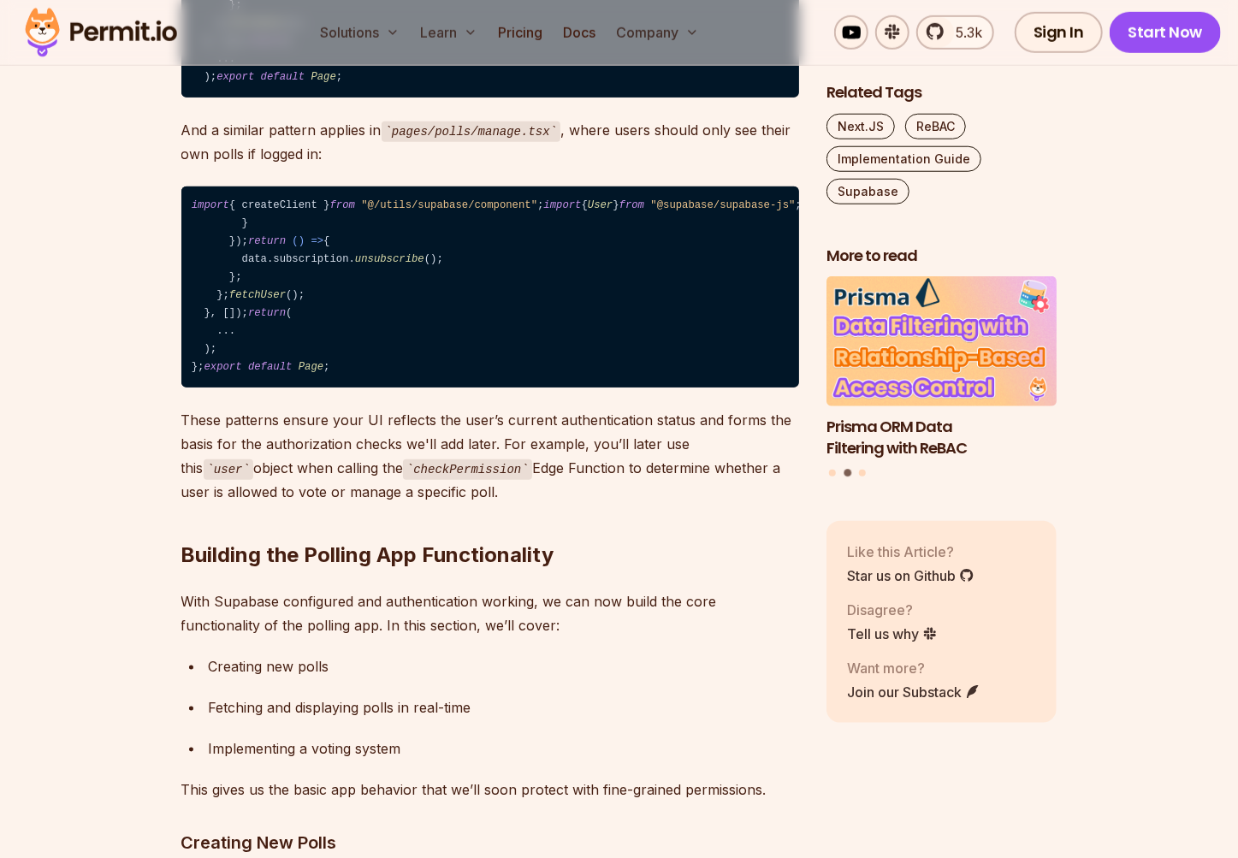
drag, startPoint x: 201, startPoint y: 413, endPoint x: 277, endPoint y: 531, distance: 140.4
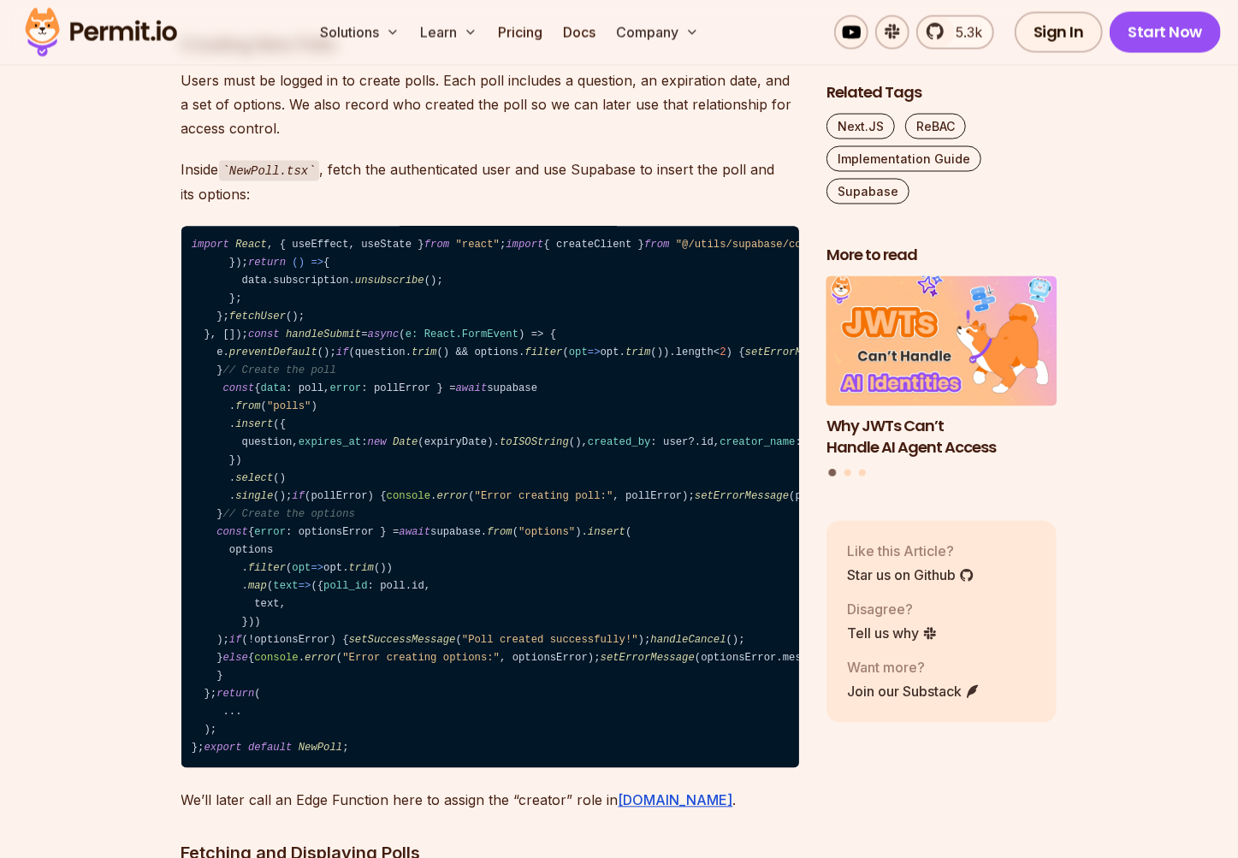
scroll to position [9085, 0]
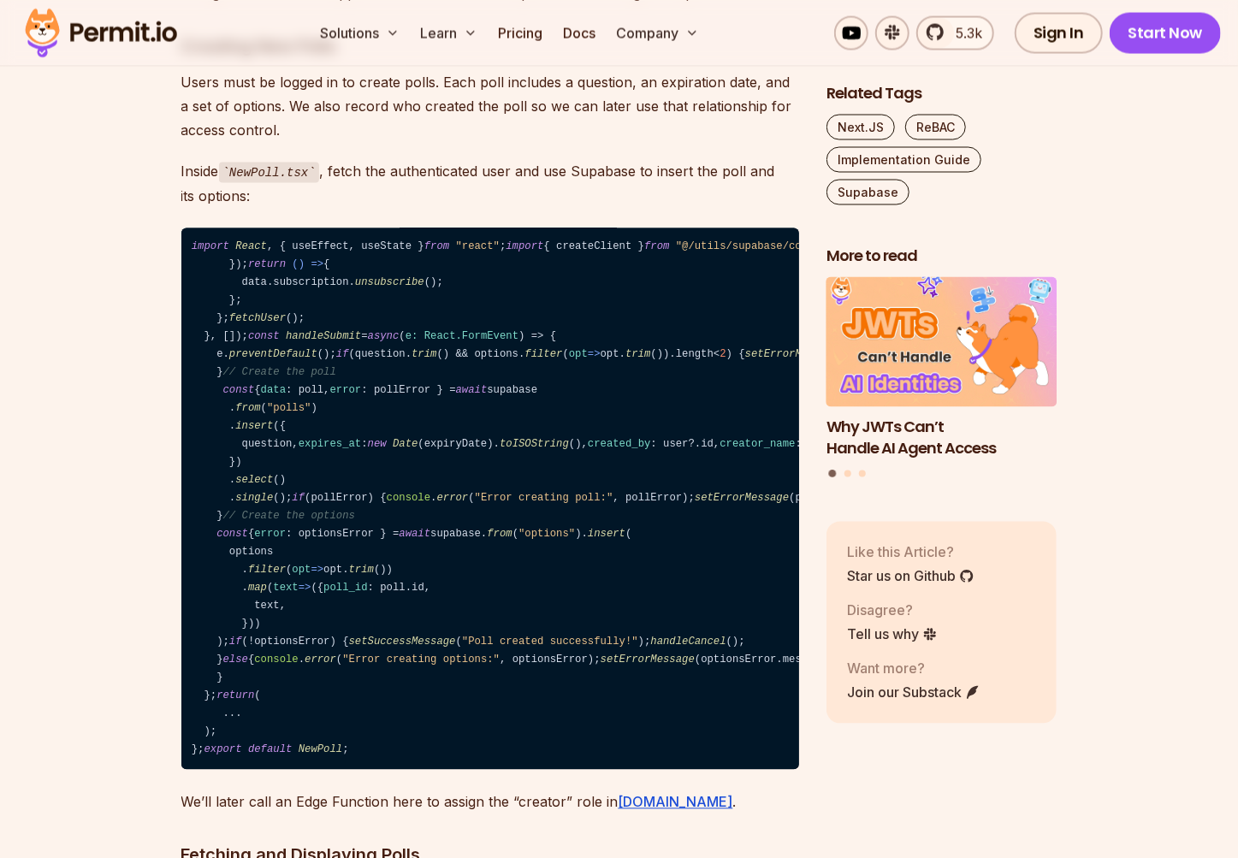
drag, startPoint x: 209, startPoint y: 353, endPoint x: 434, endPoint y: 369, distance: 226.3
drag, startPoint x: 463, startPoint y: 370, endPoint x: 185, endPoint y: 357, distance: 278.3
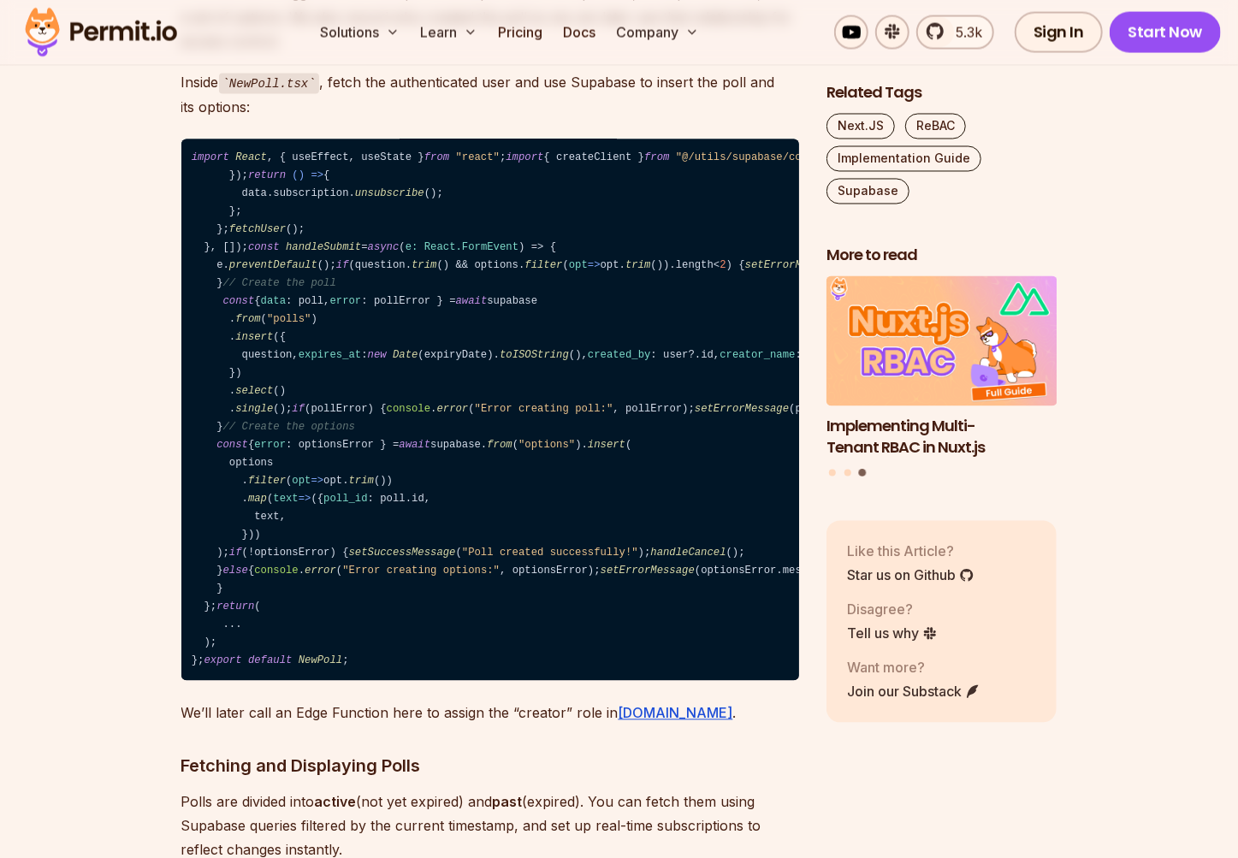
scroll to position [9174, 0]
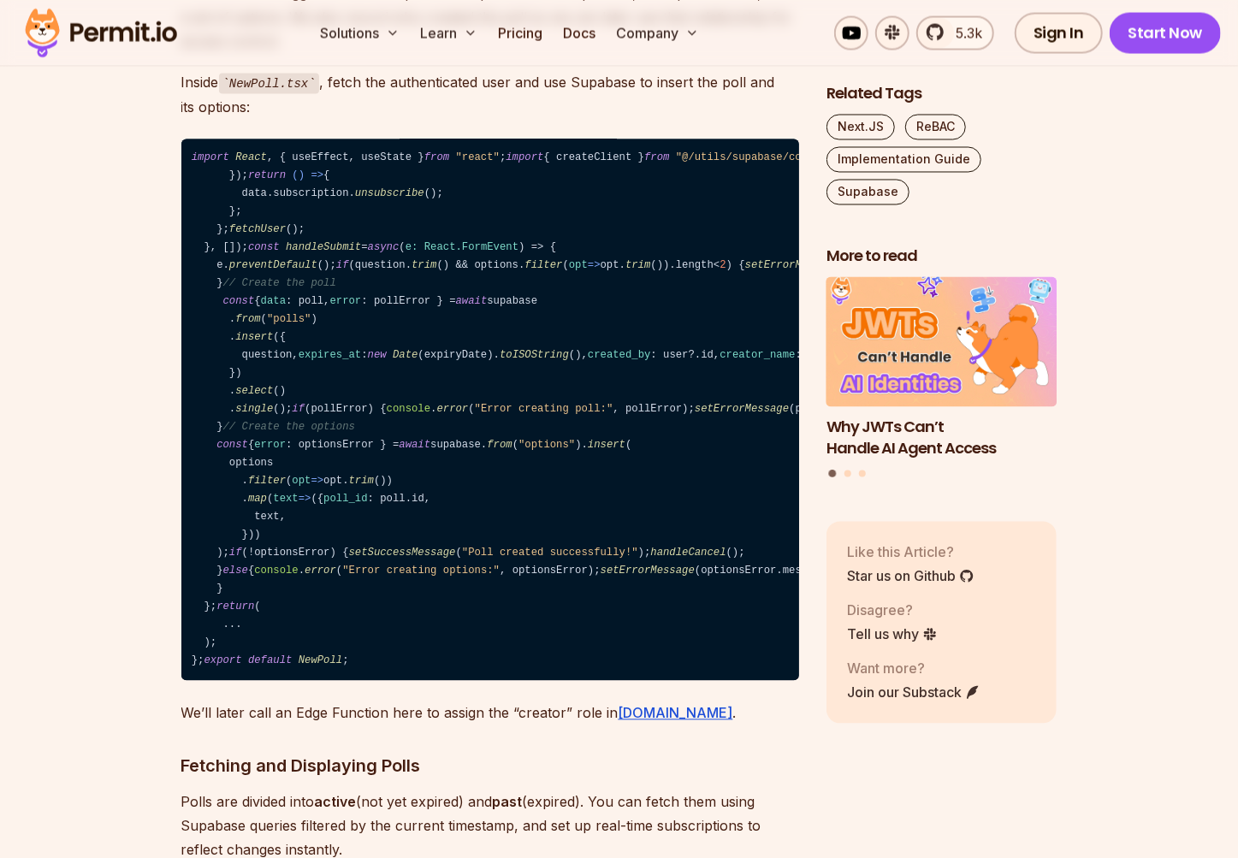
drag, startPoint x: 519, startPoint y: 335, endPoint x: 201, endPoint y: 345, distance: 318.3
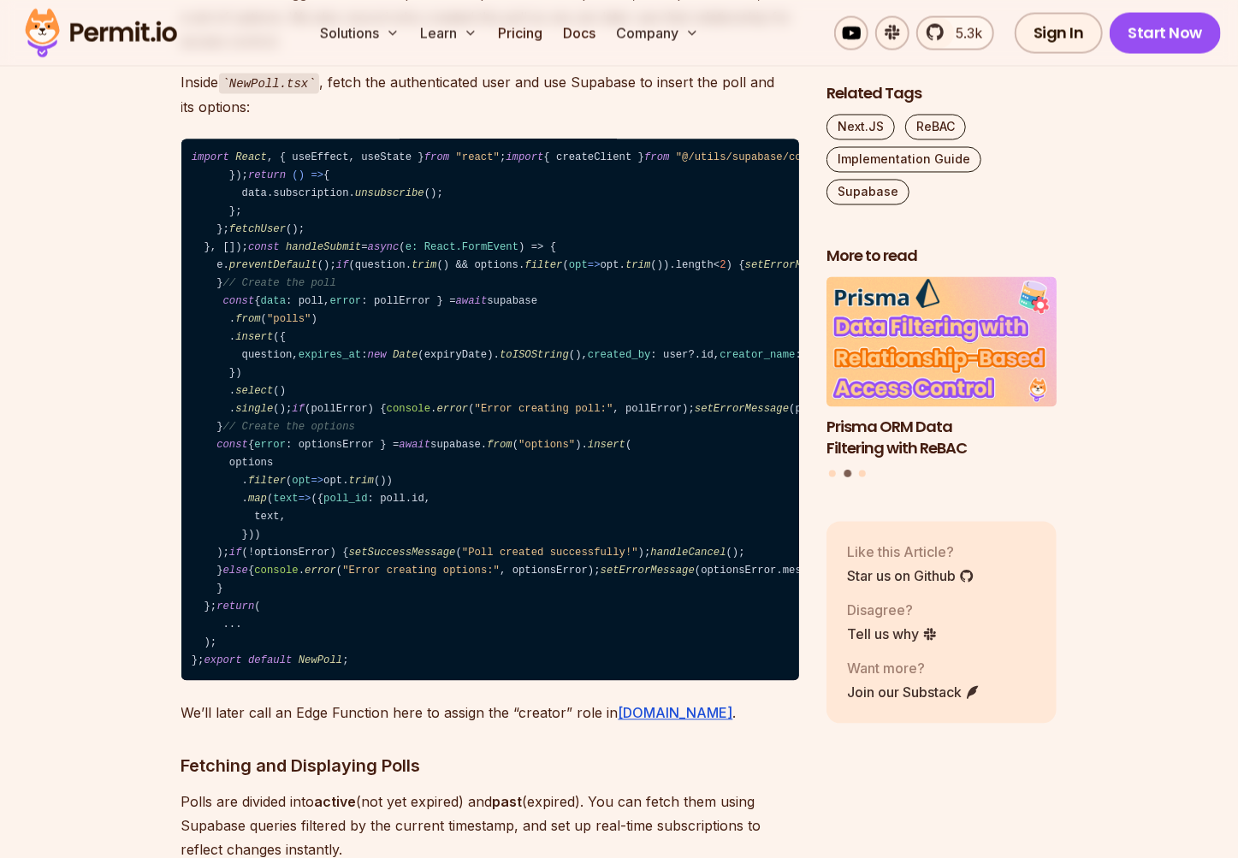
drag, startPoint x: 224, startPoint y: 405, endPoint x: 279, endPoint y: 608, distance: 210.8
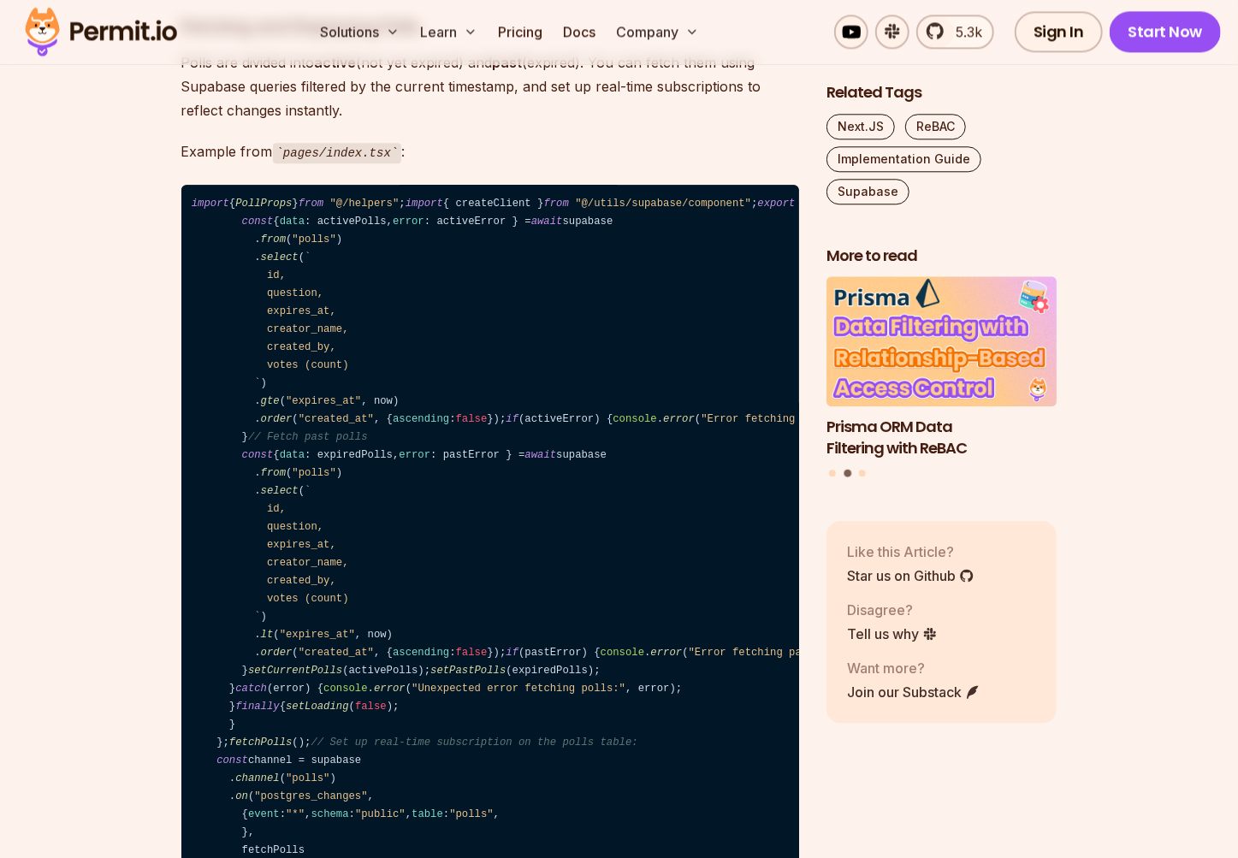
scroll to position [9913, 0]
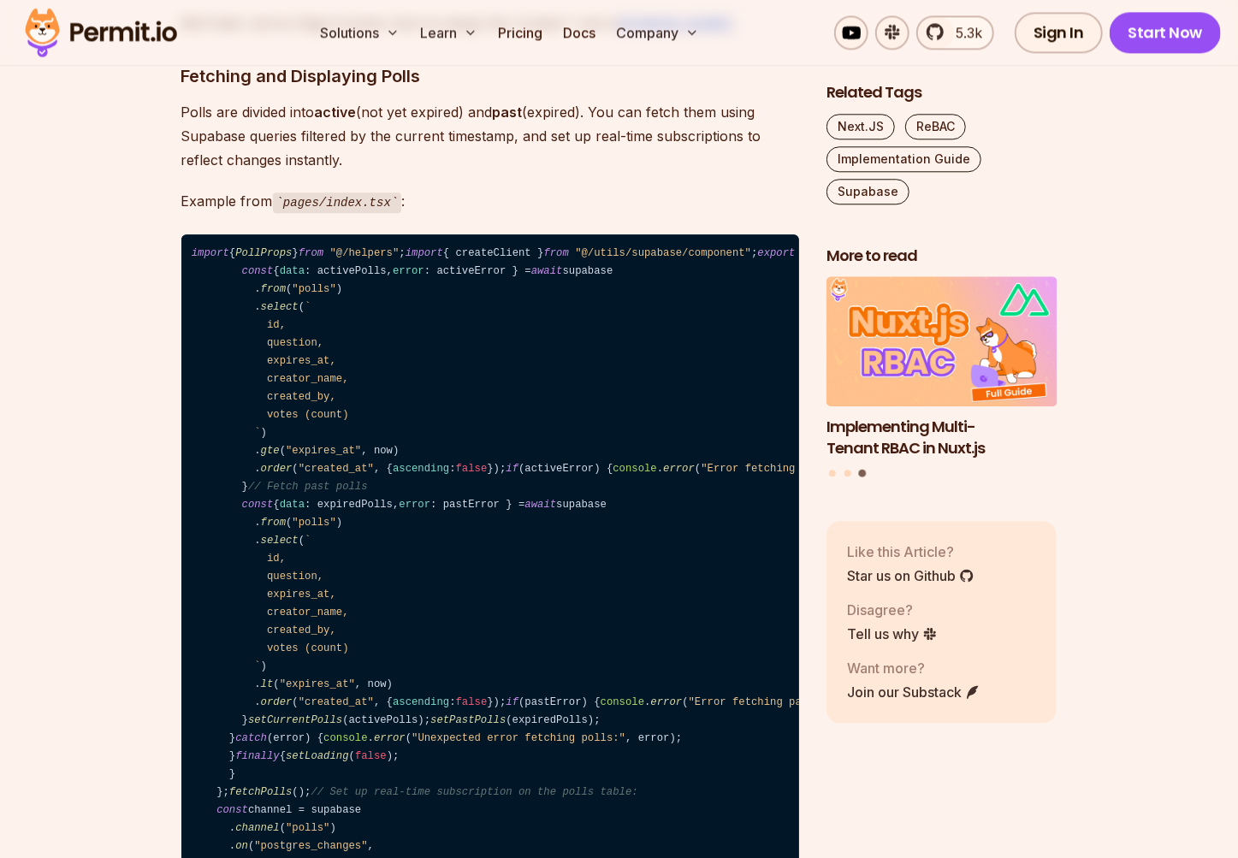
scroll to position [9871, 0]
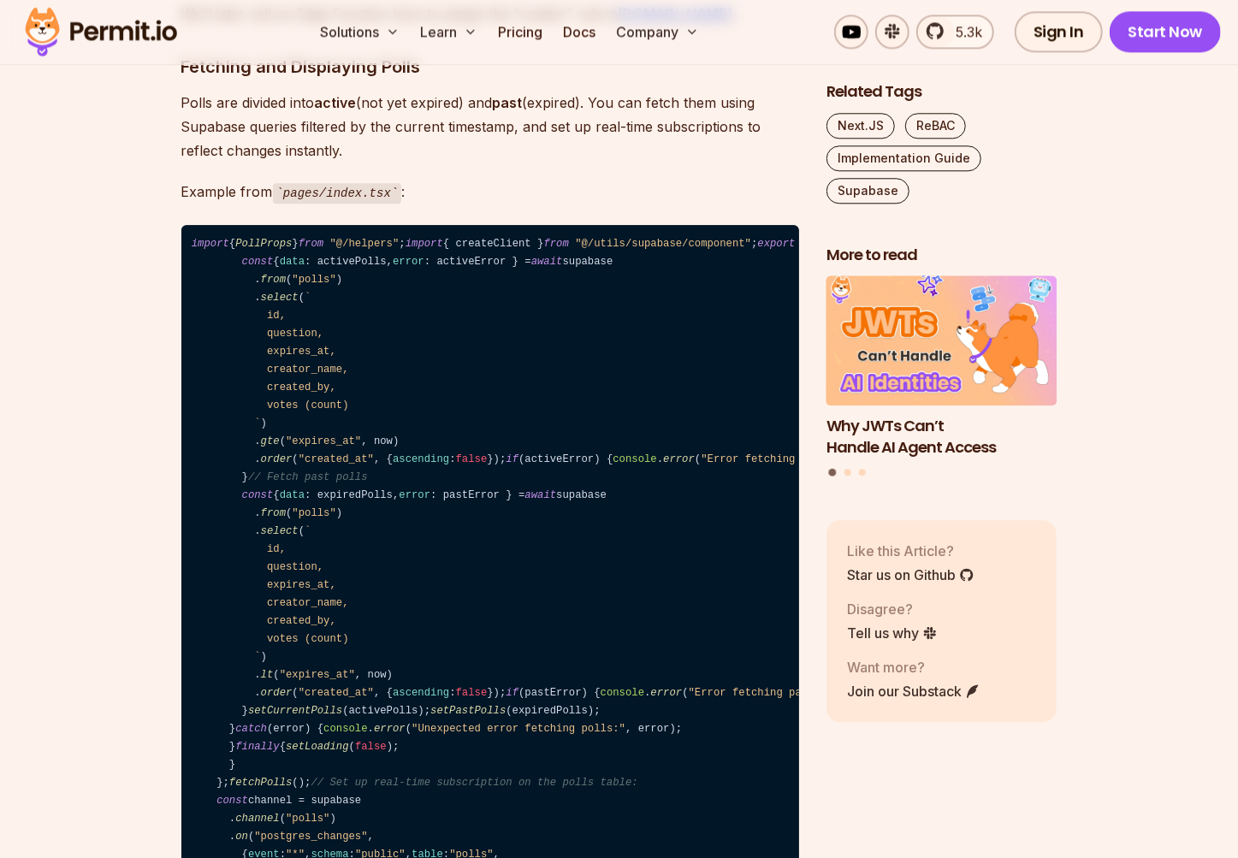
drag, startPoint x: 465, startPoint y: 270, endPoint x: 186, endPoint y: 250, distance: 279.6
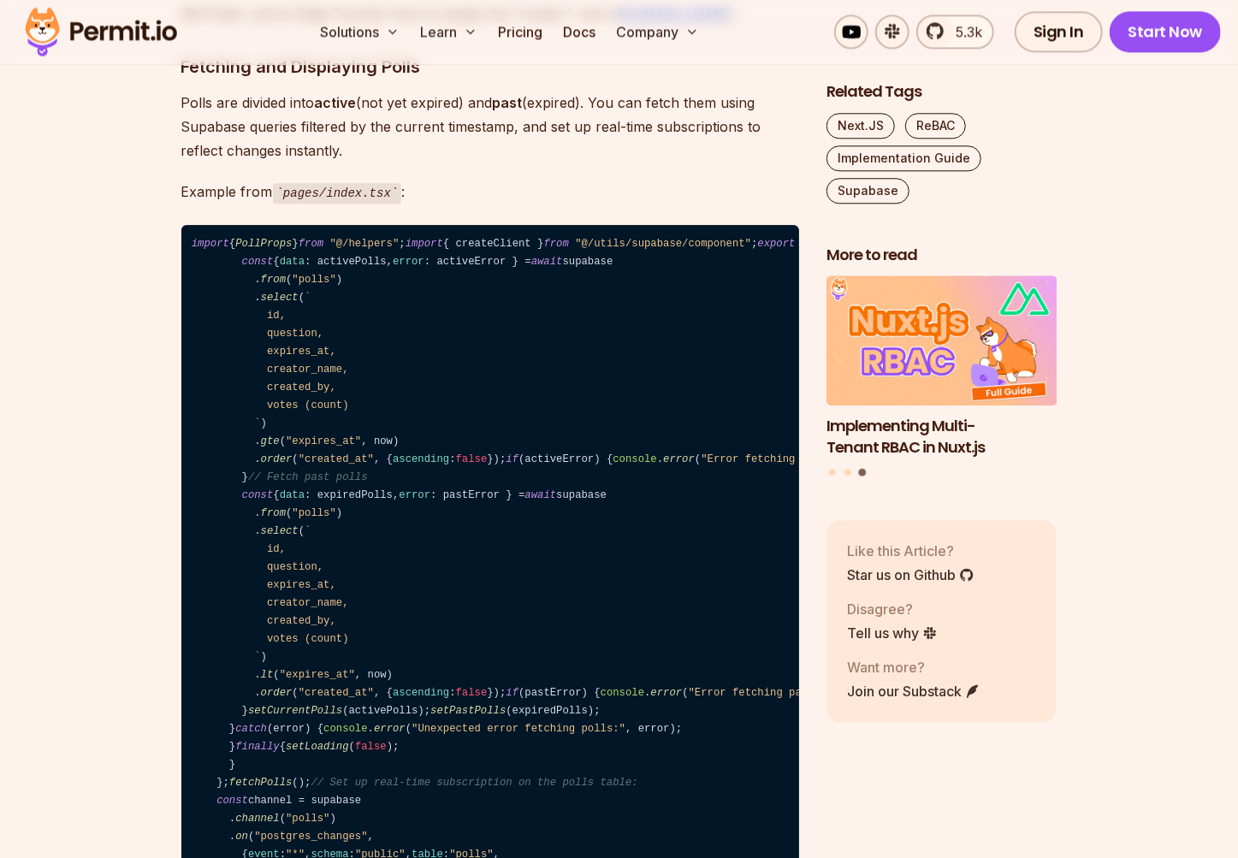
drag, startPoint x: 514, startPoint y: 316, endPoint x: 201, endPoint y: 325, distance: 313.2
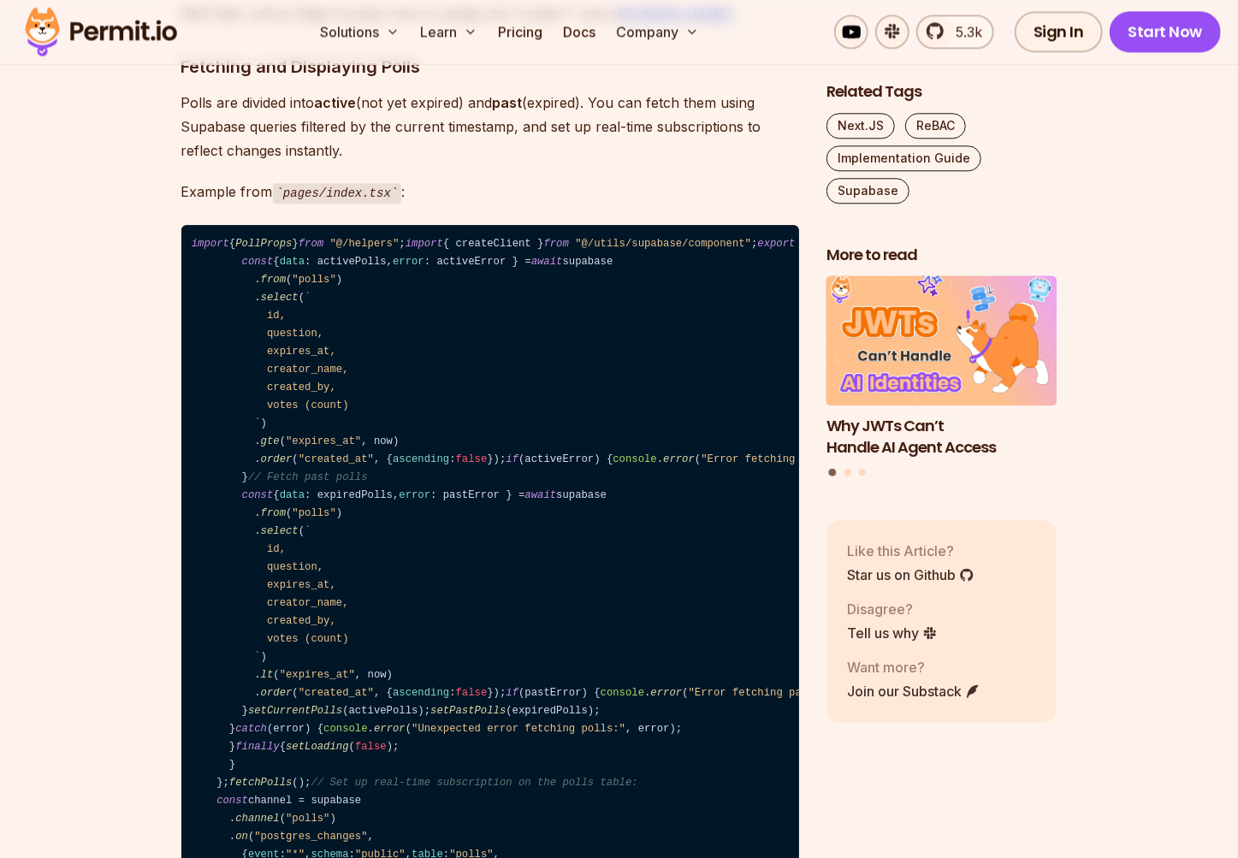
drag, startPoint x: 199, startPoint y: 357, endPoint x: 301, endPoint y: 623, distance: 284.8
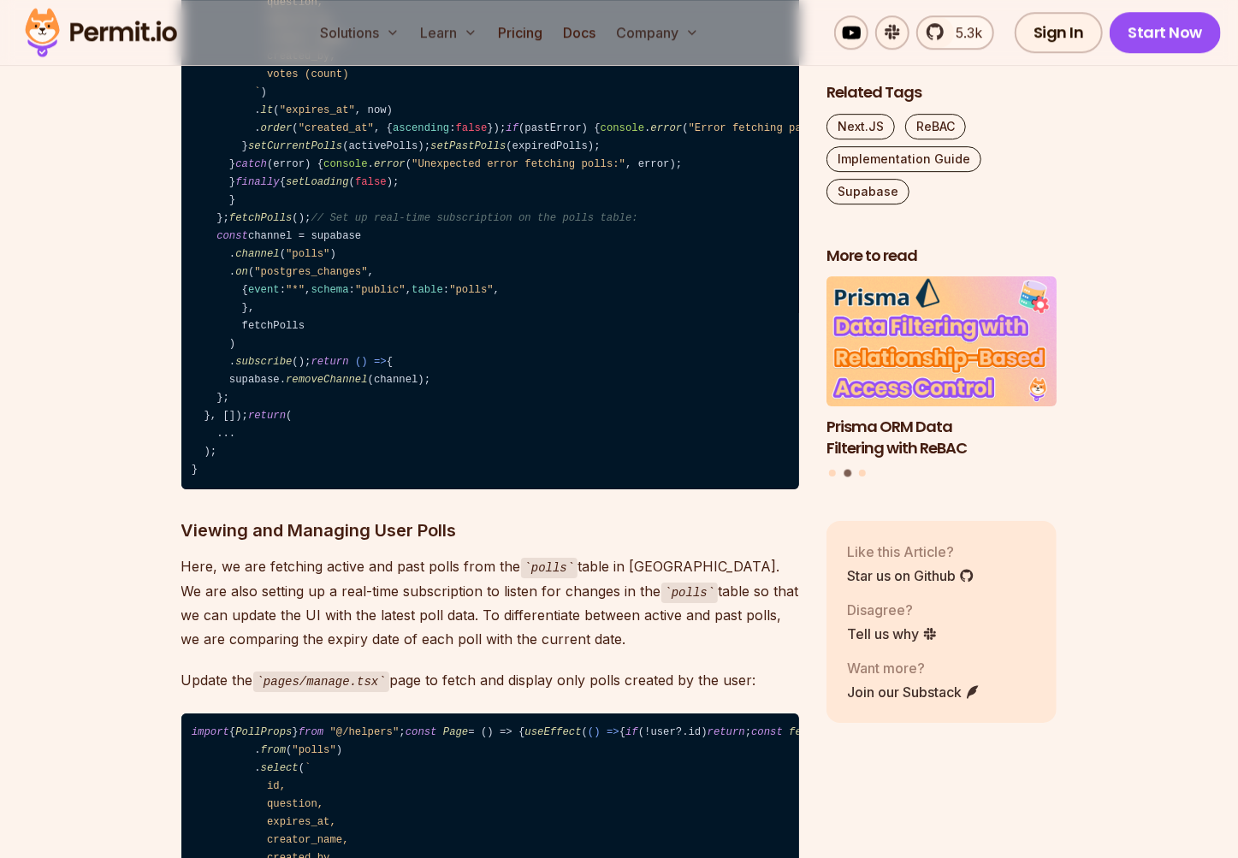
scroll to position [10463, 0]
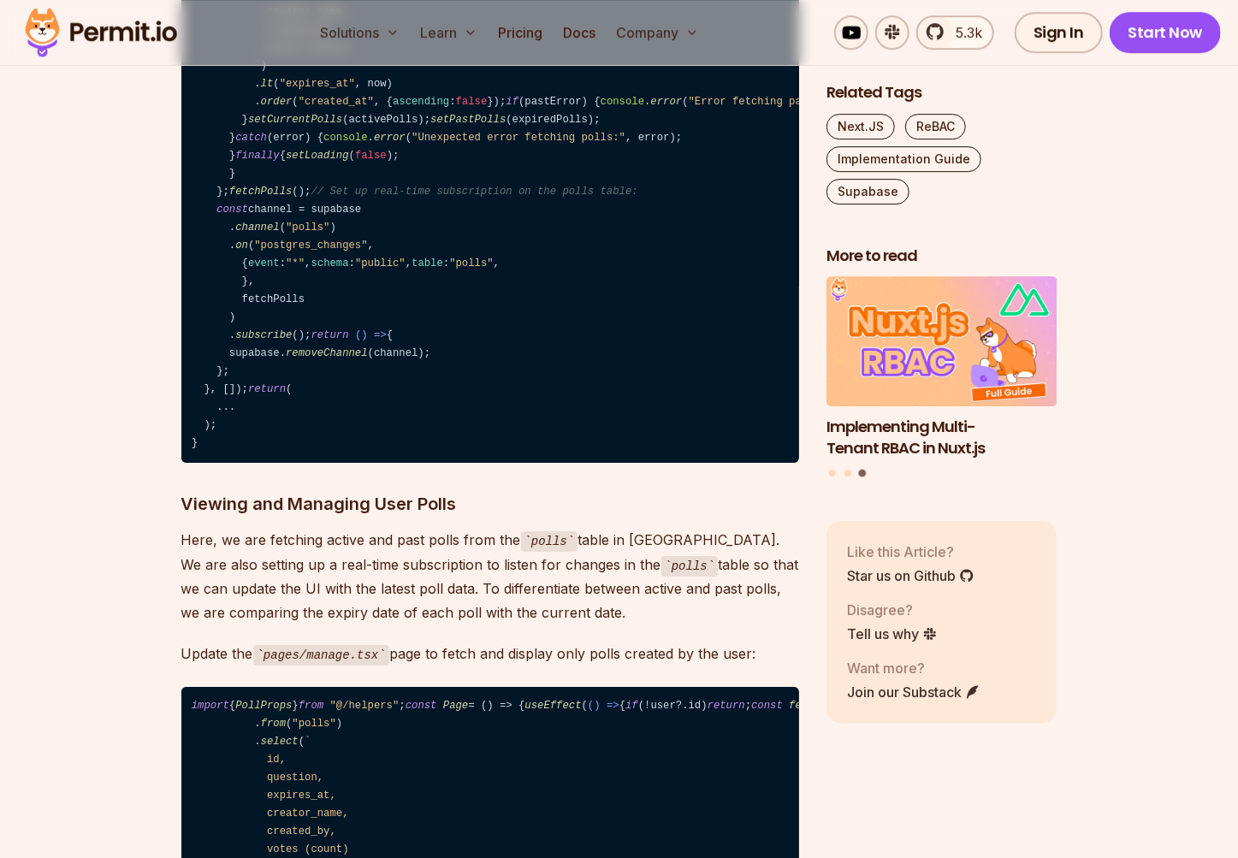
drag, startPoint x: 458, startPoint y: 268, endPoint x: 187, endPoint y: 256, distance: 271.4
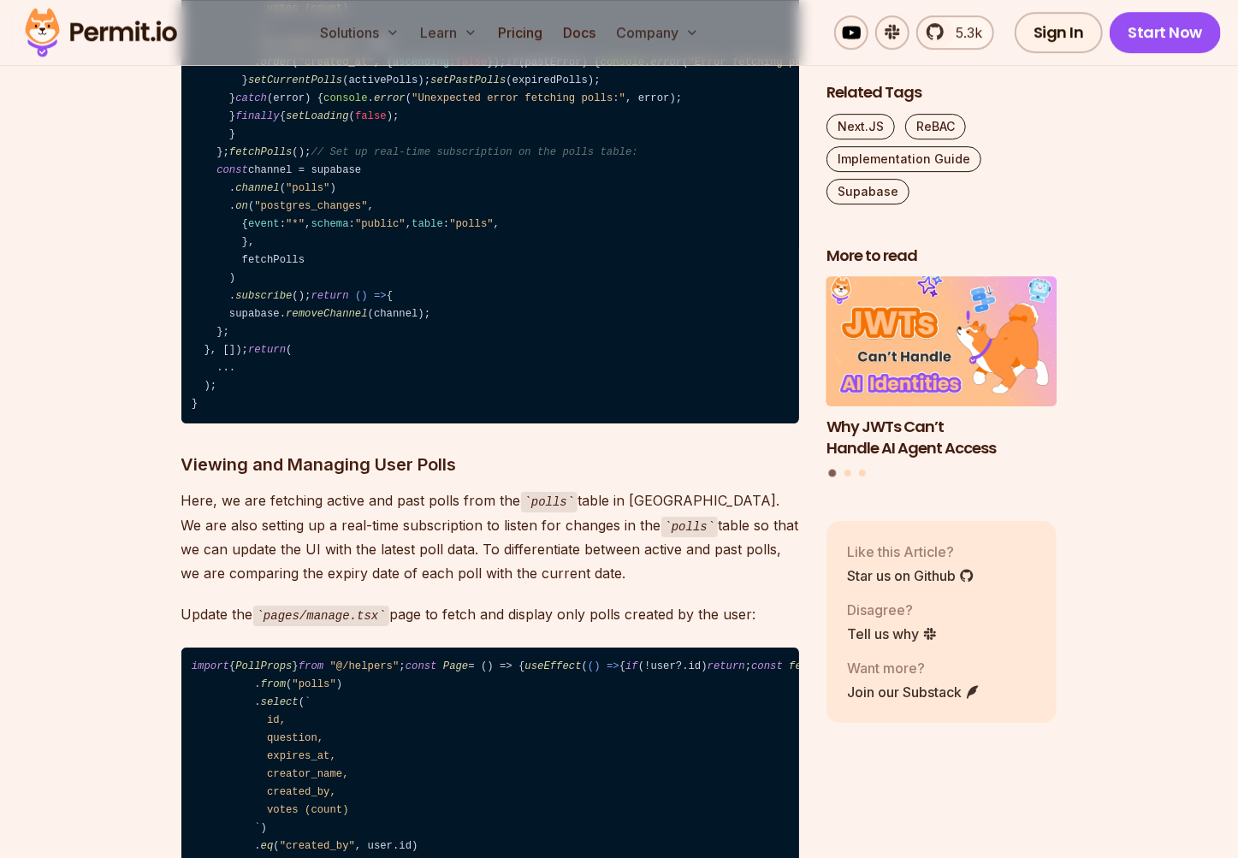
scroll to position [10503, 0]
drag, startPoint x: 203, startPoint y: 285, endPoint x: 542, endPoint y: 279, distance: 339.6
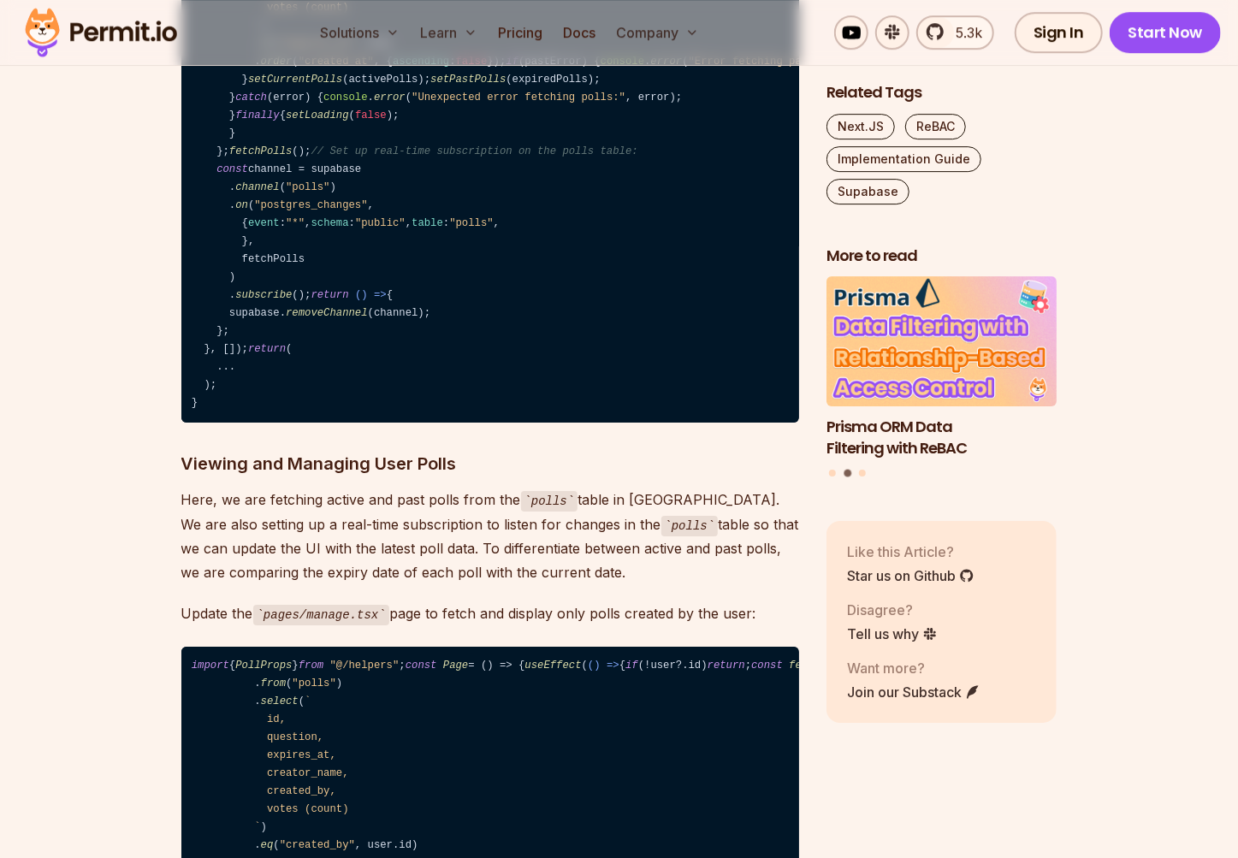
drag, startPoint x: 201, startPoint y: 320, endPoint x: 490, endPoint y: 322, distance: 289.1
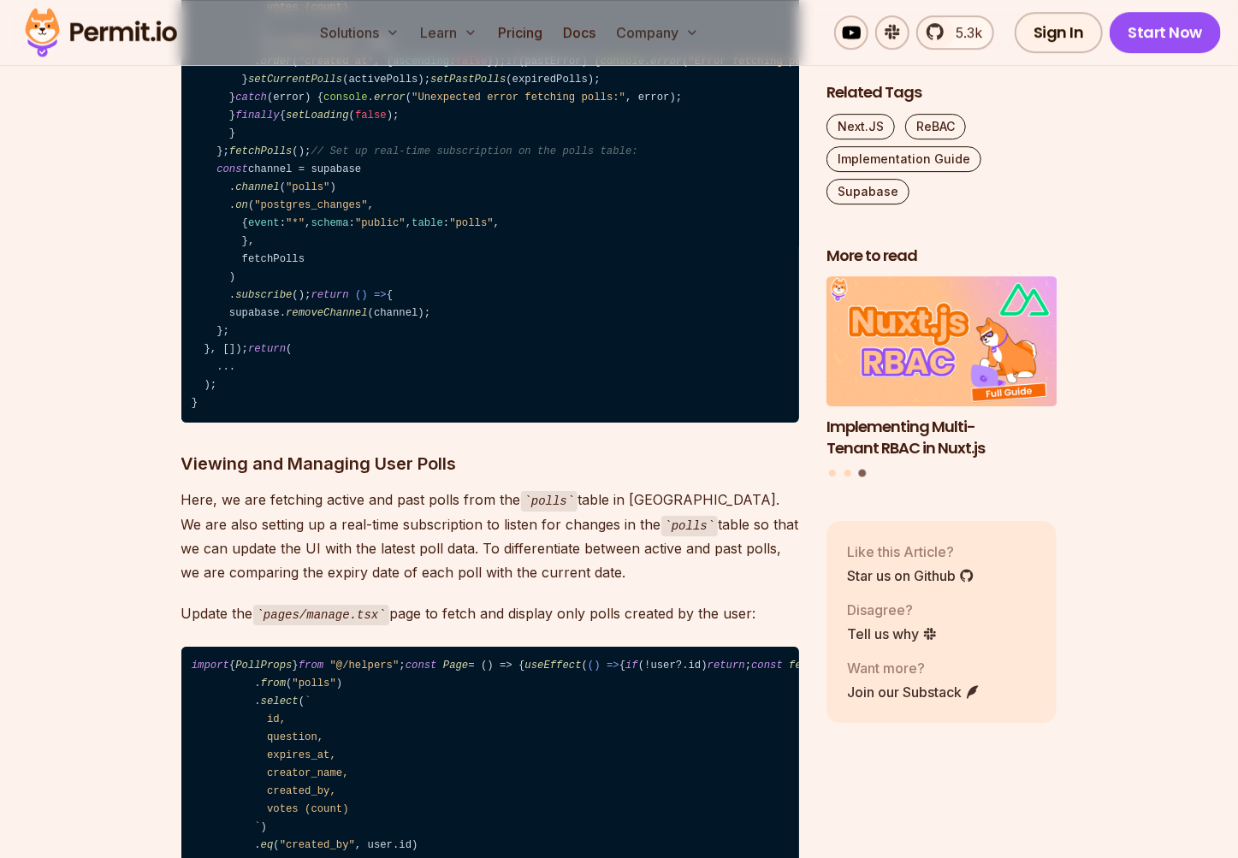
drag, startPoint x: 201, startPoint y: 356, endPoint x: 292, endPoint y: 626, distance: 285.3
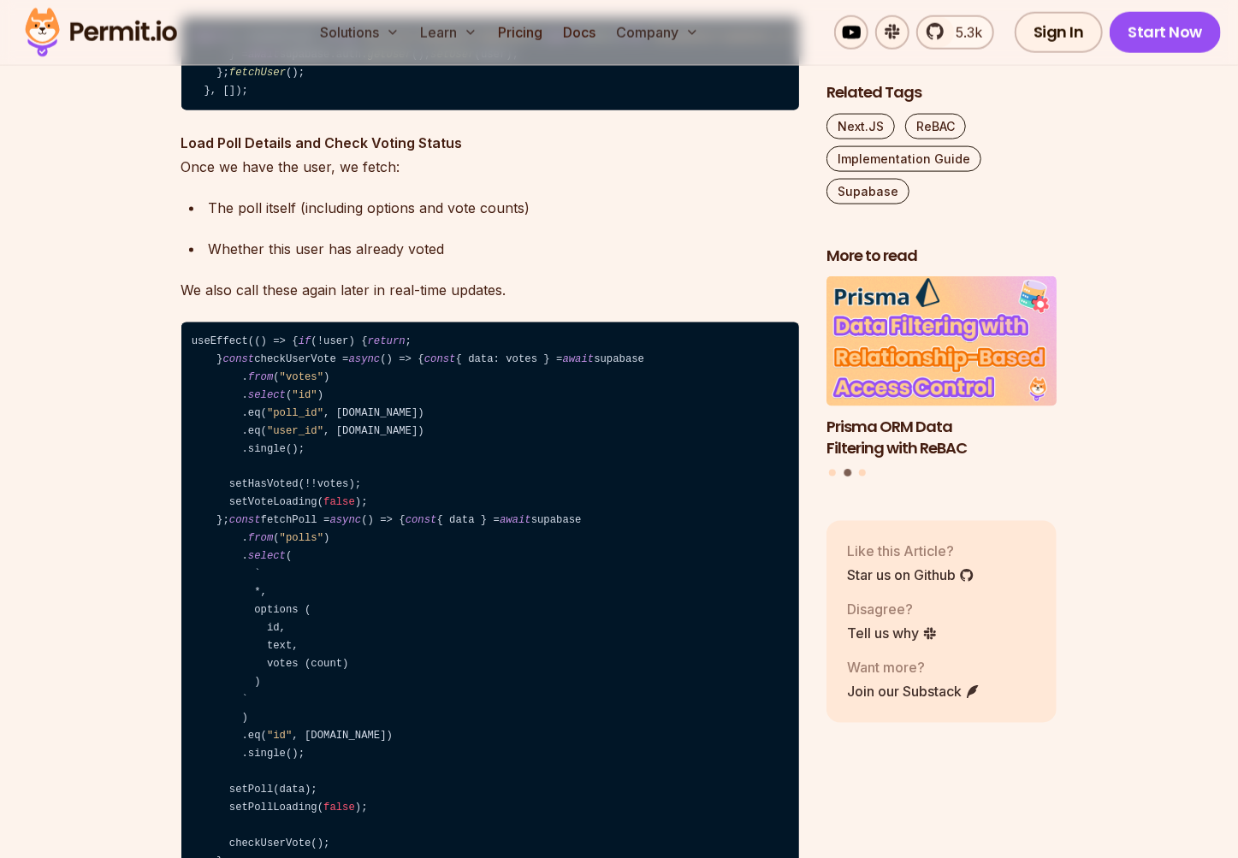
scroll to position [12536, 0]
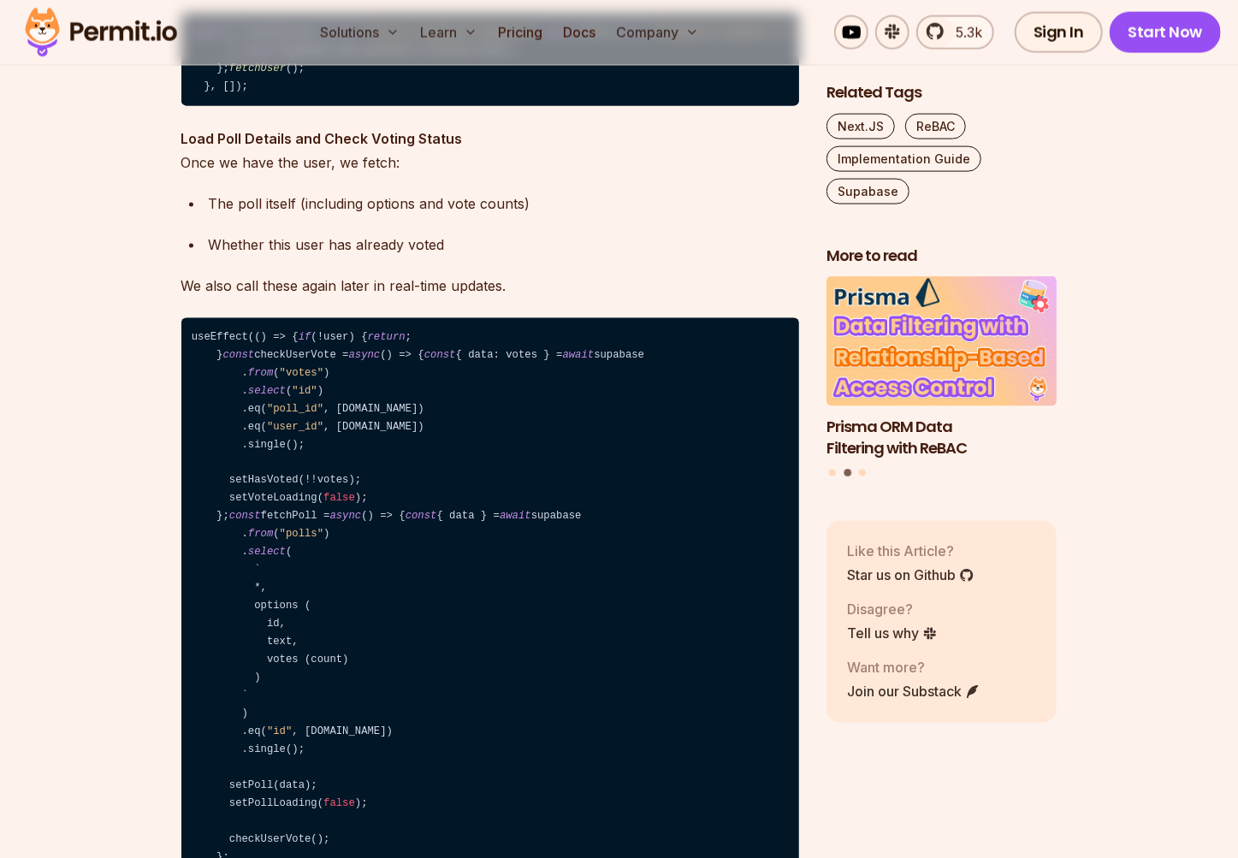
drag, startPoint x: 216, startPoint y: 598, endPoint x: 197, endPoint y: 161, distance: 437.4
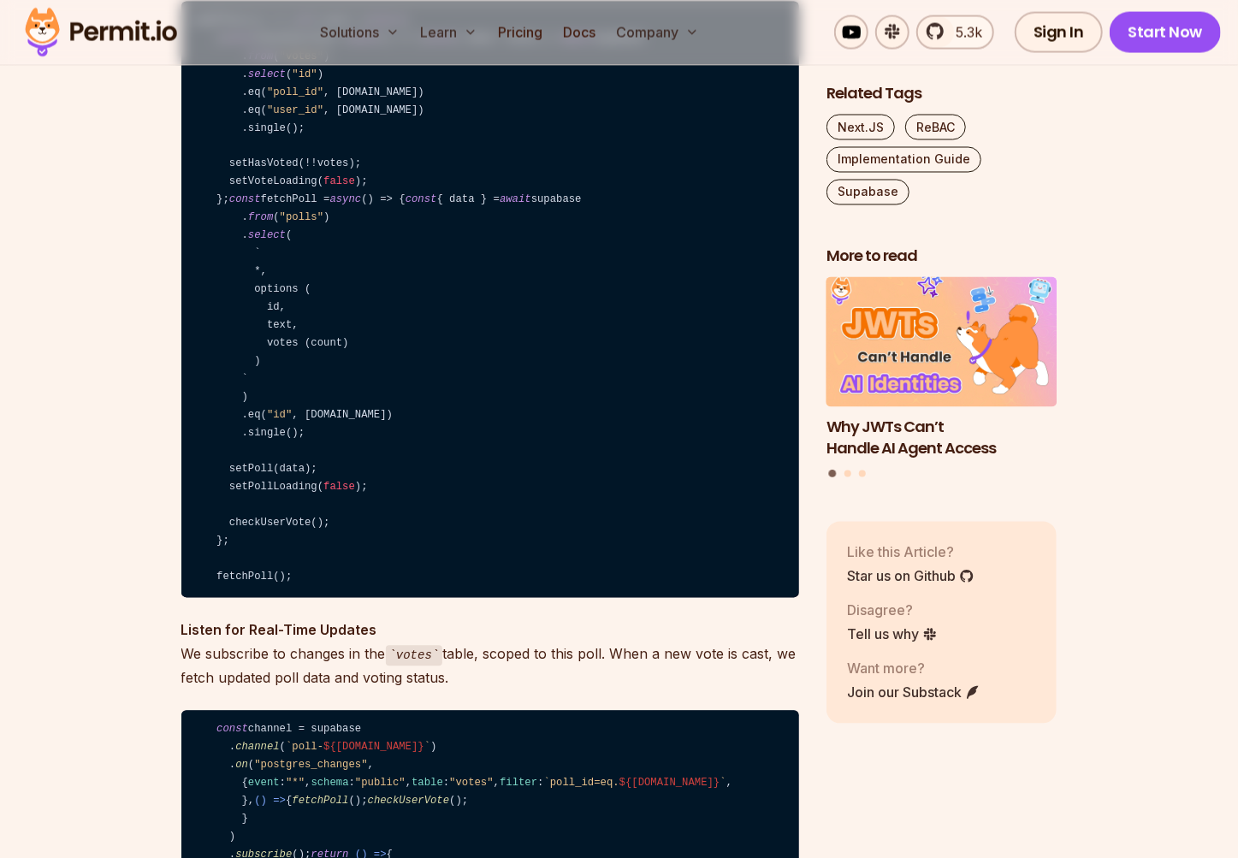
scroll to position [12849, 0]
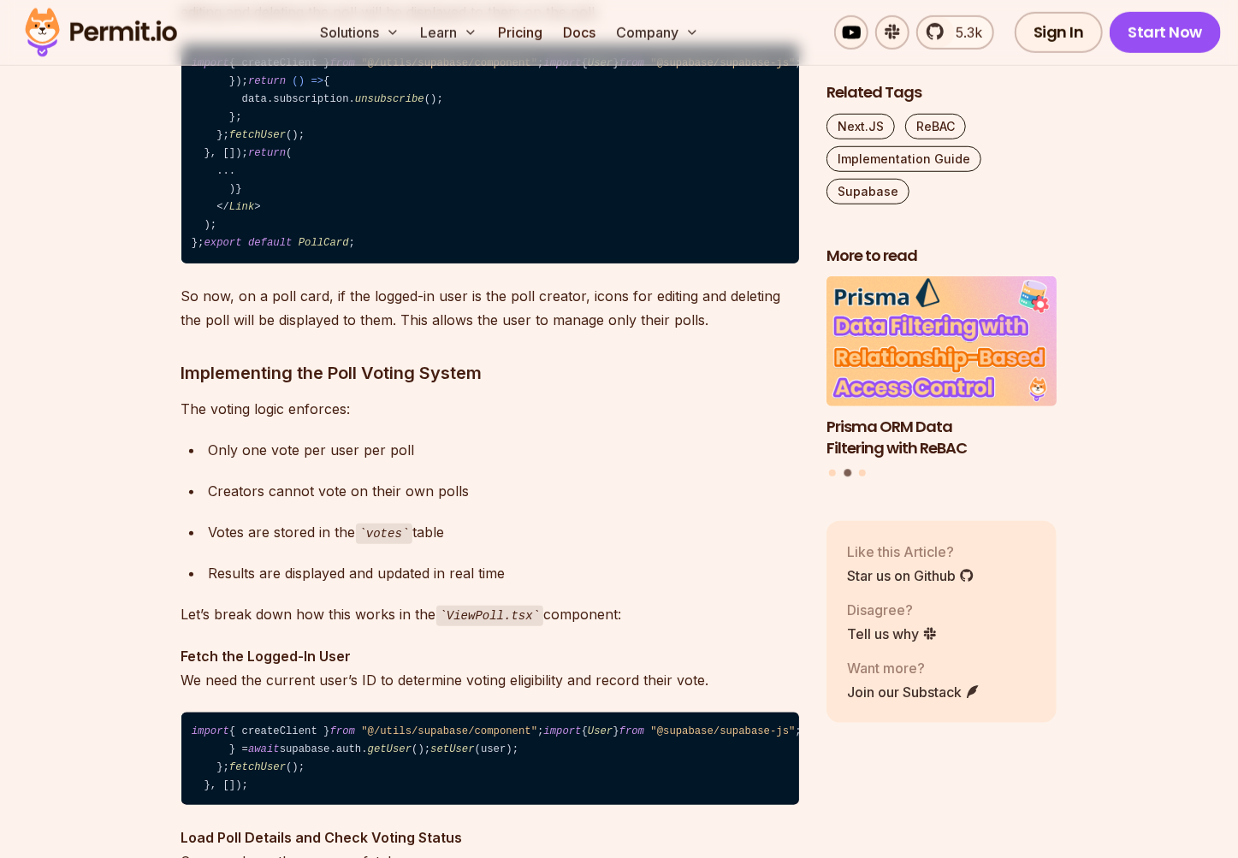
scroll to position [11844, 0]
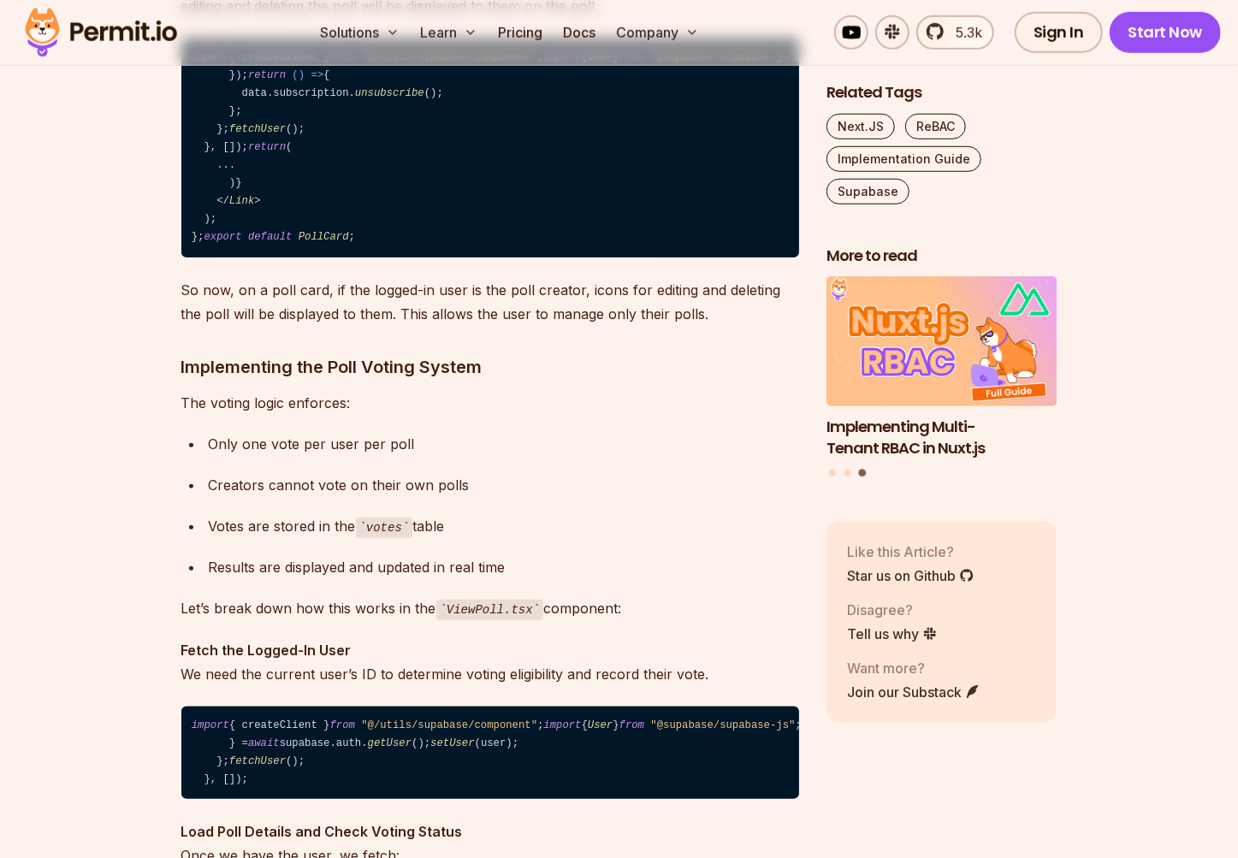
drag, startPoint x: 208, startPoint y: 252, endPoint x: 284, endPoint y: 627, distance: 382.3
drag, startPoint x: 251, startPoint y: 479, endPoint x: 199, endPoint y: 245, distance: 240.1
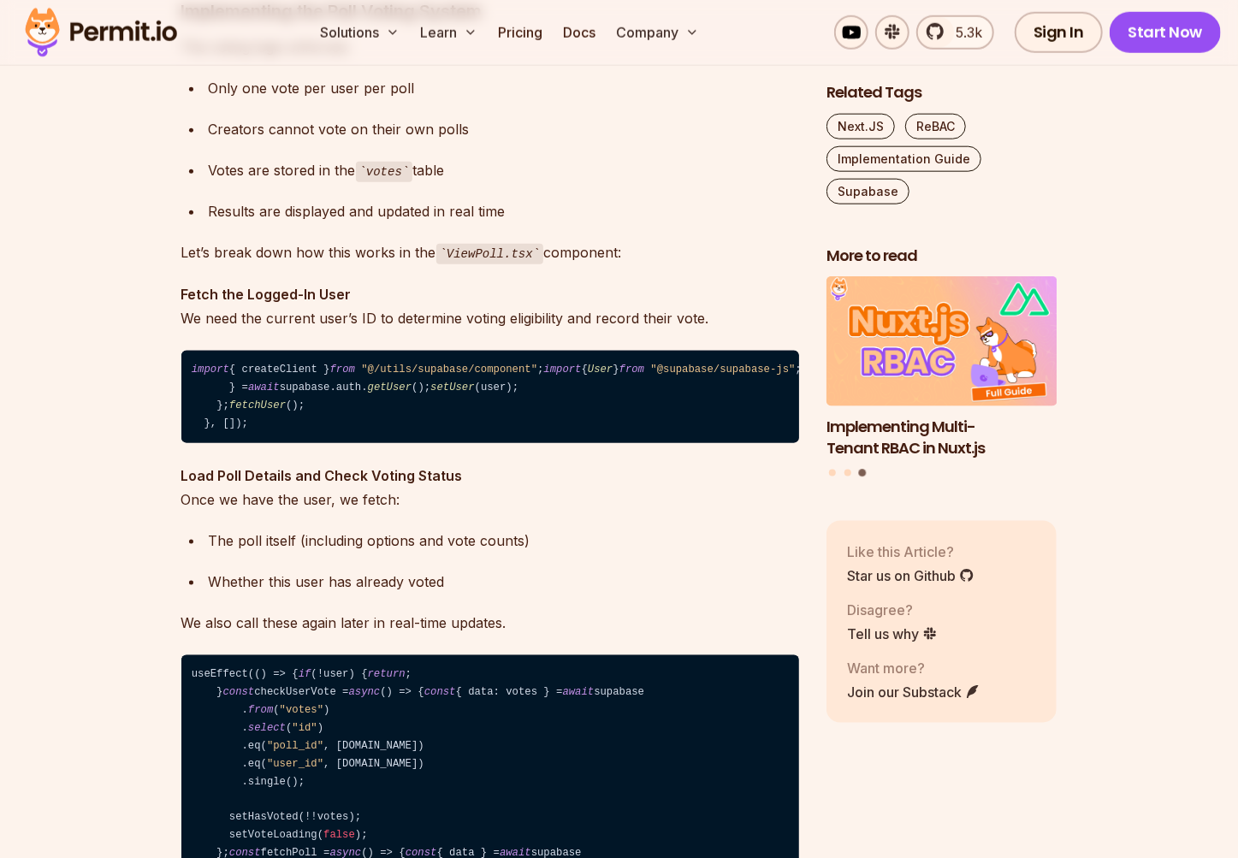
scroll to position [12199, 0]
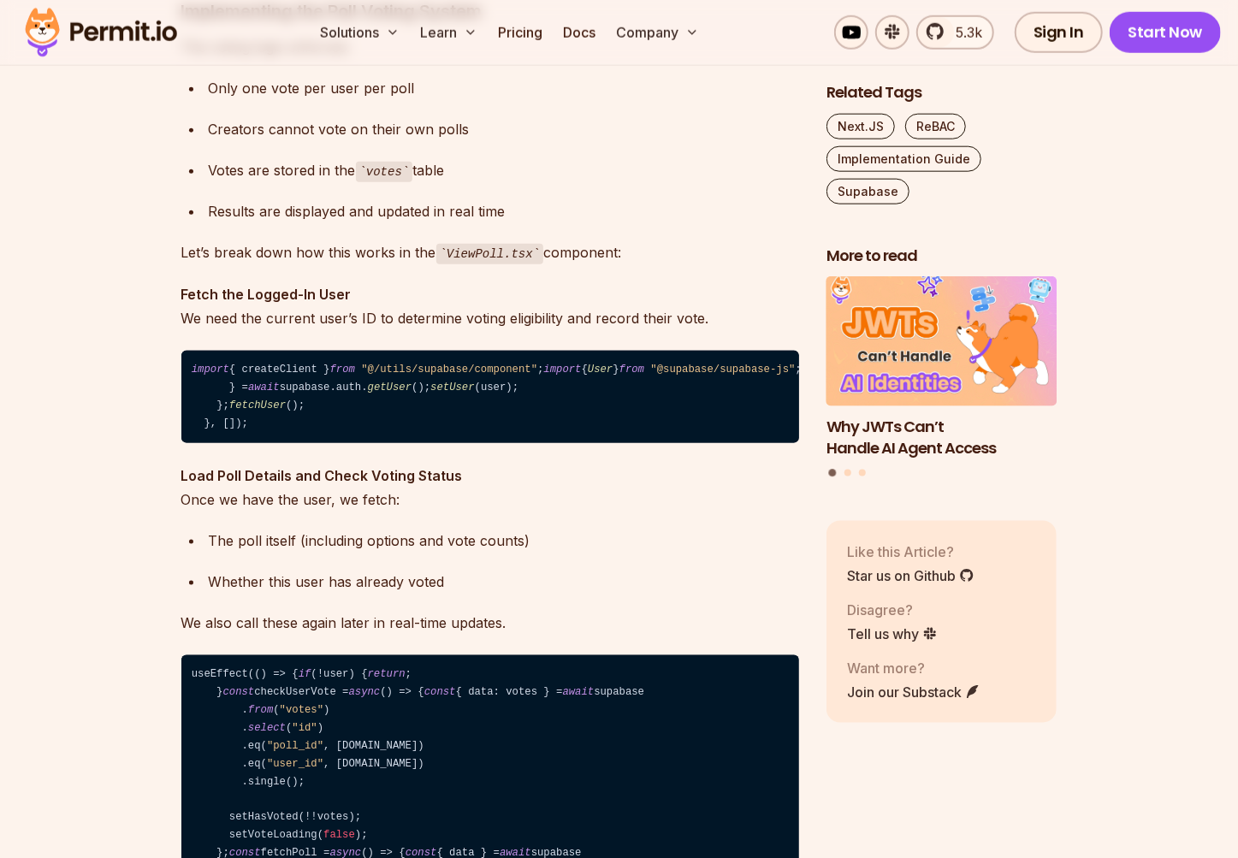
drag, startPoint x: 215, startPoint y: 523, endPoint x: 251, endPoint y: 582, distance: 69.8
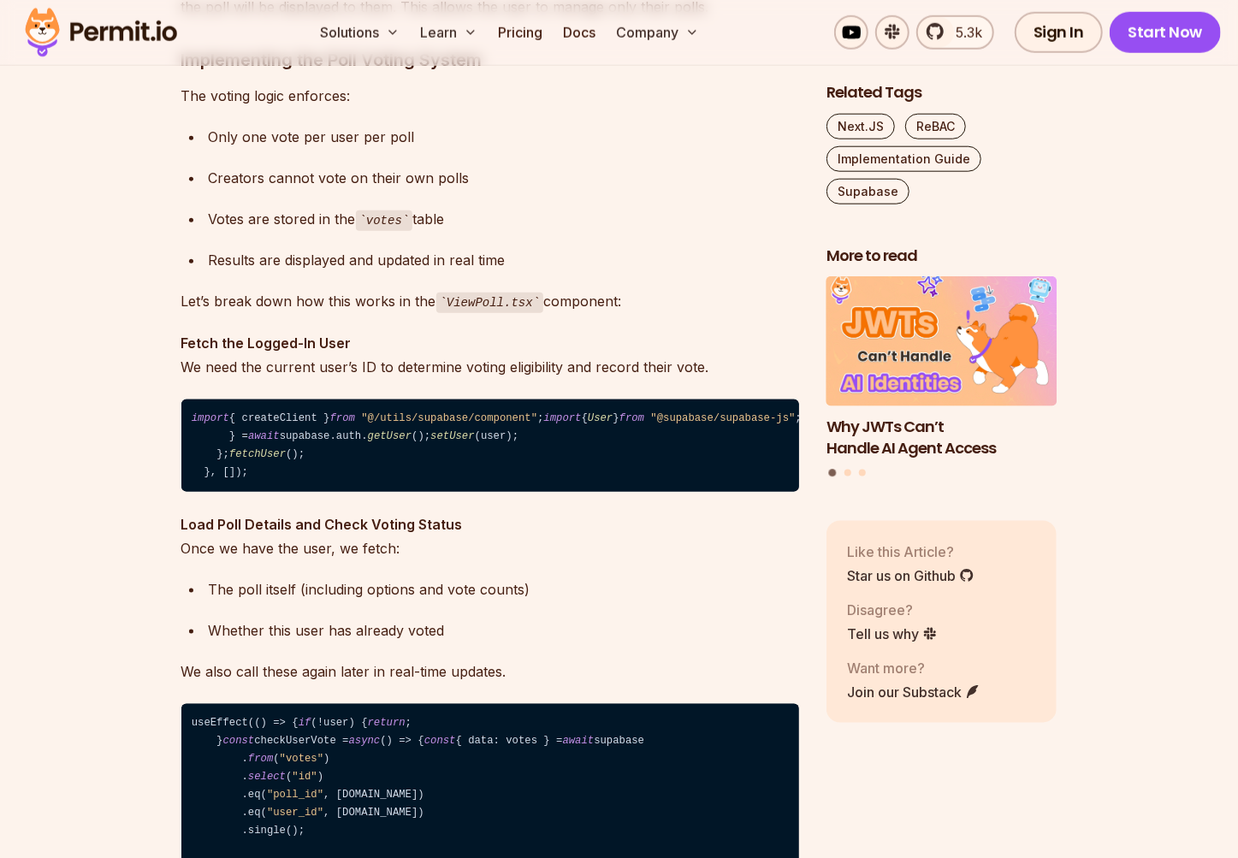
scroll to position [12149, 0]
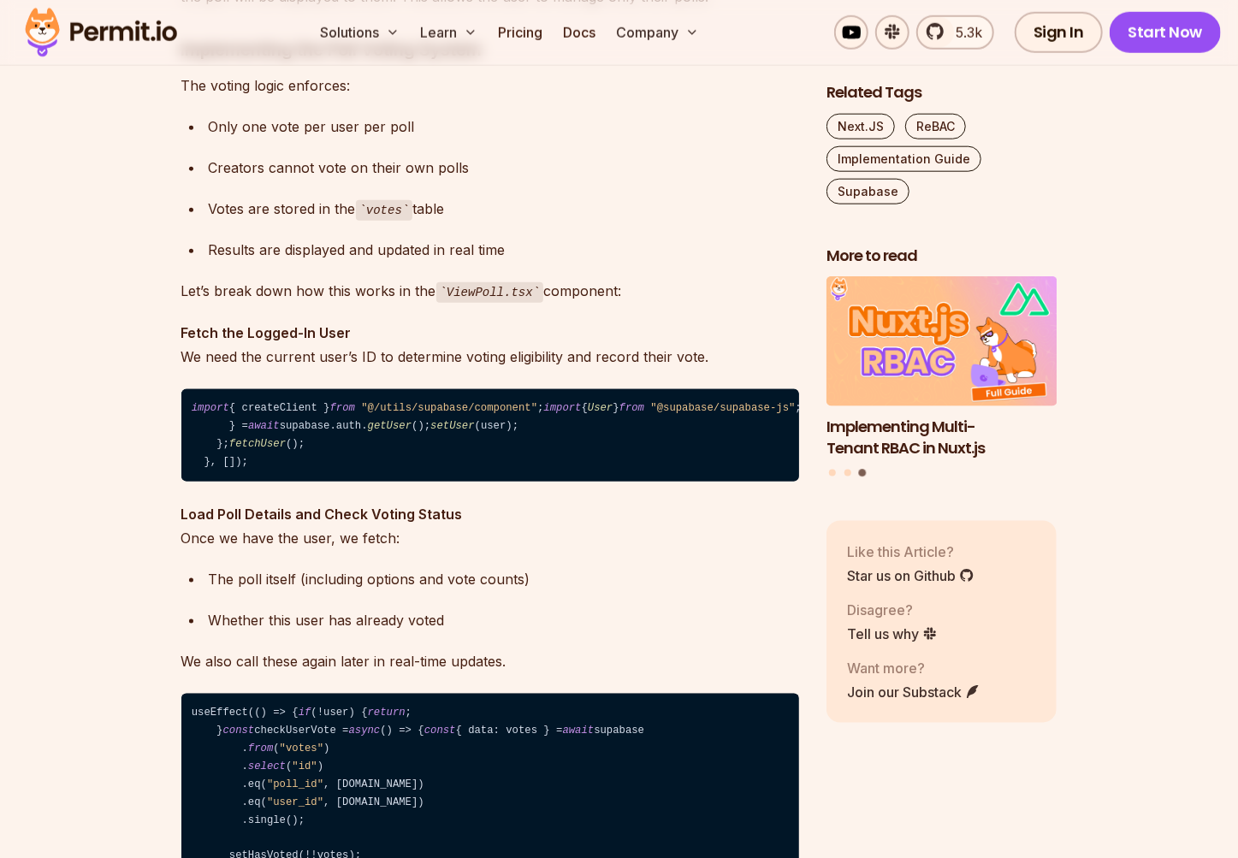
drag, startPoint x: 218, startPoint y: 344, endPoint x: 278, endPoint y: 622, distance: 284.3
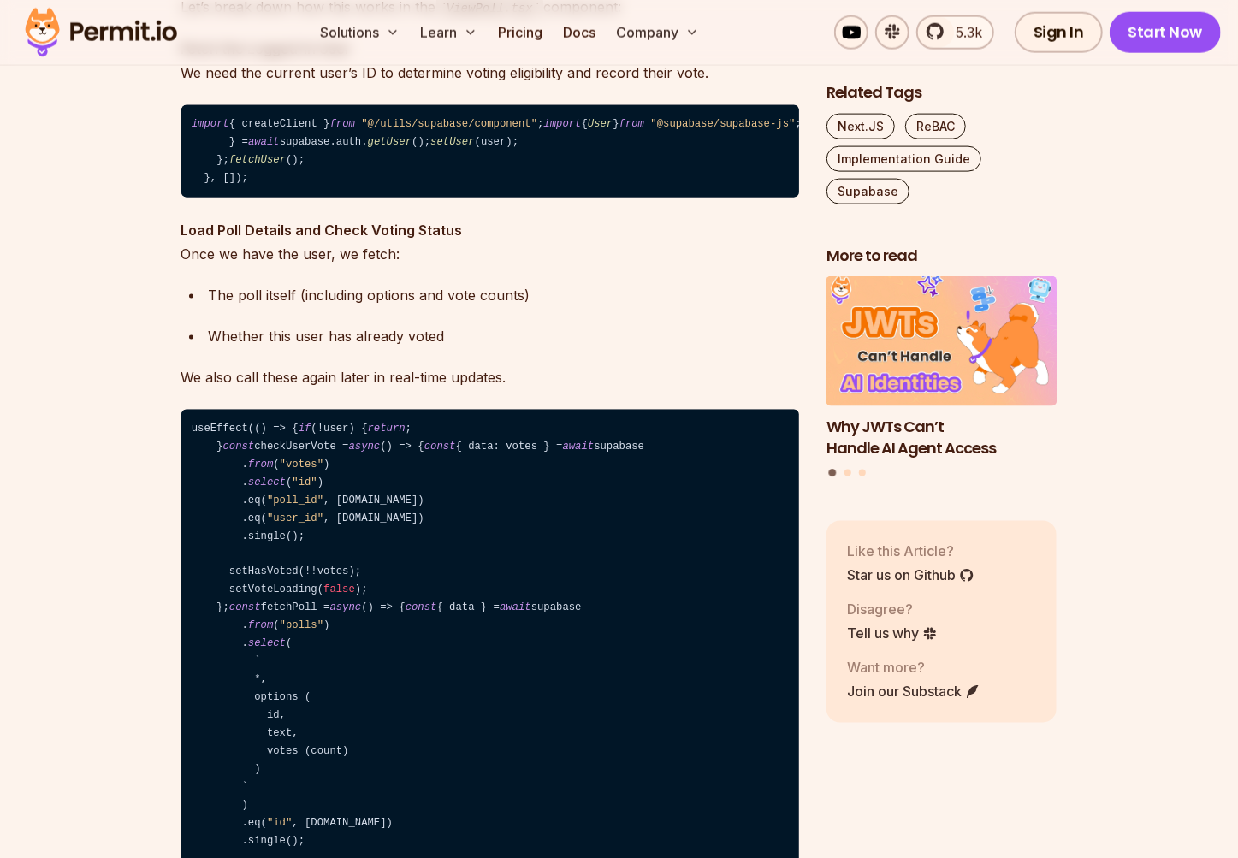
scroll to position [12478, 0]
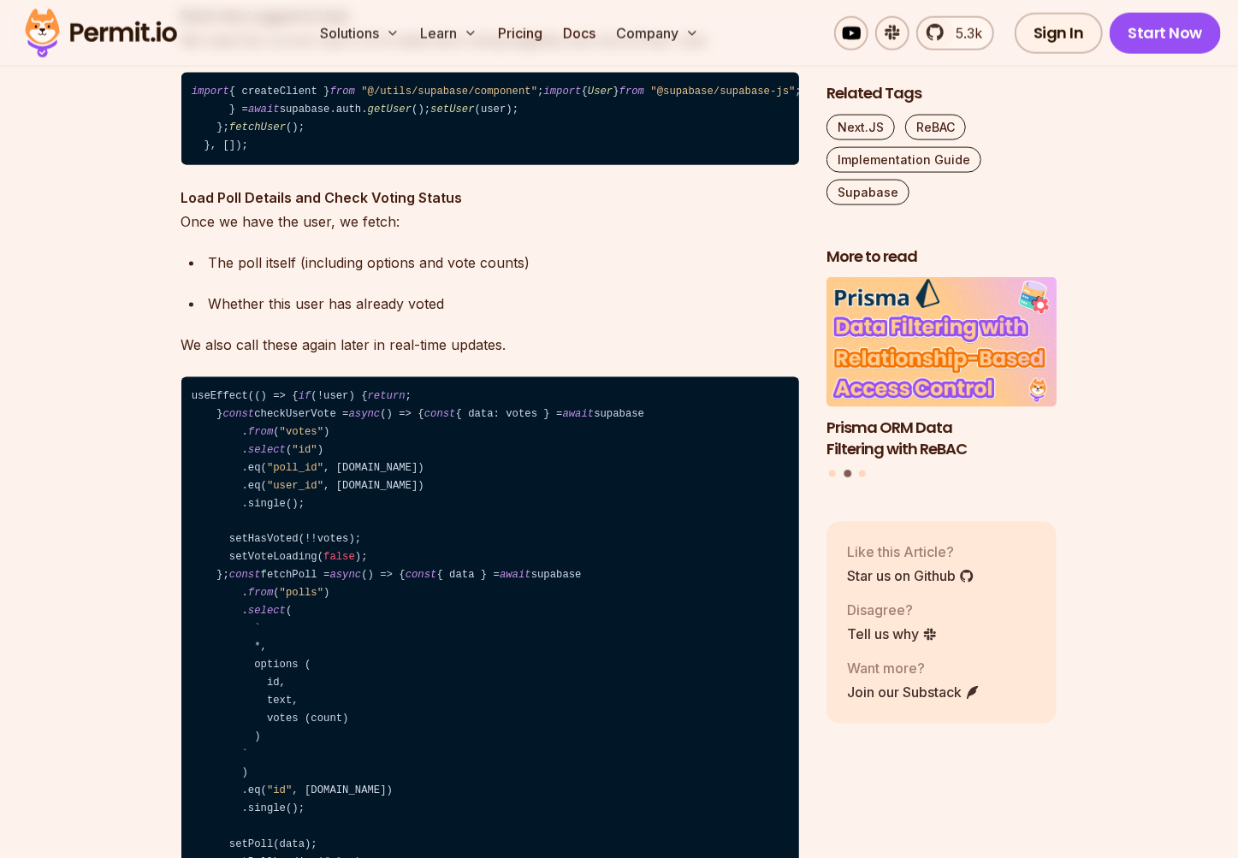
drag, startPoint x: 212, startPoint y: 346, endPoint x: 290, endPoint y: 639, distance: 302.7
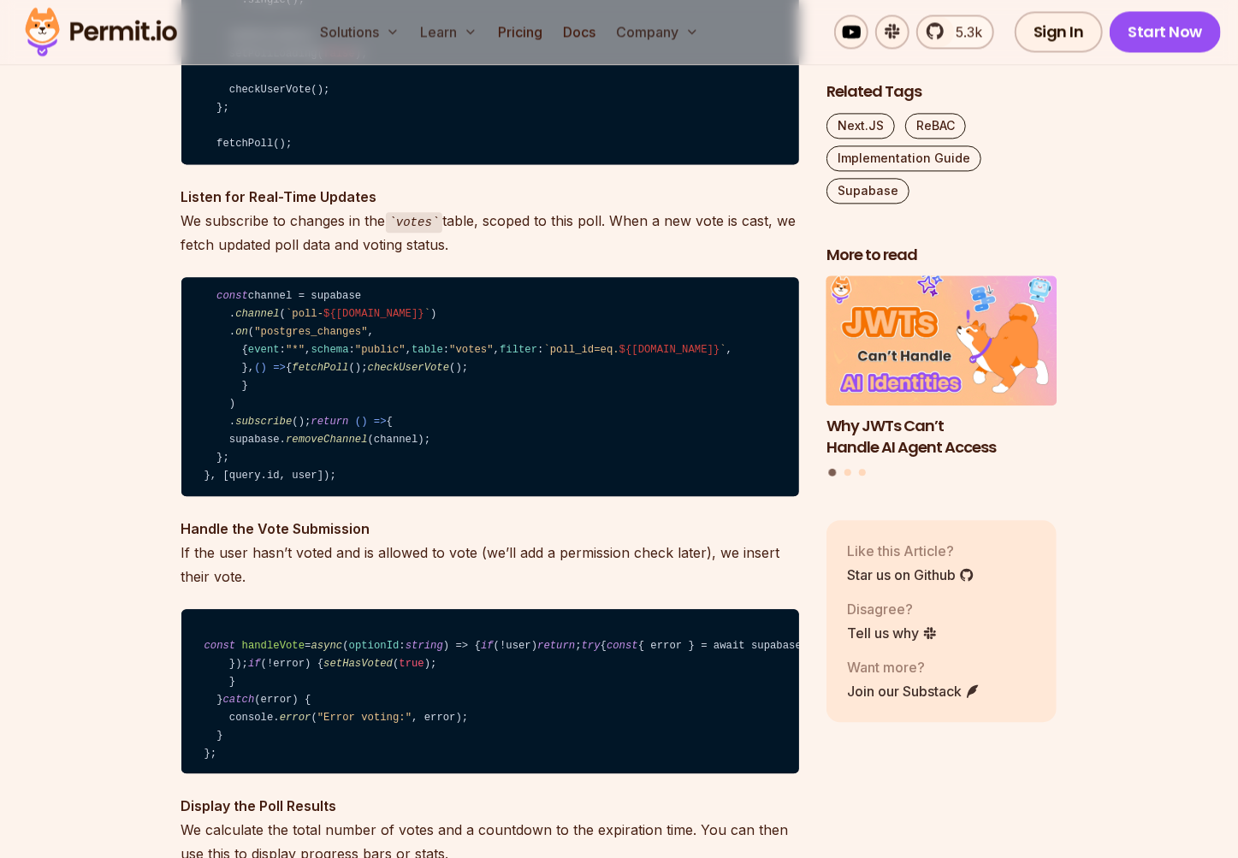
scroll to position [13286, 0]
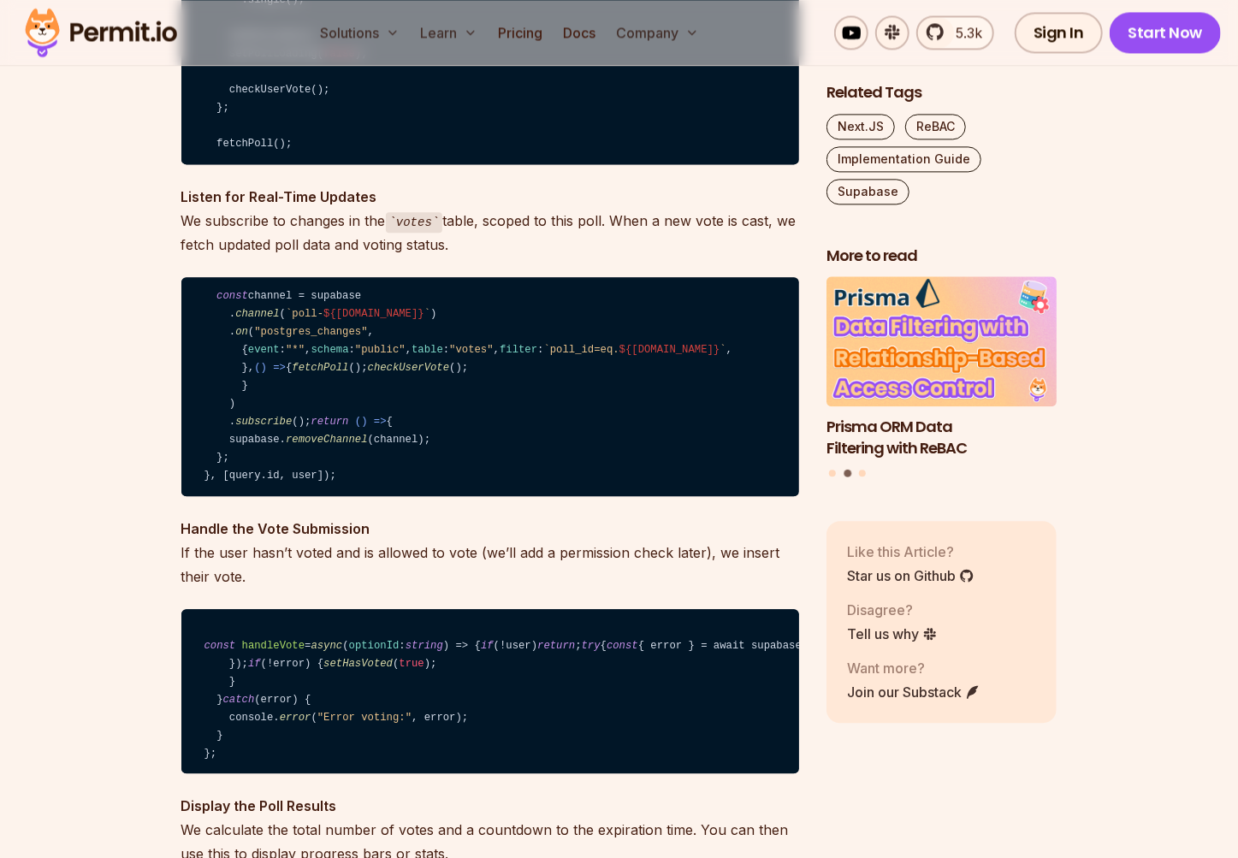
drag, startPoint x: 493, startPoint y: 272, endPoint x: 175, endPoint y: 276, distance: 317.3
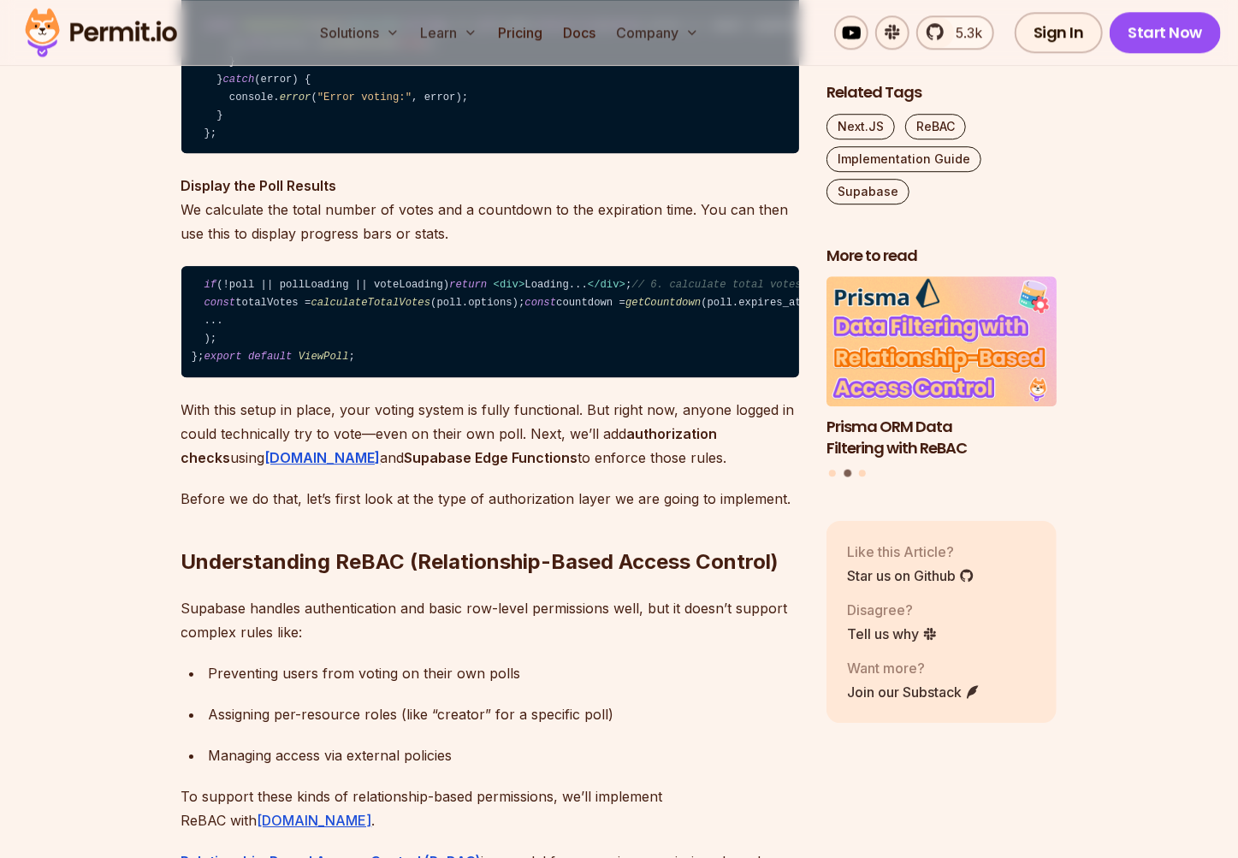
scroll to position [13909, 0]
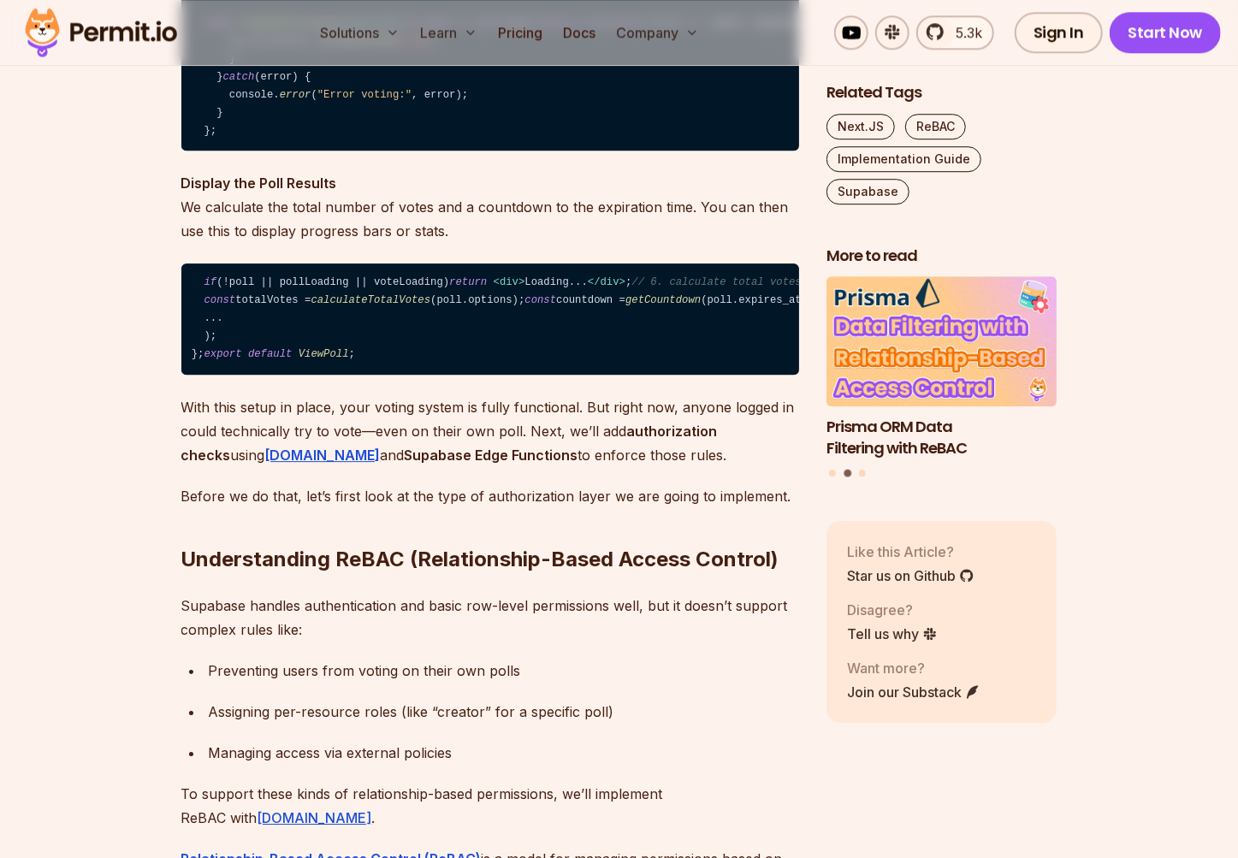
drag, startPoint x: 214, startPoint y: 379, endPoint x: 318, endPoint y: 759, distance: 394.6
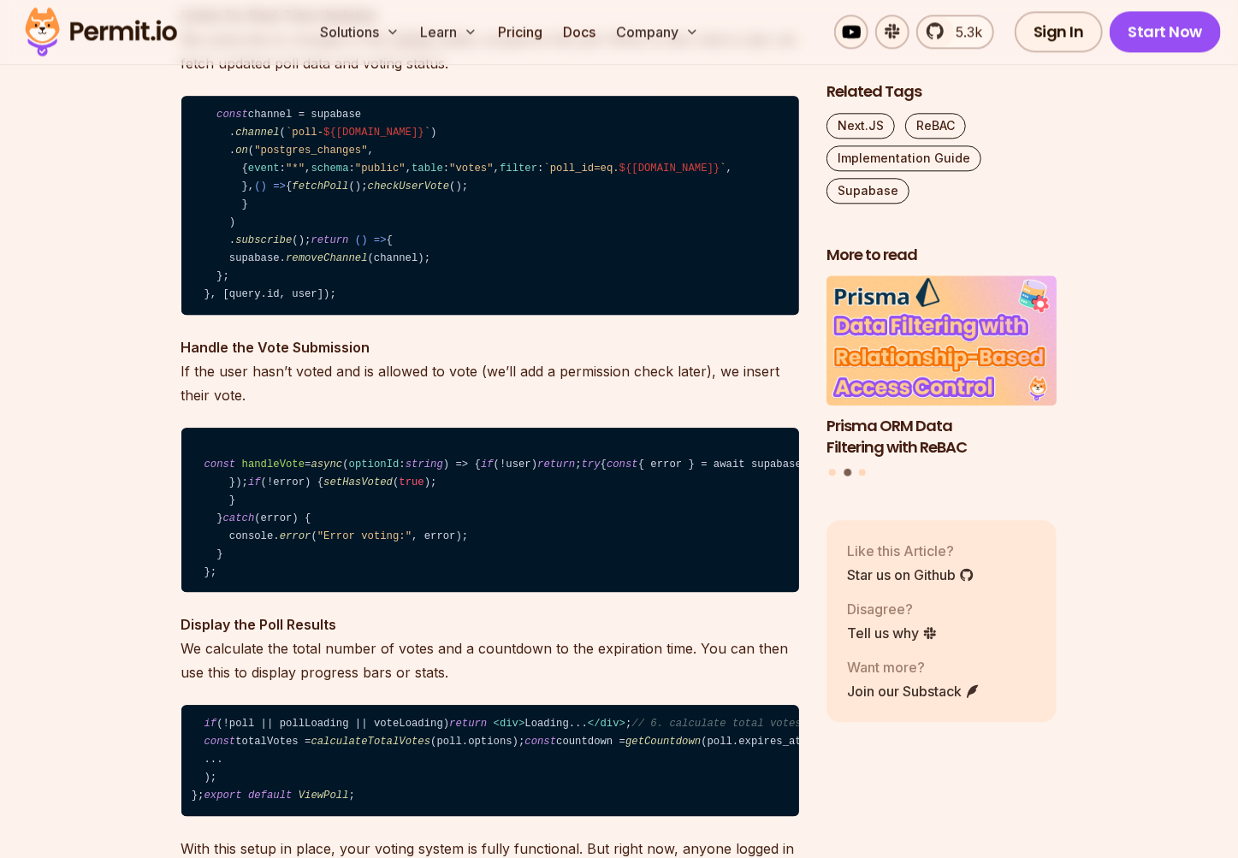
scroll to position [13464, 0]
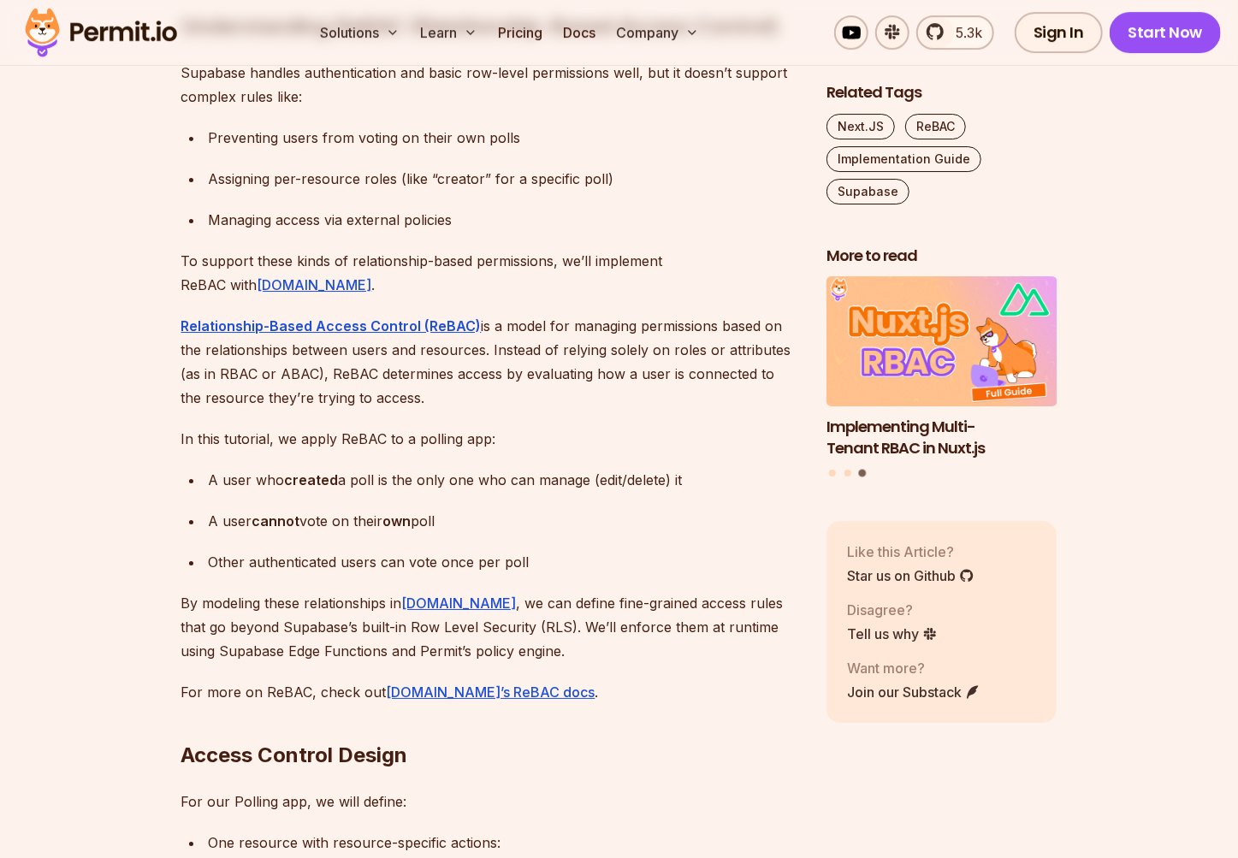
scroll to position [14443, 0]
drag, startPoint x: 227, startPoint y: 196, endPoint x: 363, endPoint y: 561, distance: 390.0
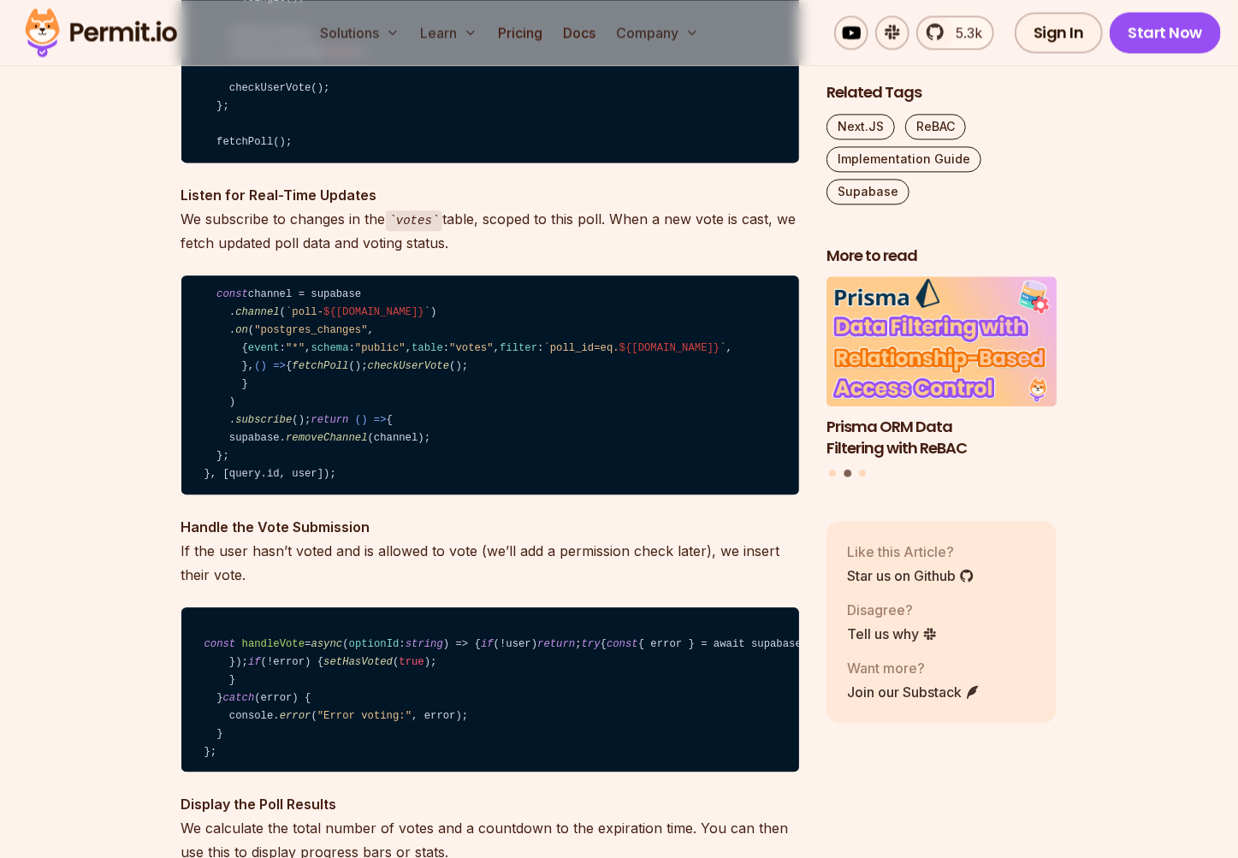
scroll to position [13286, 0]
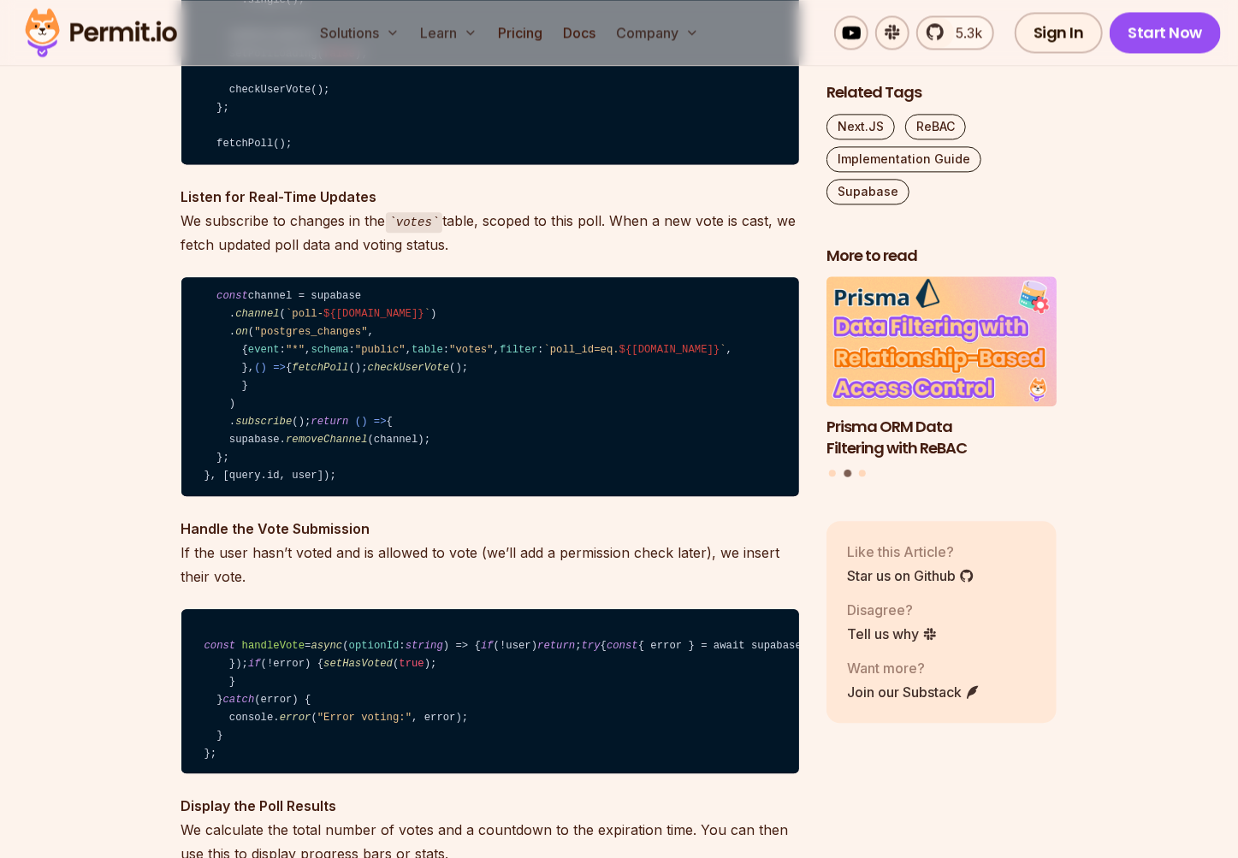
drag, startPoint x: 401, startPoint y: 324, endPoint x: 194, endPoint y: 333, distance: 207.1
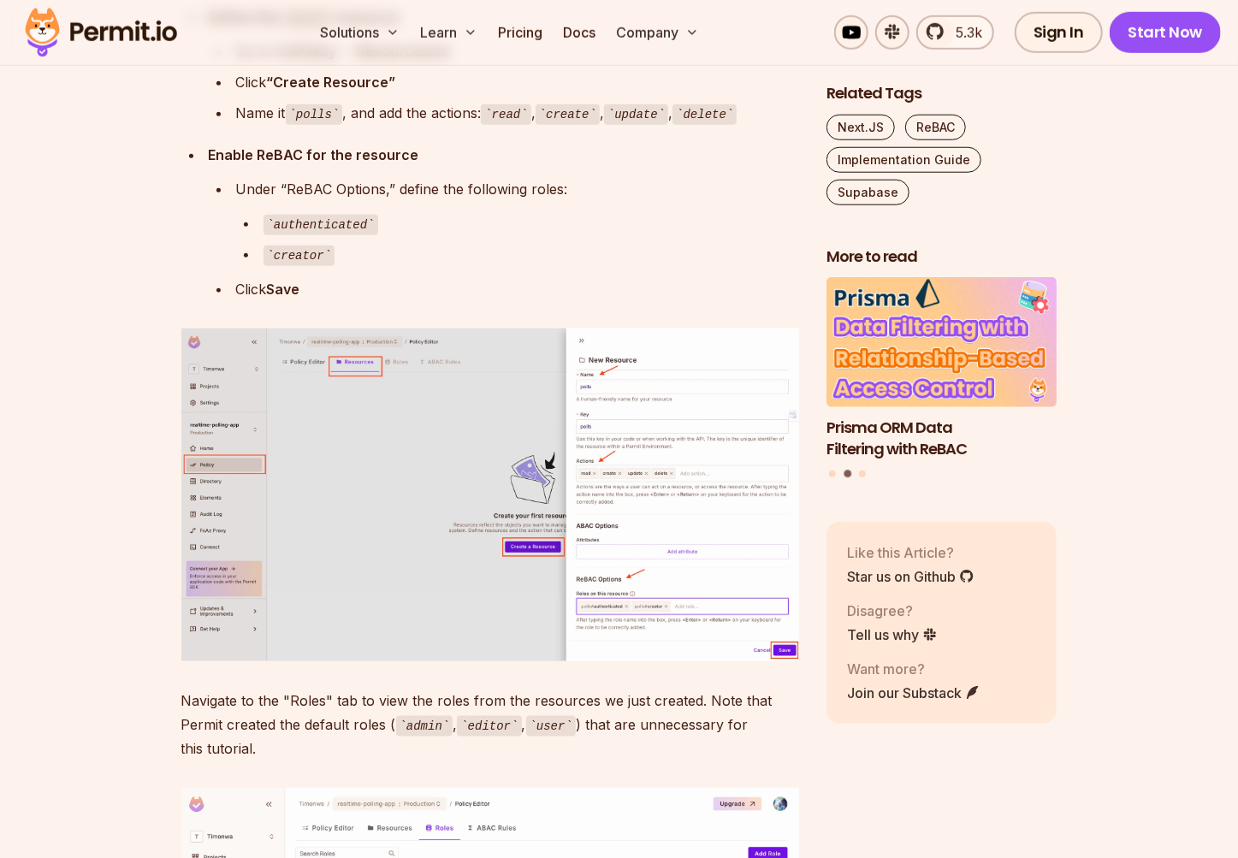
scroll to position [15688, 0]
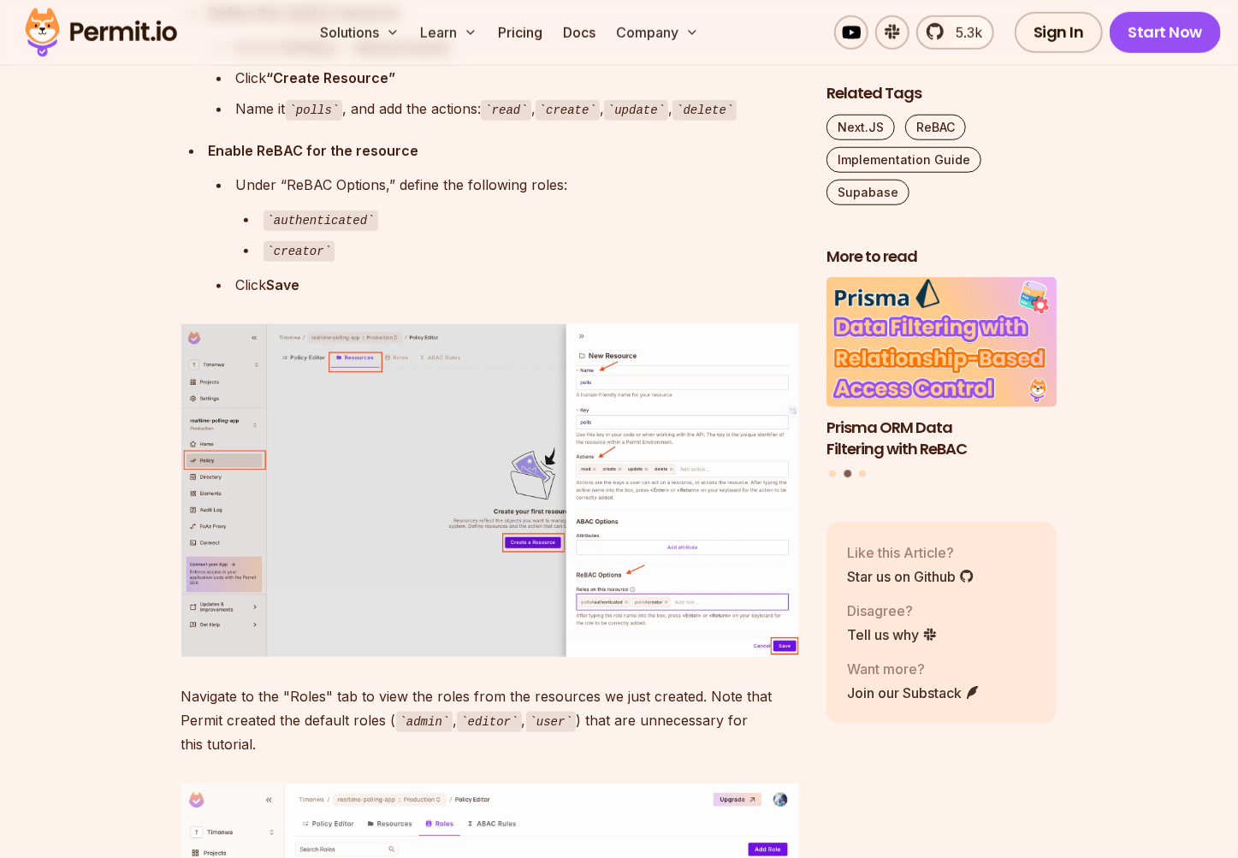
drag, startPoint x: 200, startPoint y: 283, endPoint x: 328, endPoint y: 692, distance: 428.2
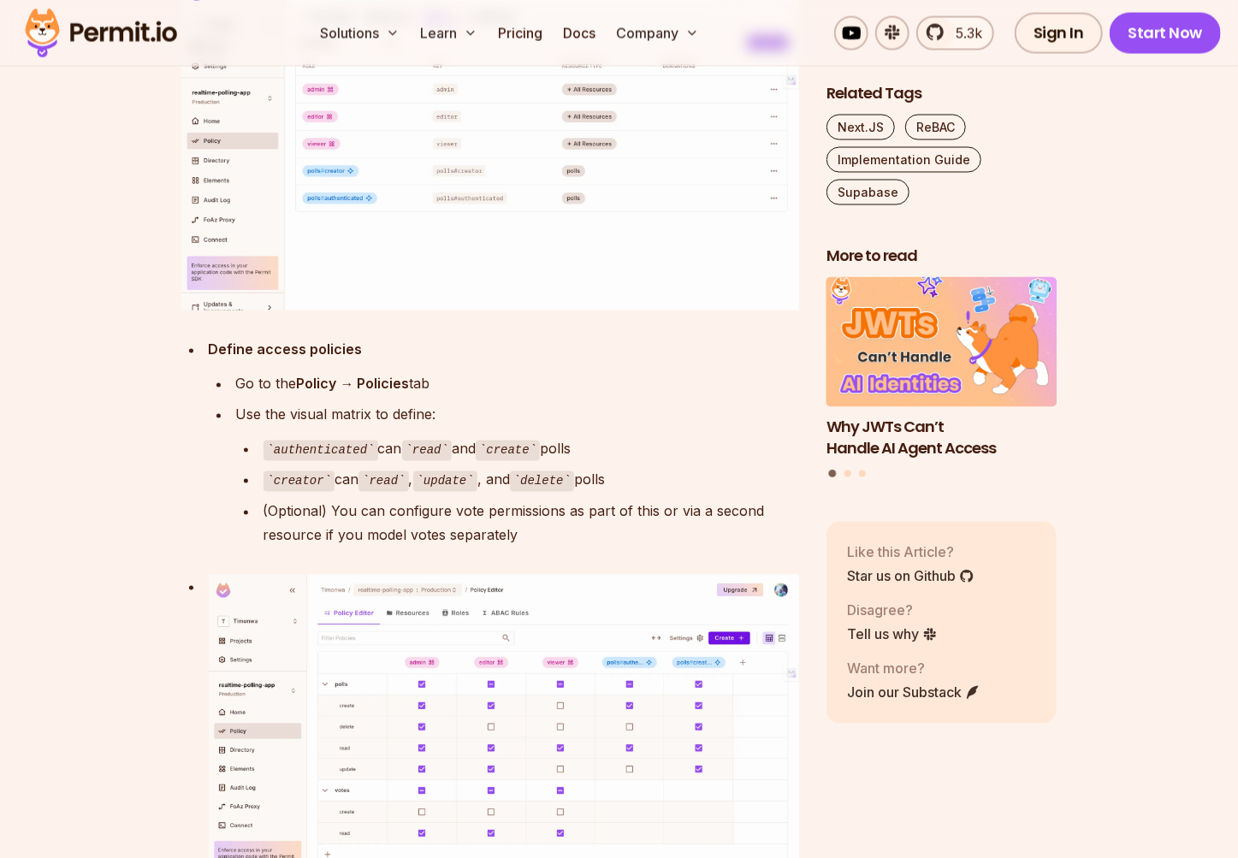
scroll to position [16489, 0]
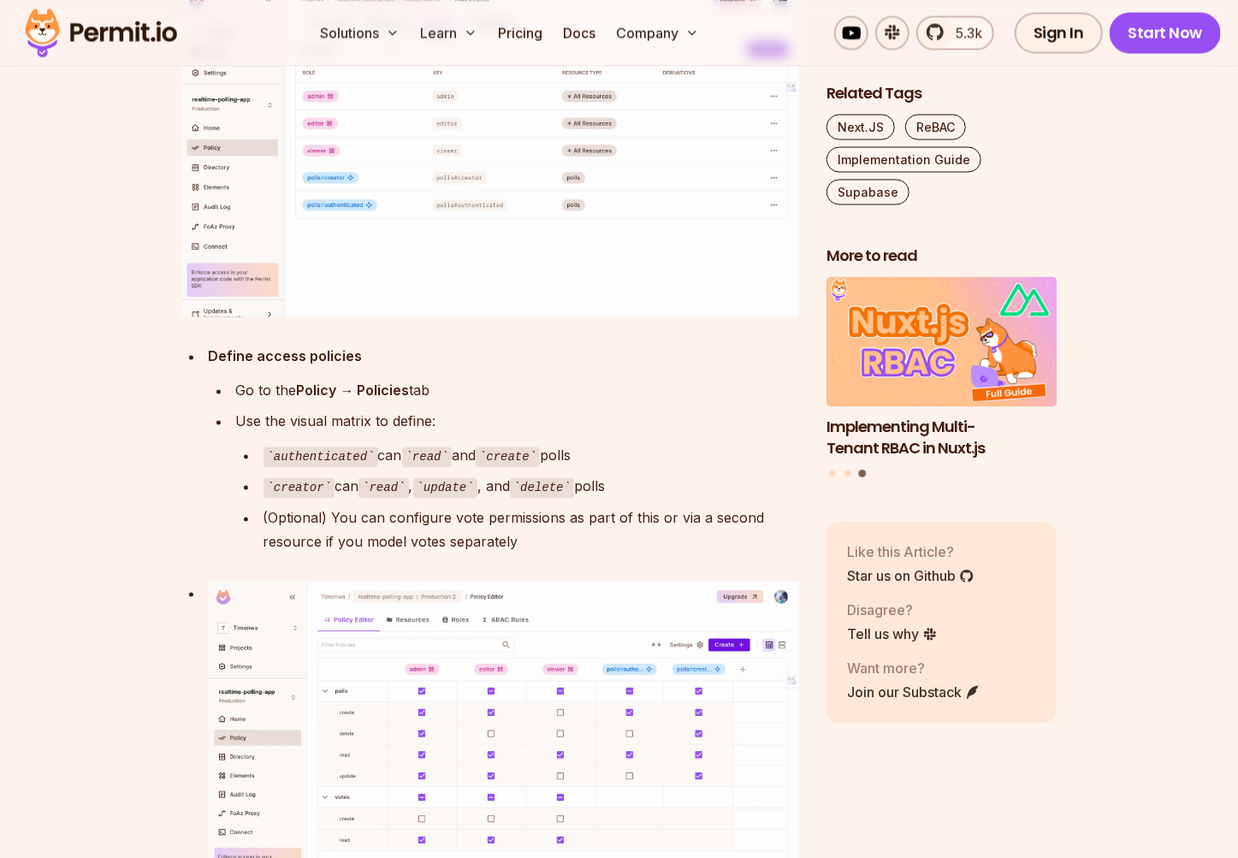
drag, startPoint x: 409, startPoint y: 225, endPoint x: 184, endPoint y: 223, distance: 224.9
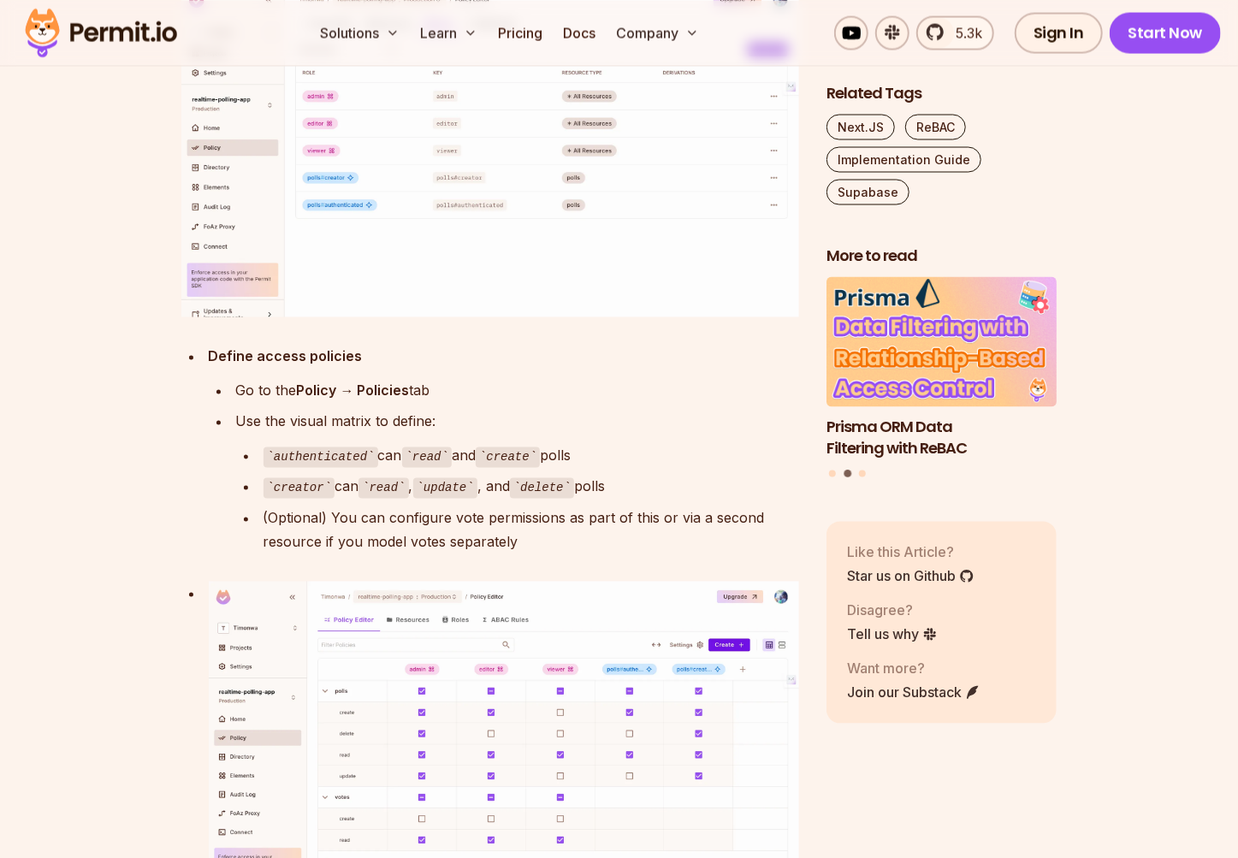
drag, startPoint x: 499, startPoint y: 288, endPoint x: 203, endPoint y: 297, distance: 296.9
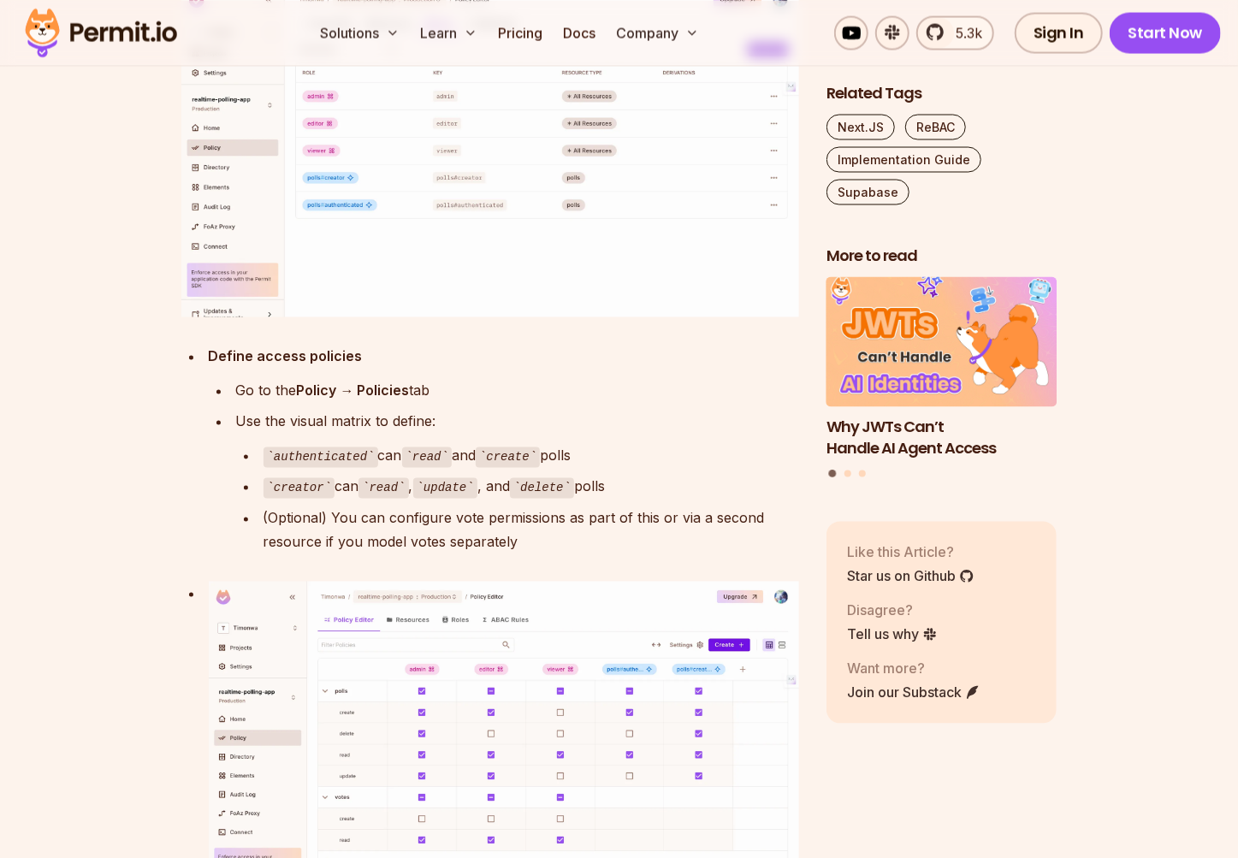
drag, startPoint x: 227, startPoint y: 357, endPoint x: 278, endPoint y: 578, distance: 227.2
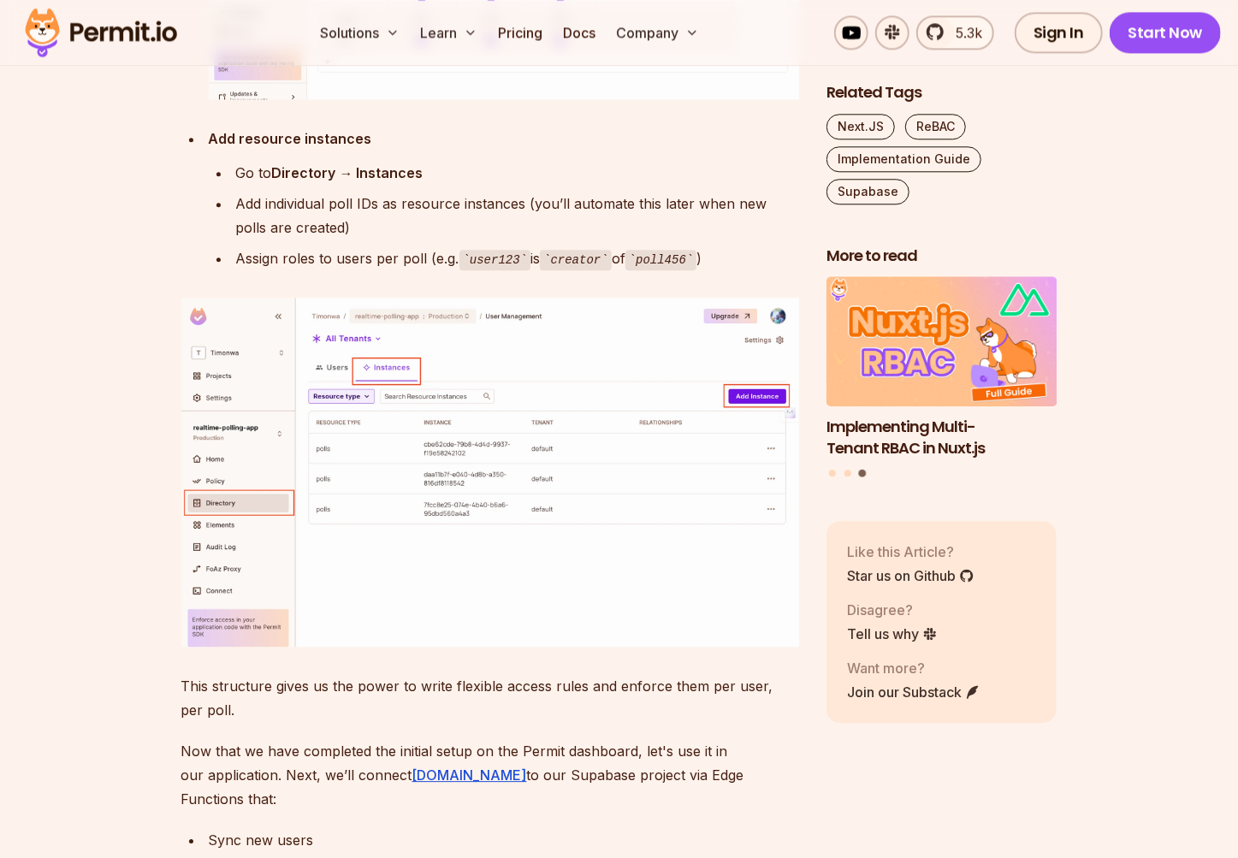
scroll to position [17289, 0]
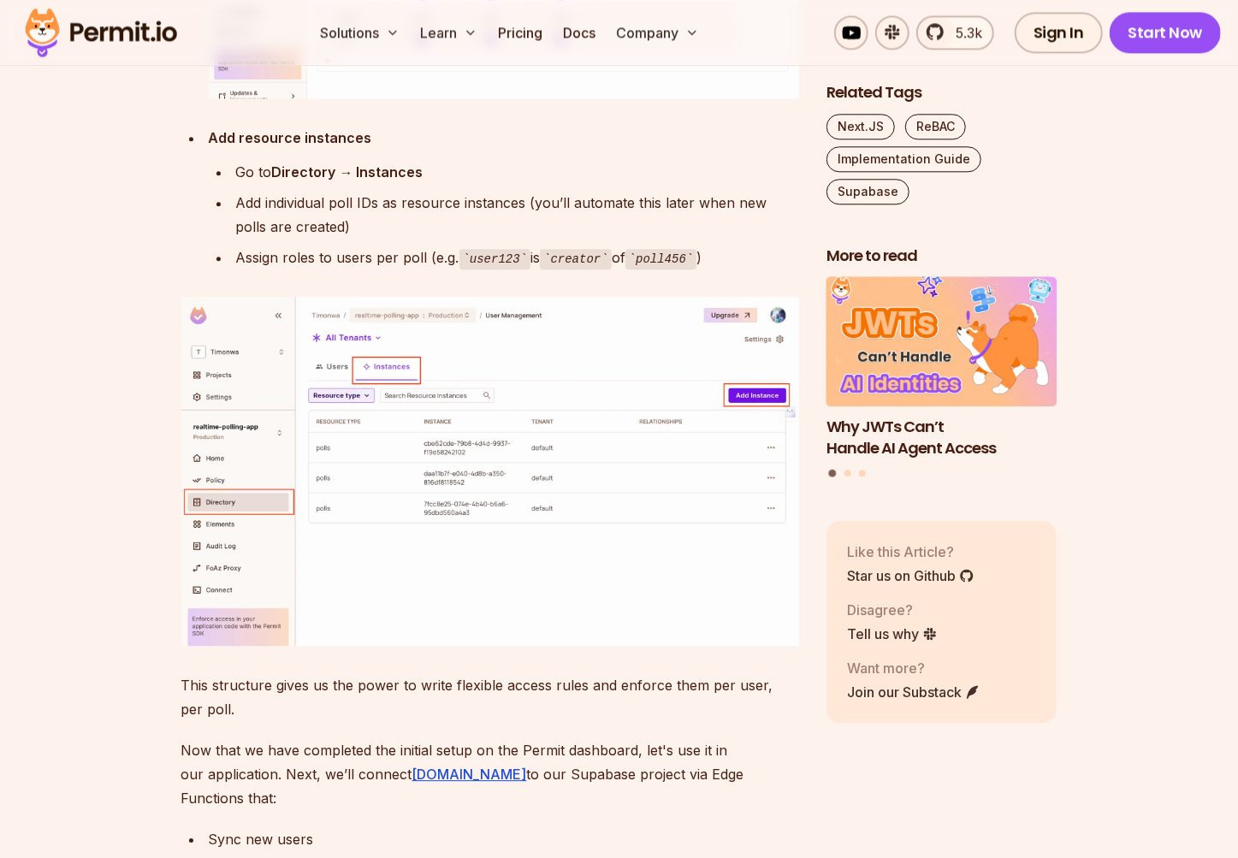
drag, startPoint x: 424, startPoint y: 432, endPoint x: 164, endPoint y: 428, distance: 260.0
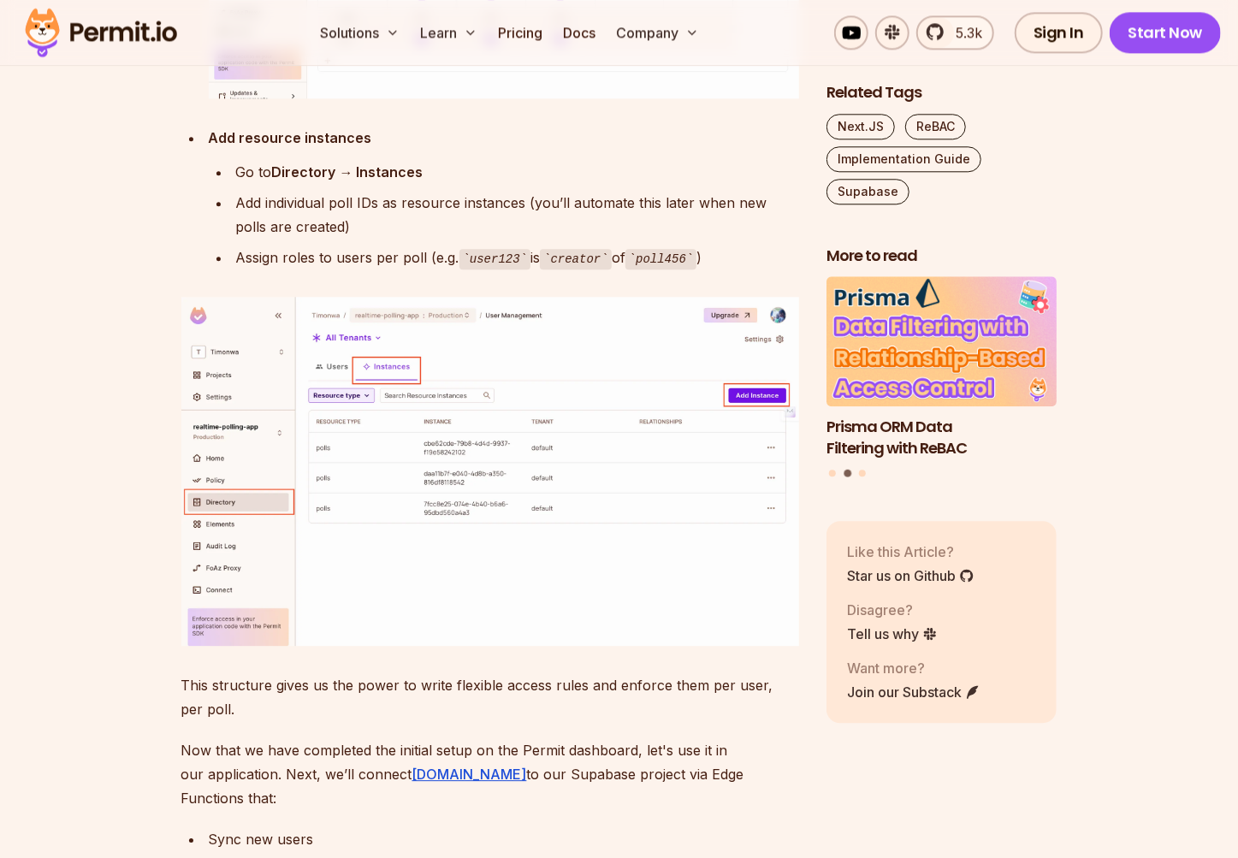
drag, startPoint x: 529, startPoint y: 418, endPoint x: 187, endPoint y: 422, distance: 342.1
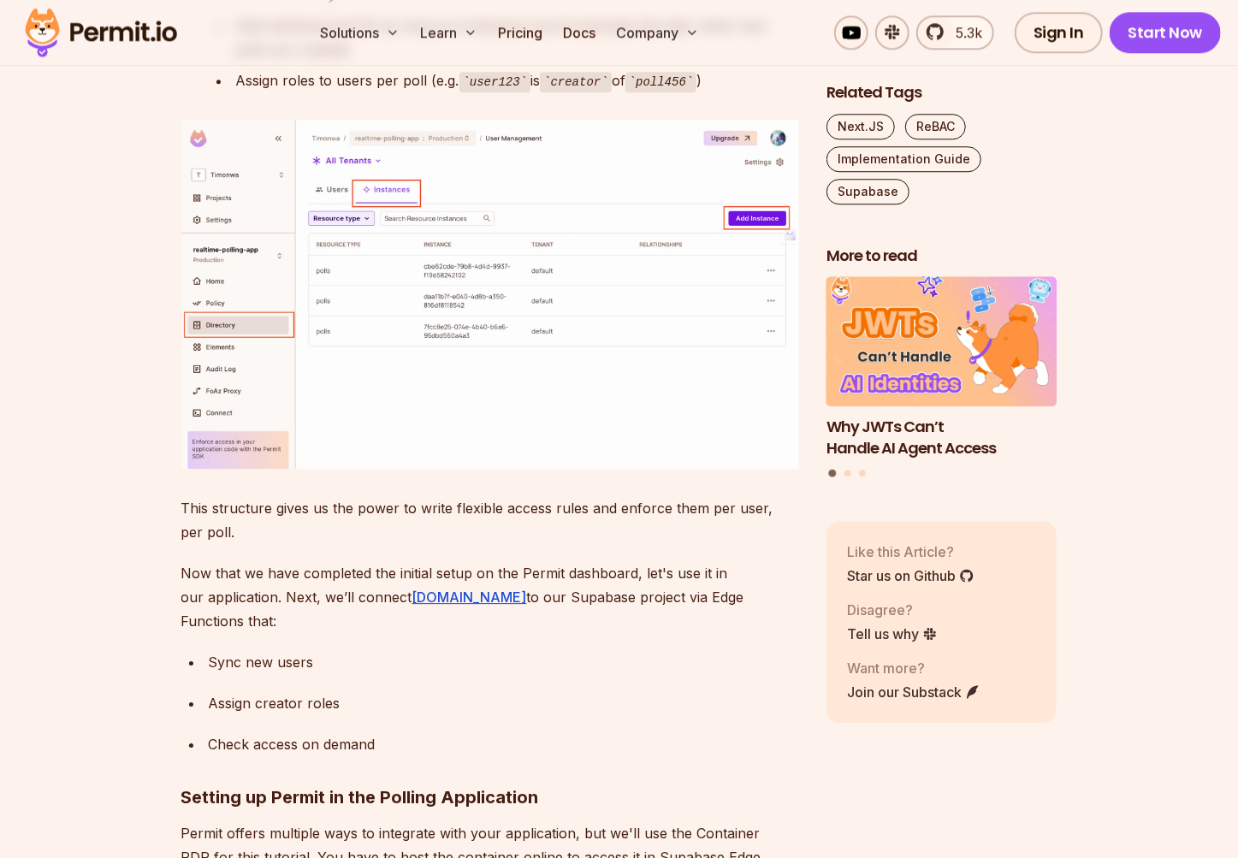
scroll to position [17467, 0]
drag, startPoint x: 388, startPoint y: 352, endPoint x: 183, endPoint y: 354, distance: 205.3
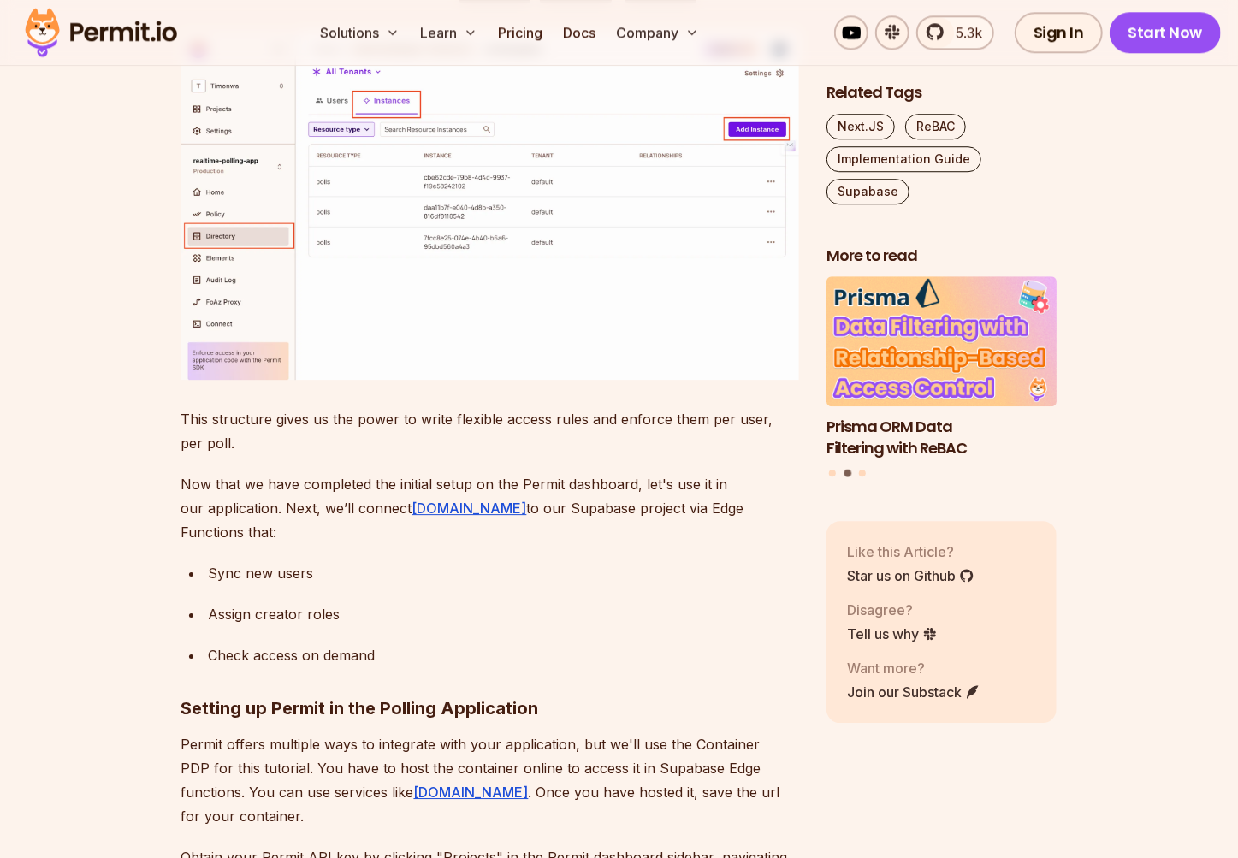
scroll to position [17556, 0]
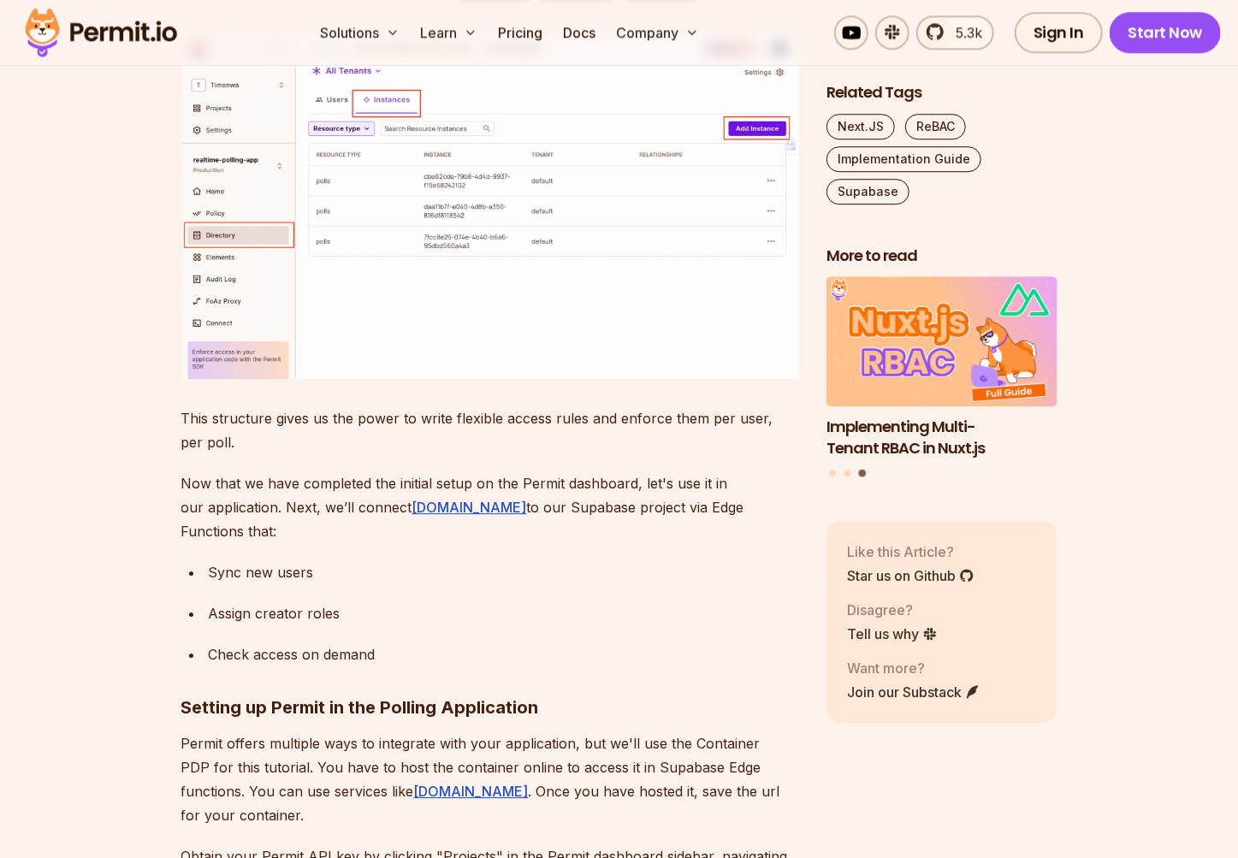
drag, startPoint x: 204, startPoint y: 304, endPoint x: 290, endPoint y: 463, distance: 180.6
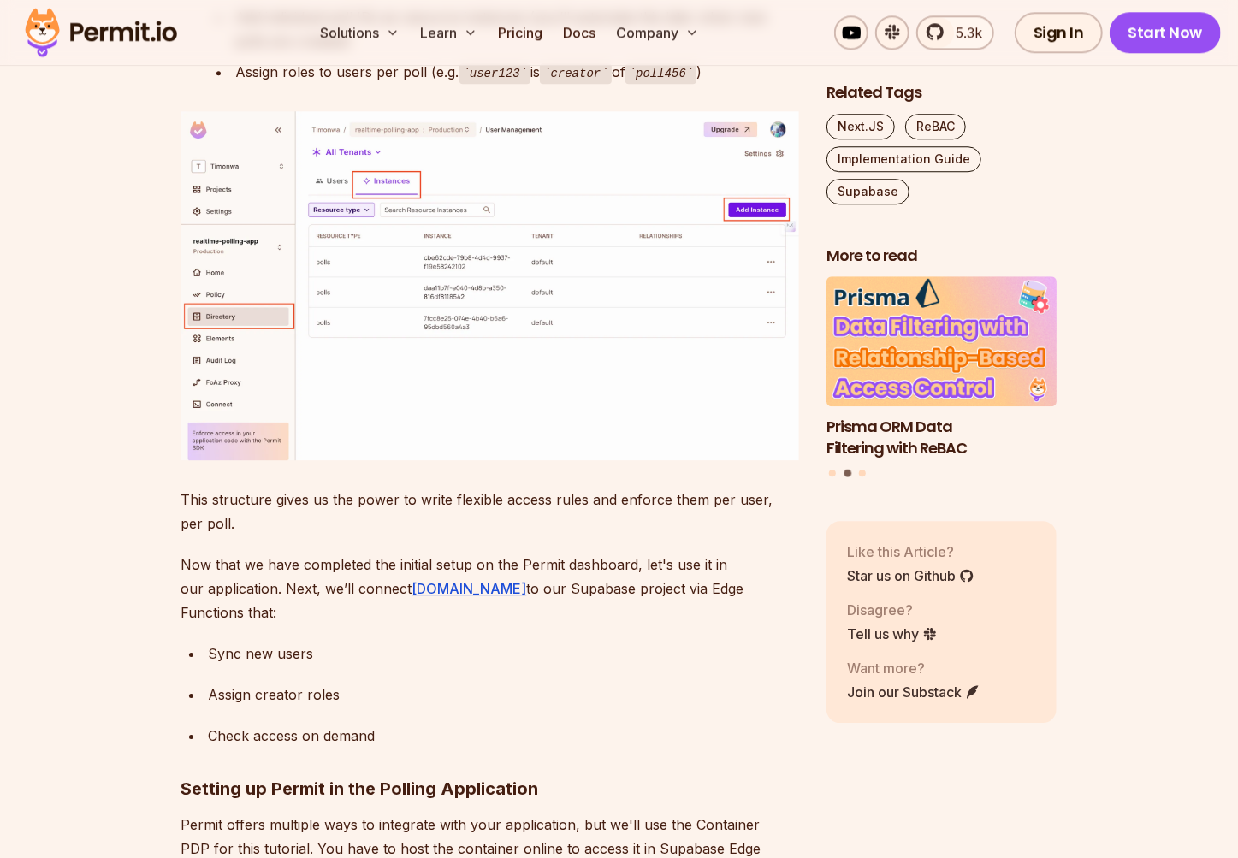
scroll to position [17467, 0]
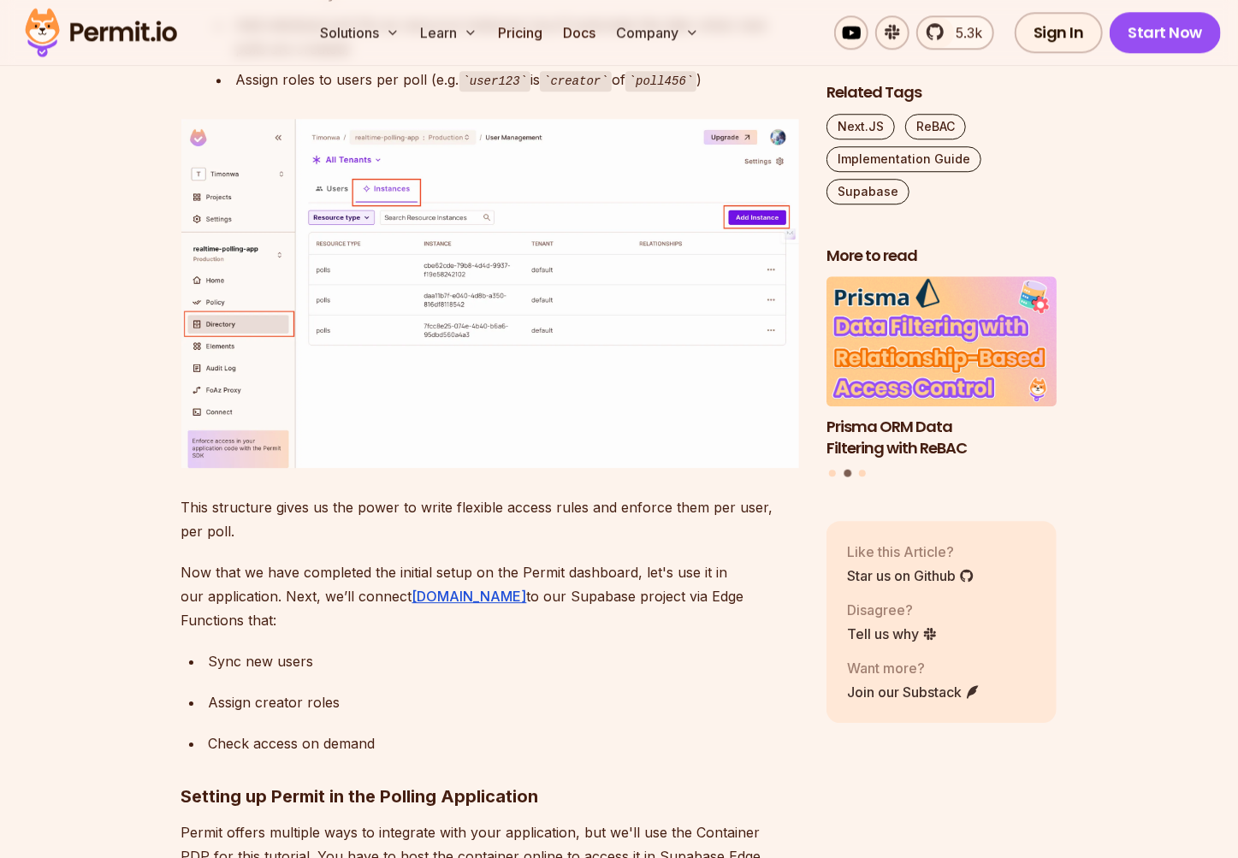
drag, startPoint x: 261, startPoint y: 405, endPoint x: 269, endPoint y: 408, distance: 9.2
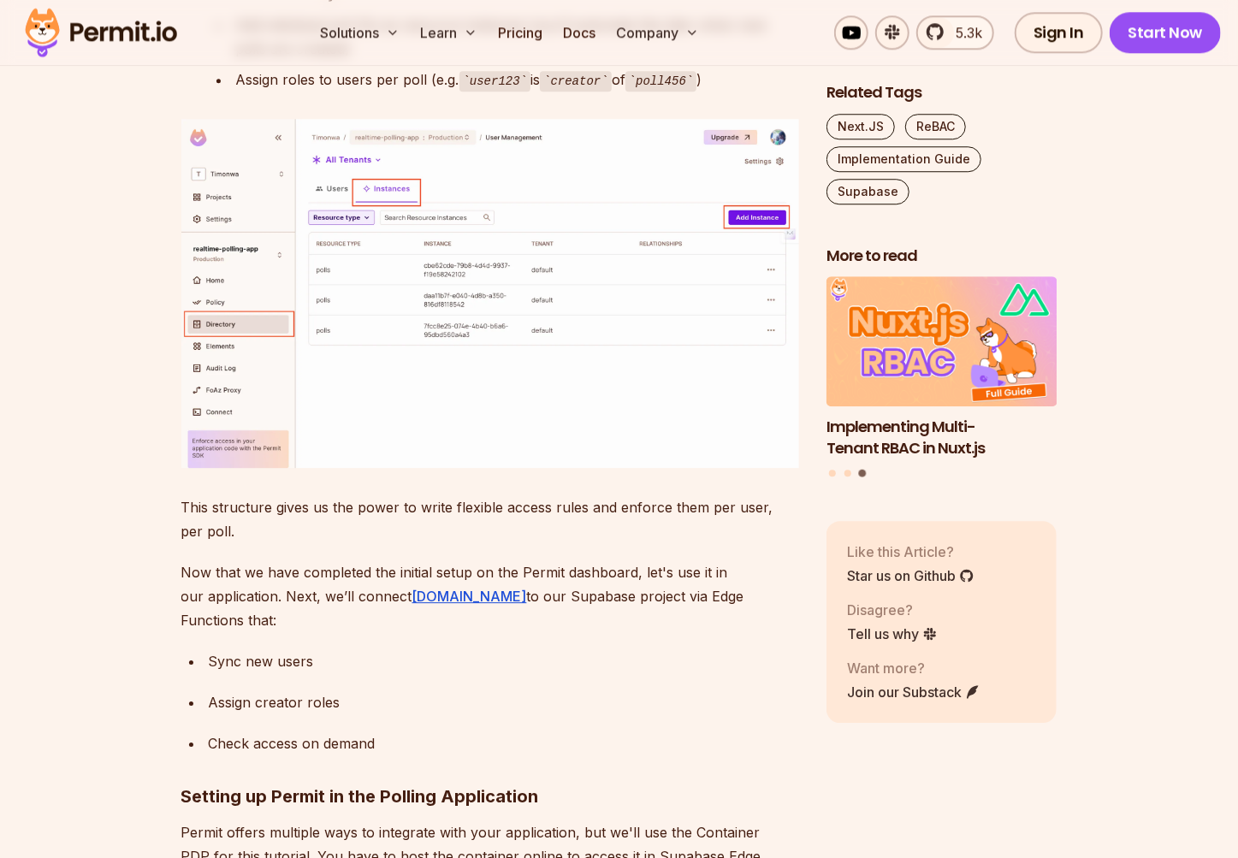
drag, startPoint x: 213, startPoint y: 411, endPoint x: 248, endPoint y: 502, distance: 98.0
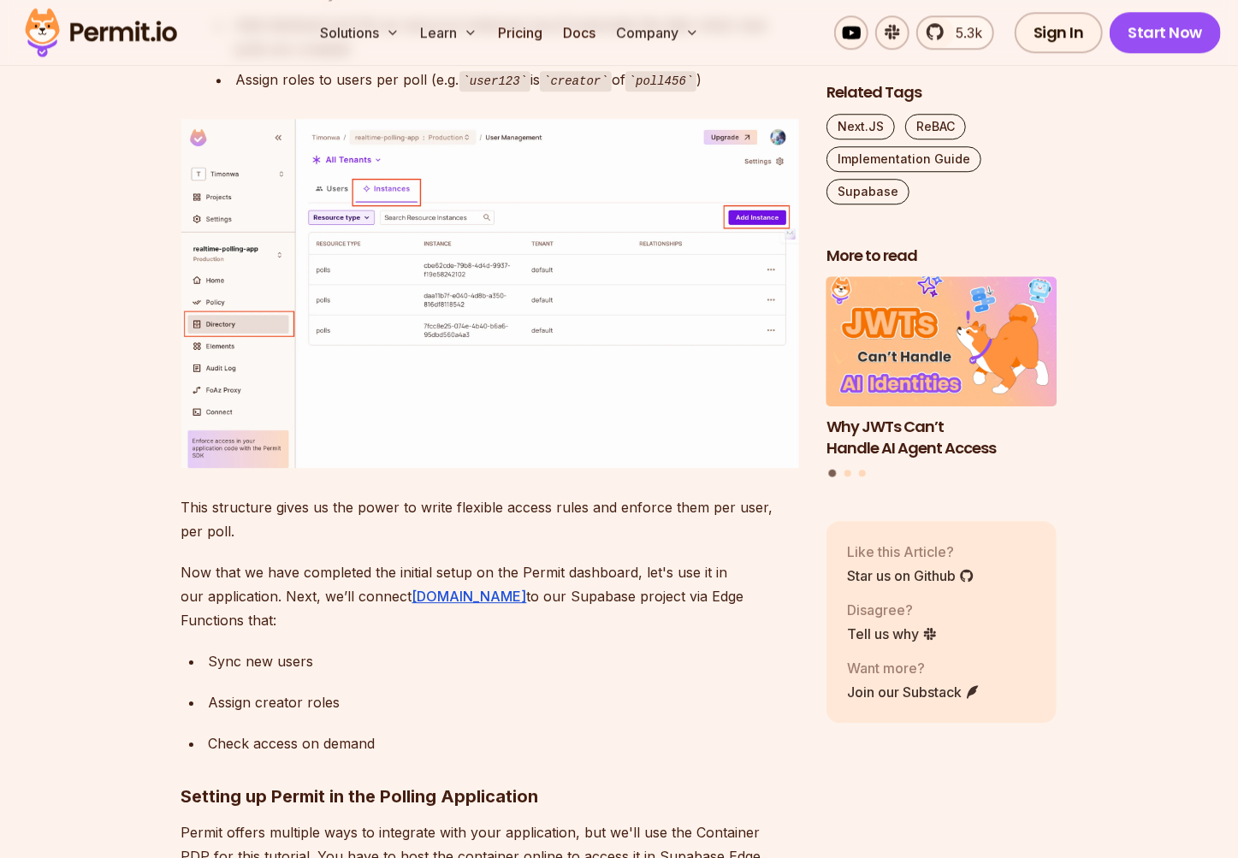
drag, startPoint x: 212, startPoint y: 533, endPoint x: 287, endPoint y: 538, distance: 74.6
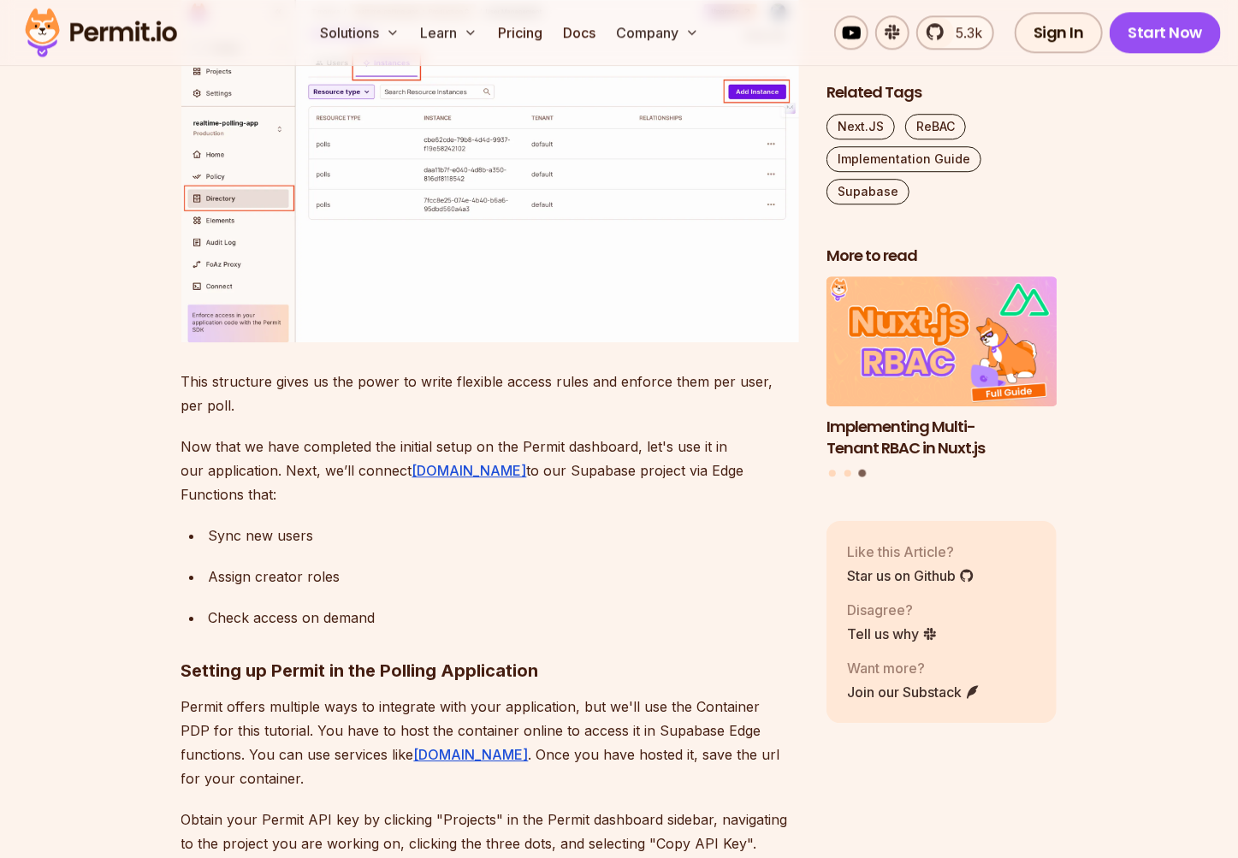
scroll to position [17591, 0]
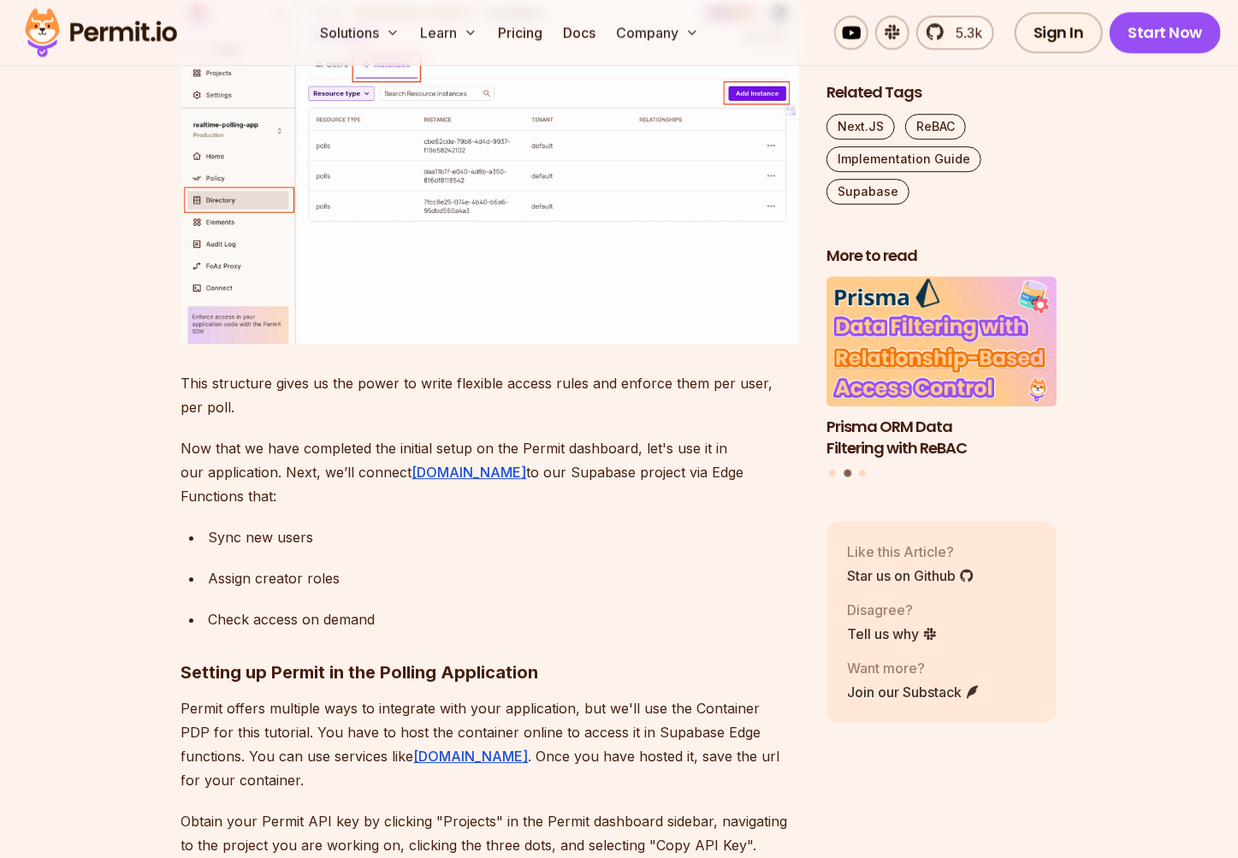
drag, startPoint x: 216, startPoint y: 288, endPoint x: 298, endPoint y: 407, distance: 145.0
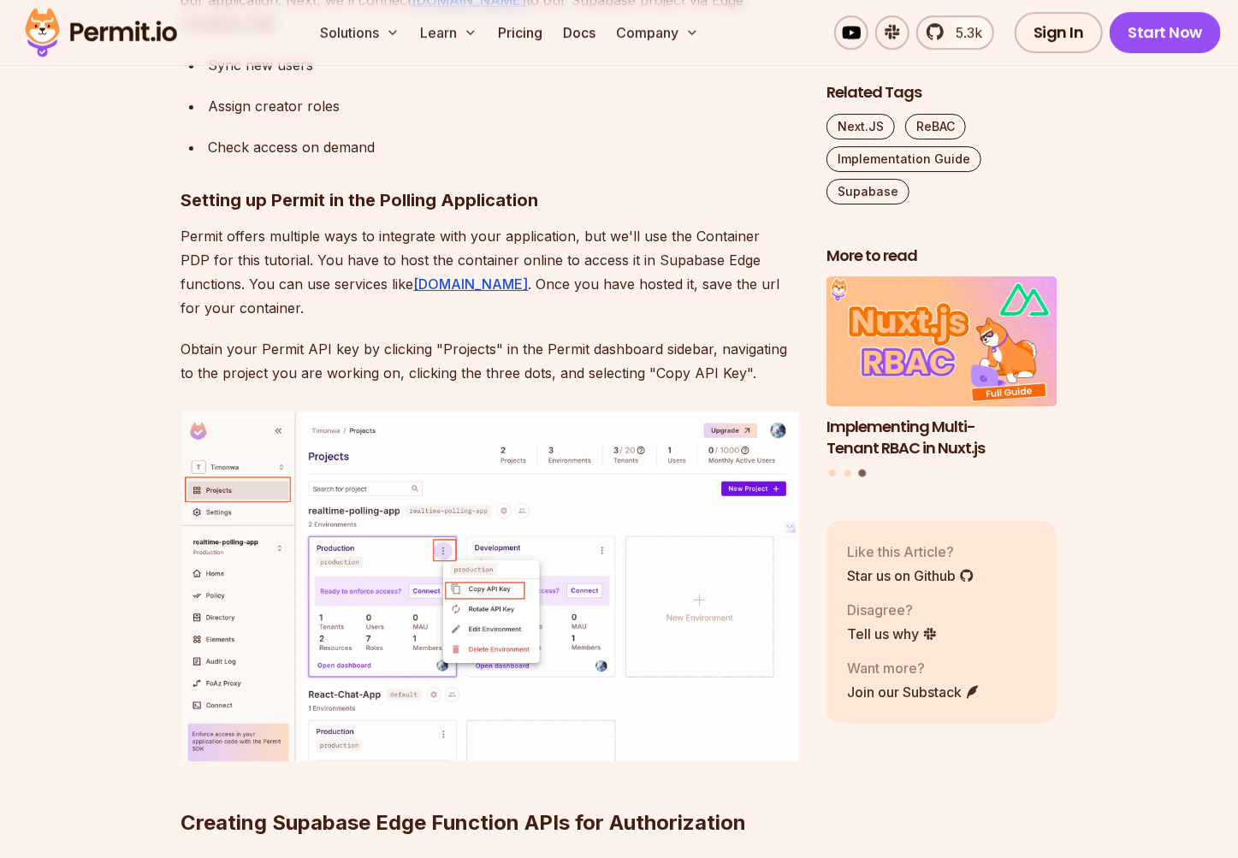
scroll to position [18066, 0]
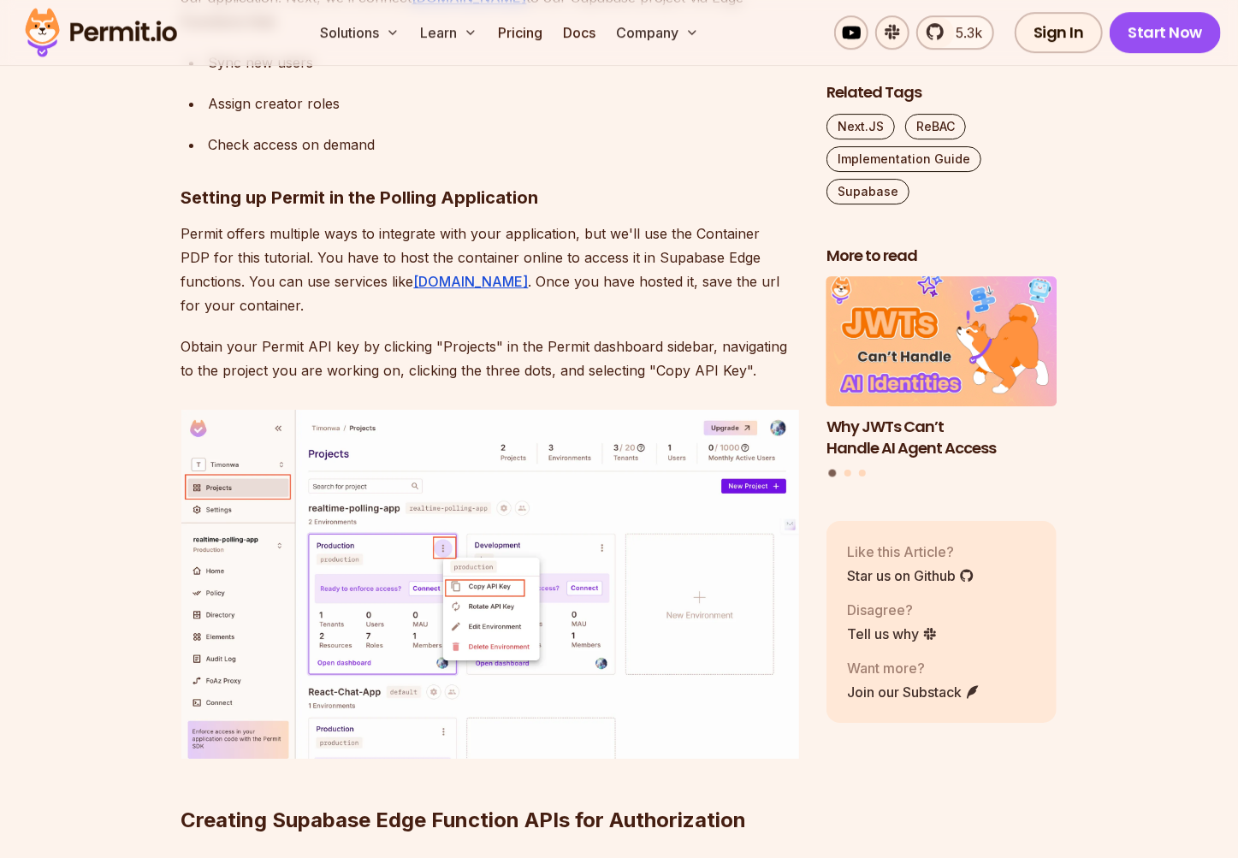
drag, startPoint x: 216, startPoint y: 220, endPoint x: 233, endPoint y: 254, distance: 38.2
drag, startPoint x: 220, startPoint y: 294, endPoint x: 228, endPoint y: 299, distance: 10.0
drag, startPoint x: 216, startPoint y: 293, endPoint x: 287, endPoint y: 447, distance: 169.5
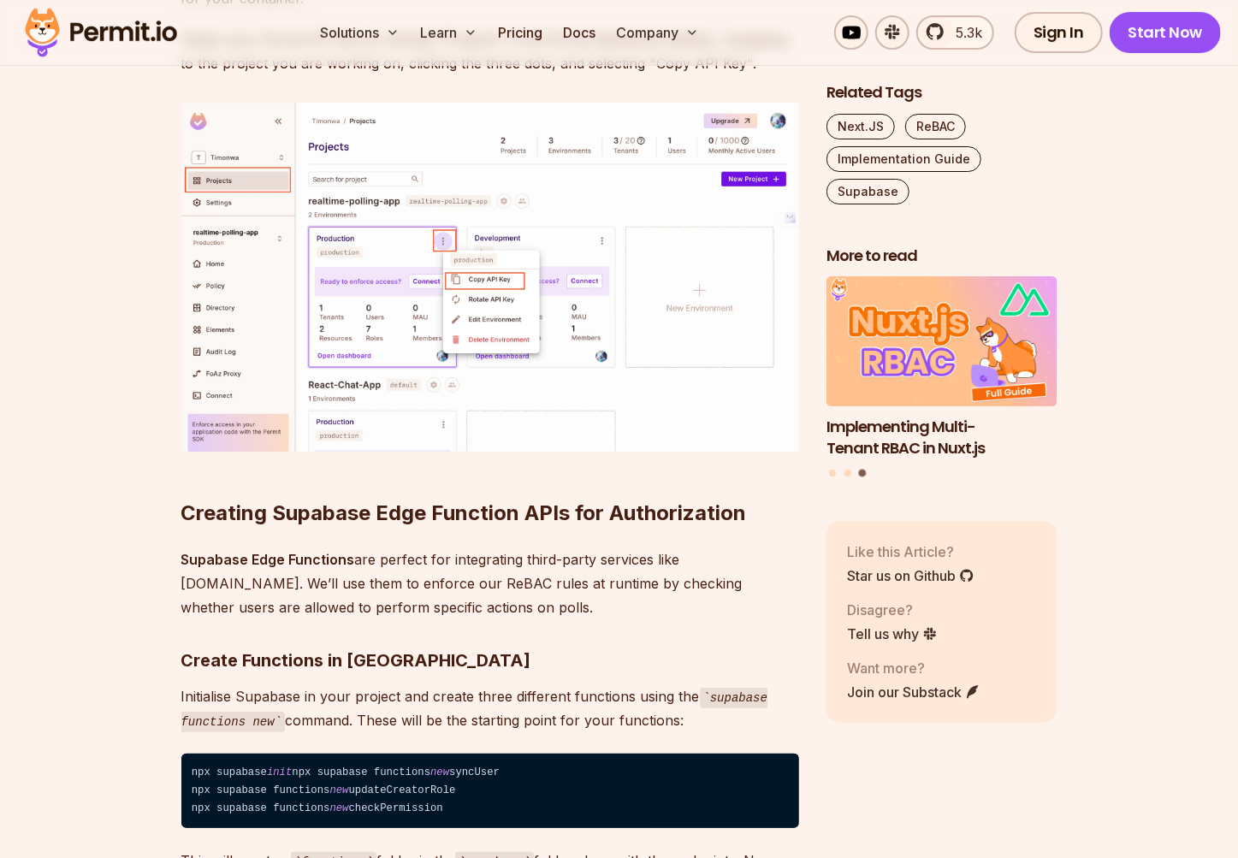
scroll to position [18374, 0]
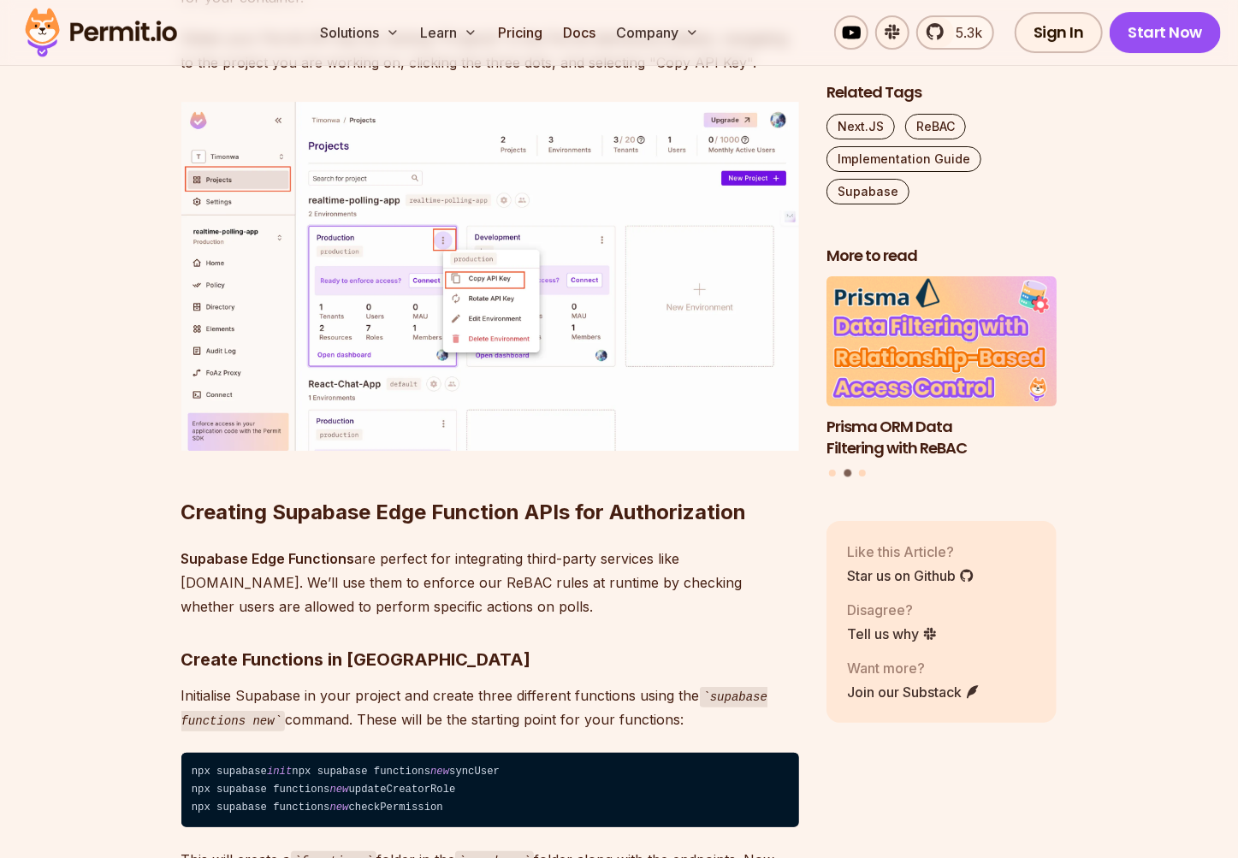
drag, startPoint x: 322, startPoint y: 488, endPoint x: 227, endPoint y: 493, distance: 95.9
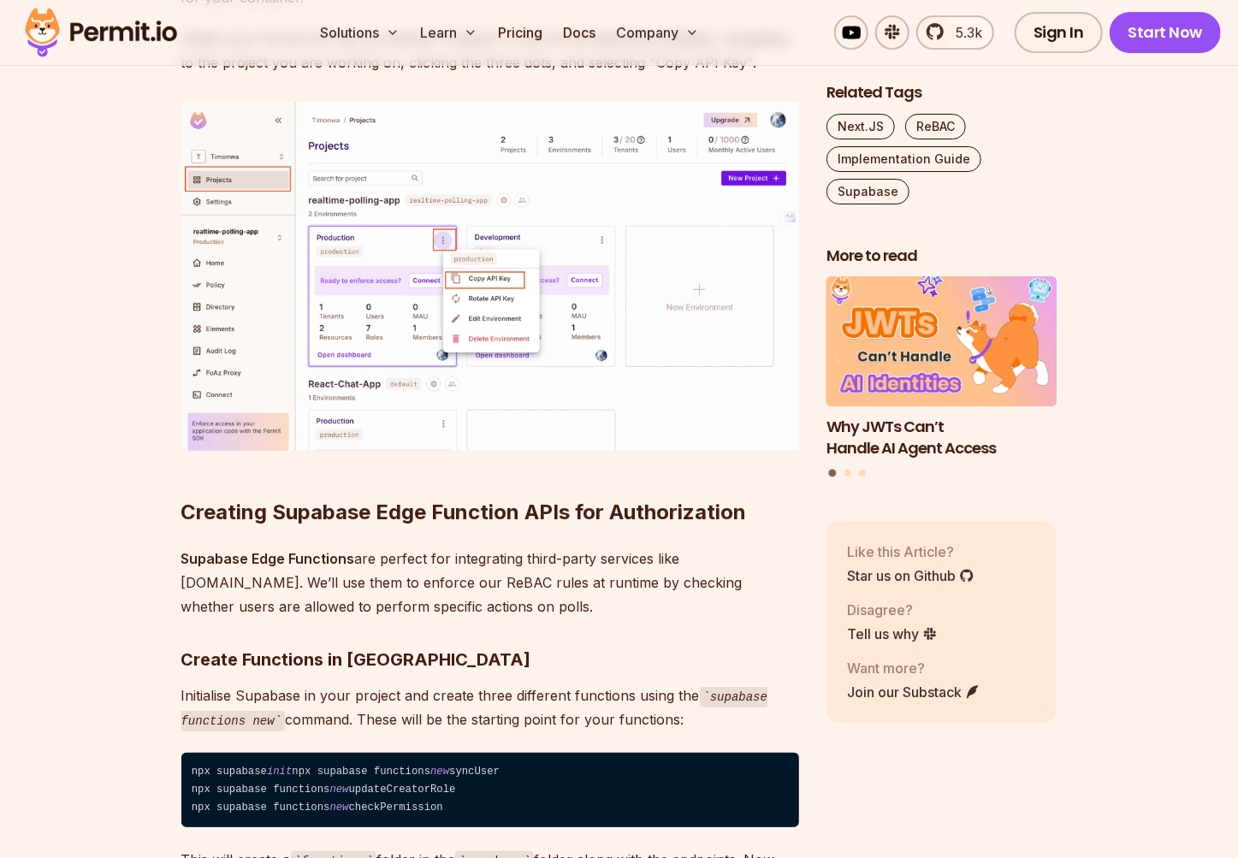
drag, startPoint x: 224, startPoint y: 537, endPoint x: 324, endPoint y: 540, distance: 100.1
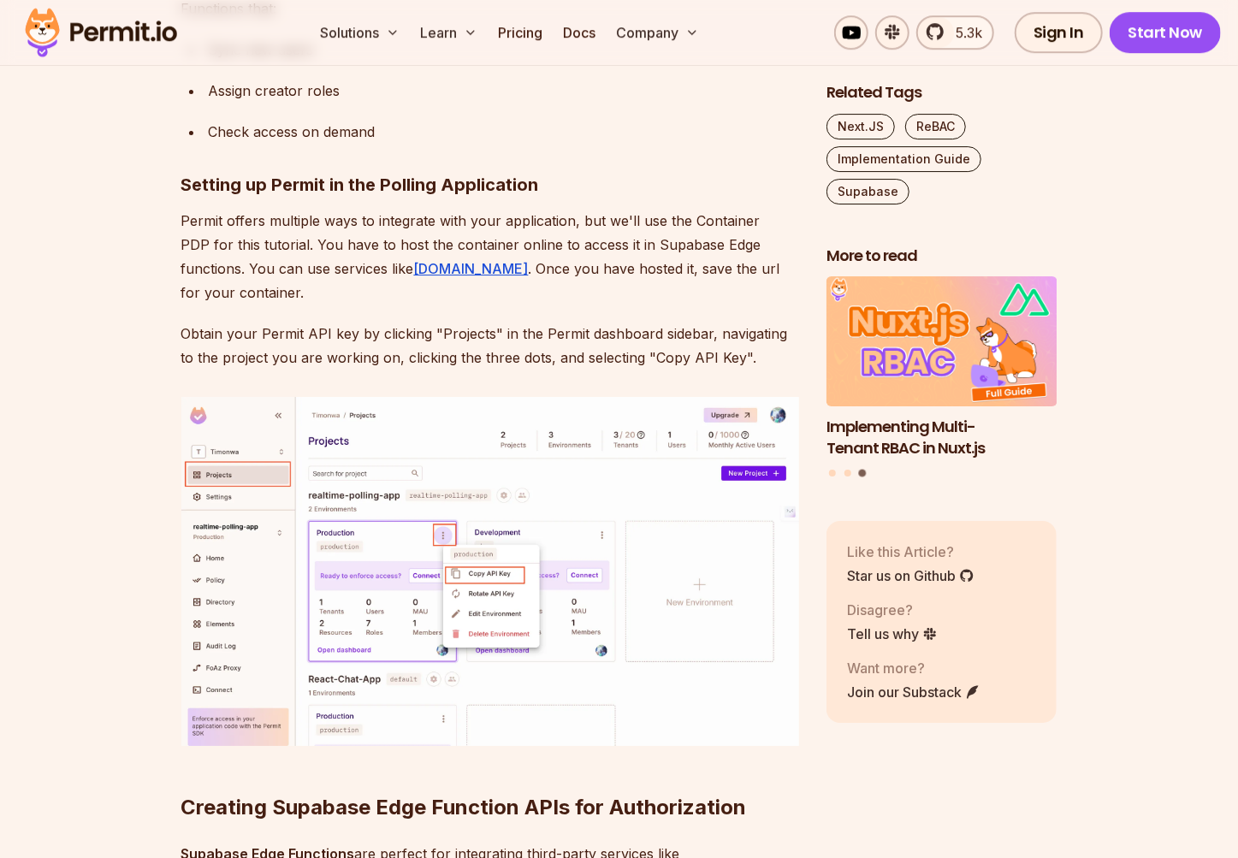
scroll to position [18077, 0]
